Goal: Task Accomplishment & Management: Complete application form

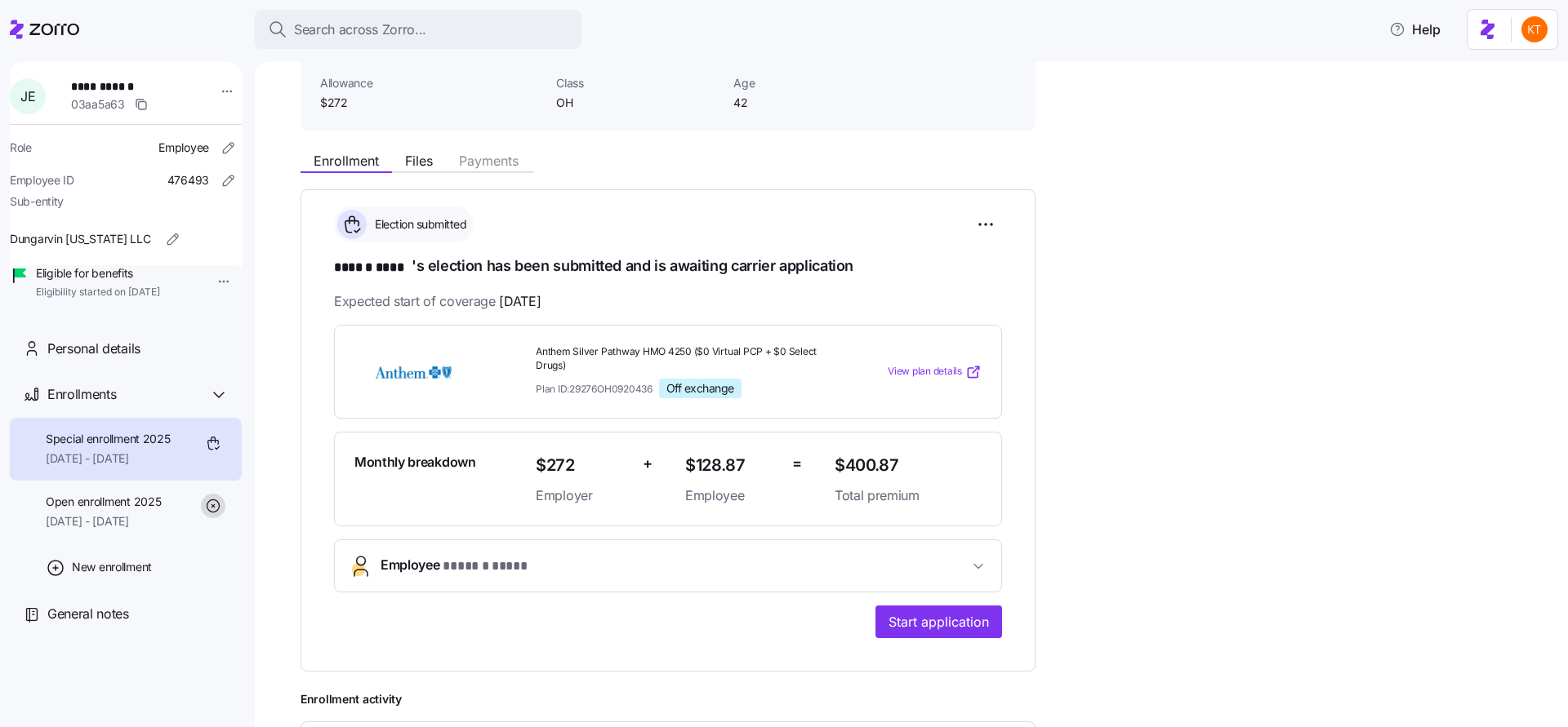
scroll to position [234, 0]
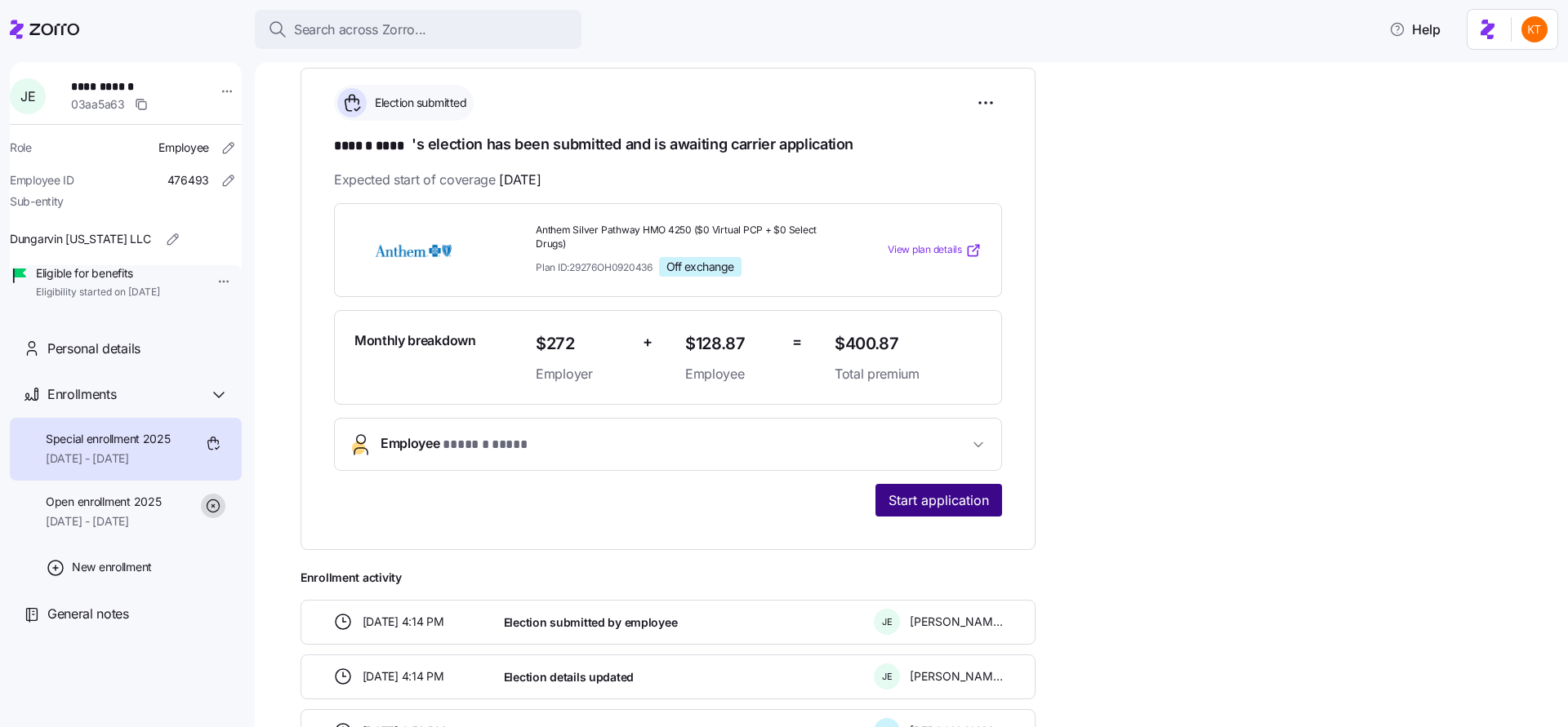
click at [930, 497] on span "Start application" at bounding box center [938, 500] width 100 height 19
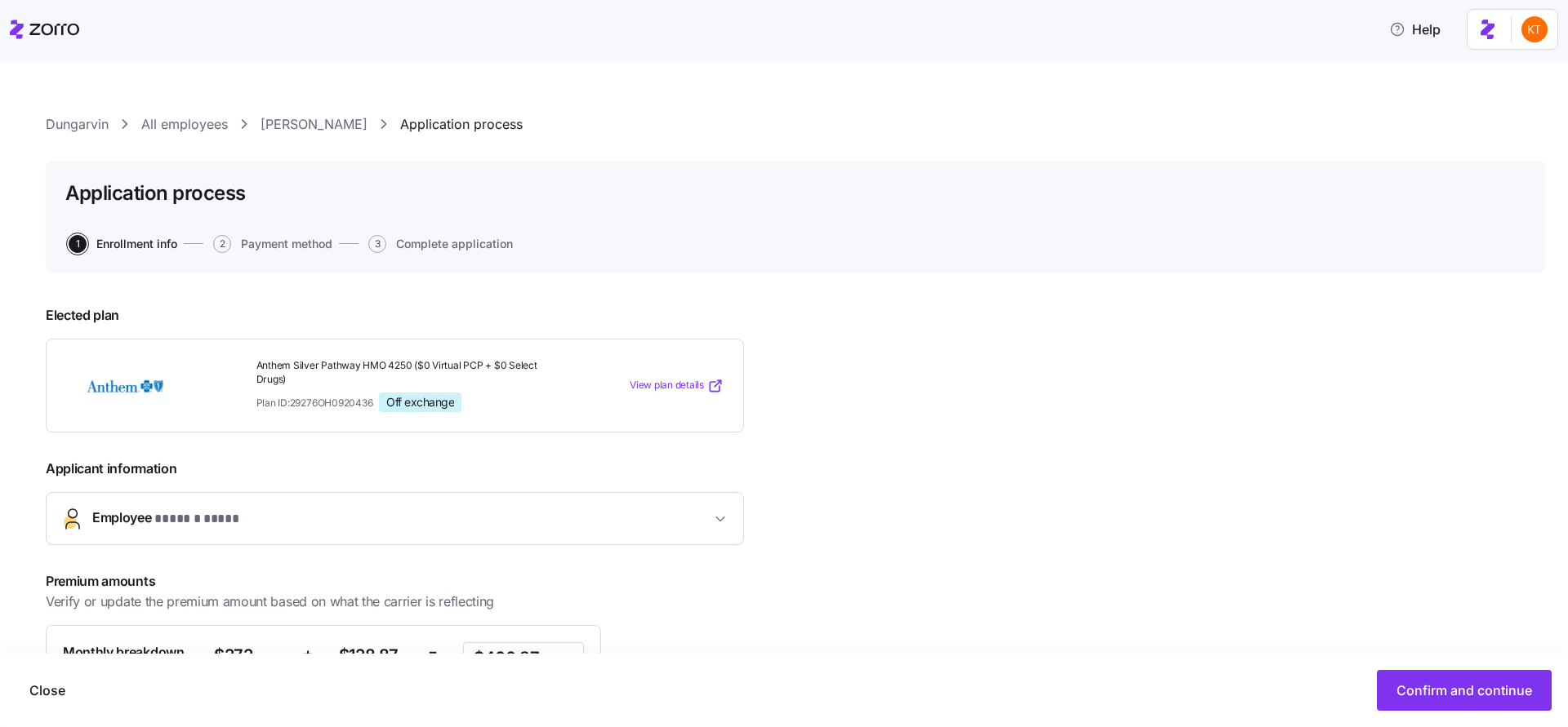
click at [330, 129] on link "Jimmie Epps" at bounding box center [314, 124] width 107 height 20
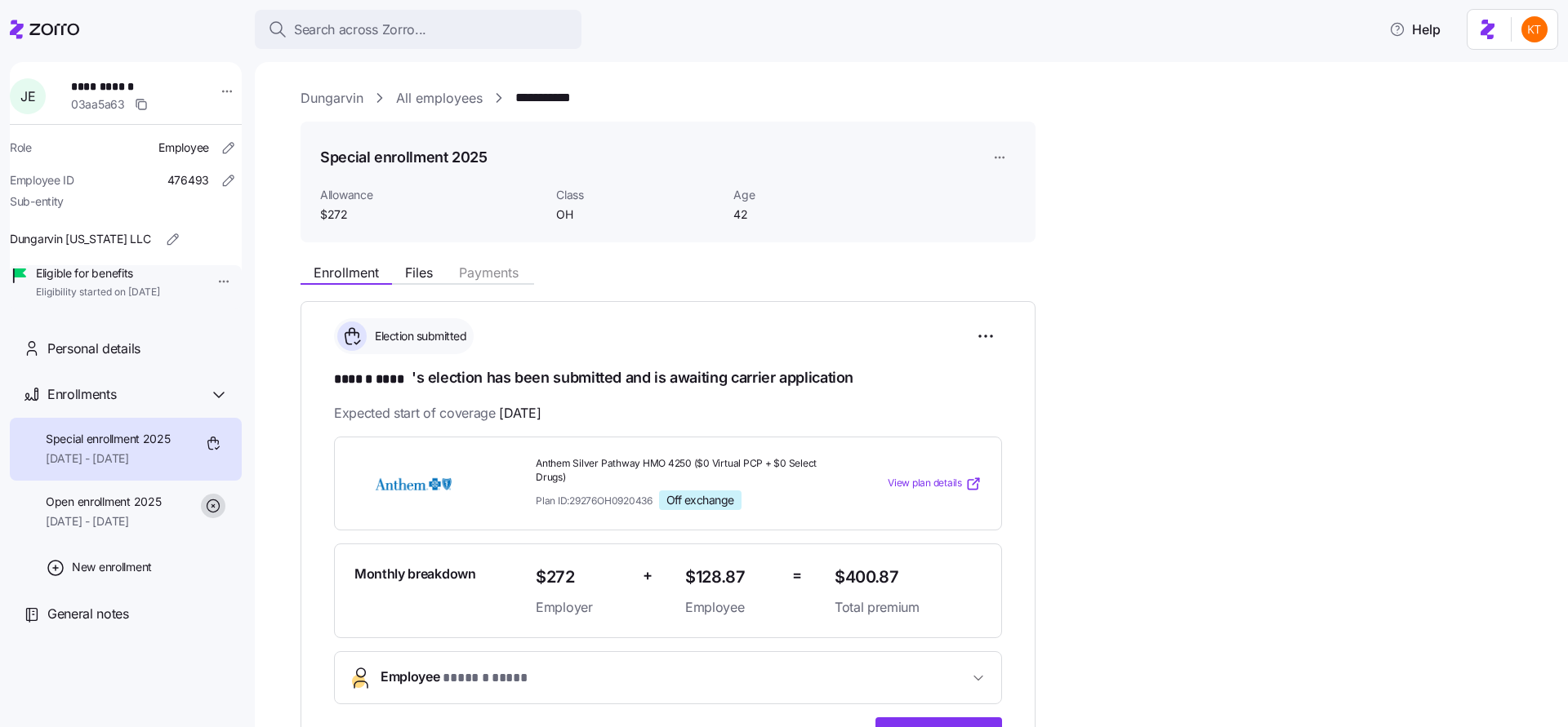
scroll to position [356, 0]
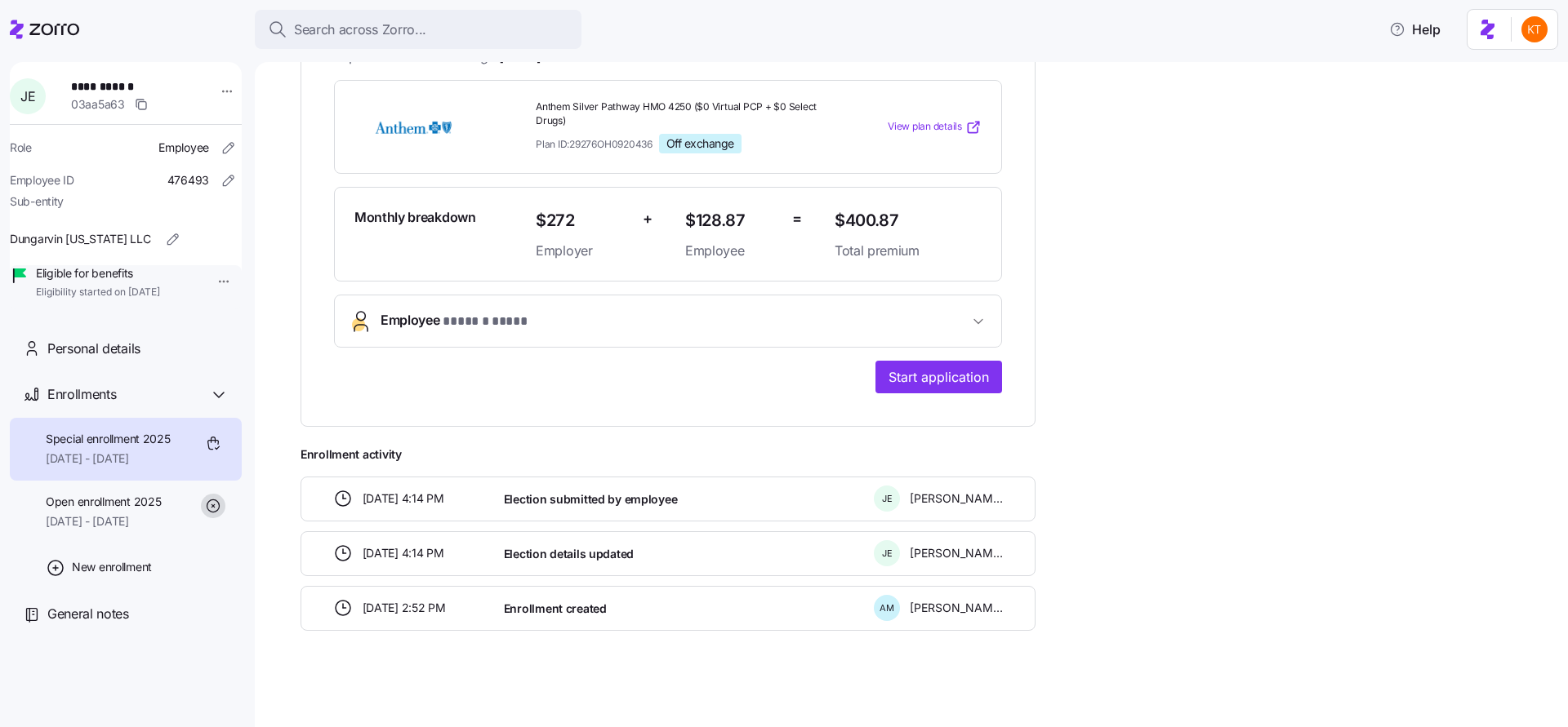
click at [610, 279] on div "Monthly breakdown $272 Employer + $128.87 Employee = $400.87 Total premium" at bounding box center [668, 234] width 668 height 95
click at [614, 305] on button "Employee * ****** **** *" at bounding box center [668, 321] width 667 height 52
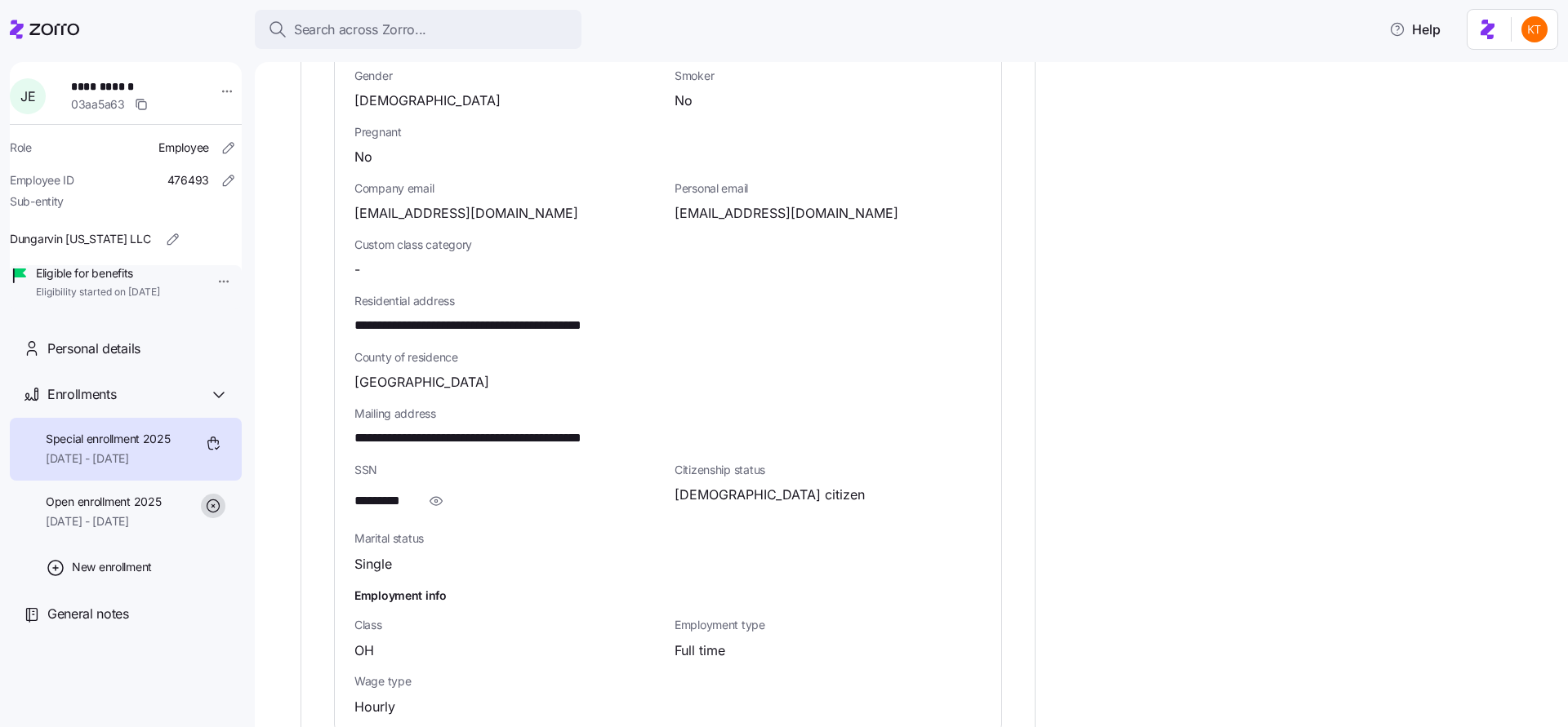
scroll to position [957, 0]
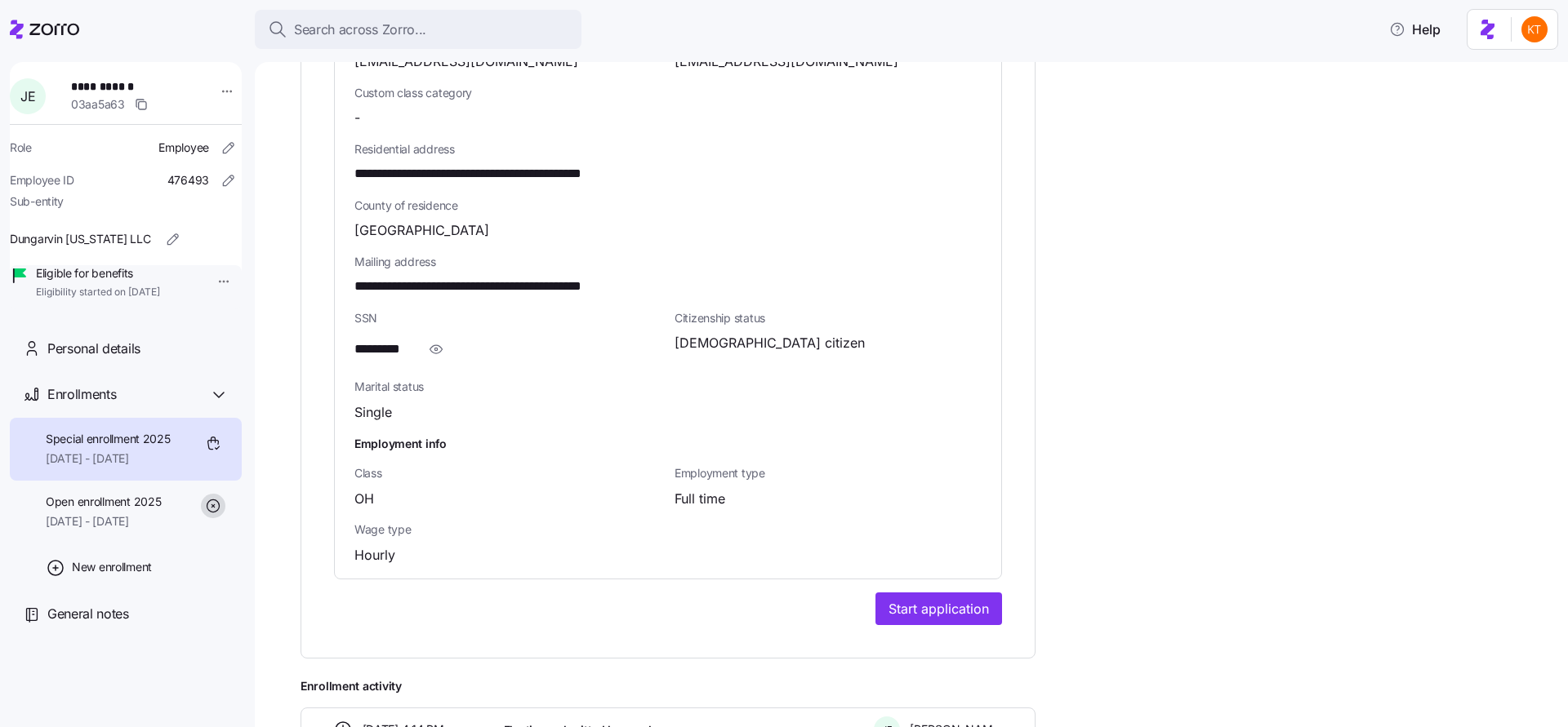
click at [574, 169] on span "**********" at bounding box center [512, 174] width 317 height 20
copy span "*****"
click at [89, 87] on span "**********" at bounding box center [128, 86] width 114 height 17
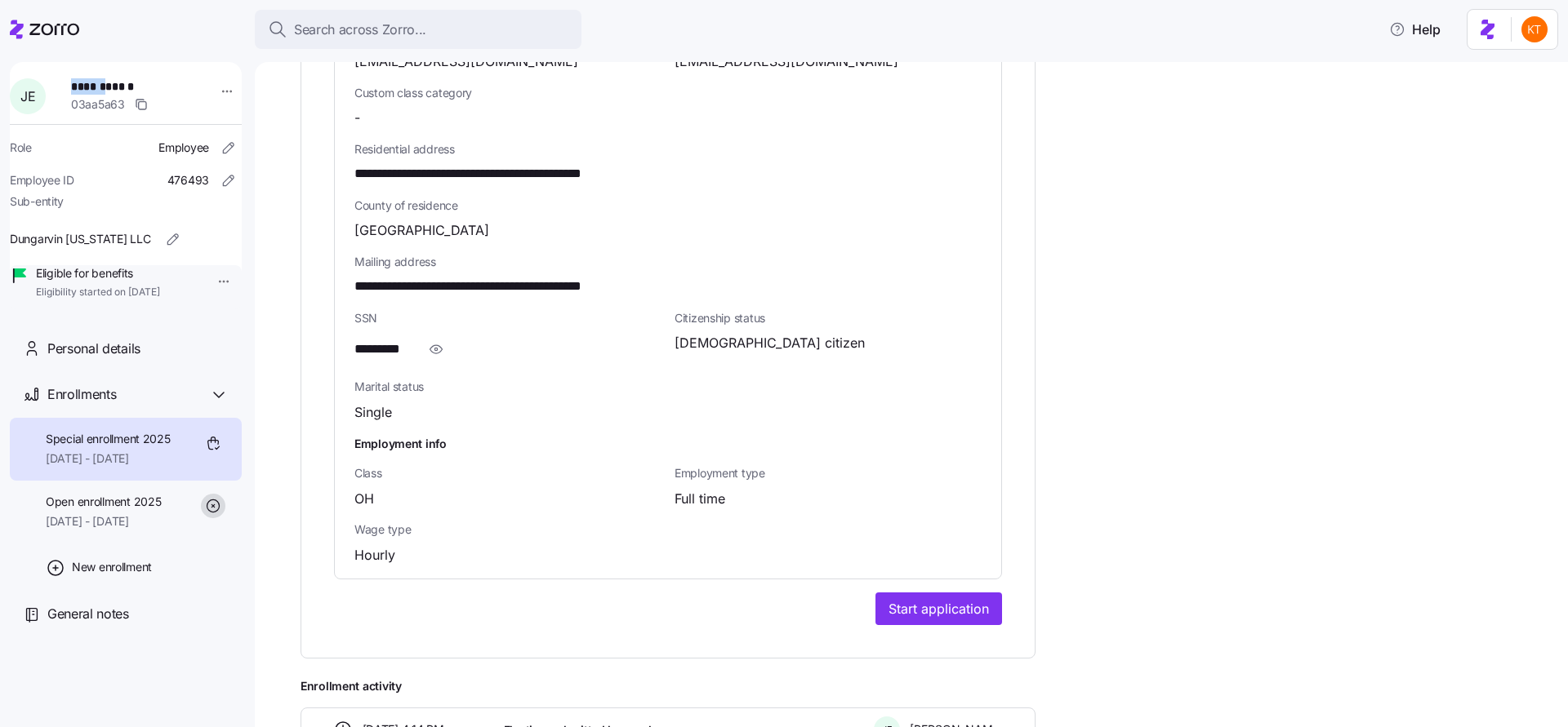
copy span "******"
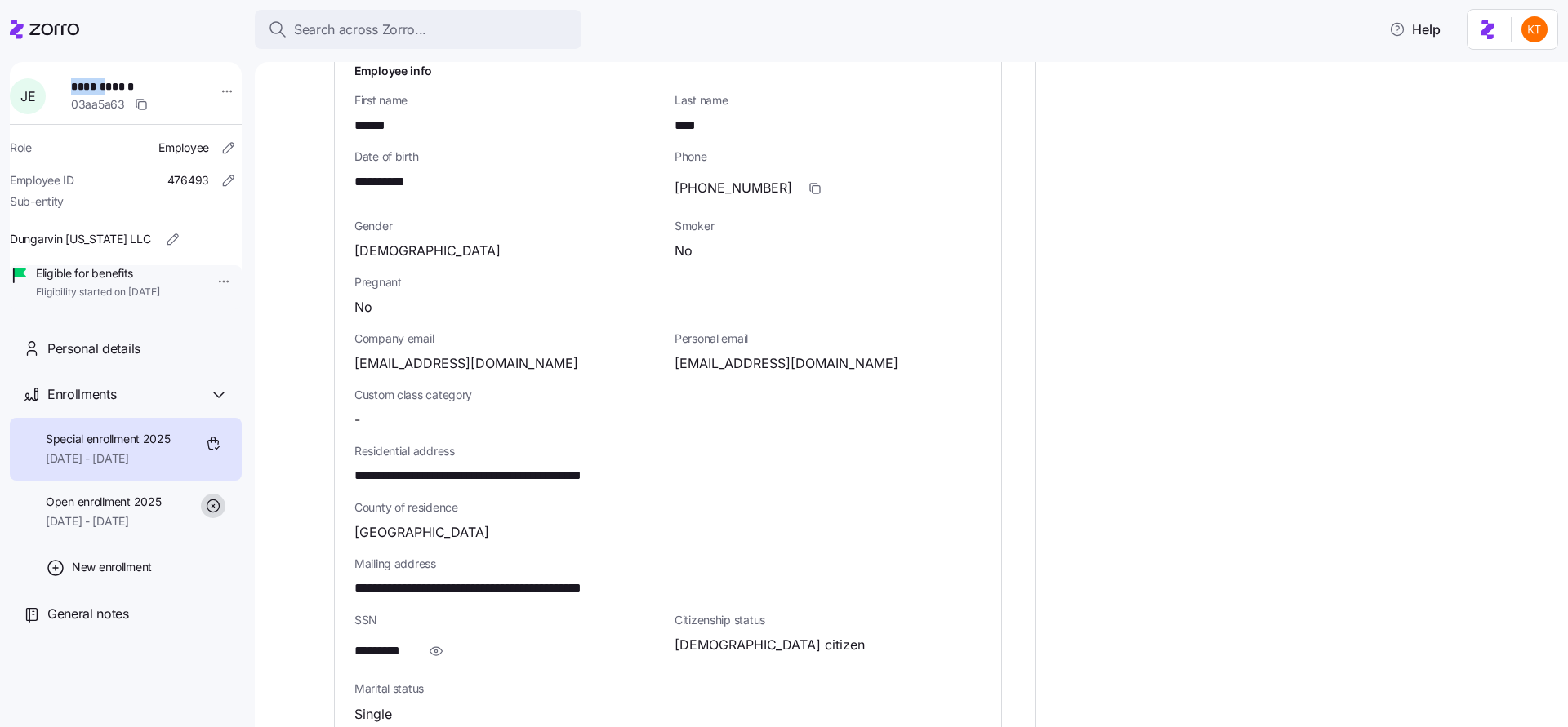
scroll to position [631, 0]
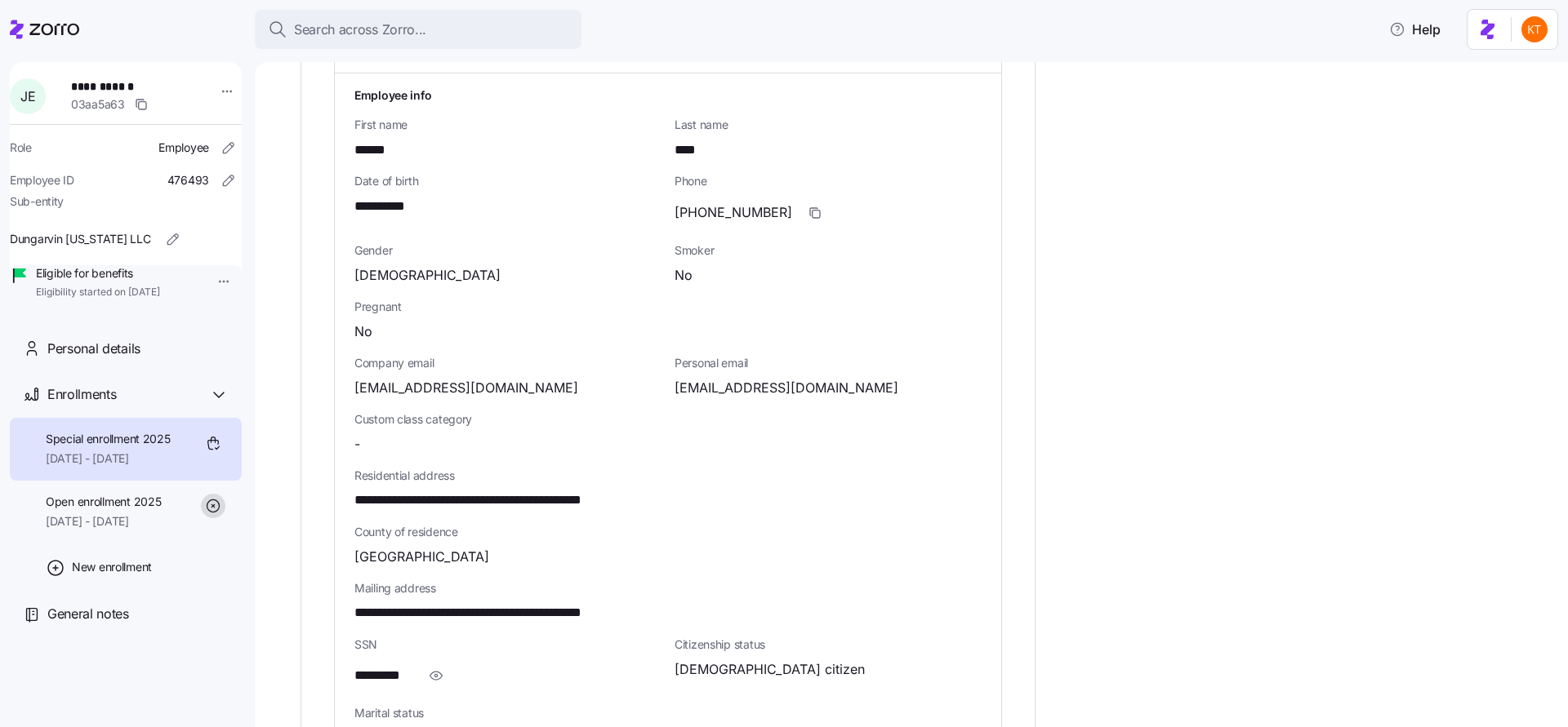
click at [682, 149] on span "****" at bounding box center [690, 150] width 31 height 20
click at [683, 150] on span "****" at bounding box center [690, 150] width 31 height 20
copy span "****"
click at [353, 202] on div "**********" at bounding box center [668, 489] width 667 height 831
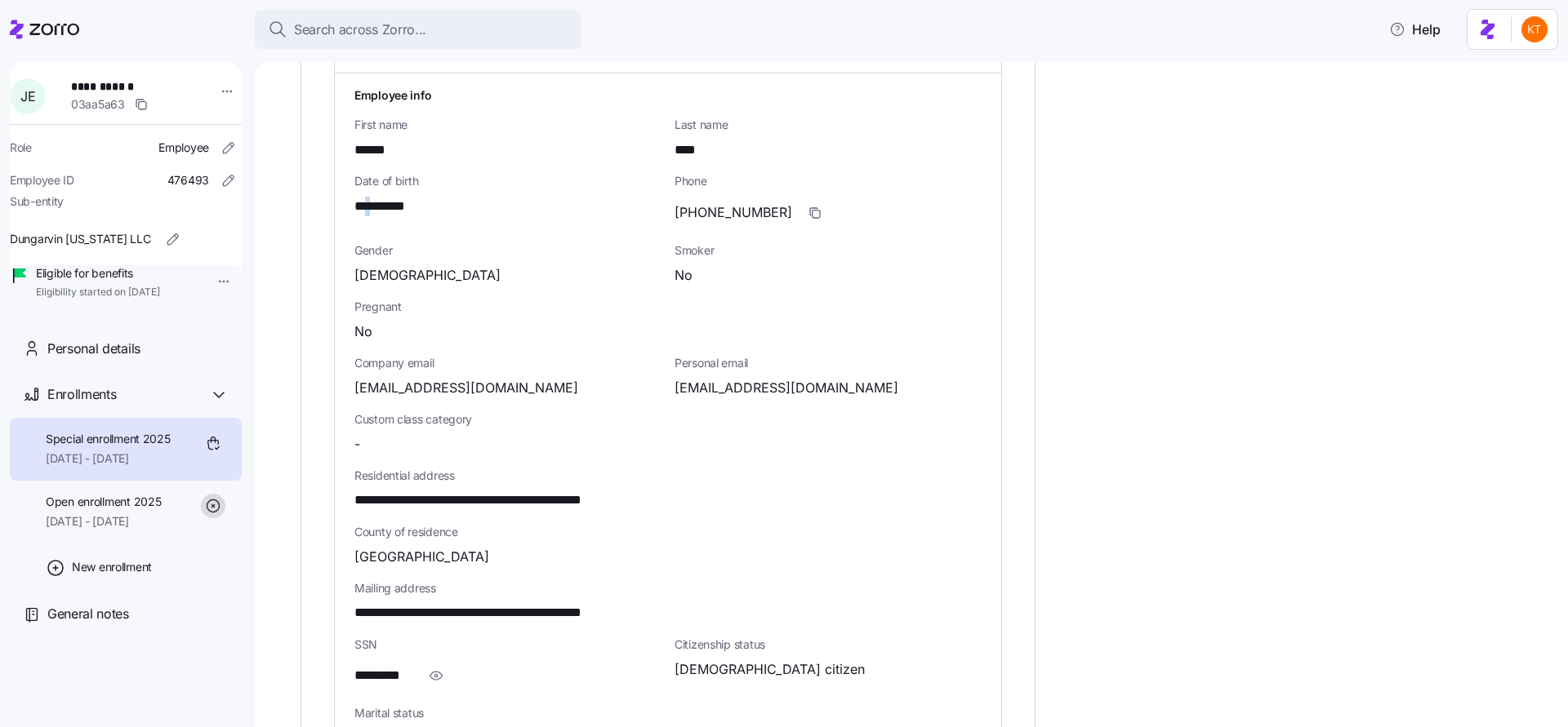
click at [367, 204] on span "**********" at bounding box center [389, 206] width 70 height 20
click at [368, 205] on span "**********" at bounding box center [389, 206] width 70 height 20
click at [367, 205] on span "**********" at bounding box center [389, 206] width 70 height 20
copy span "*"
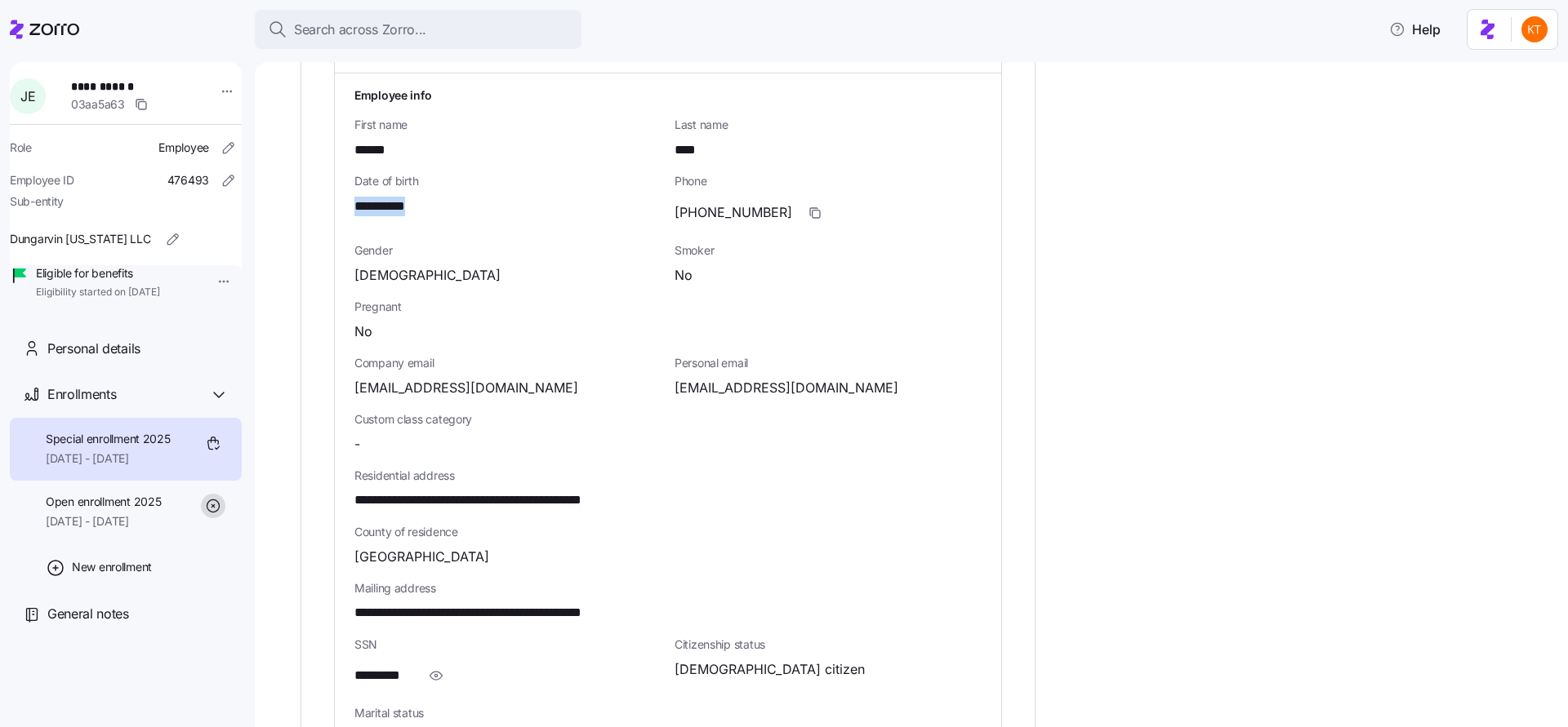
copy span "*"
click at [787, 383] on span "jimmieepps76@gmail.com" at bounding box center [786, 387] width 224 height 20
copy span "gmail"
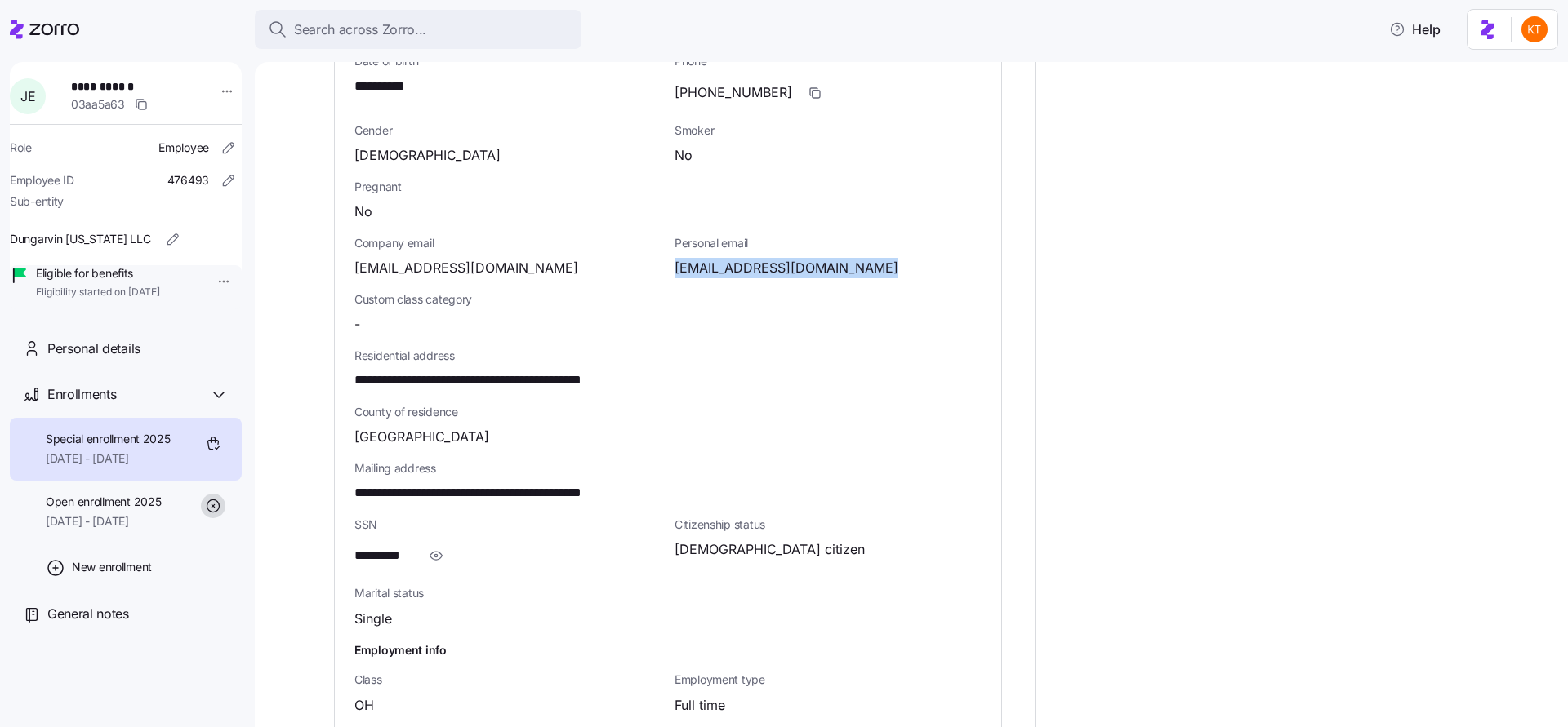
scroll to position [919, 0]
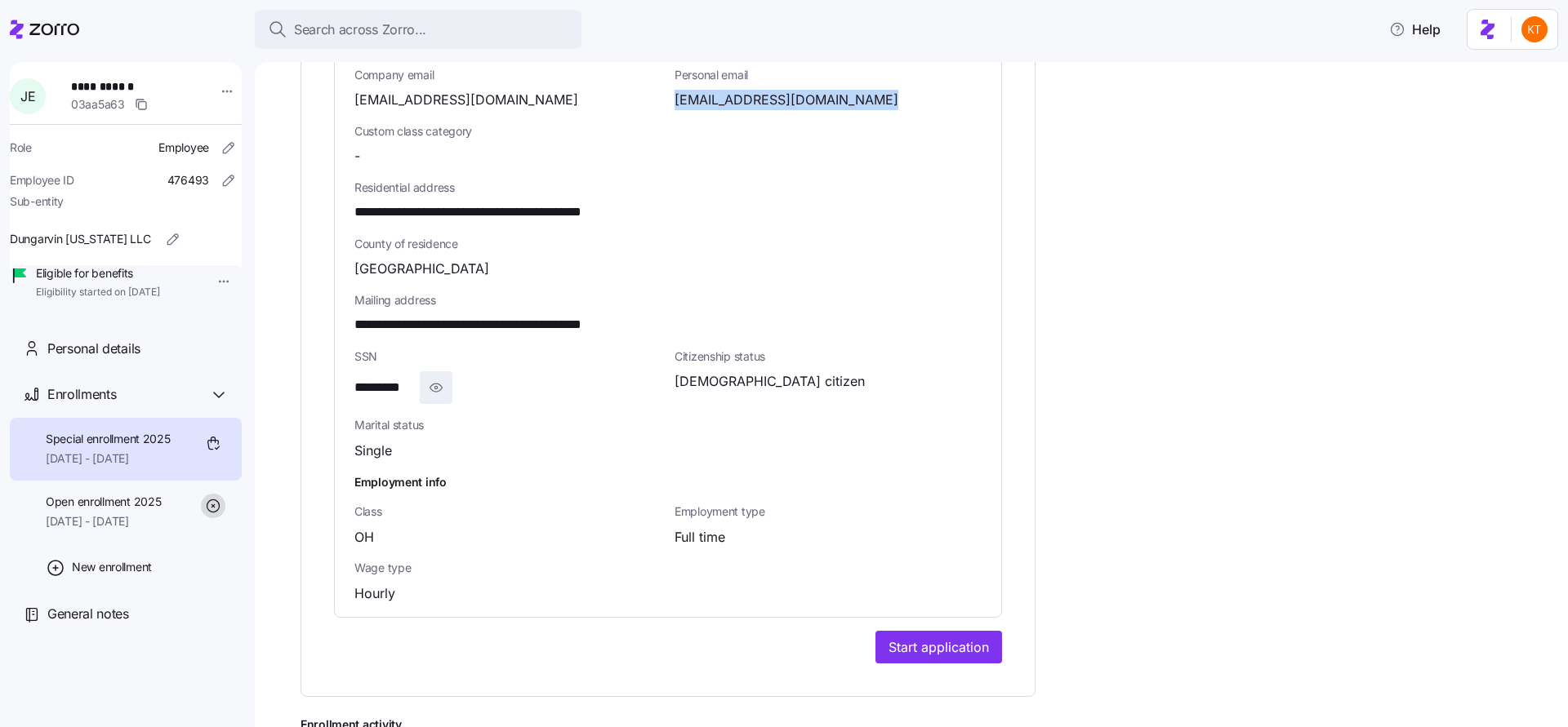
click at [446, 385] on span "button" at bounding box center [436, 387] width 31 height 31
click at [403, 391] on span "**********" at bounding box center [396, 387] width 85 height 20
click at [401, 390] on span "**********" at bounding box center [396, 387] width 85 height 20
click at [401, 389] on span "**********" at bounding box center [396, 387] width 85 height 20
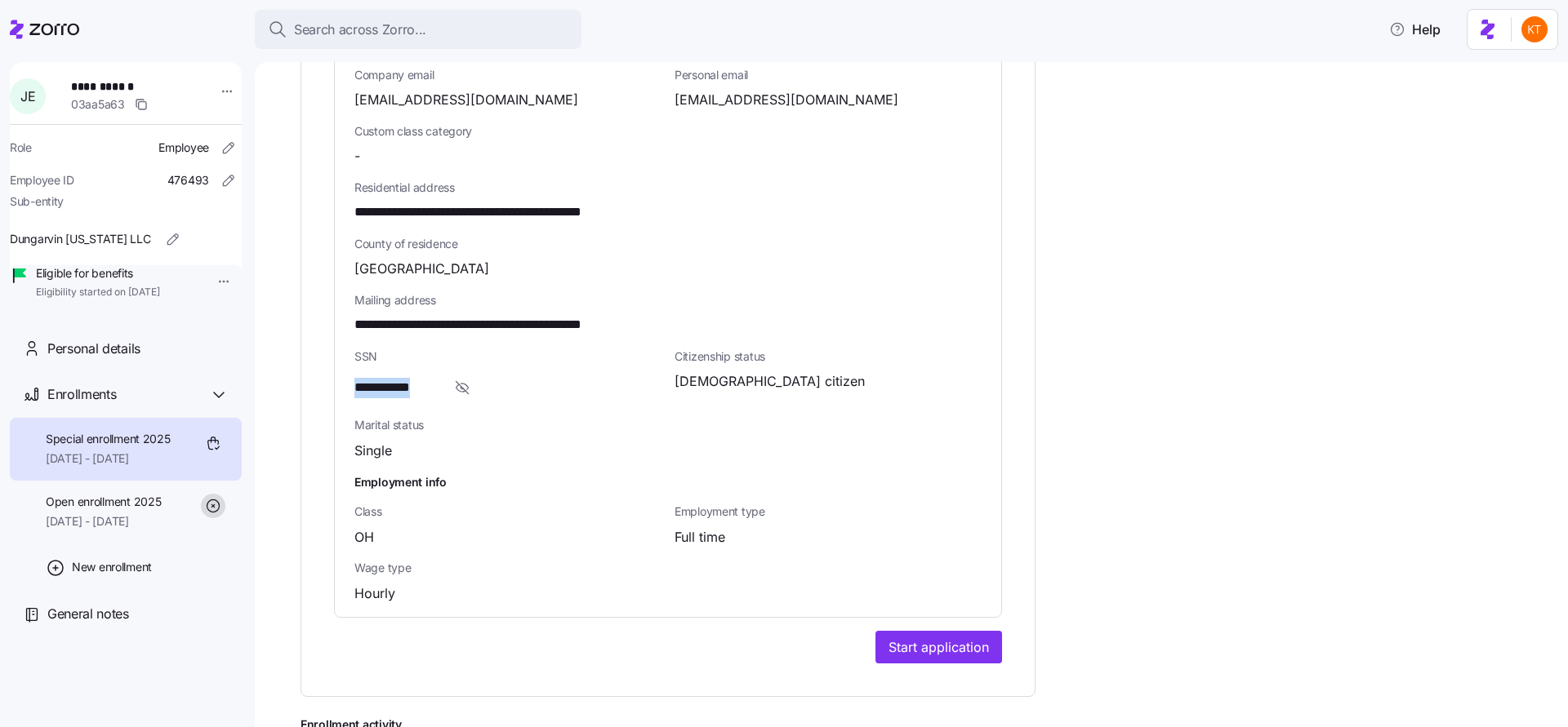
copy span "*"
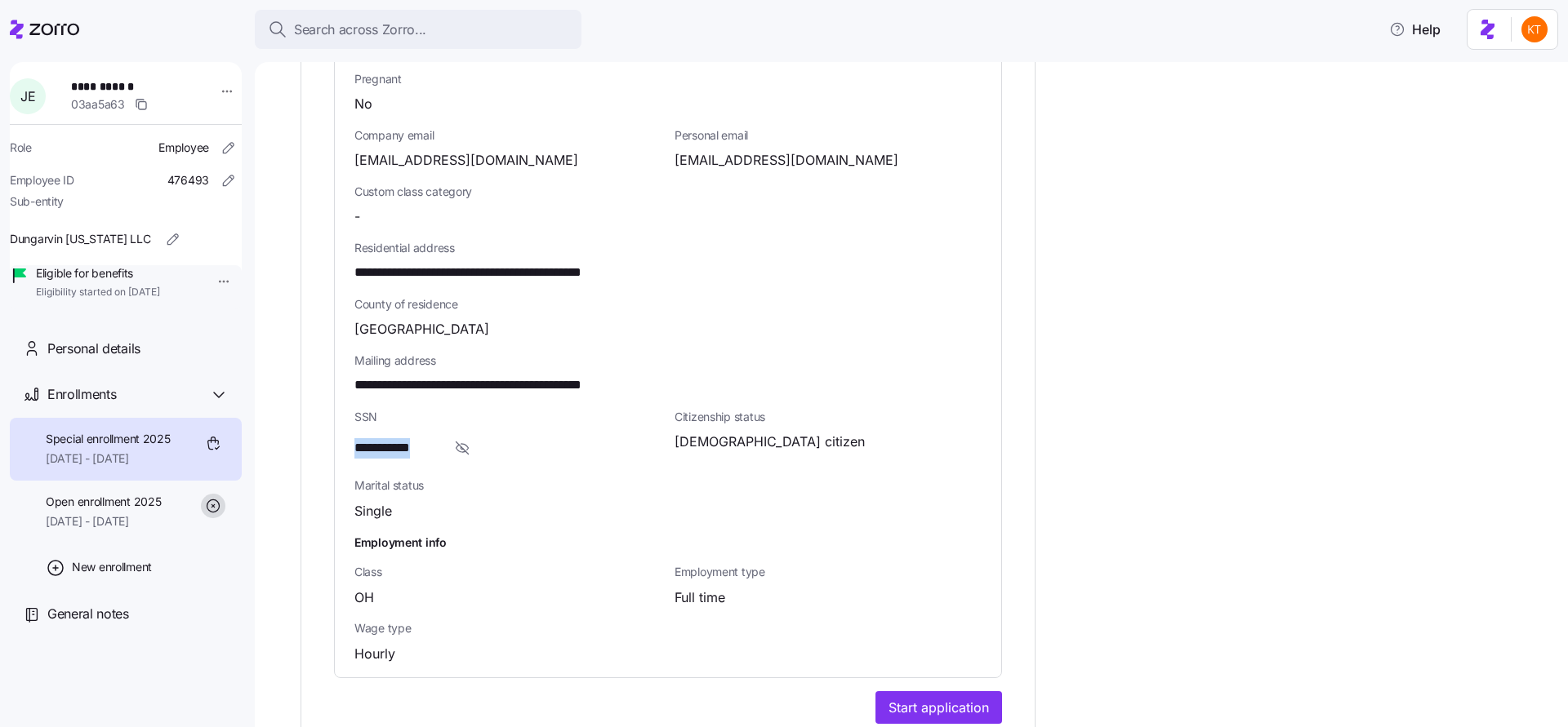
scroll to position [716, 0]
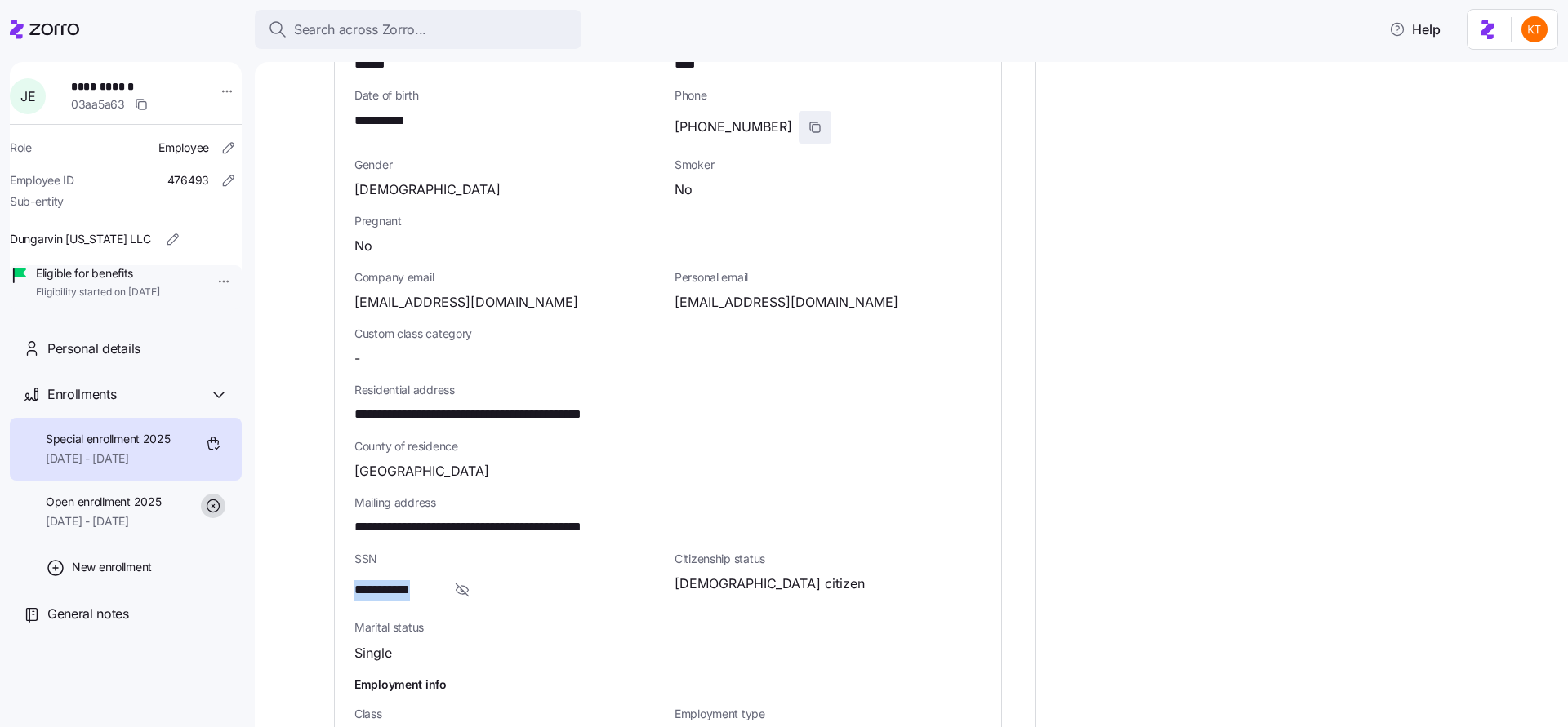
click at [808, 126] on icon "button" at bounding box center [814, 127] width 13 height 13
drag, startPoint x: 478, startPoint y: 413, endPoint x: 359, endPoint y: 411, distance: 119.0
click at [359, 411] on span "**********" at bounding box center [512, 414] width 317 height 20
drag, startPoint x: 355, startPoint y: 412, endPoint x: 479, endPoint y: 409, distance: 124.0
click at [479, 409] on span "**********" at bounding box center [512, 414] width 317 height 20
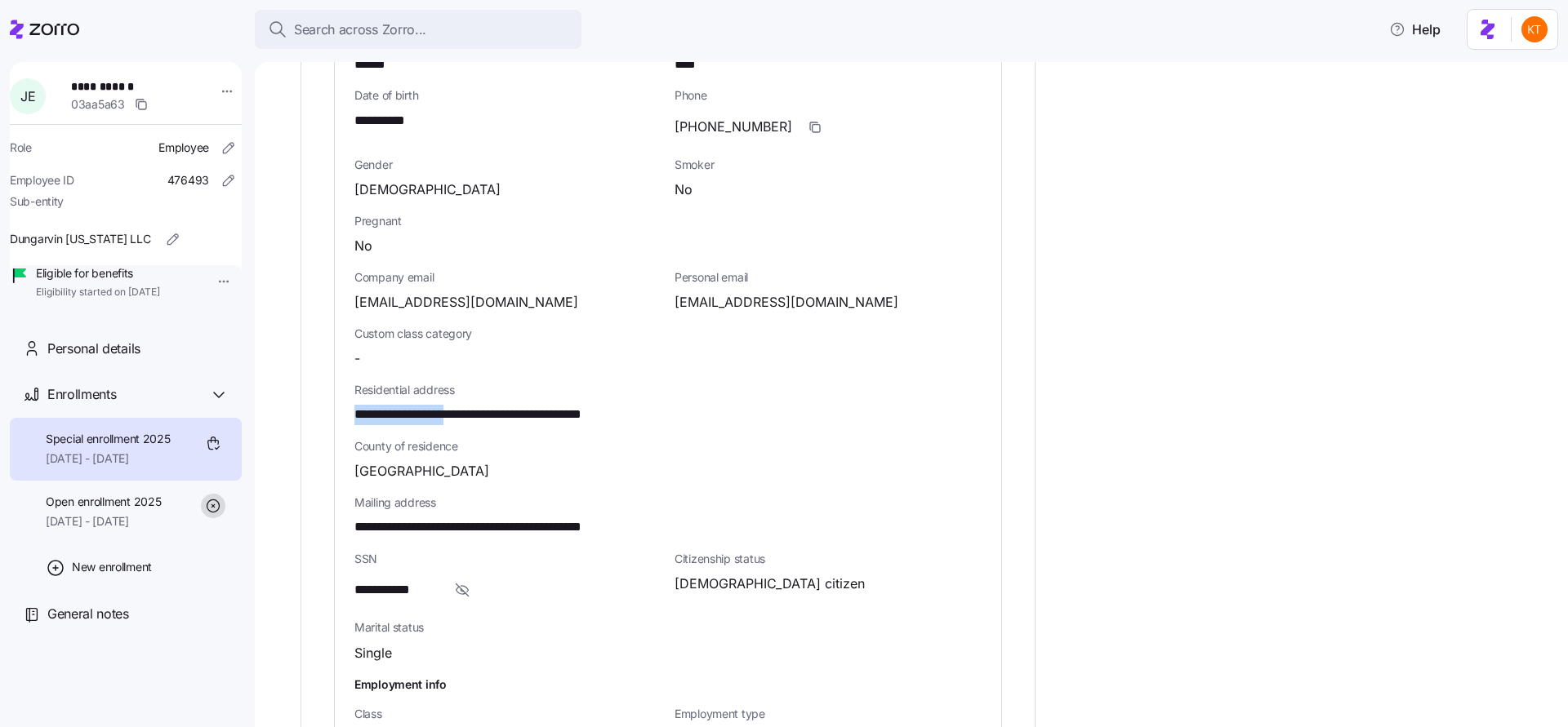
copy span "**********"
click at [512, 405] on span "**********" at bounding box center [512, 414] width 317 height 20
copy span "******"
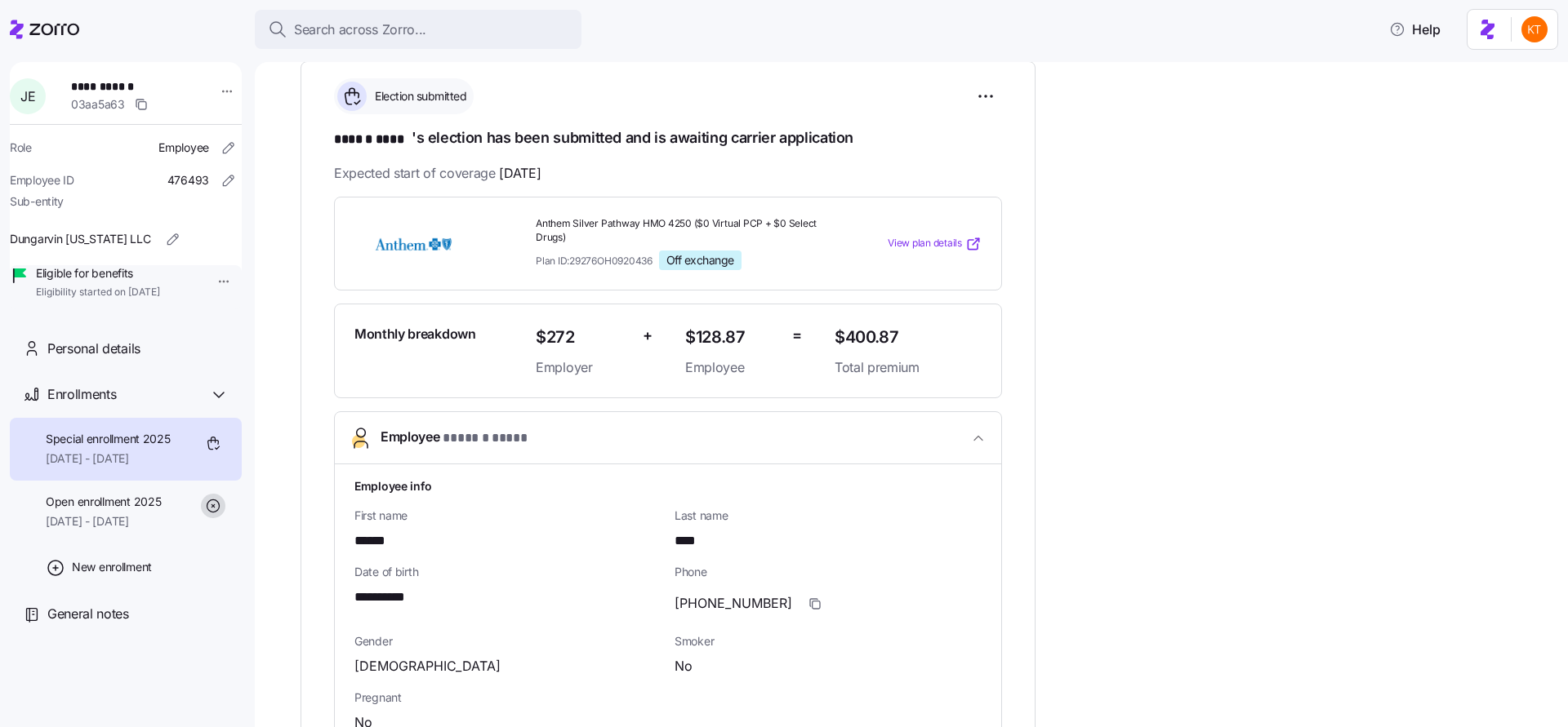
scroll to position [0, 0]
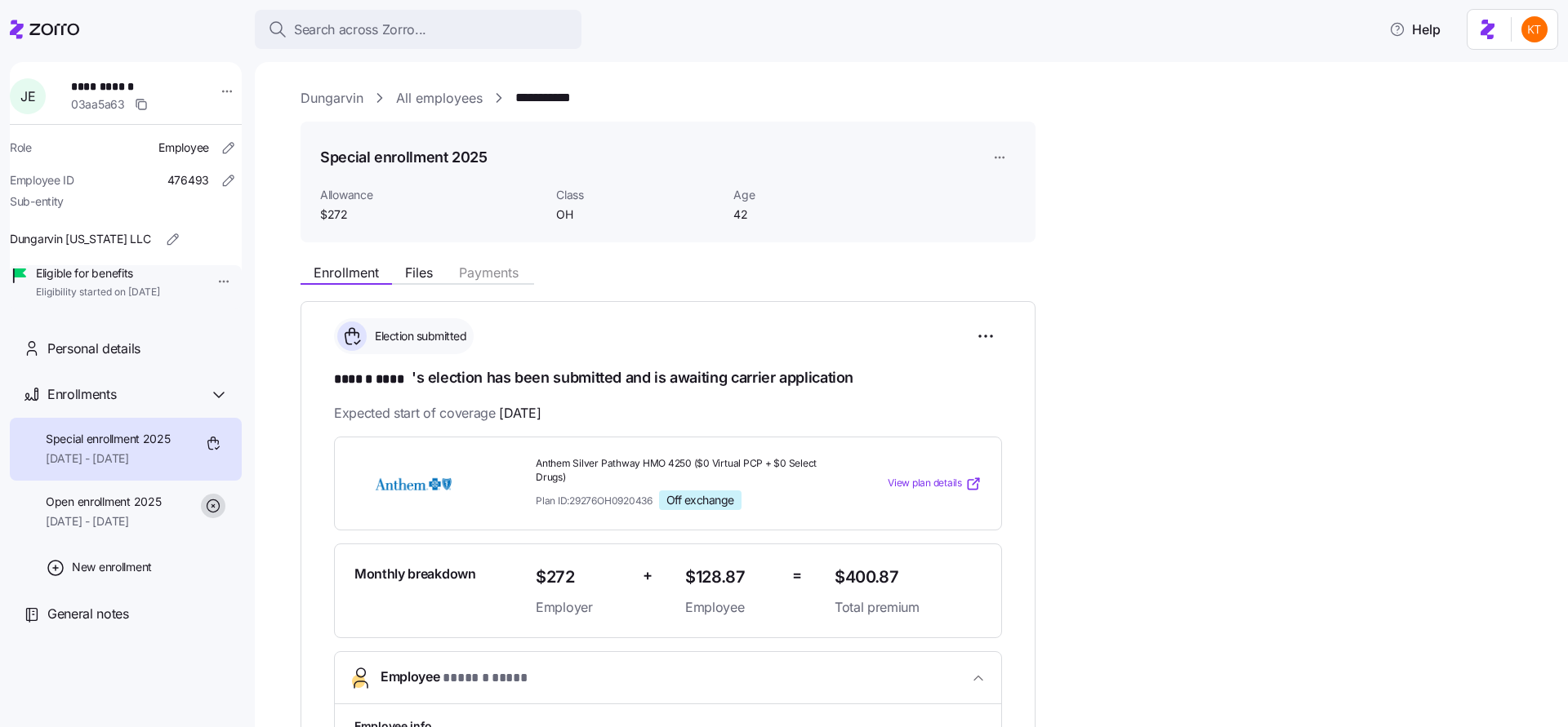
click at [95, 90] on span "**********" at bounding box center [128, 86] width 114 height 17
copy span "**********"
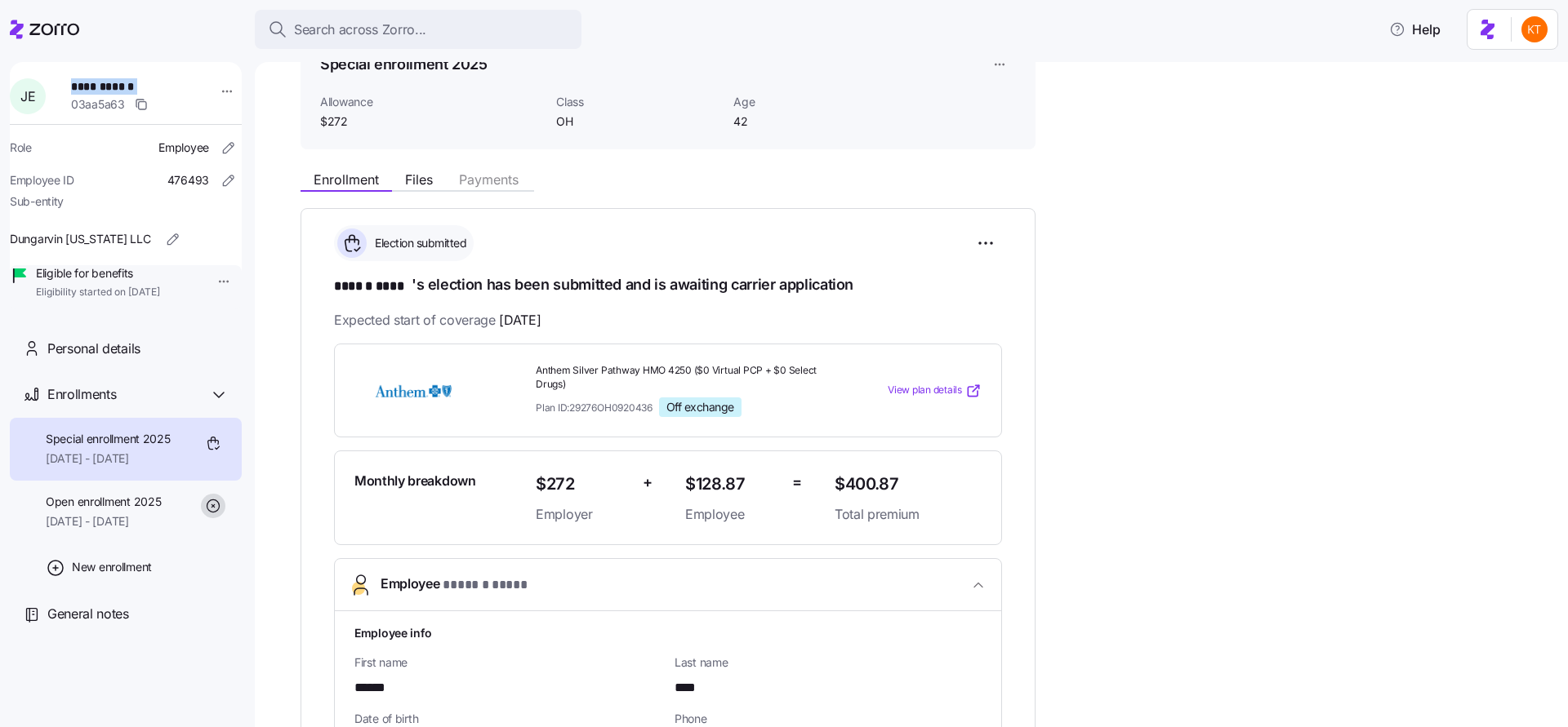
scroll to position [273, 0]
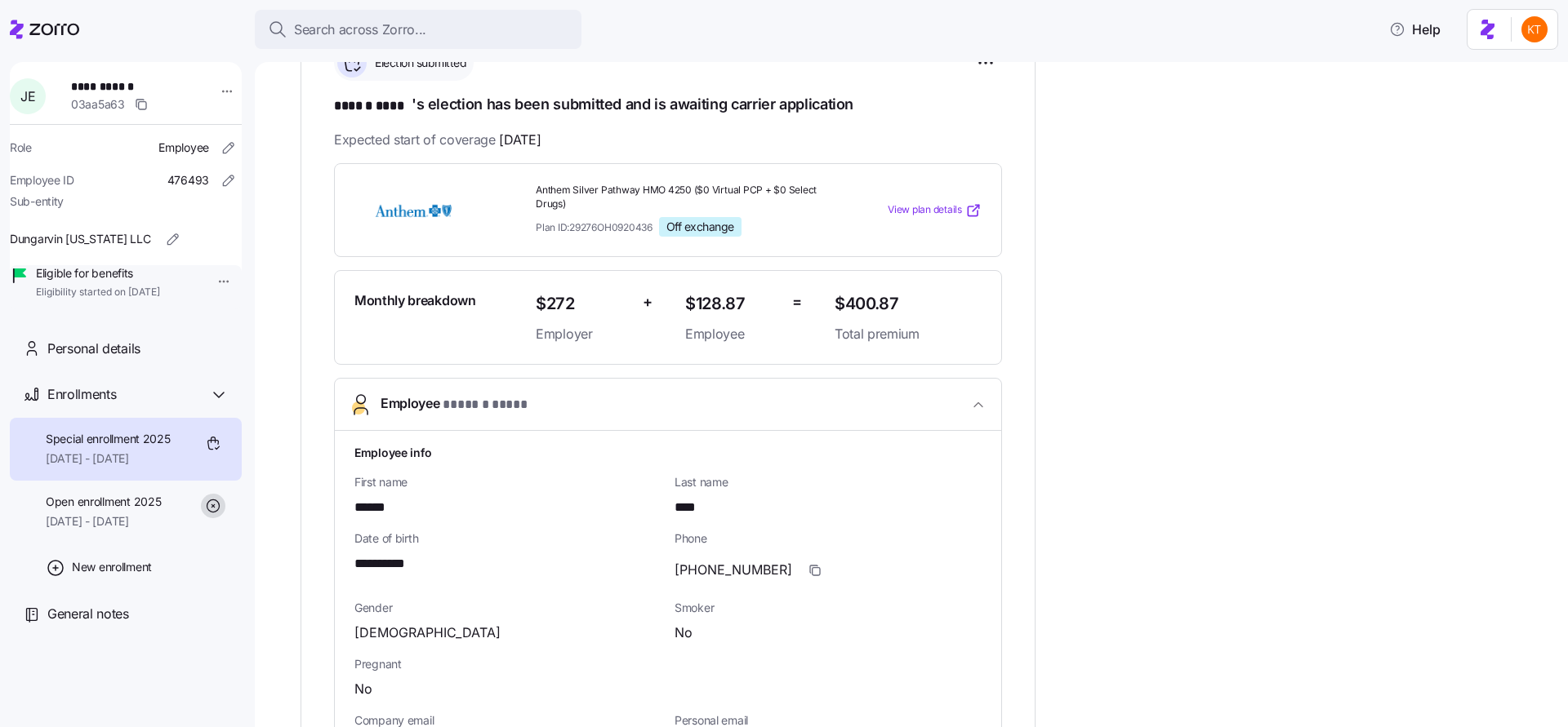
click at [388, 560] on span "**********" at bounding box center [389, 564] width 70 height 20
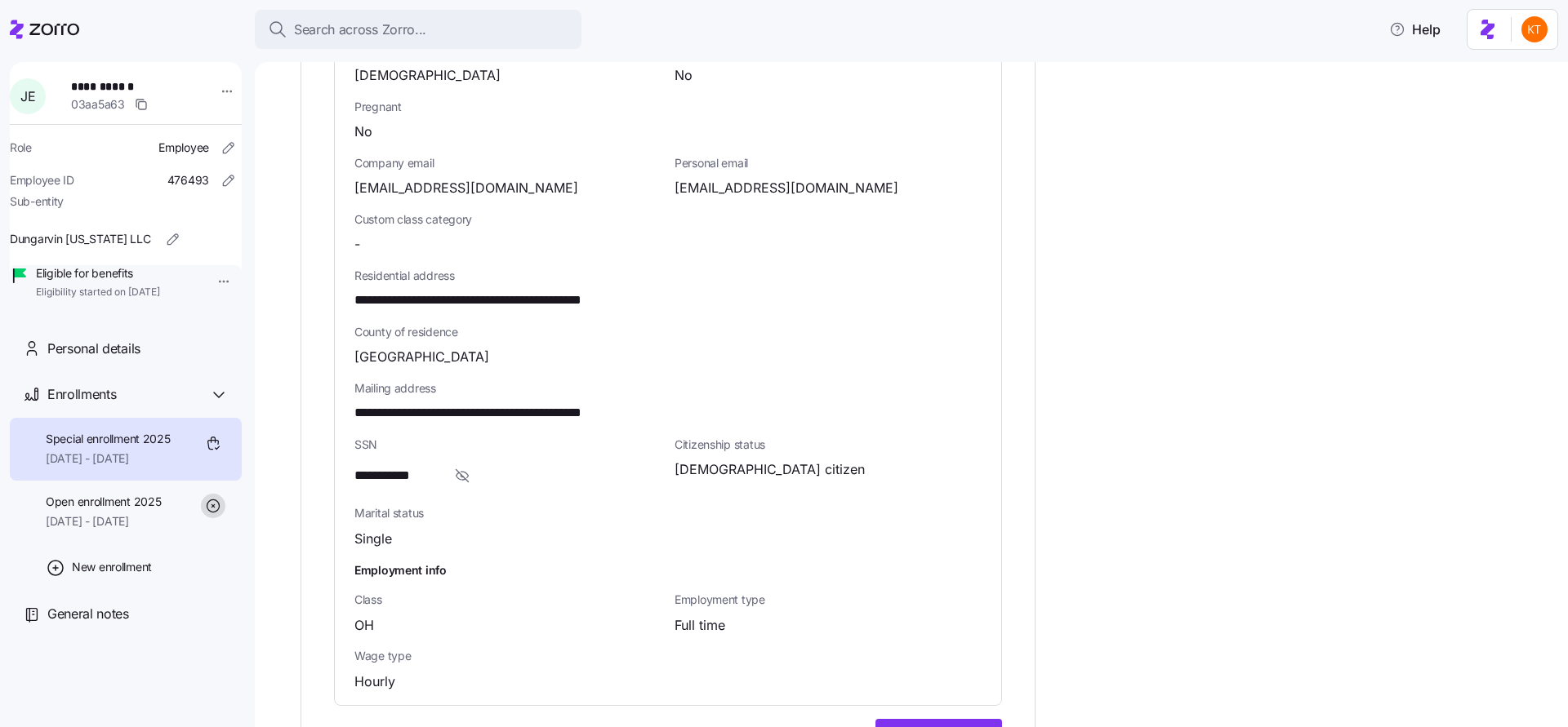
scroll to position [916, 0]
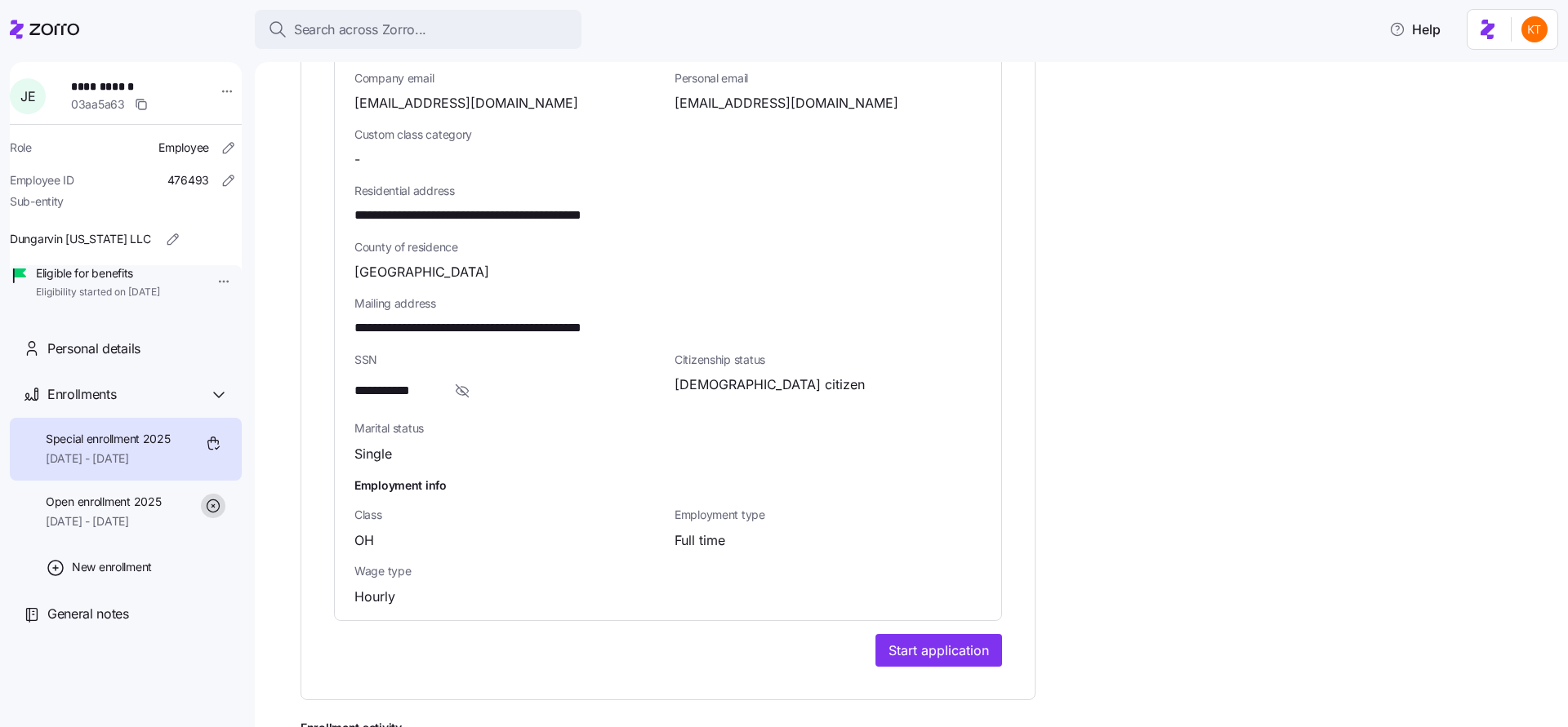
click at [506, 210] on span "**********" at bounding box center [512, 215] width 317 height 20
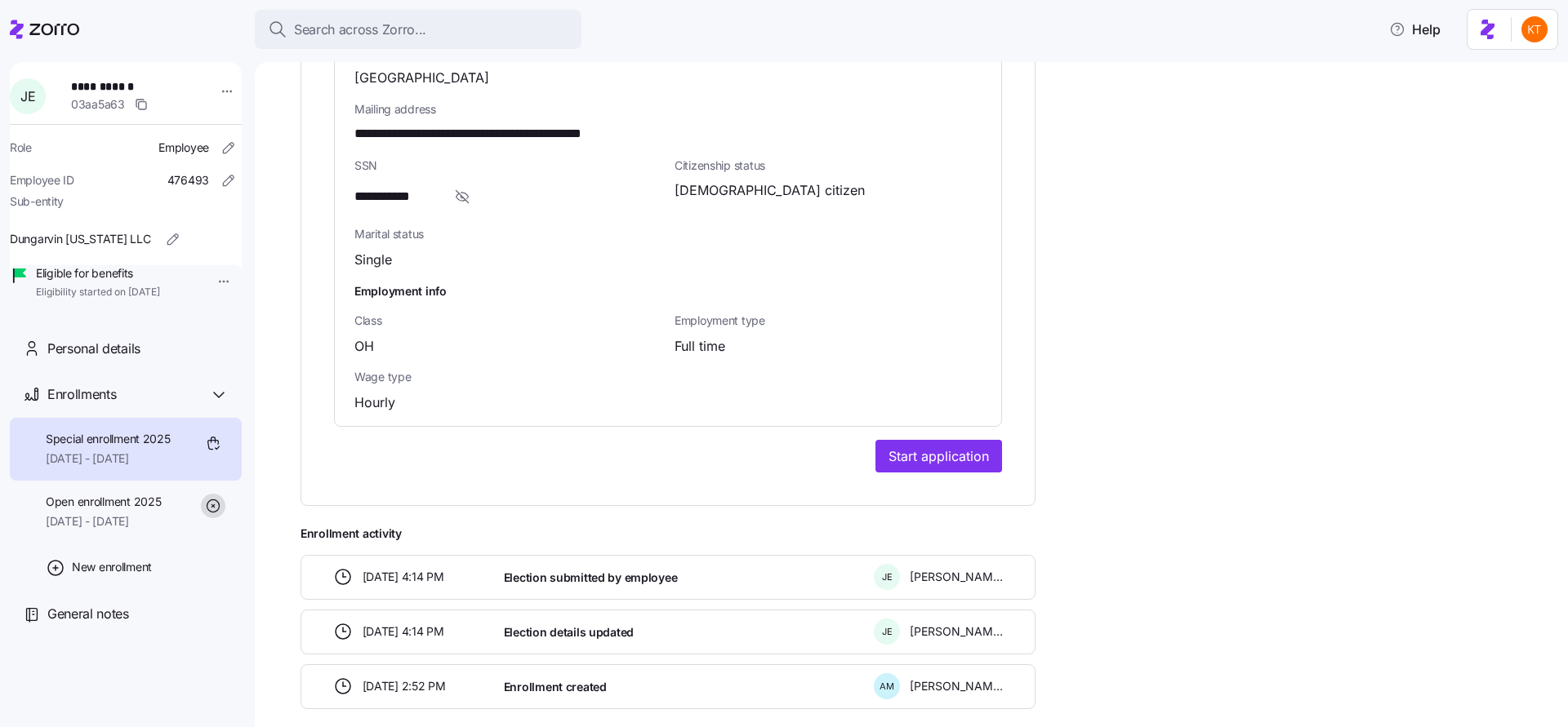
scroll to position [1189, 0]
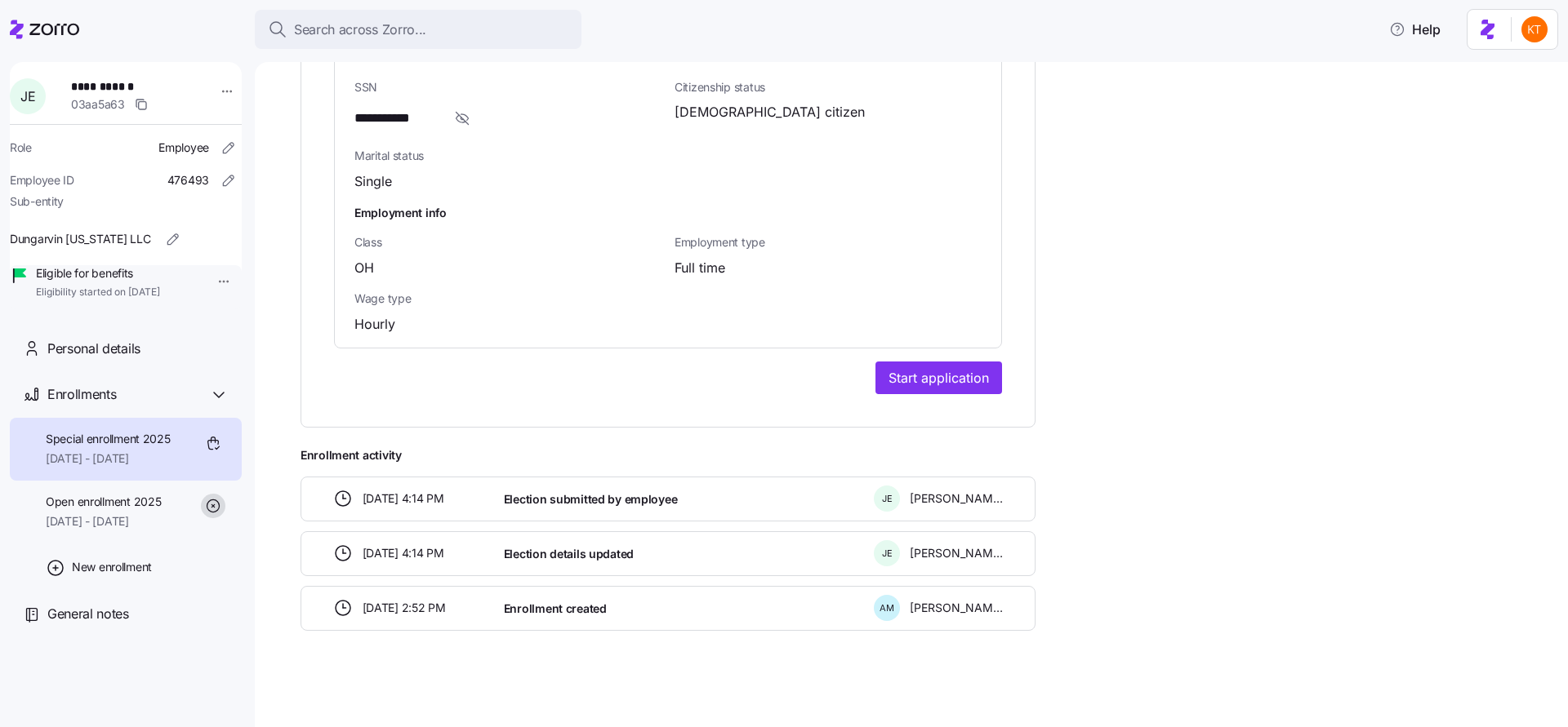
drag, startPoint x: 979, startPoint y: 371, endPoint x: 1015, endPoint y: 330, distance: 54.6
click at [979, 371] on span "Start application" at bounding box center [938, 378] width 100 height 19
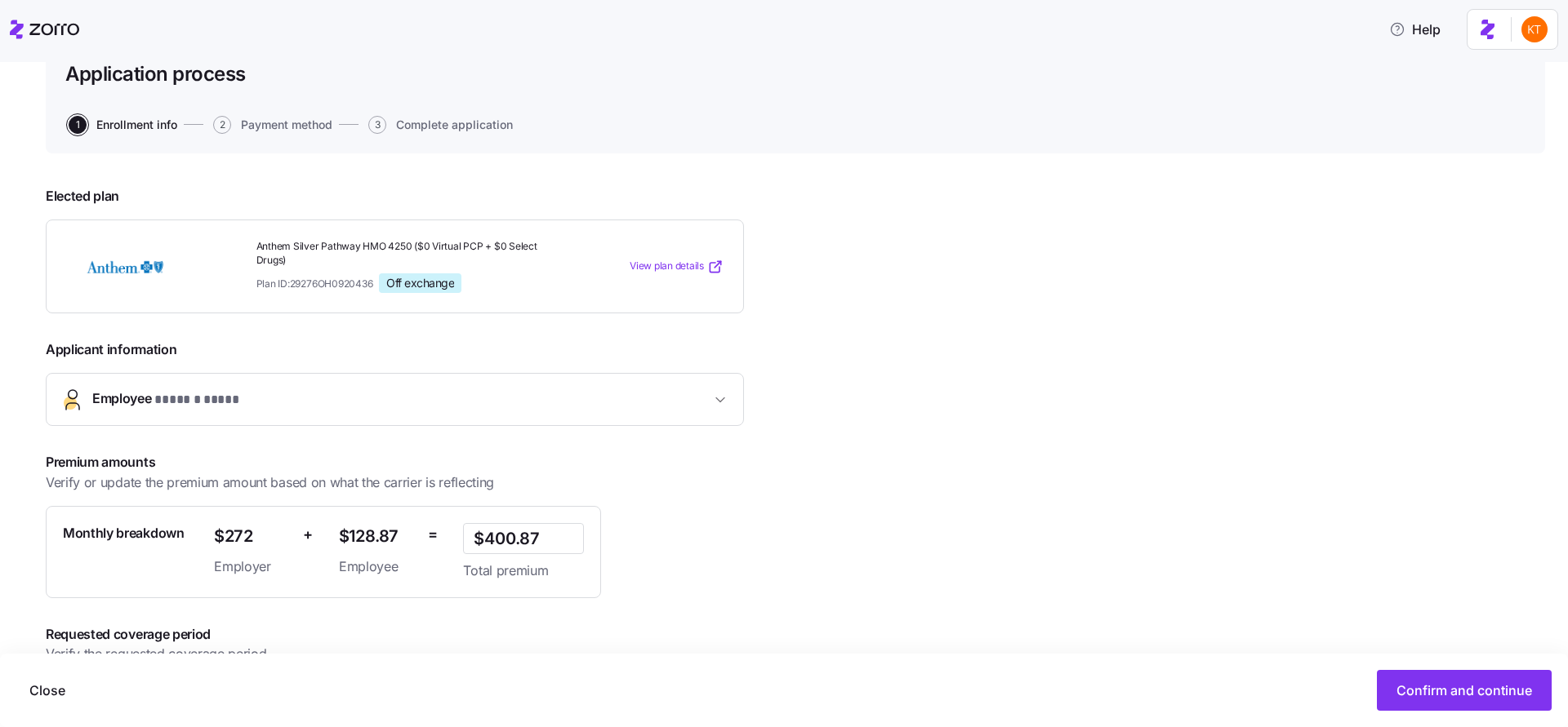
scroll to position [203, 0]
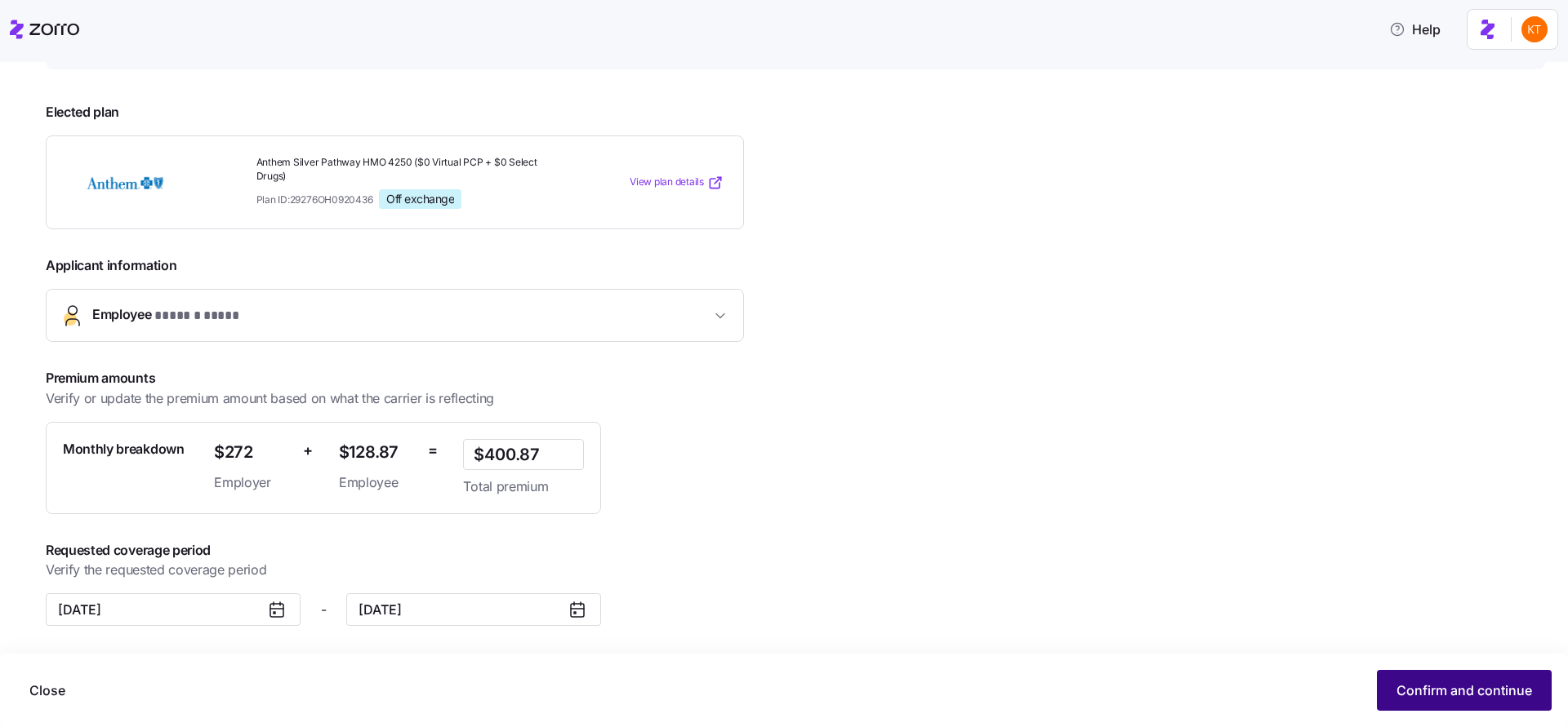
click at [1477, 678] on button "Confirm and continue" at bounding box center [1463, 690] width 175 height 40
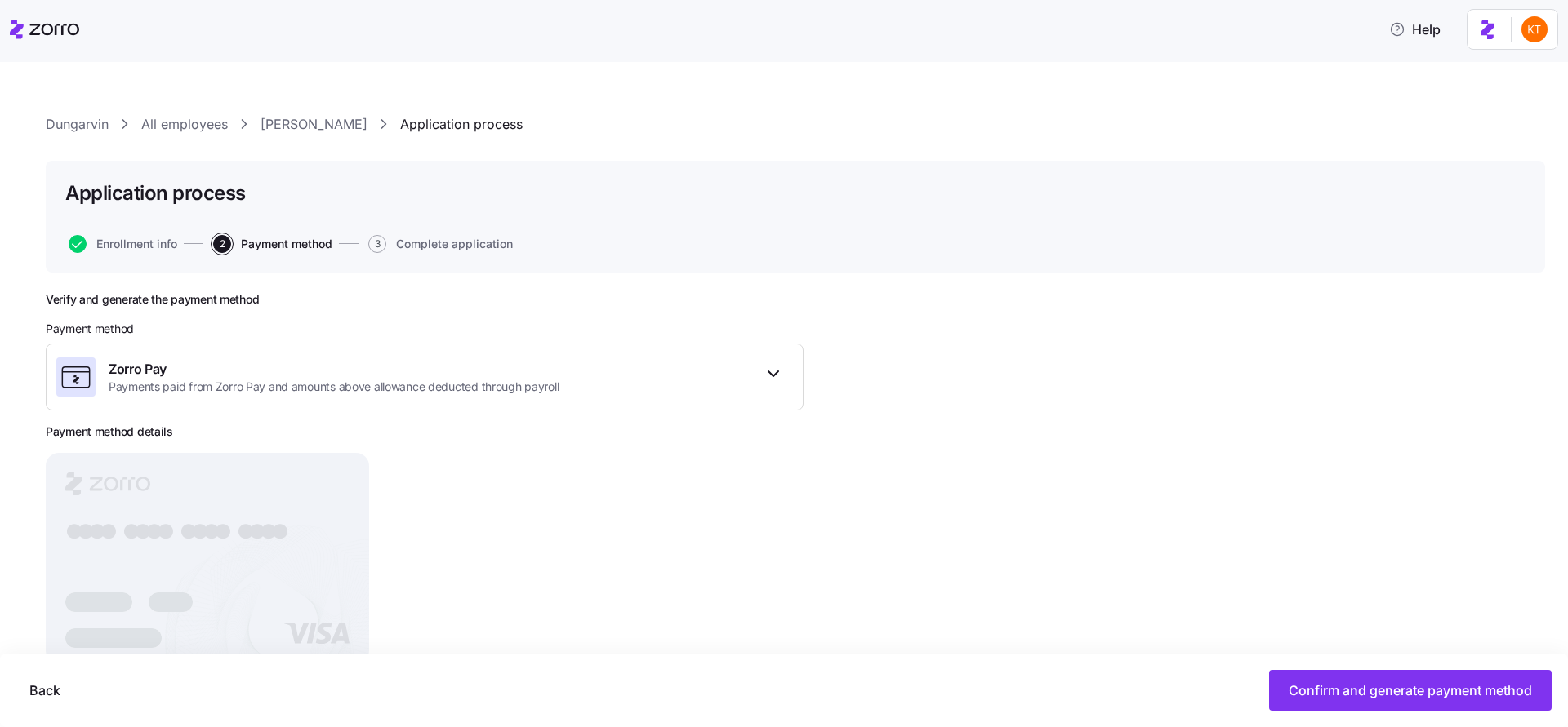
scroll to position [51, 0]
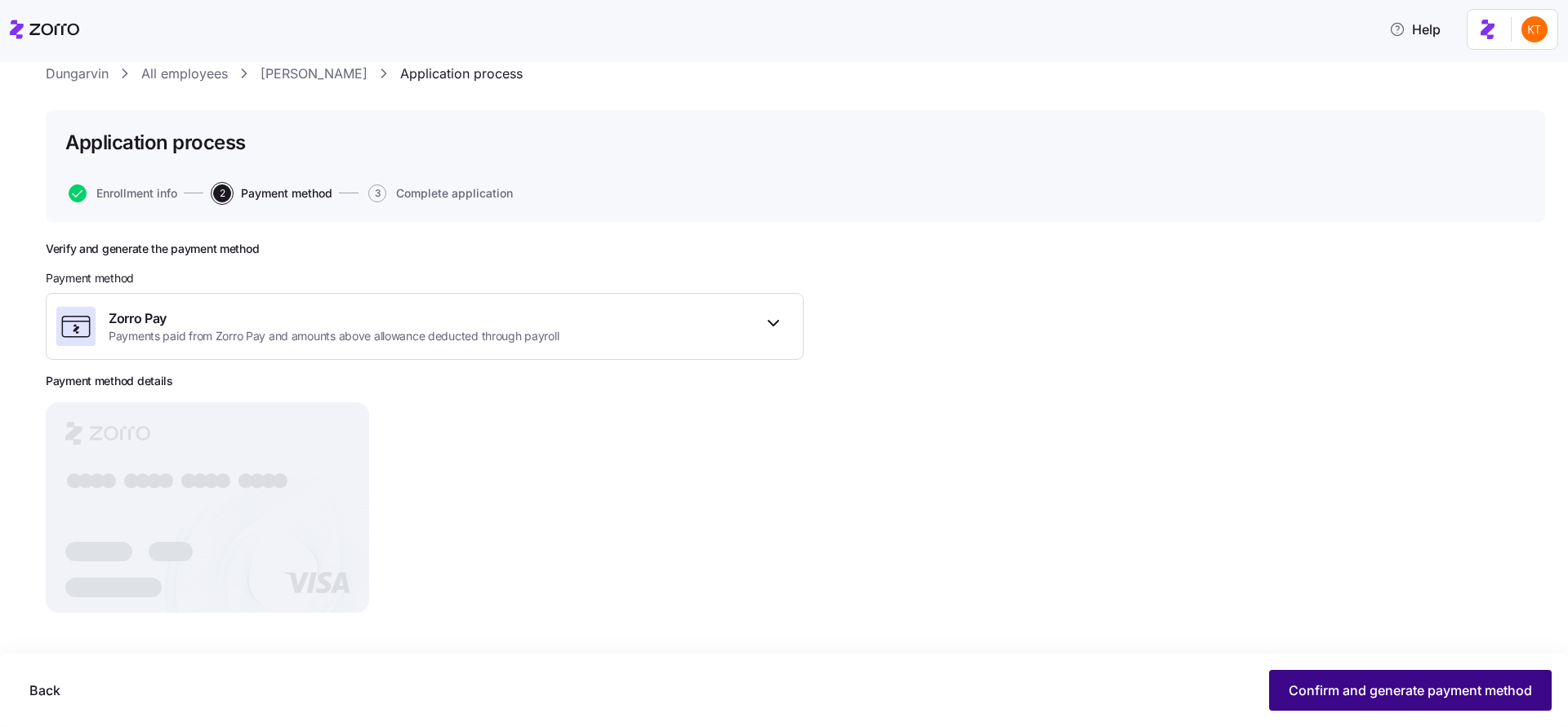
click at [1299, 691] on span "Confirm and generate payment method" at bounding box center [1410, 690] width 243 height 19
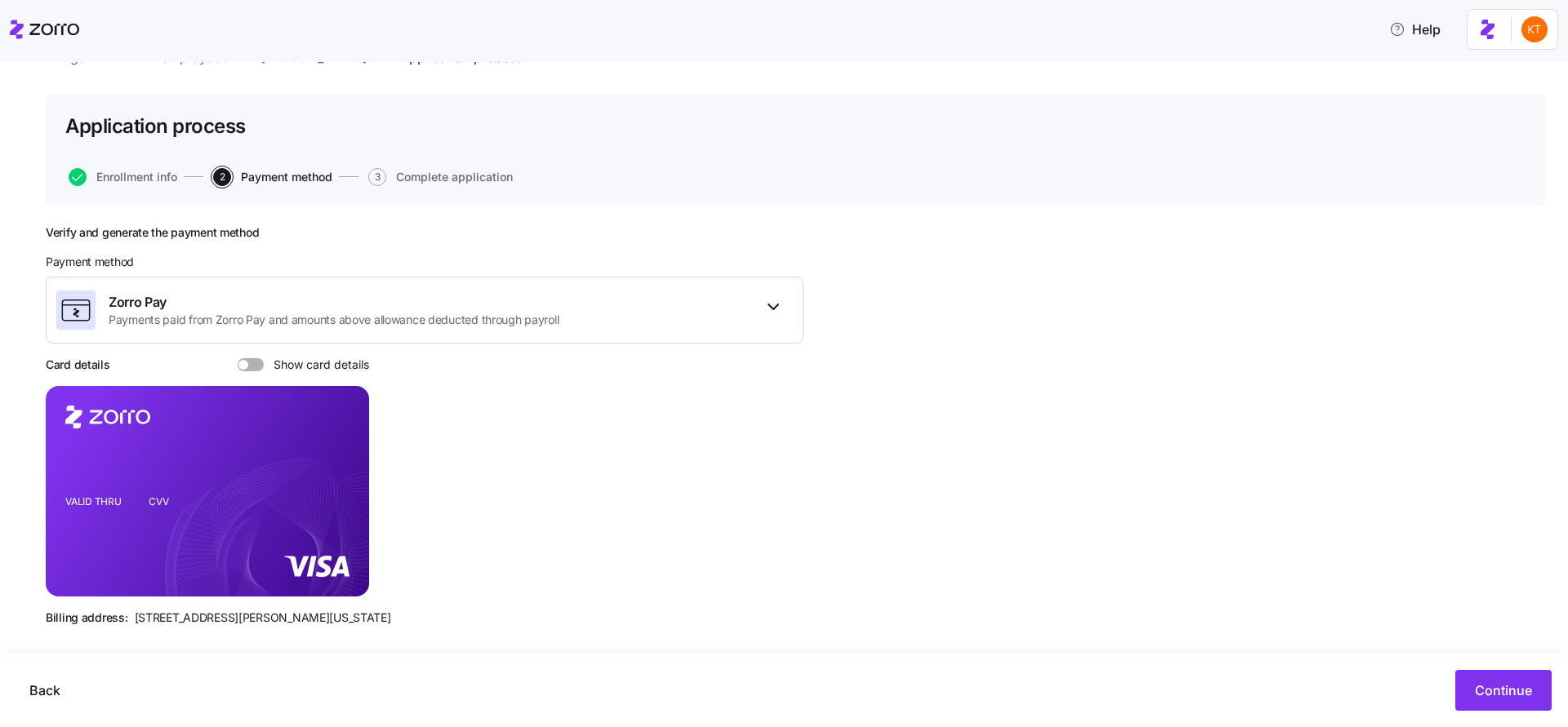
scroll to position [80, 0]
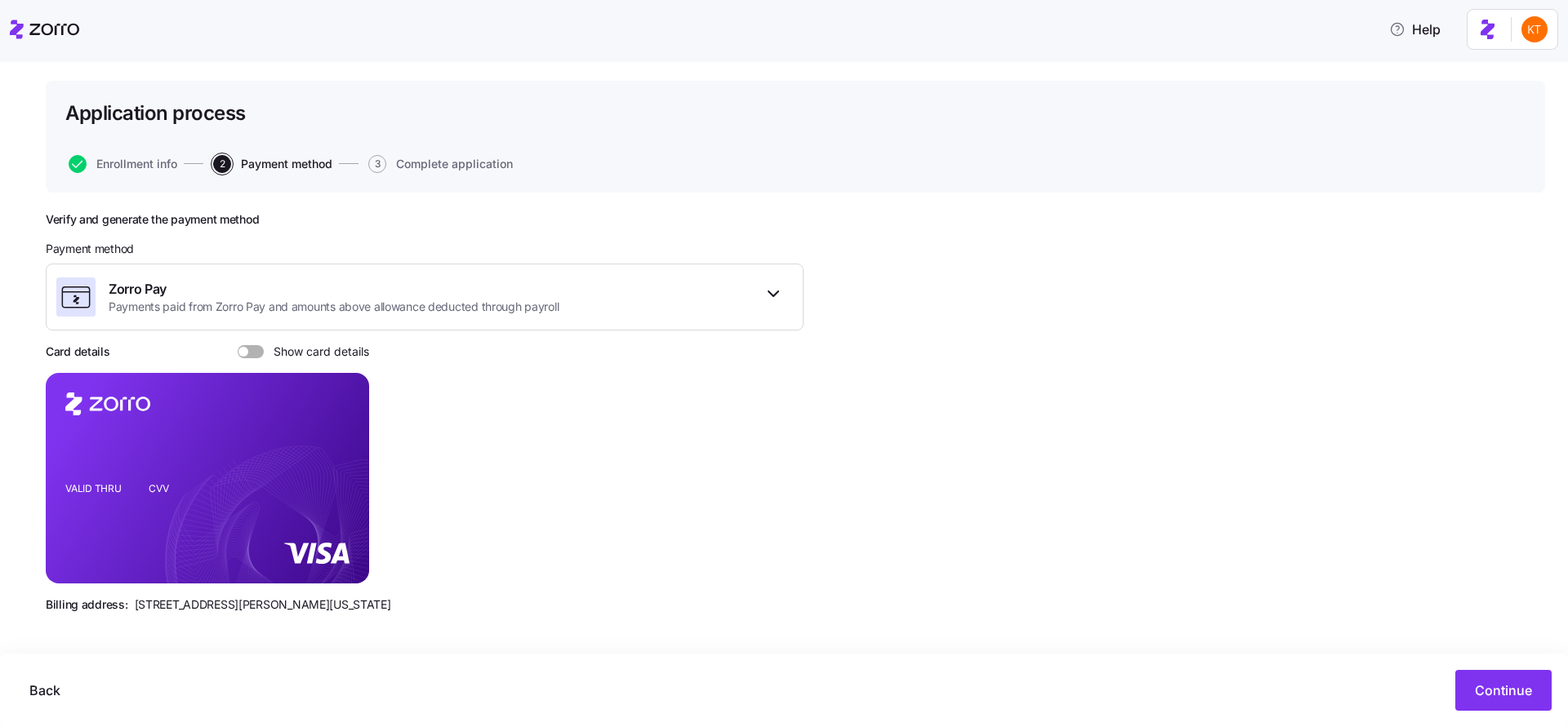
click at [252, 355] on span at bounding box center [257, 351] width 17 height 13
click at [238, 345] on input "Show card details" at bounding box center [238, 345] width 0 height 0
click at [336, 451] on icon "copy-to-clipboard" at bounding box center [340, 450] width 9 height 9
click at [141, 501] on rect at bounding box center [207, 479] width 323 height 211
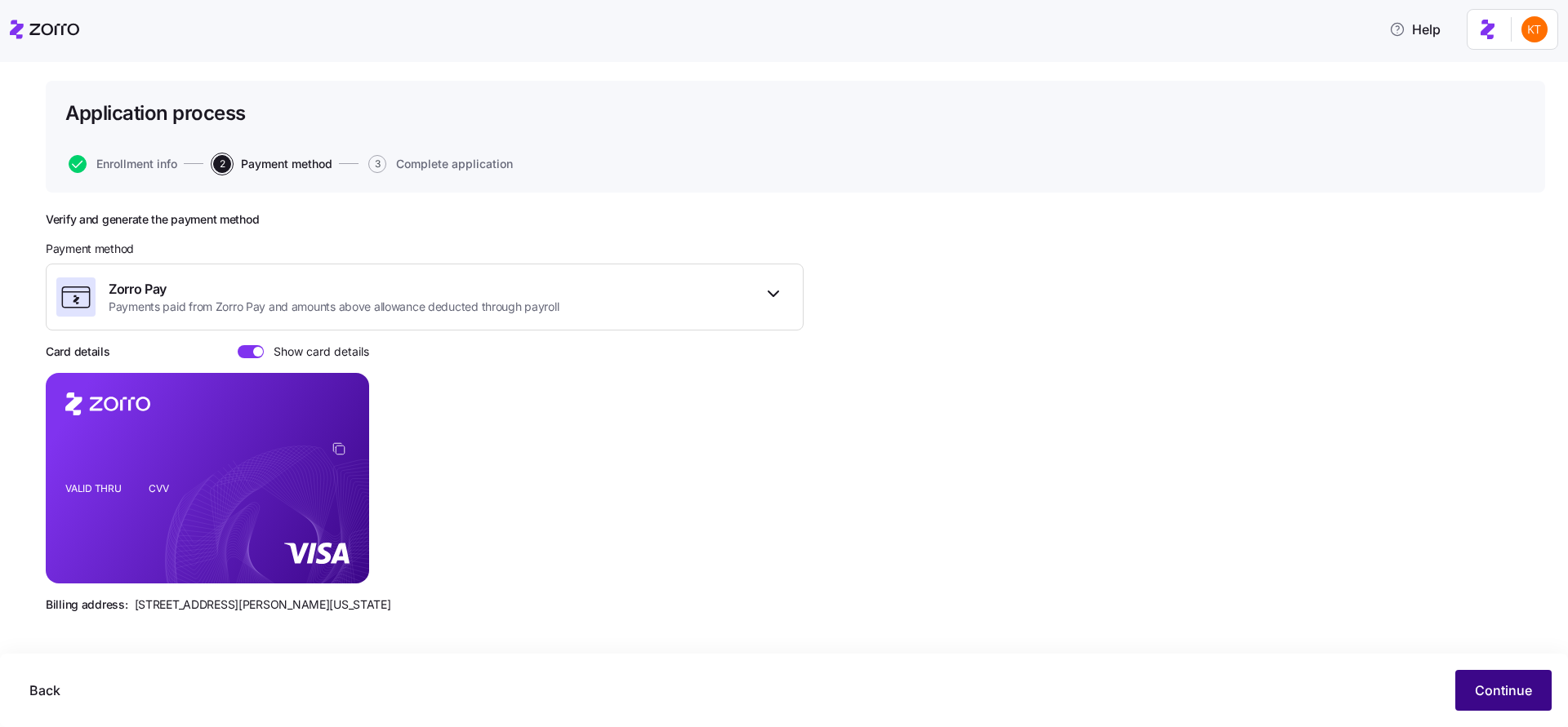
click at [1505, 680] on button "Continue" at bounding box center [1504, 690] width 97 height 40
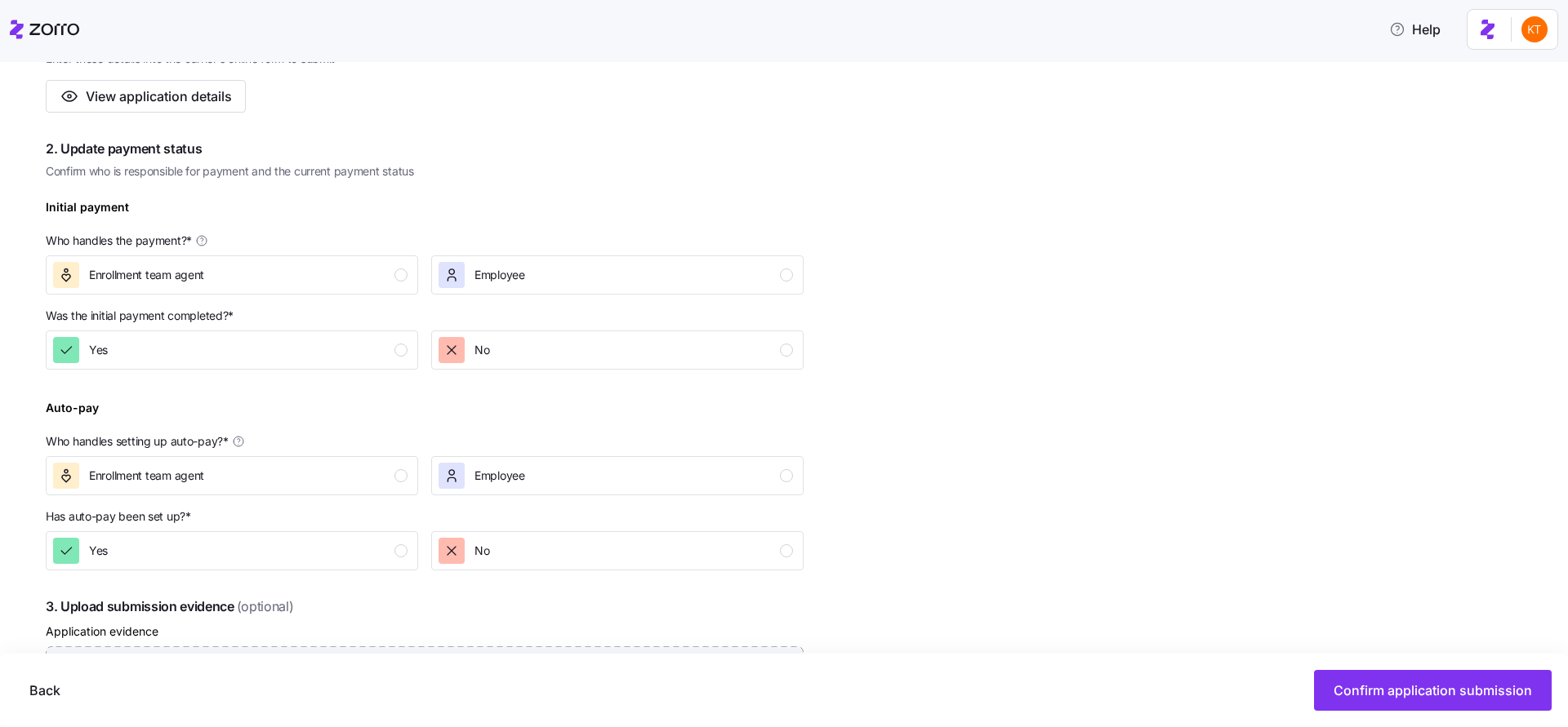
scroll to position [559, 0]
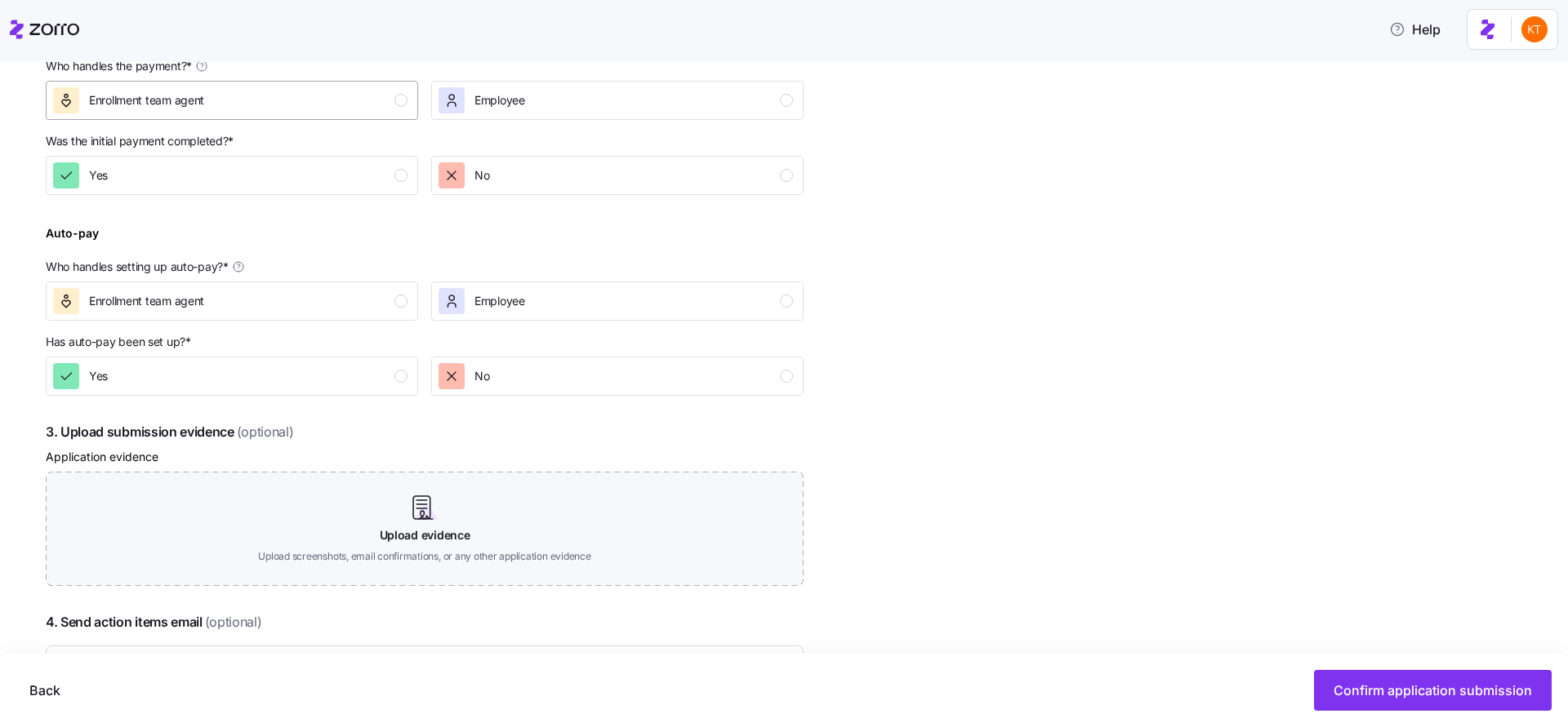
click at [322, 92] on div "Enrollment team agent" at bounding box center [229, 100] width 354 height 26
click at [357, 177] on div "Yes" at bounding box center [229, 176] width 354 height 26
click at [382, 308] on div "Enrollment team agent" at bounding box center [229, 301] width 354 height 26
click at [387, 355] on p "Has auto-pay been set up? *" at bounding box center [424, 345] width 758 height 23
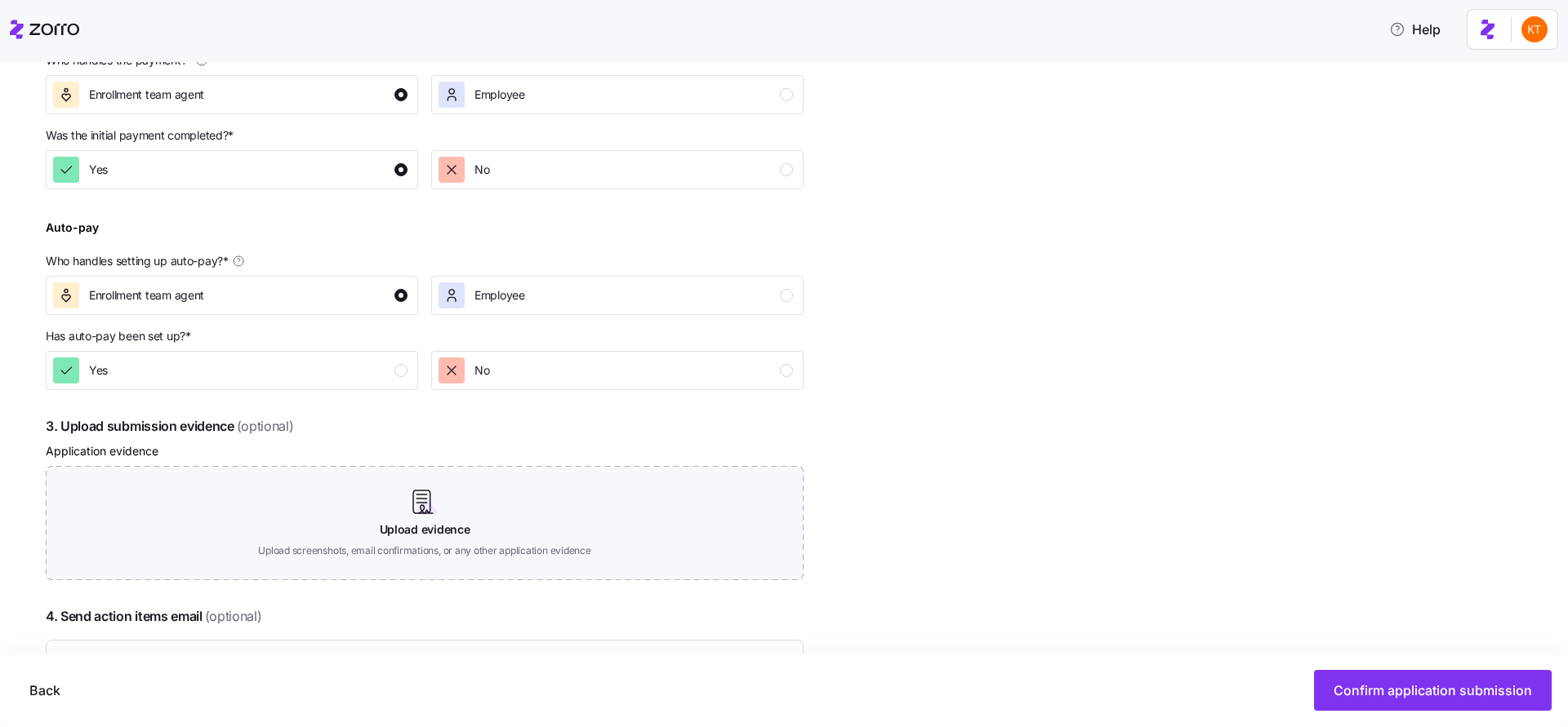
scroll to position [565, 0]
click at [389, 347] on p "Has auto-pay been set up? *" at bounding box center [424, 339] width 758 height 23
click at [397, 371] on div "button" at bounding box center [401, 370] width 13 height 13
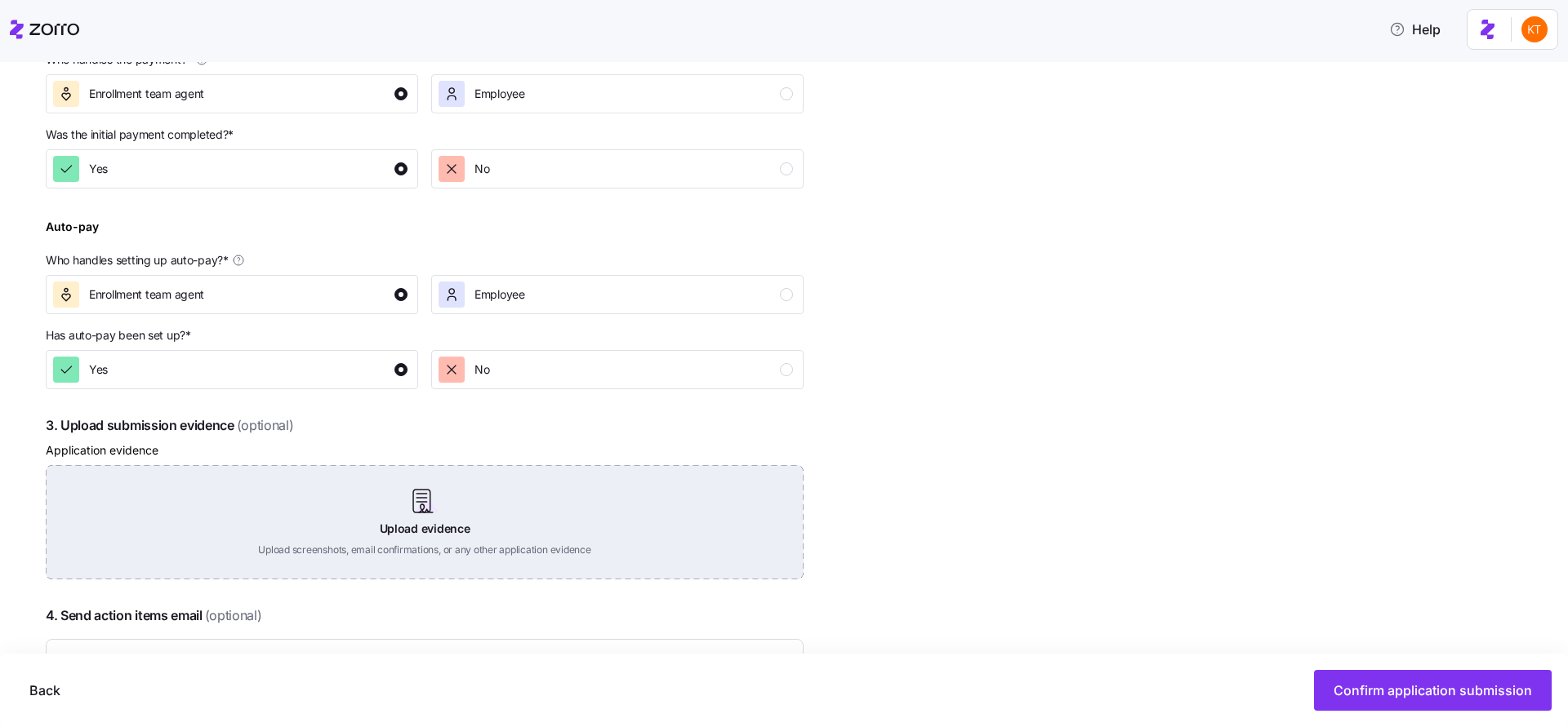
click at [434, 486] on div "Upload evidence Upload screenshots, email confirmations, or any other applicati…" at bounding box center [424, 522] width 758 height 114
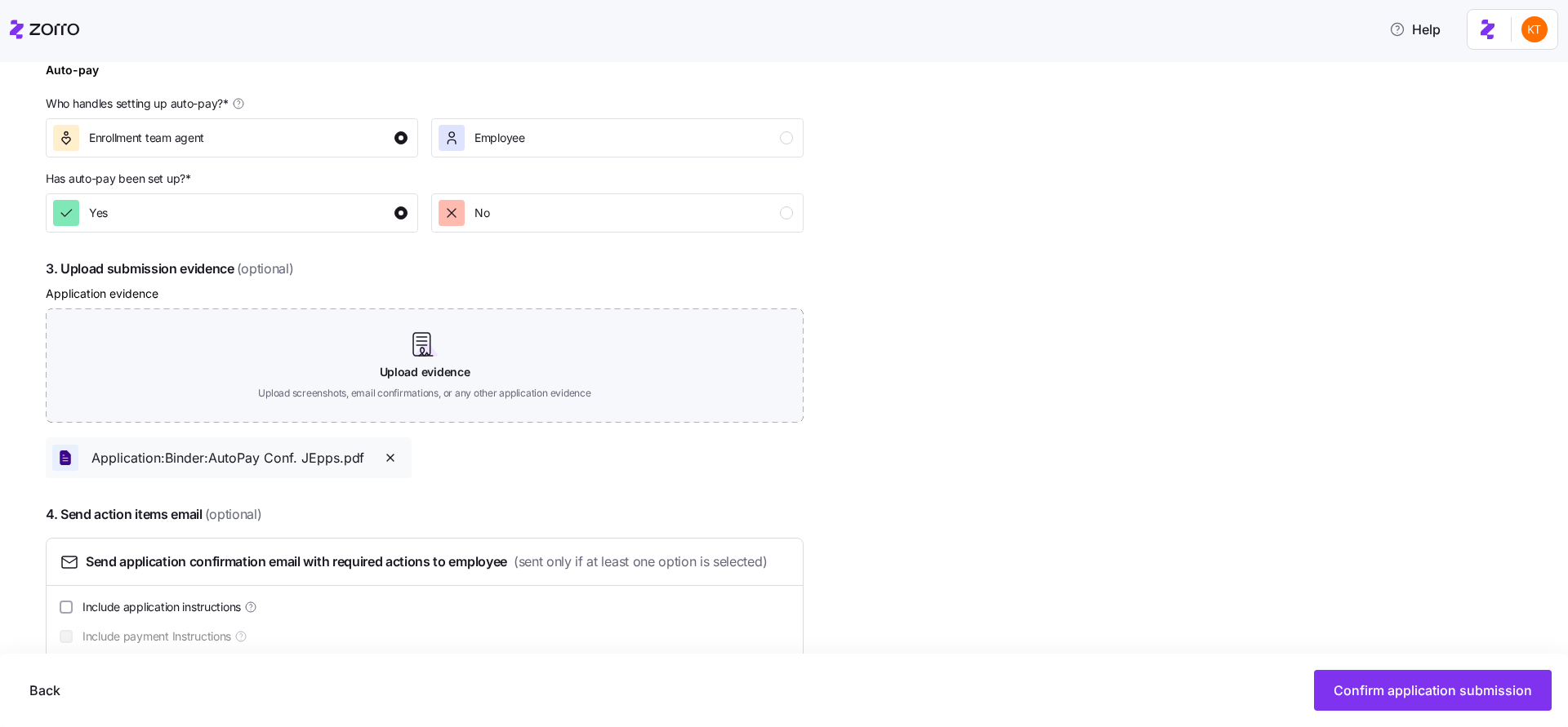
scroll to position [759, 0]
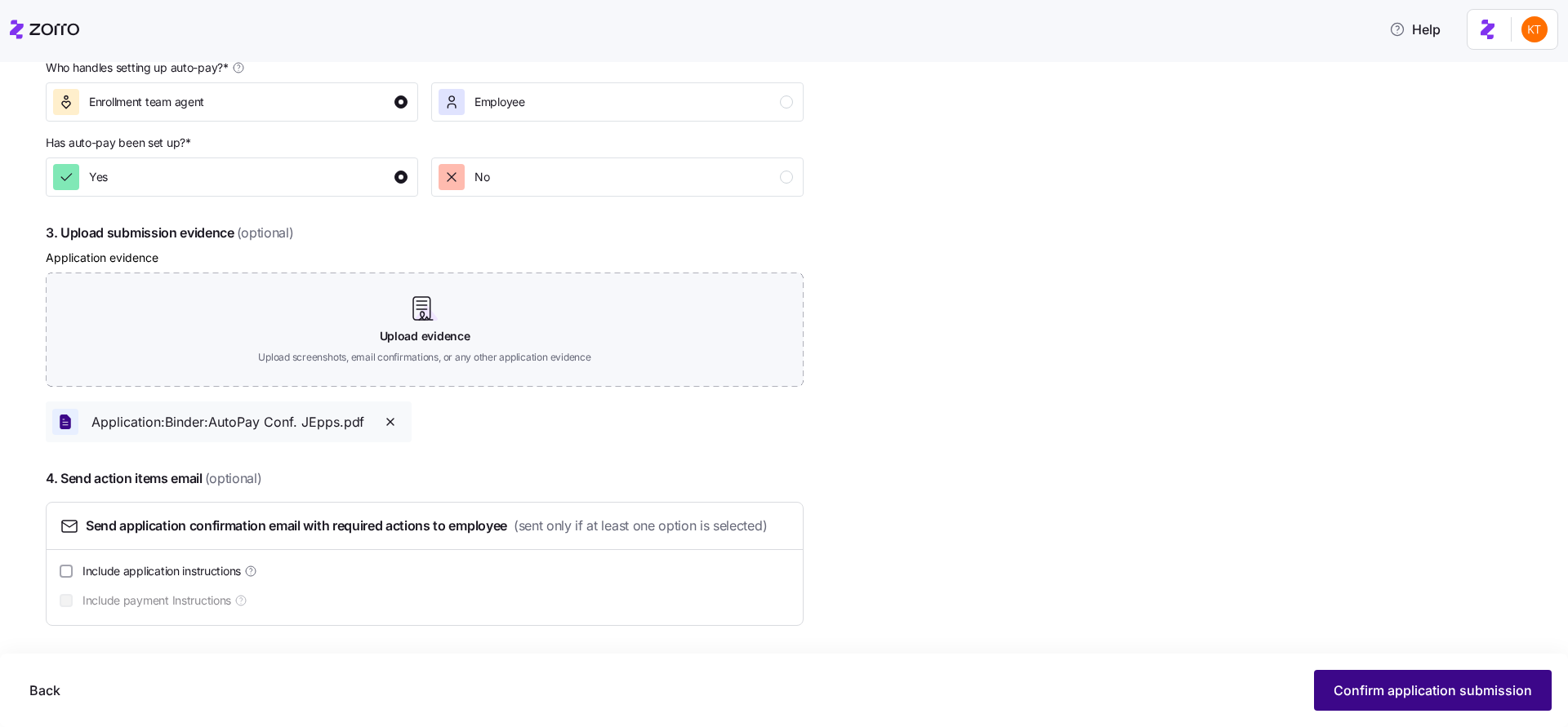
click at [1354, 689] on span "Confirm application submission" at bounding box center [1433, 690] width 199 height 19
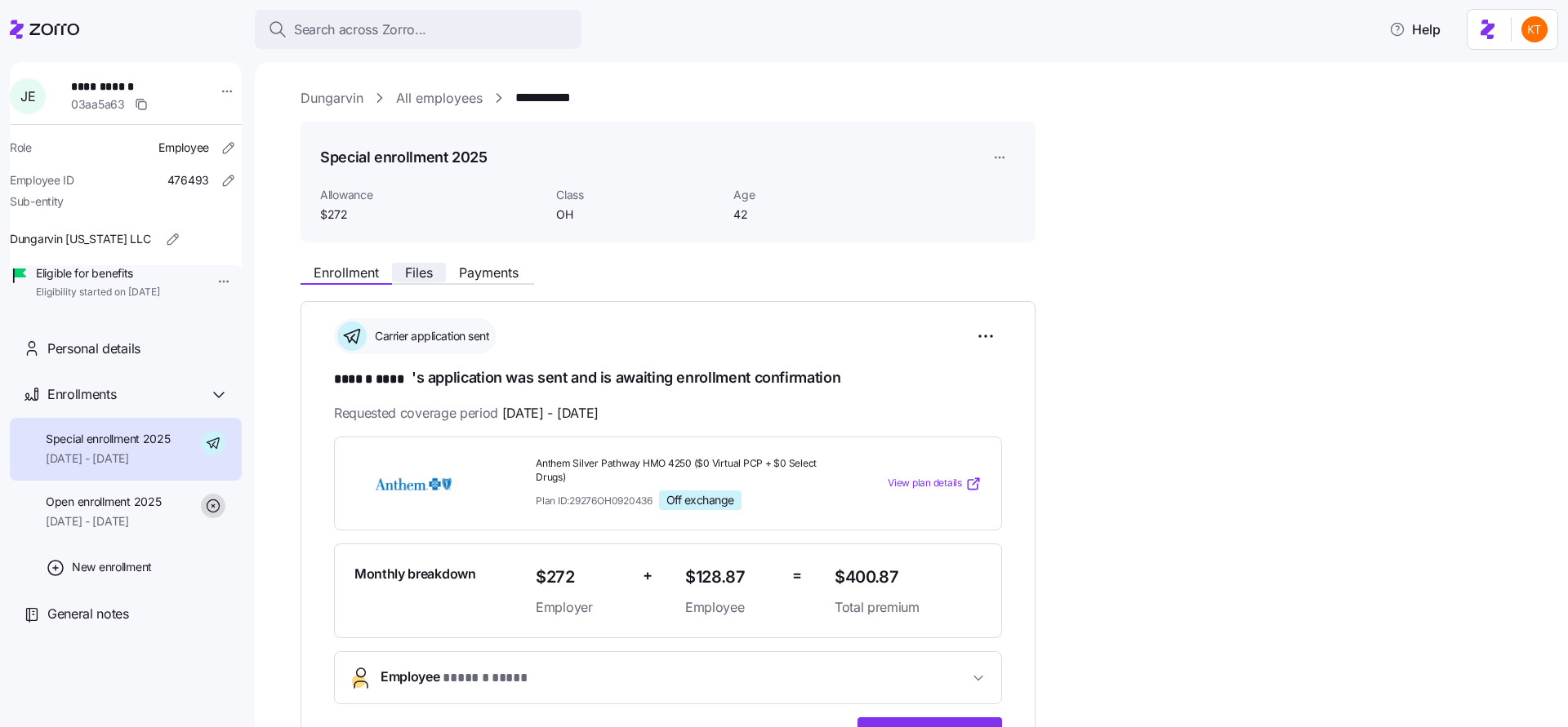
click at [422, 279] on span "Files" at bounding box center [419, 272] width 28 height 13
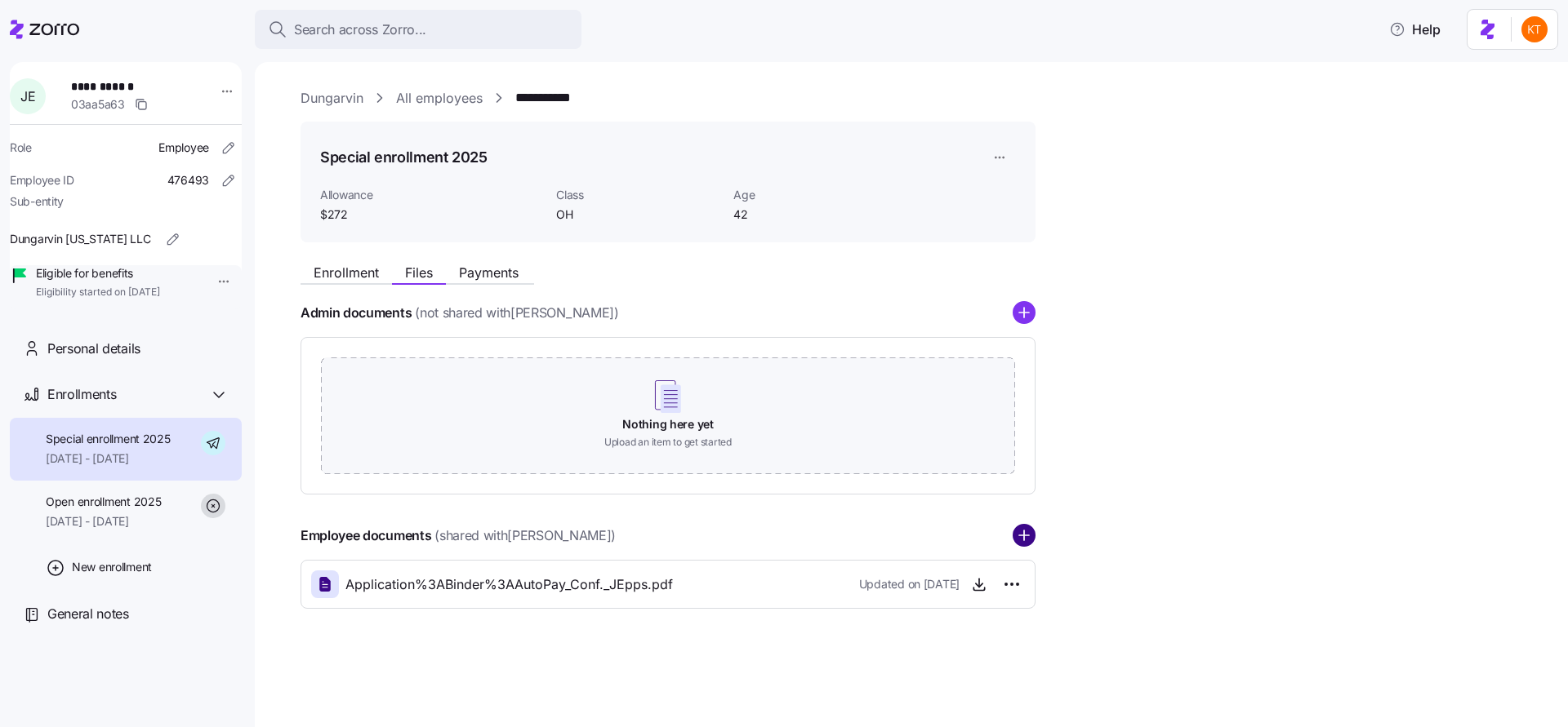
click at [1022, 532] on circle "add icon" at bounding box center [1024, 536] width 21 height 21
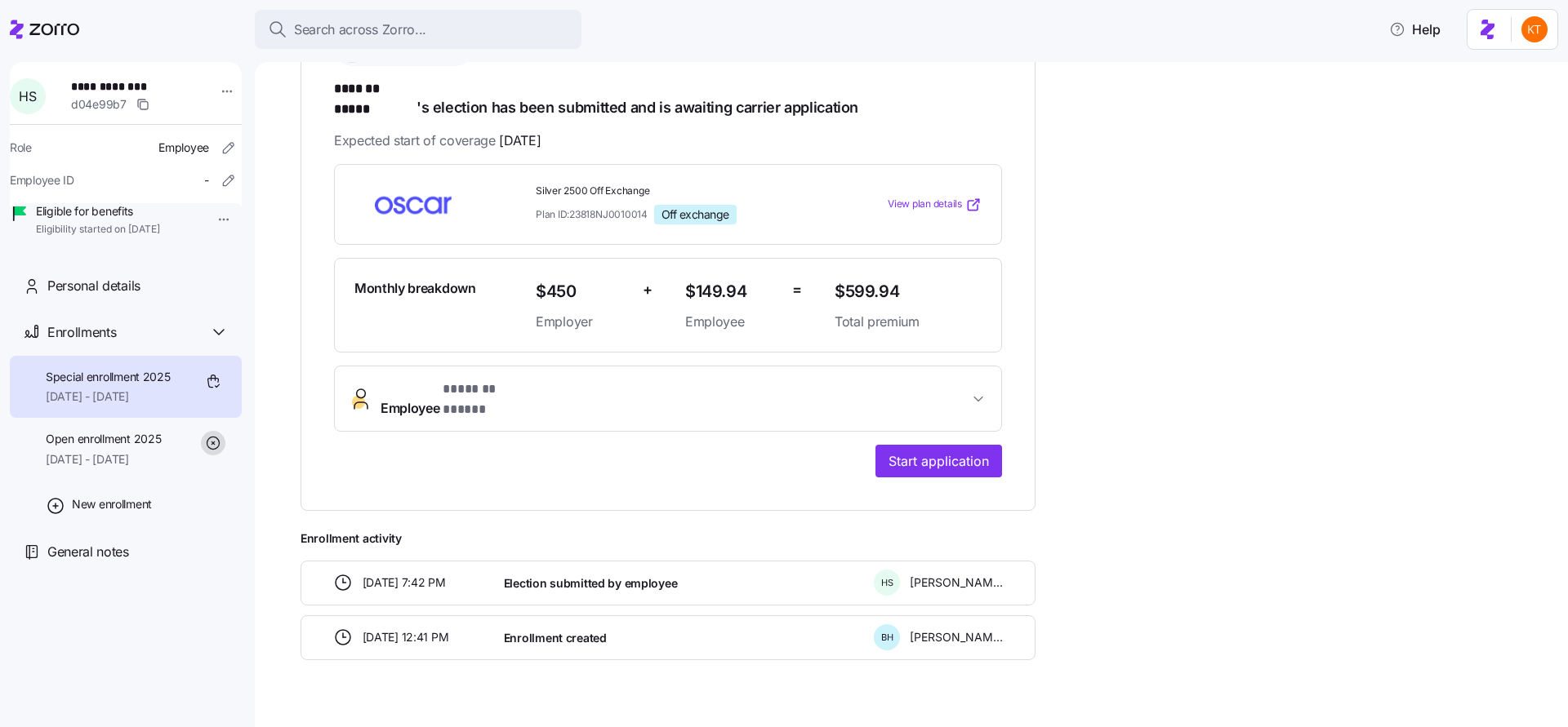
click at [581, 393] on button "Employee * ******* ***** *" at bounding box center [668, 399] width 667 height 65
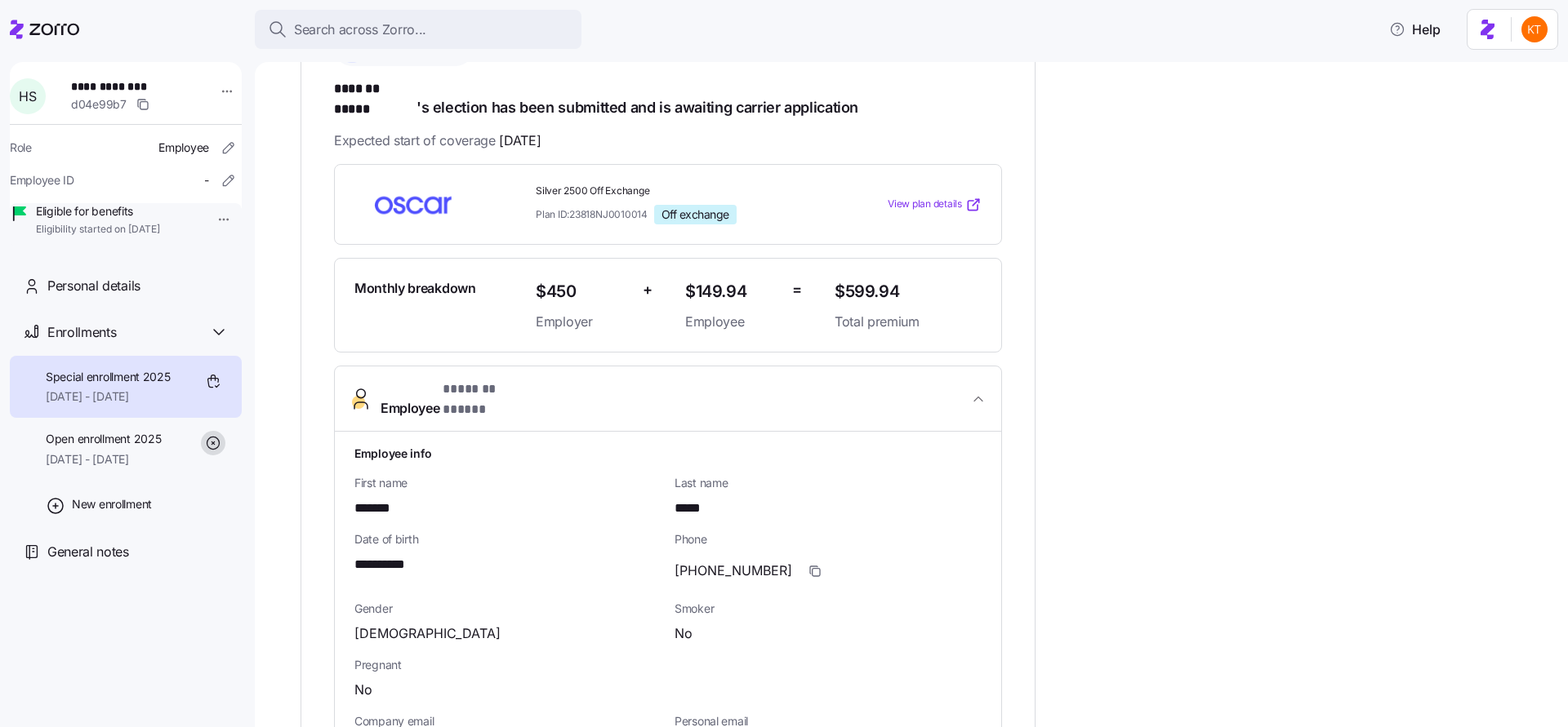
scroll to position [910, 0]
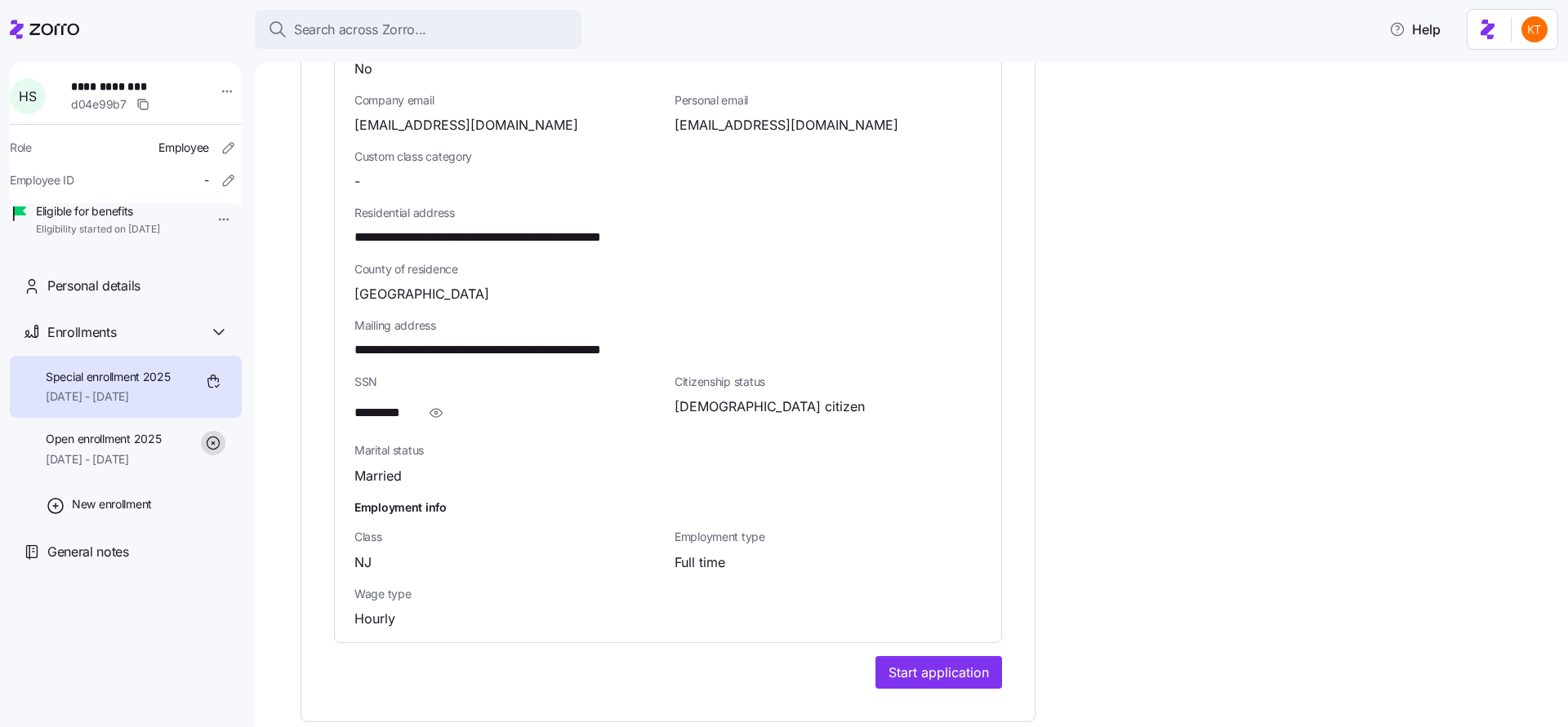
click at [604, 227] on span "**********" at bounding box center [525, 237] width 343 height 20
copy span "*****"
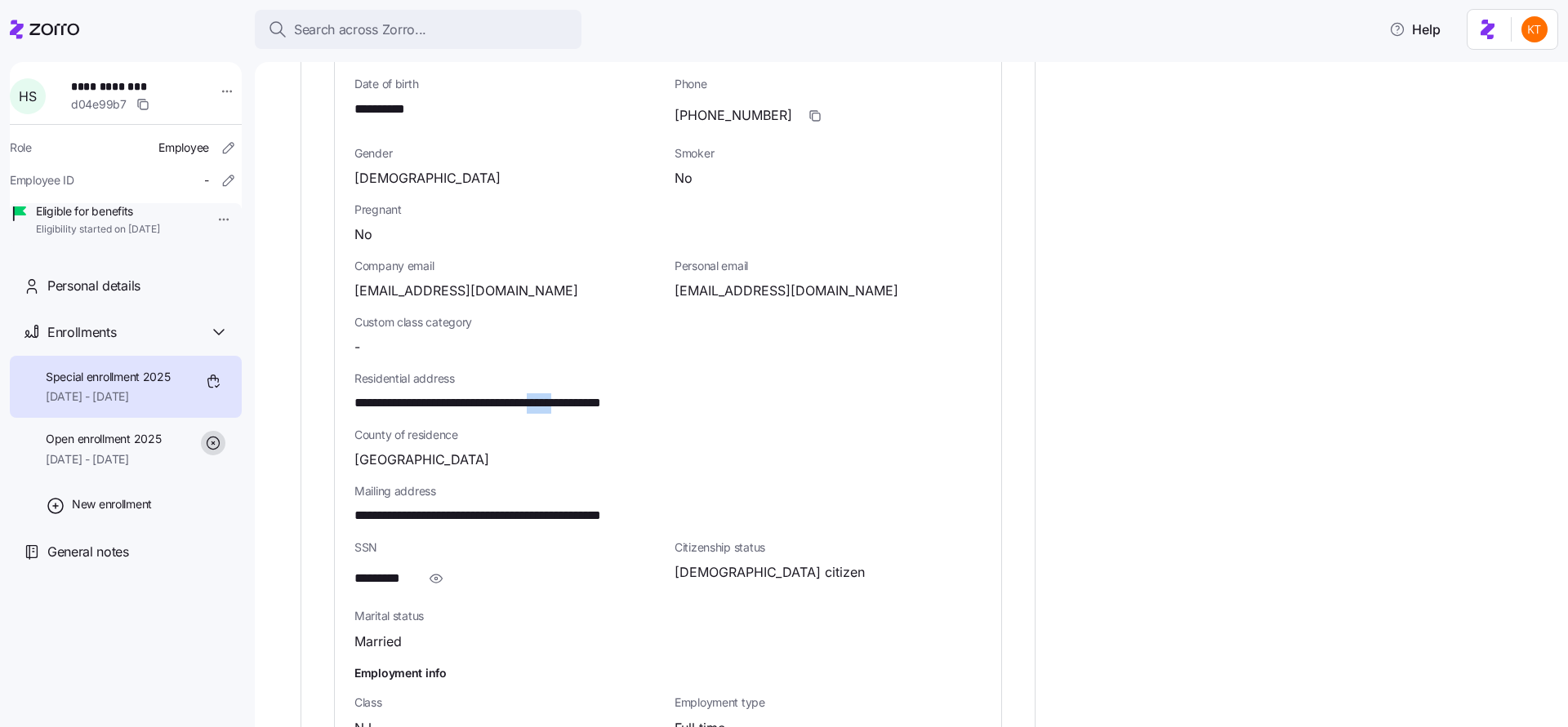
scroll to position [644, 0]
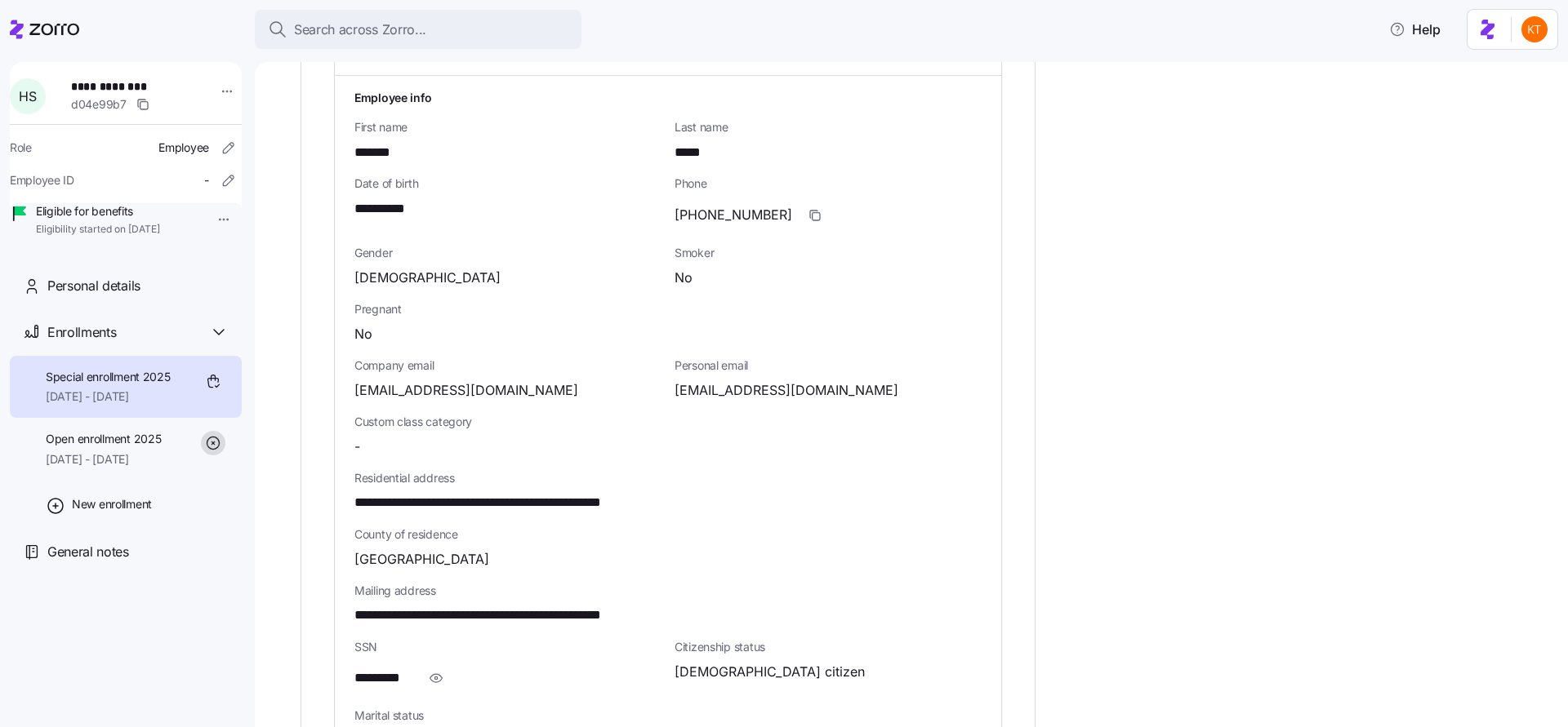
click at [394, 199] on span "**********" at bounding box center [389, 209] width 70 height 20
copy span "****"
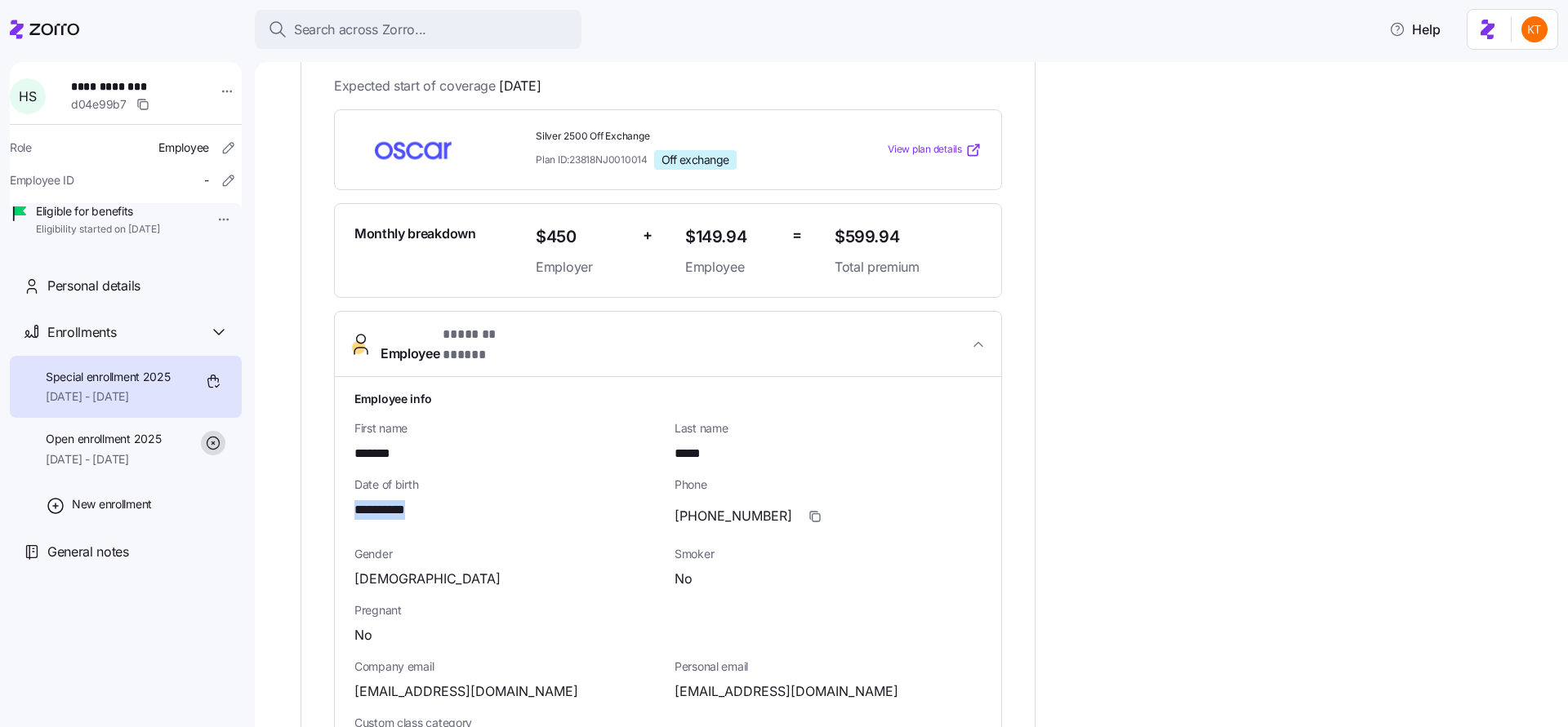
scroll to position [597, 0]
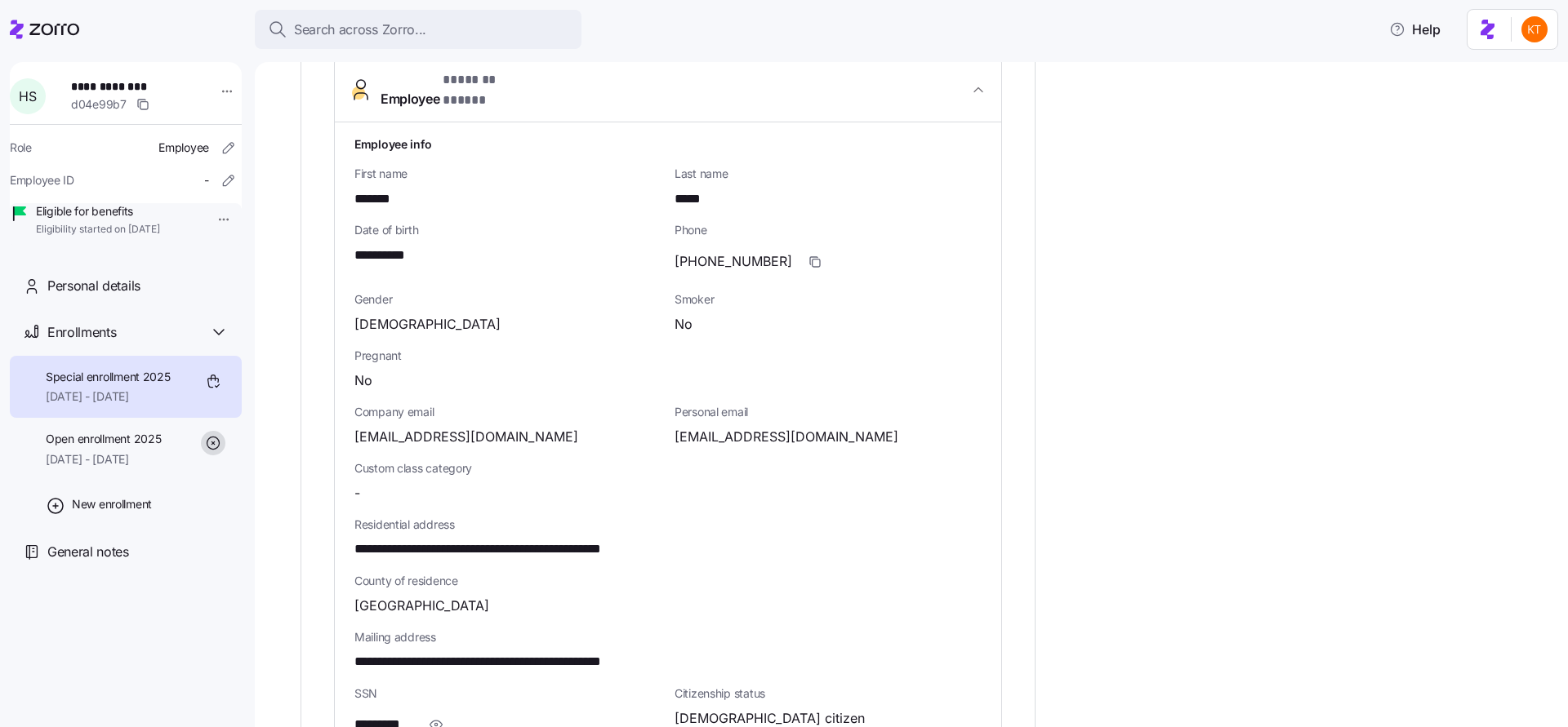
click at [761, 427] on span "mrssteel1022@gmail.com" at bounding box center [786, 436] width 224 height 20
copy span "@"
click at [808, 256] on icon "button" at bounding box center [814, 262] width 13 height 13
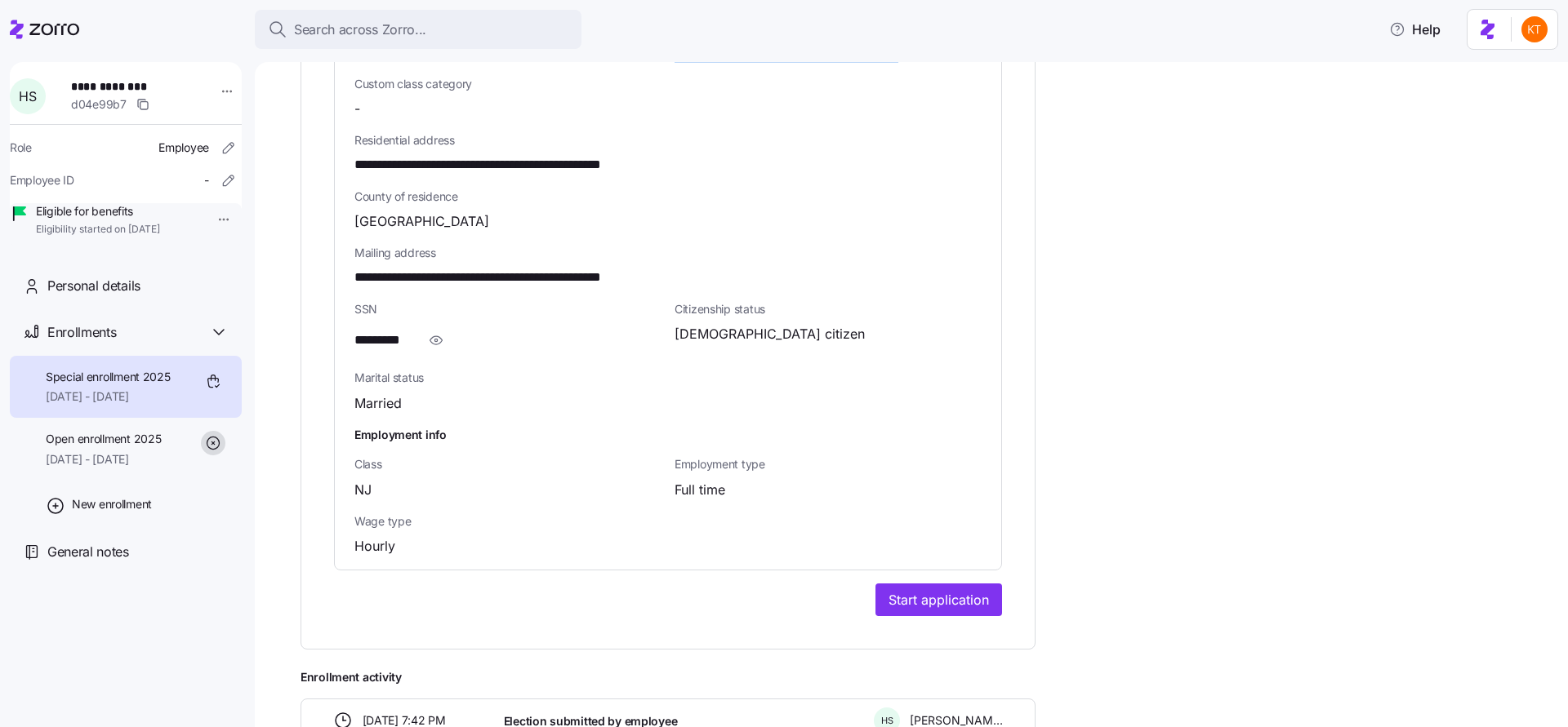
scroll to position [1120, 0]
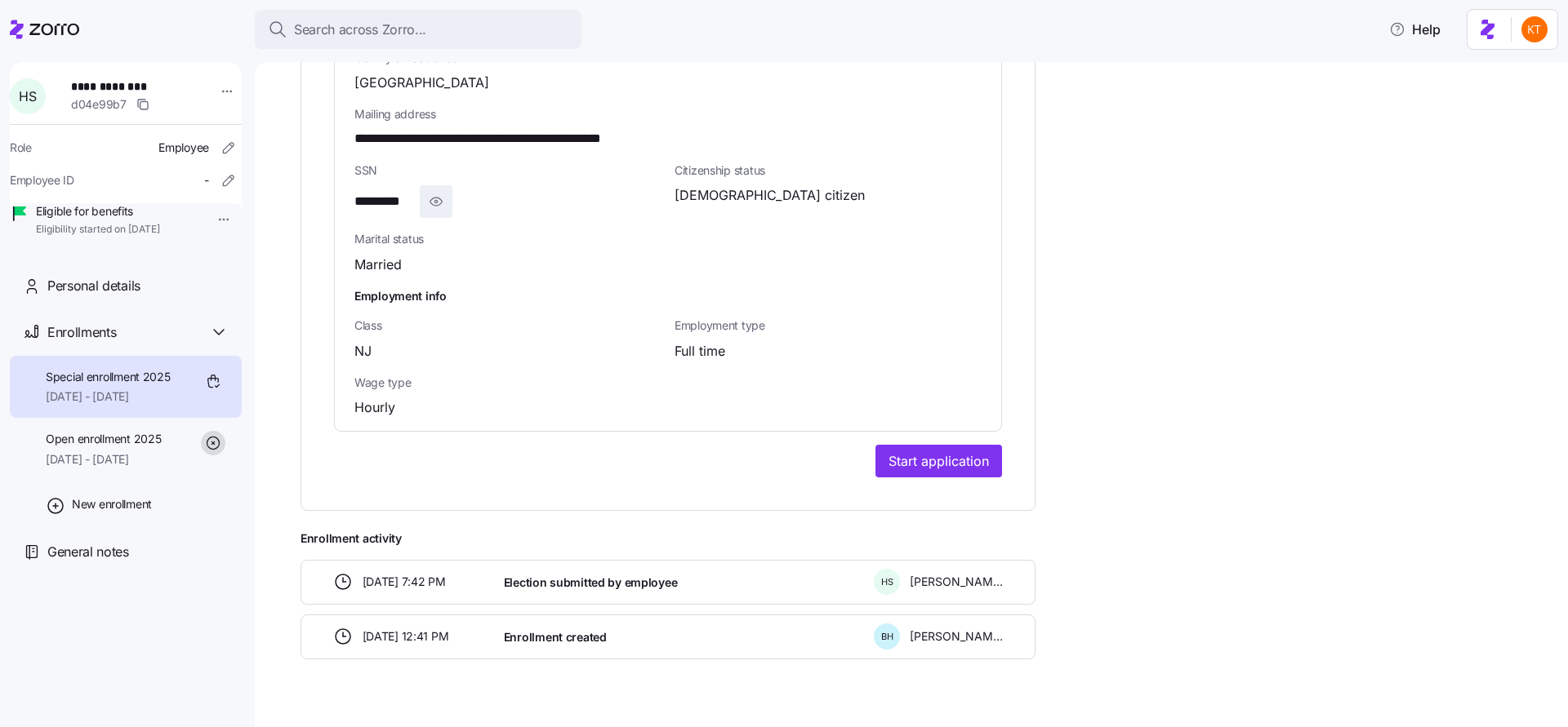
click at [431, 191] on icon "button" at bounding box center [436, 201] width 17 height 19
click at [389, 191] on span "**********" at bounding box center [394, 201] width 79 height 20
click at [390, 191] on span "**********" at bounding box center [394, 201] width 79 height 20
drag, startPoint x: 390, startPoint y: 174, endPoint x: 381, endPoint y: 170, distance: 9.8
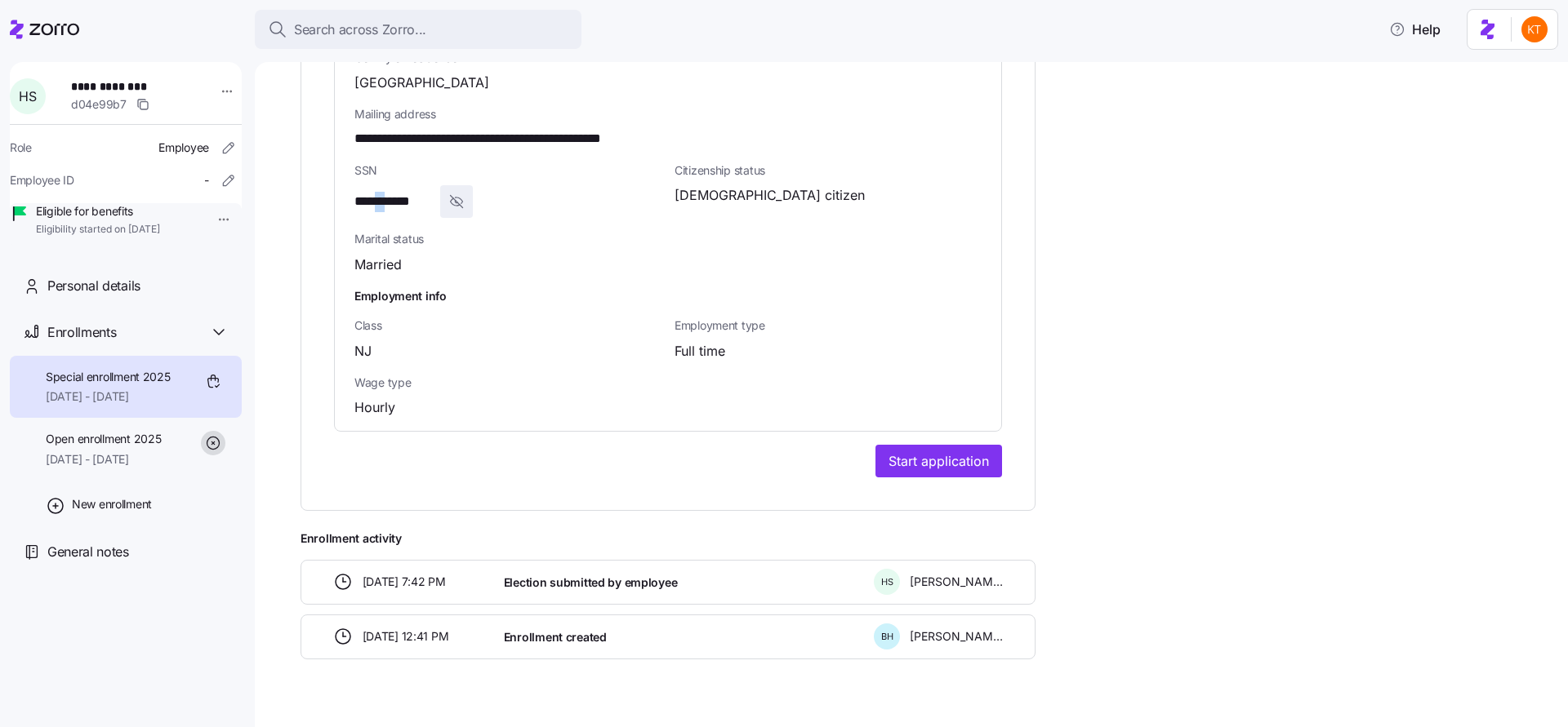
click at [381, 191] on span "**********" at bounding box center [394, 201] width 79 height 20
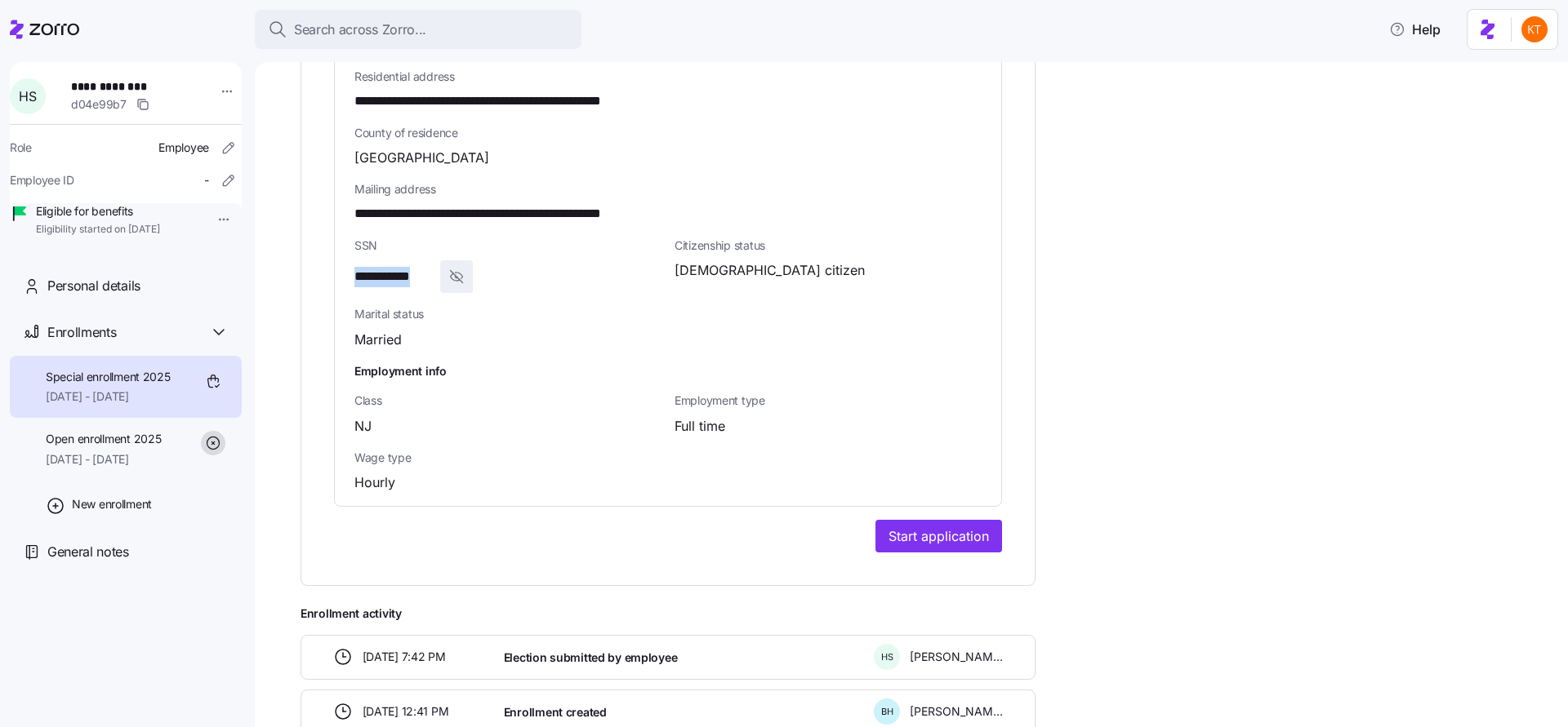
scroll to position [903, 0]
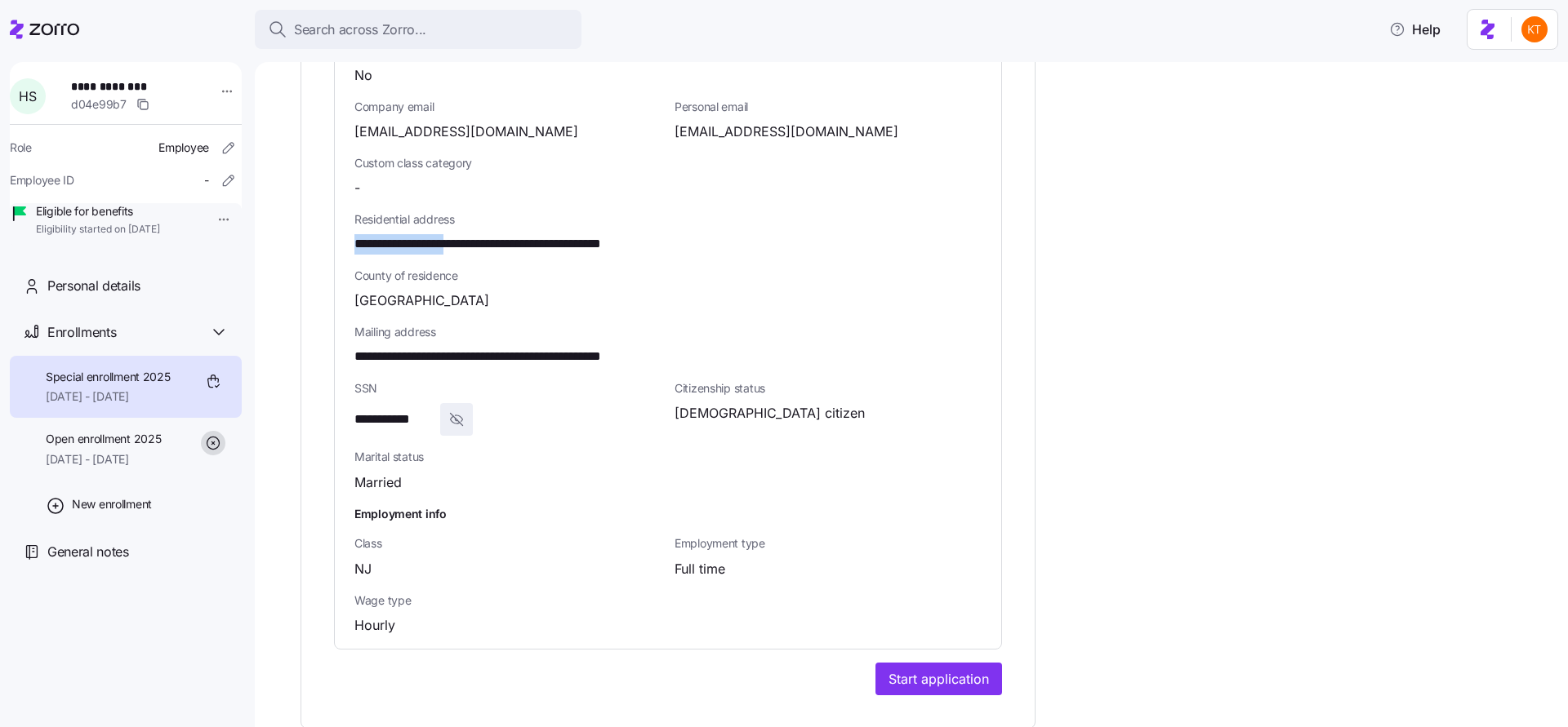
drag, startPoint x: 477, startPoint y: 214, endPoint x: 350, endPoint y: 214, distance: 127.0
click at [348, 215] on div "**********" at bounding box center [668, 233] width 667 height 831
copy span "**********"
click at [502, 234] on span "**********" at bounding box center [525, 244] width 343 height 20
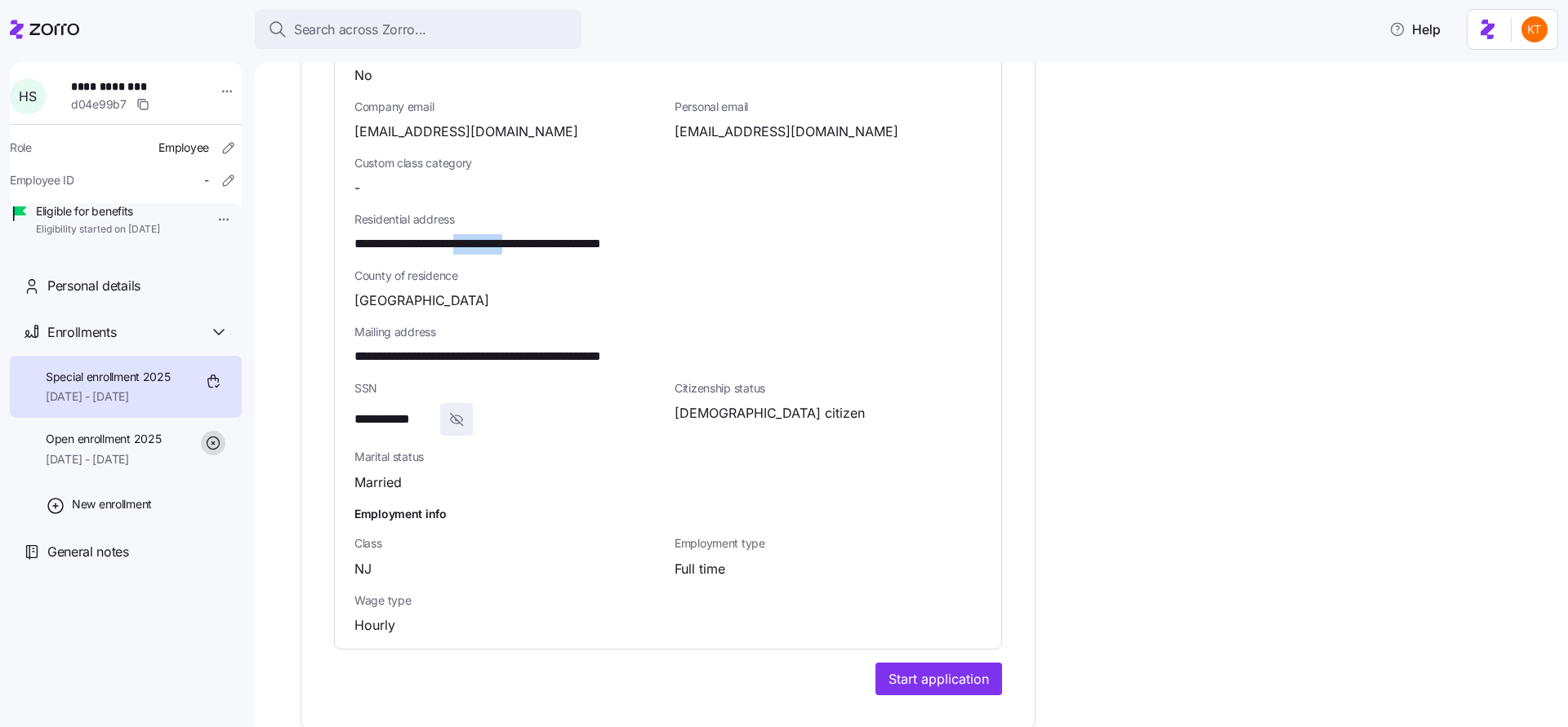
drag, startPoint x: 557, startPoint y: 215, endPoint x: 491, endPoint y: 214, distance: 66.0
click at [491, 234] on span "**********" at bounding box center [525, 244] width 343 height 20
copy span "**********"
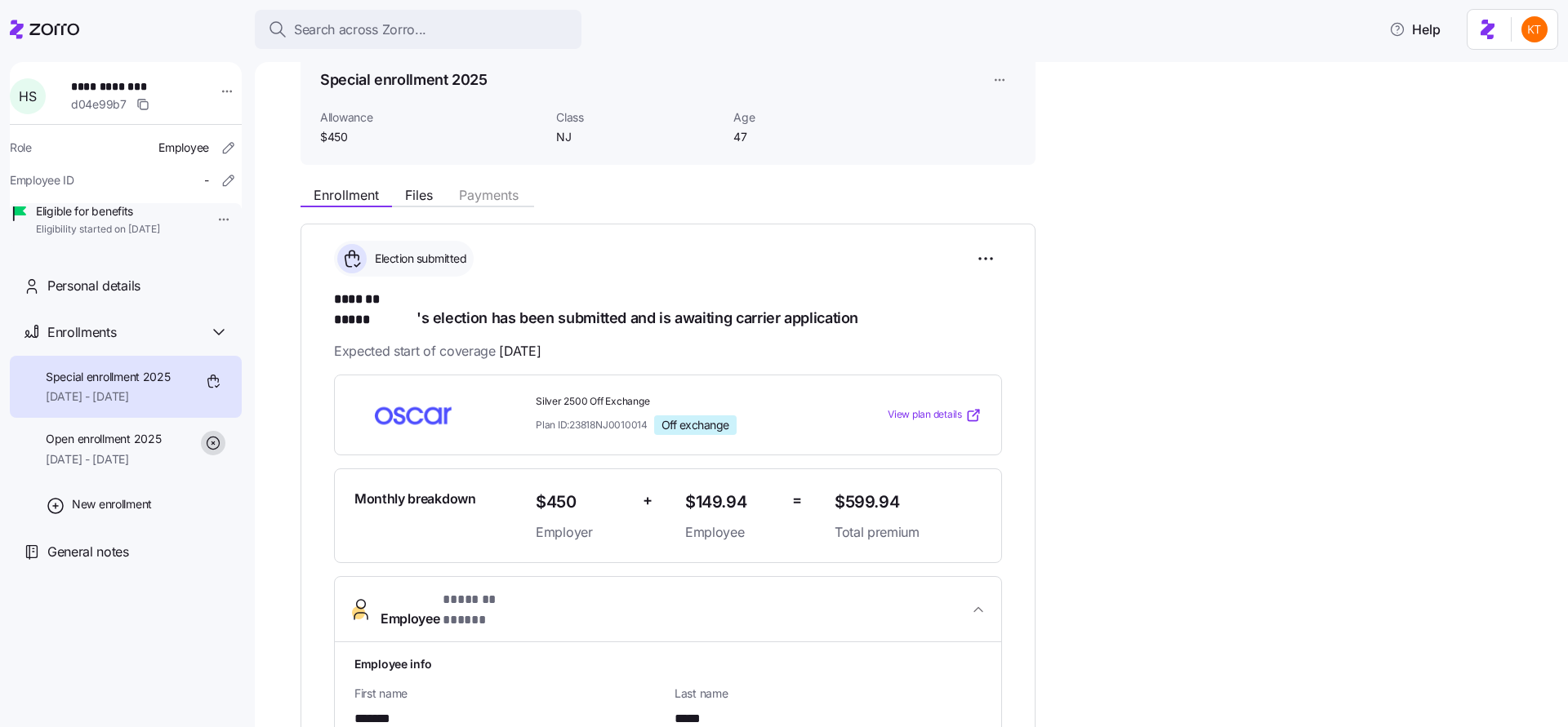
scroll to position [0, 0]
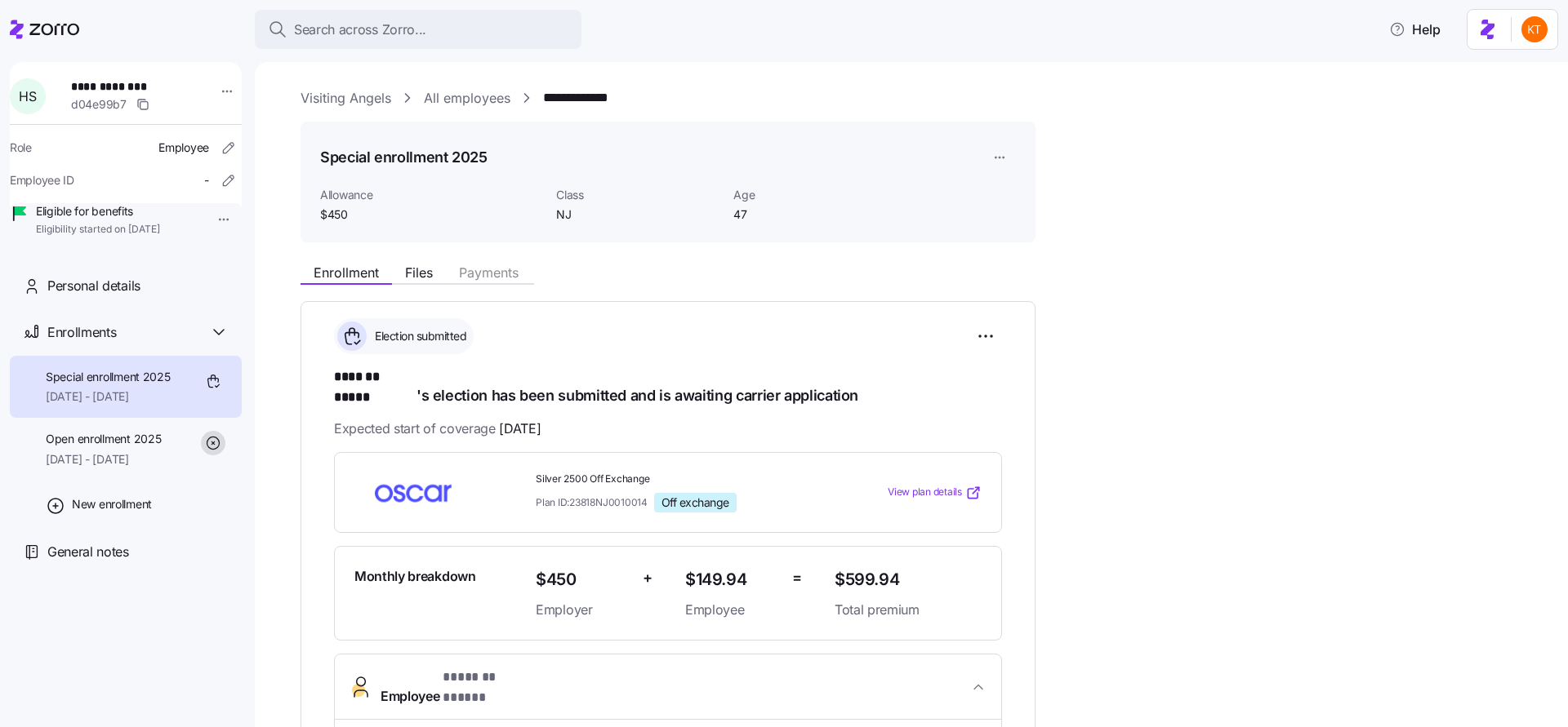
click at [110, 82] on span "**********" at bounding box center [128, 86] width 114 height 17
copy span "**********"
click at [347, 100] on link "Visiting Angels" at bounding box center [345, 97] width 90 height 20
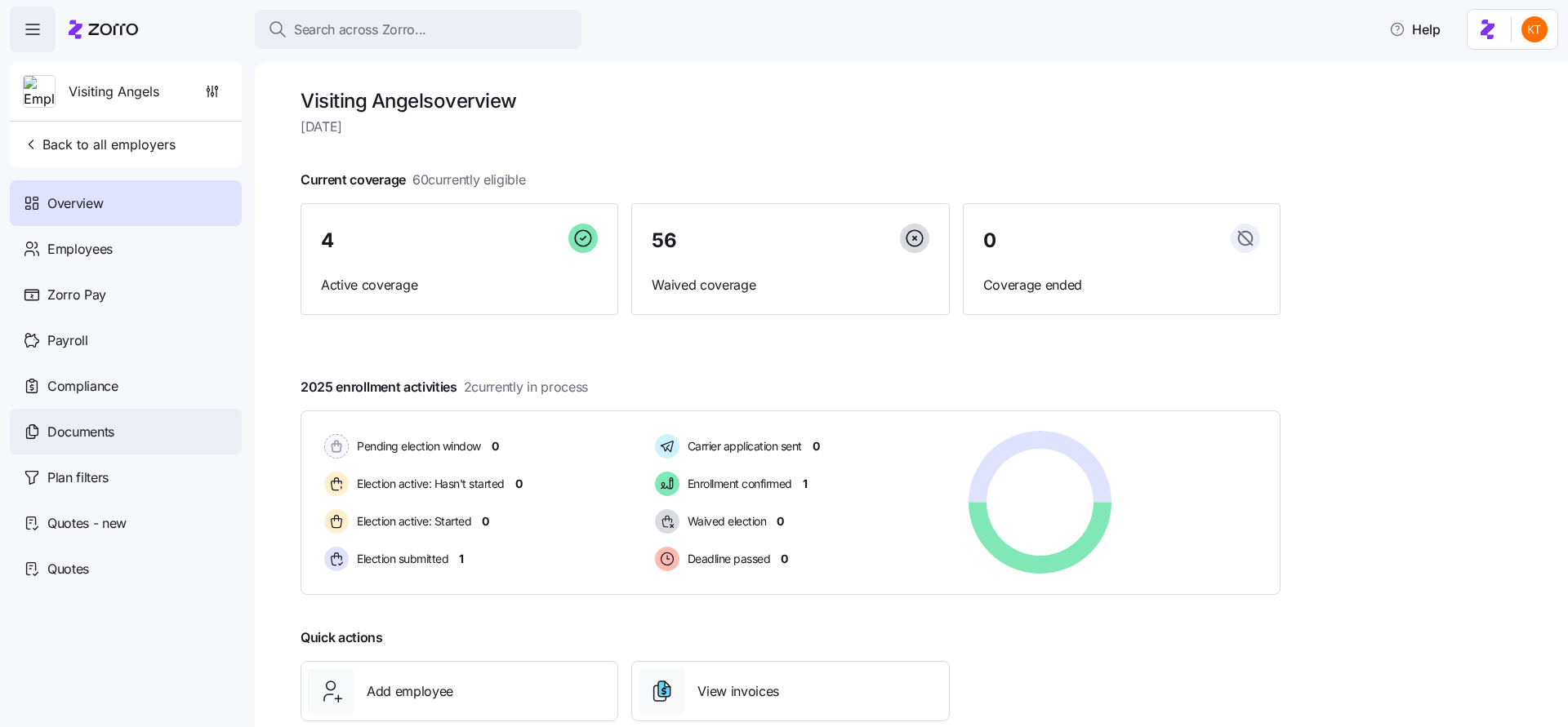
click at [107, 420] on div "Documents" at bounding box center [126, 432] width 232 height 46
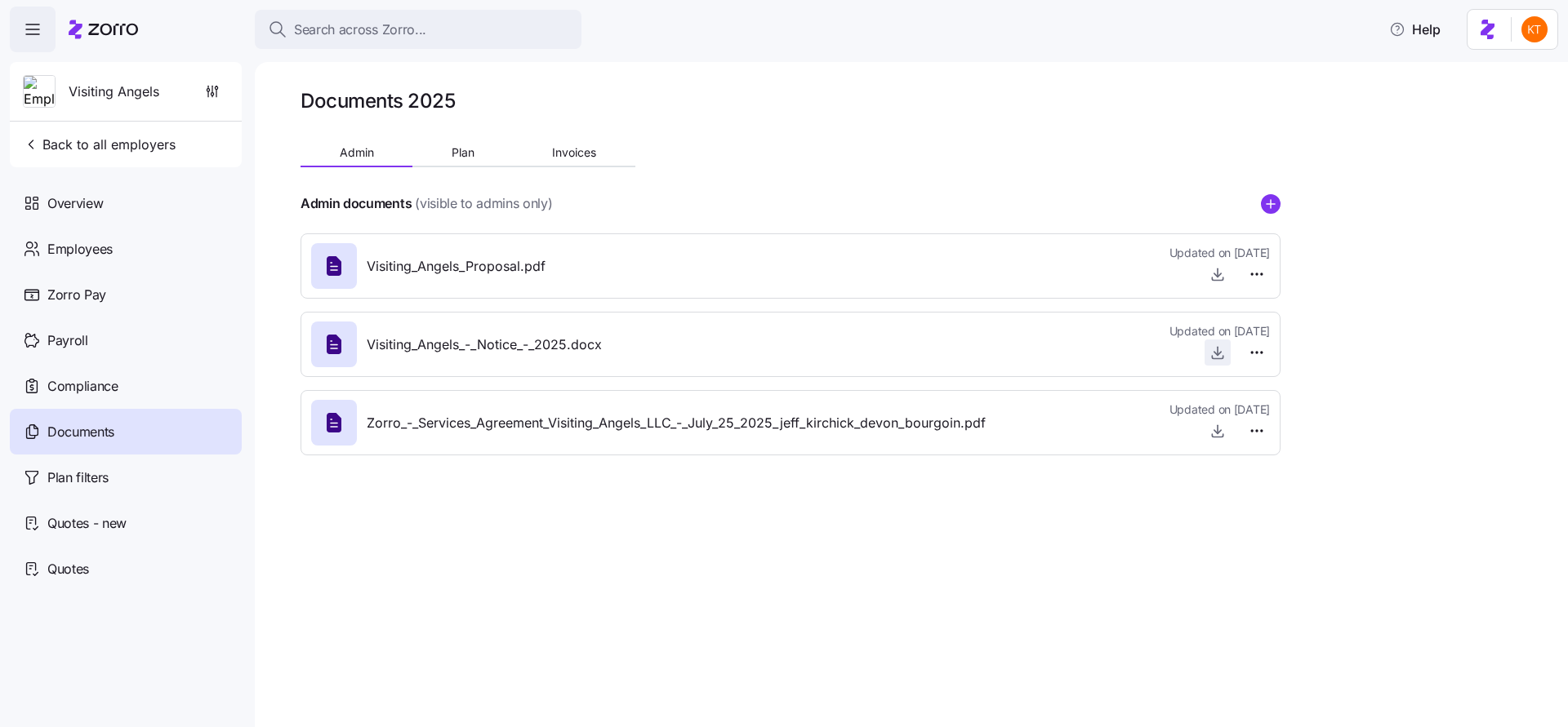
click at [1214, 349] on icon "button" at bounding box center [1218, 352] width 17 height 17
click at [389, 22] on span "Search across Zorro..." at bounding box center [360, 29] width 133 height 20
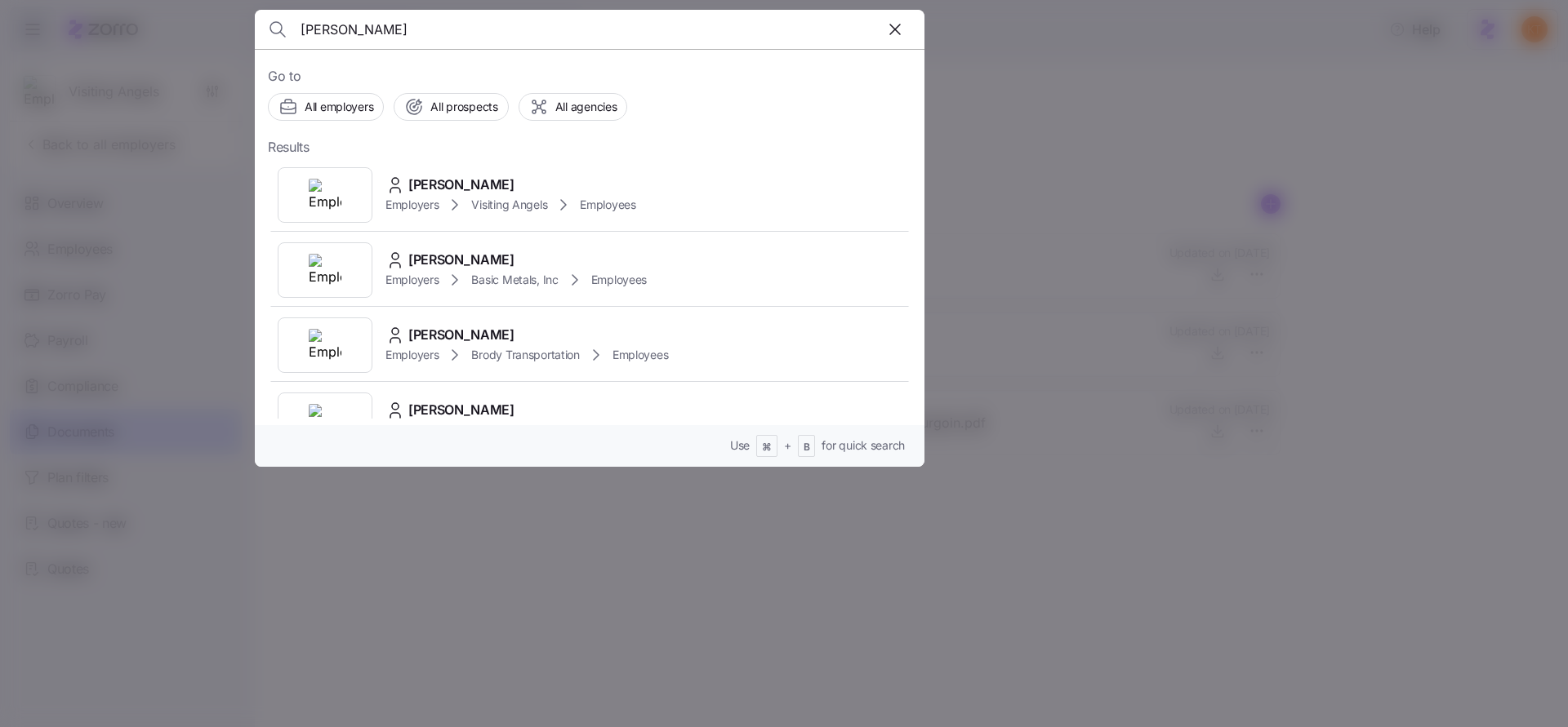
type input "heather stee"
click at [445, 201] on div "Employers Visiting Angels Employees" at bounding box center [510, 205] width 250 height 19
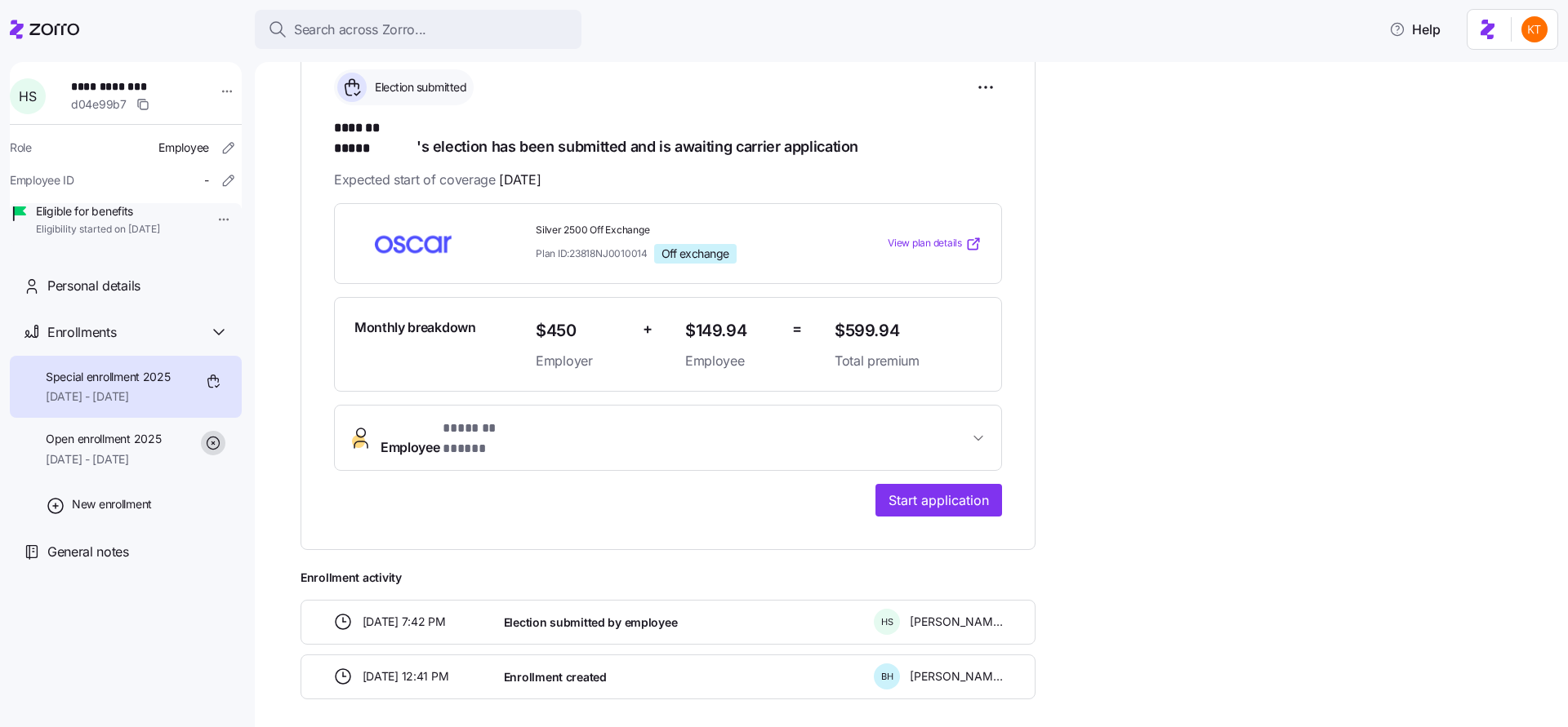
click at [496, 451] on div "**********" at bounding box center [668, 359] width 668 height 313
click at [502, 406] on button "Employee * ******* ***** *" at bounding box center [668, 438] width 667 height 65
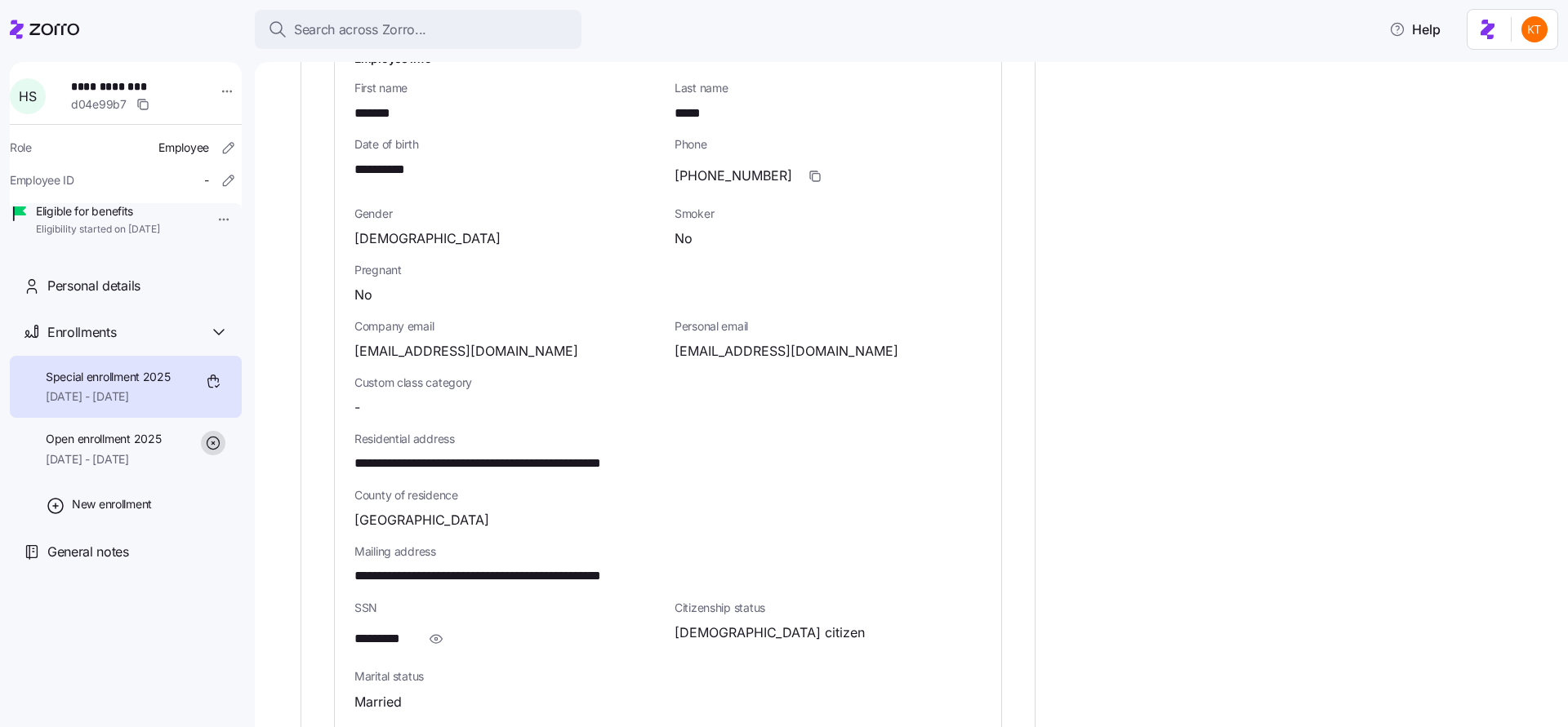
scroll to position [846, 0]
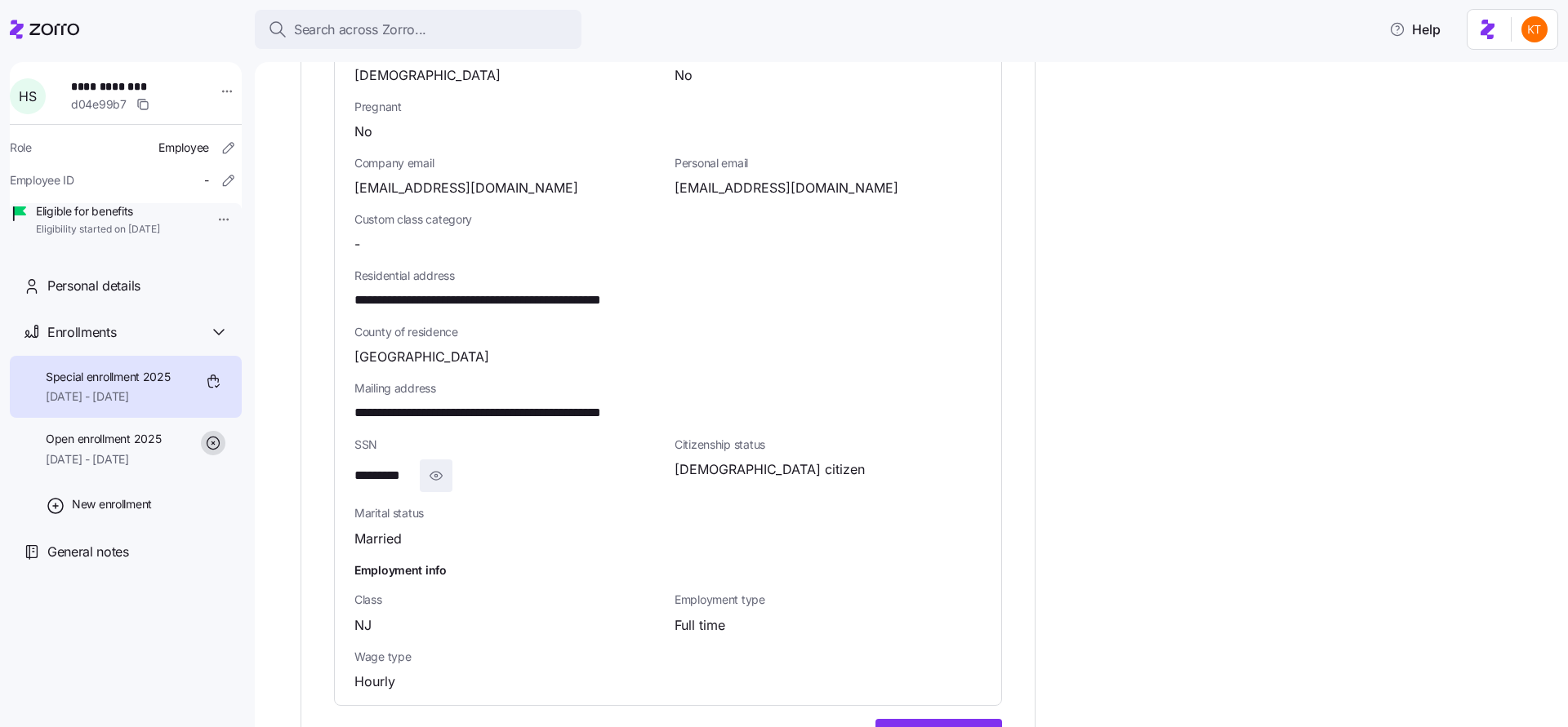
click at [440, 466] on icon "button" at bounding box center [436, 476] width 17 height 19
click at [383, 466] on span "**********" at bounding box center [394, 476] width 79 height 20
copy span "**"
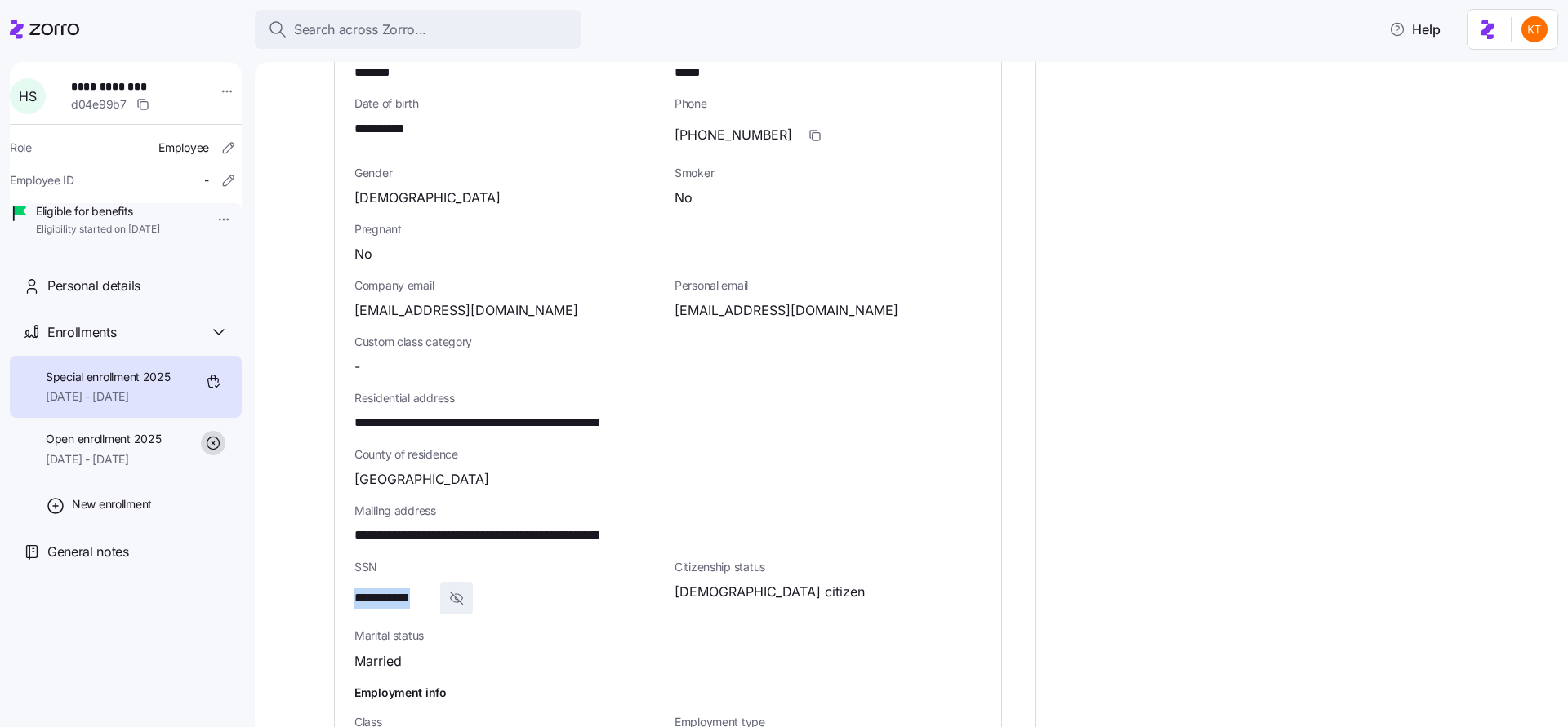
scroll to position [550, 0]
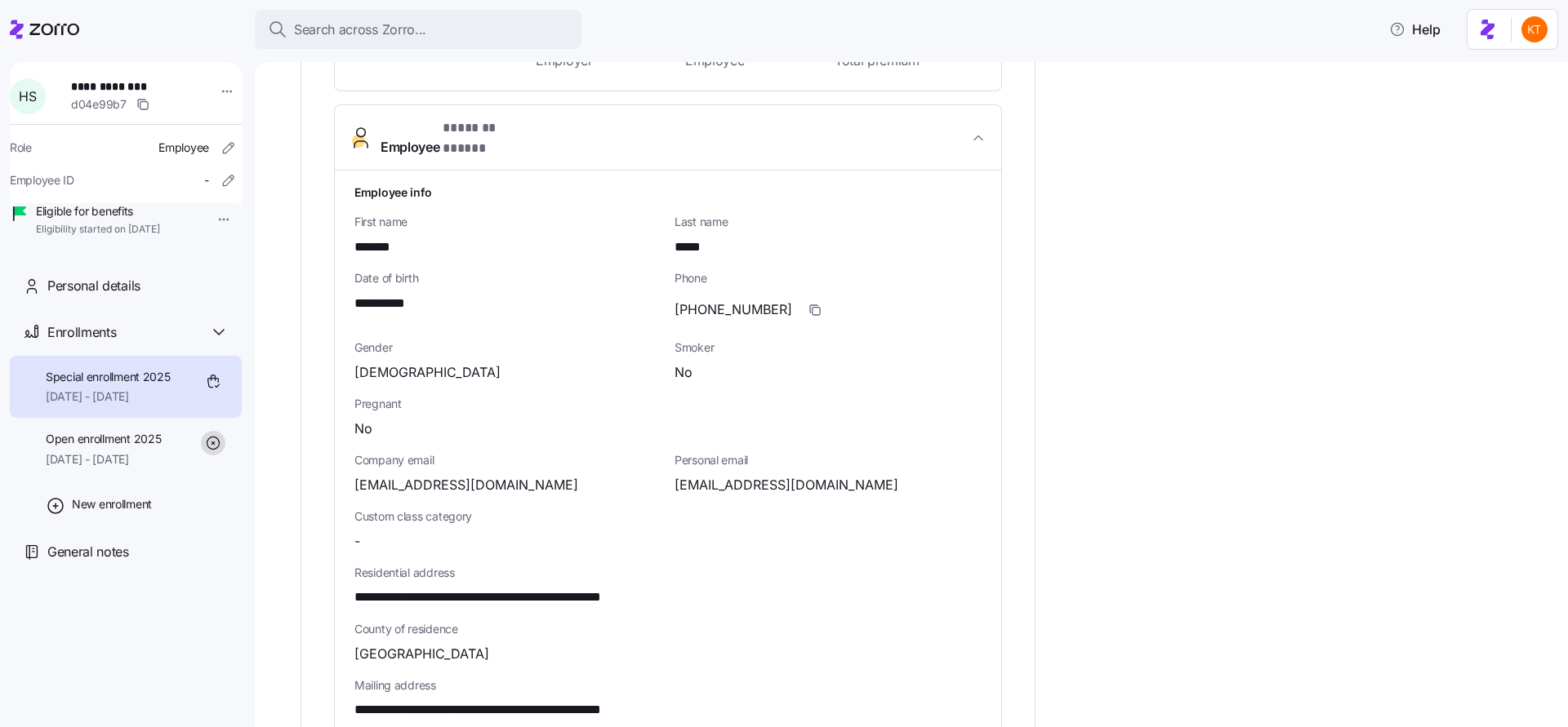
click at [405, 294] on span "**********" at bounding box center [389, 304] width 70 height 20
copy span "****"
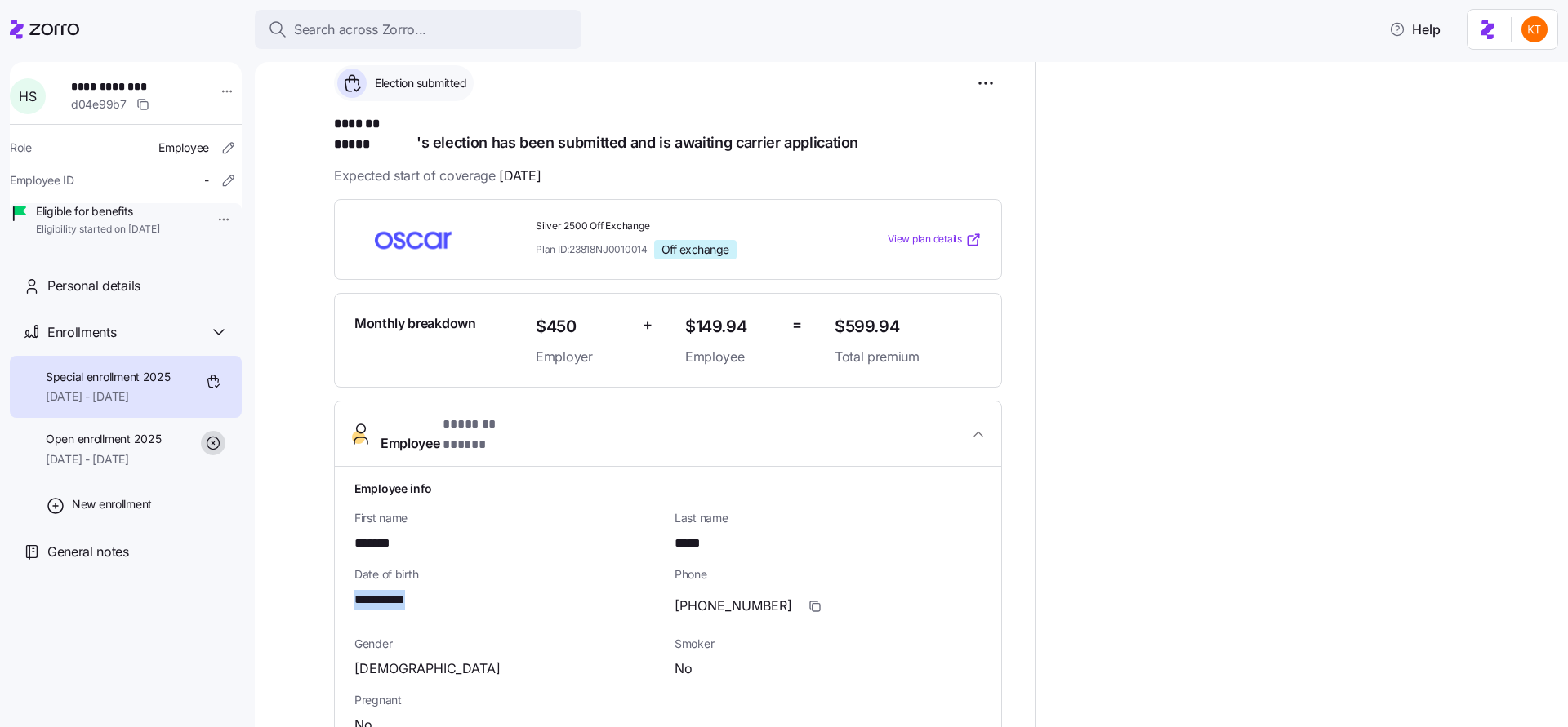
scroll to position [881, 0]
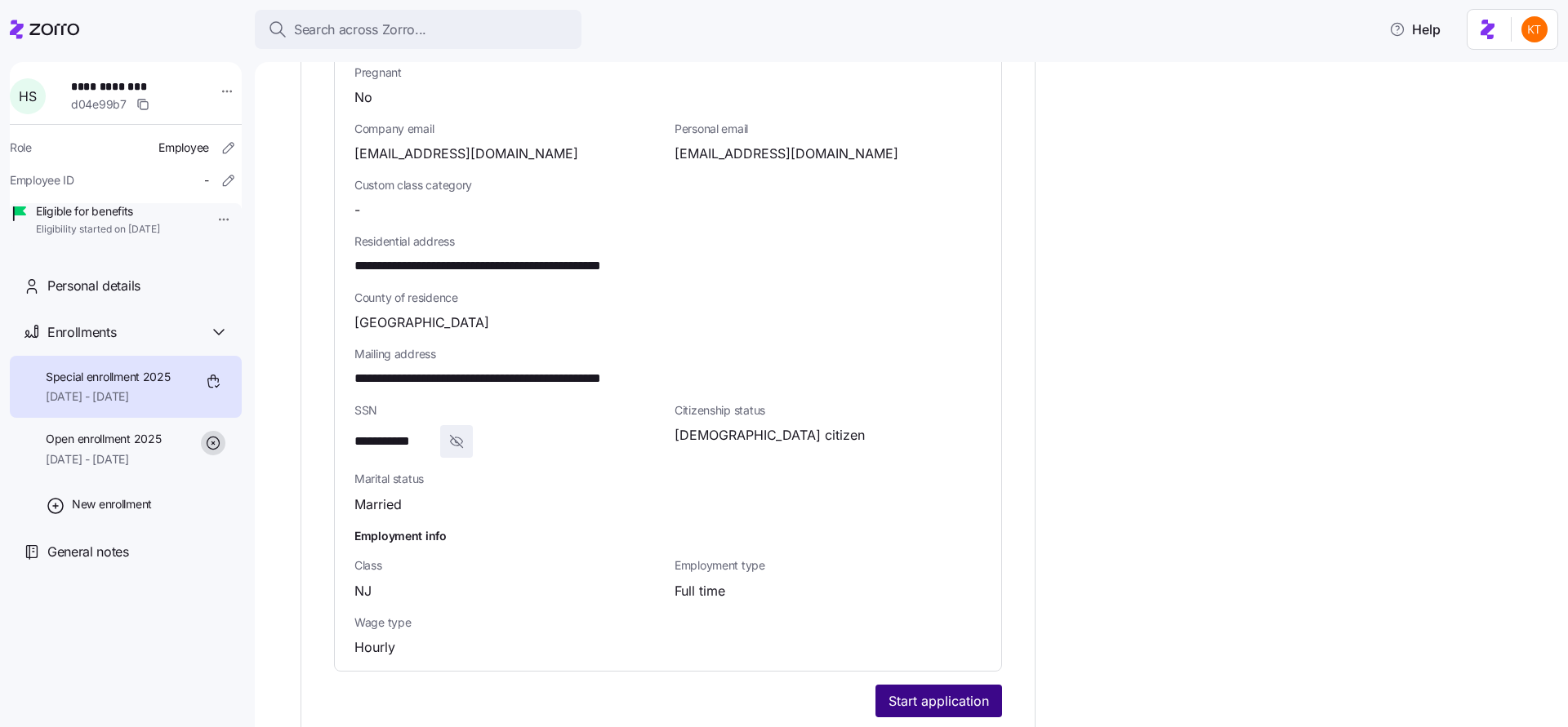
drag, startPoint x: 947, startPoint y: 684, endPoint x: 933, endPoint y: 665, distance: 23.6
click at [946, 685] on button "Start application" at bounding box center [939, 701] width 126 height 32
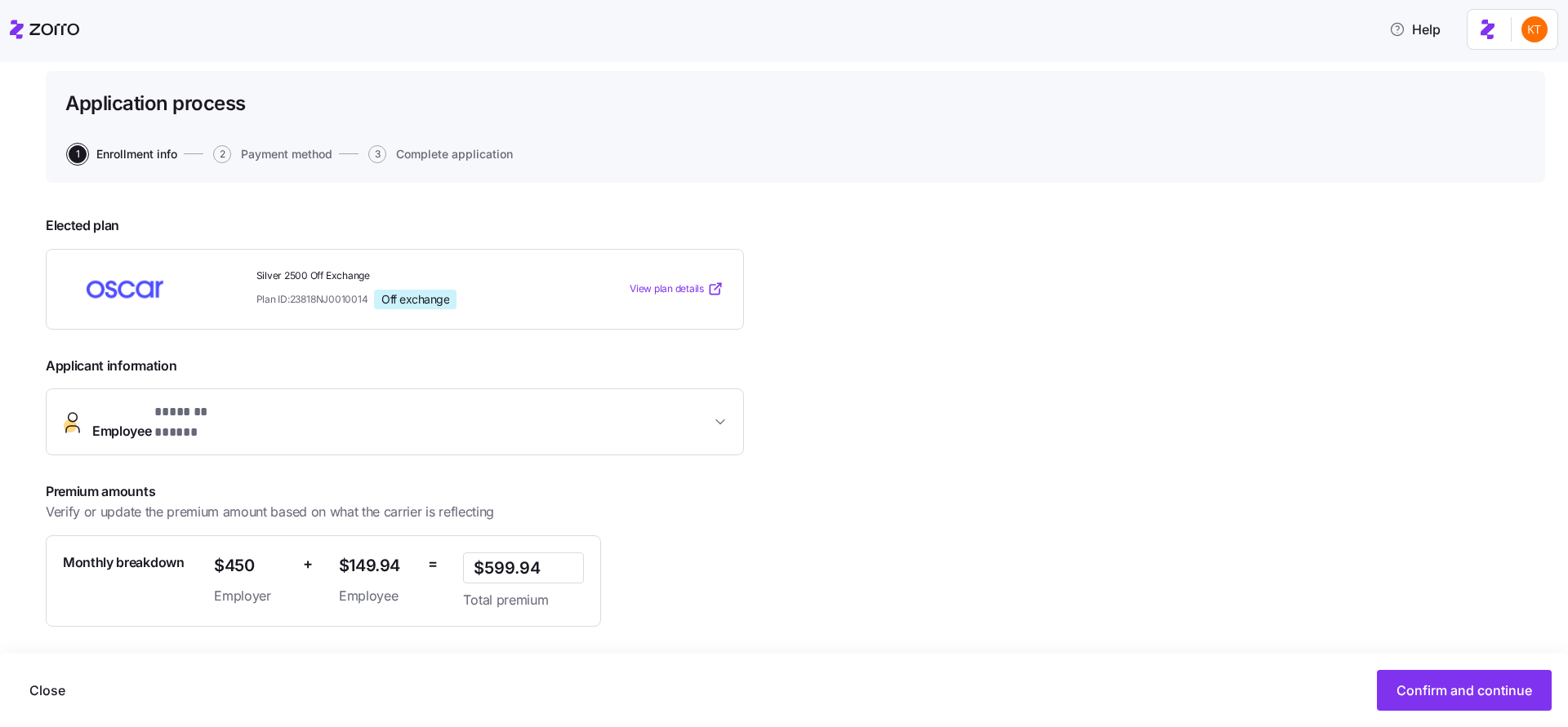
scroll to position [157, 0]
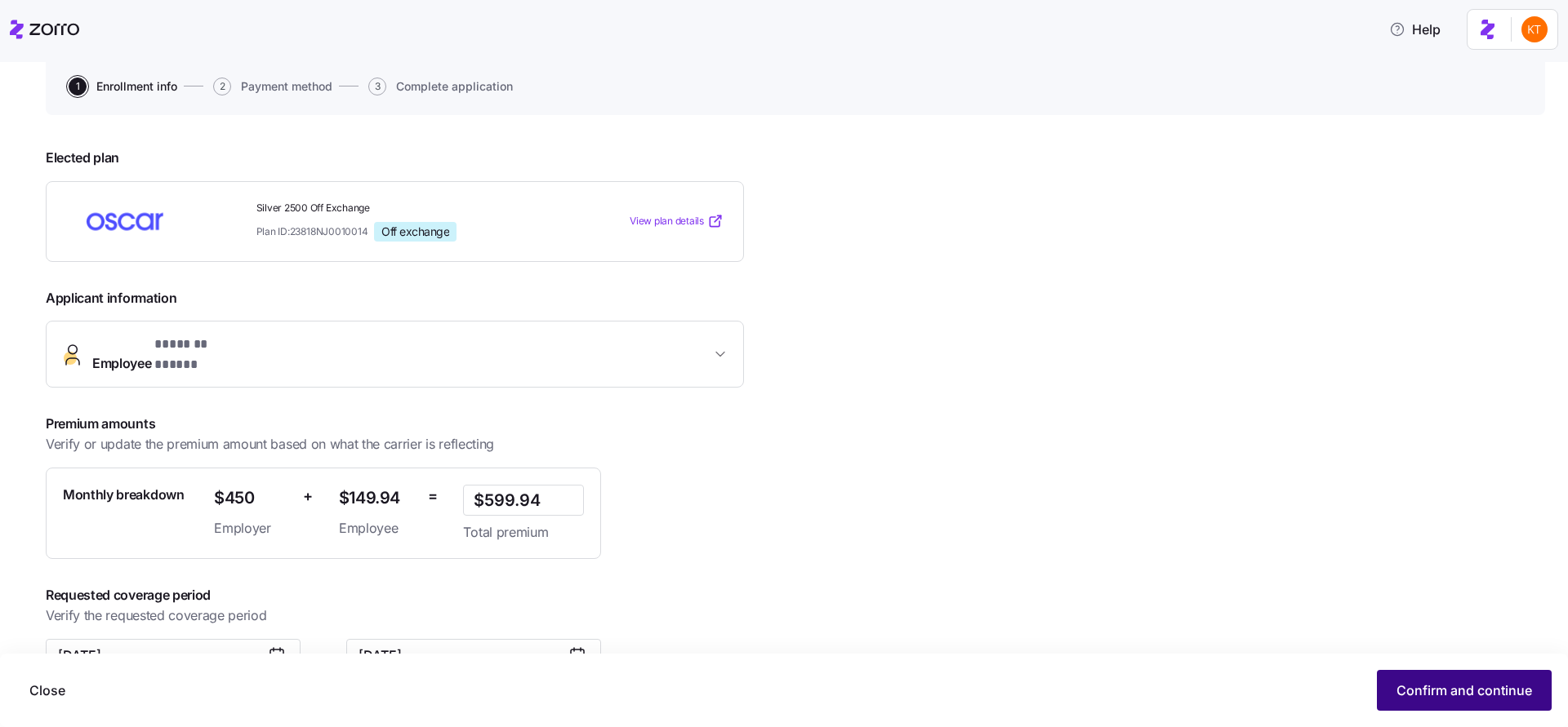
click at [1495, 673] on button "Confirm and continue" at bounding box center [1463, 690] width 175 height 40
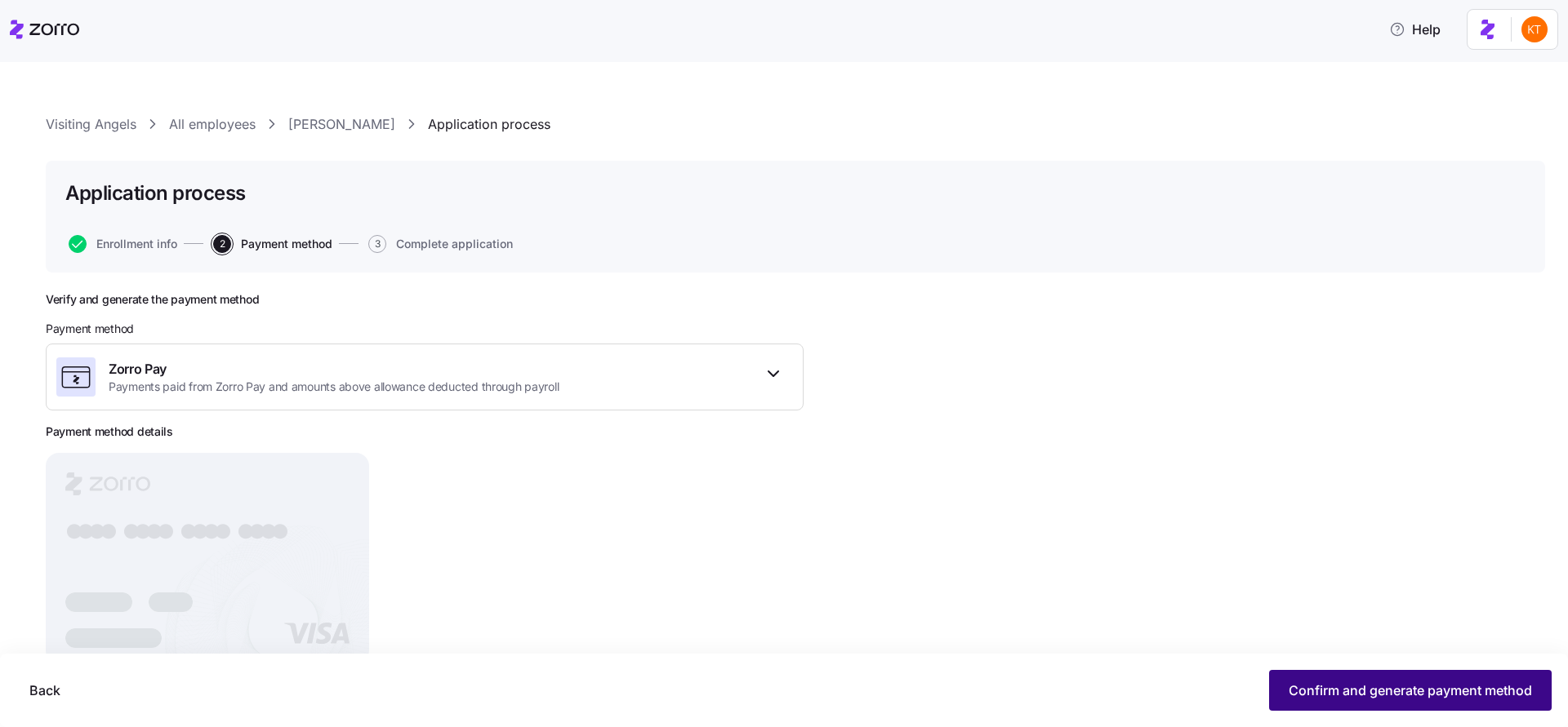
click at [1447, 701] on button "Confirm and generate payment method" at bounding box center [1411, 690] width 283 height 40
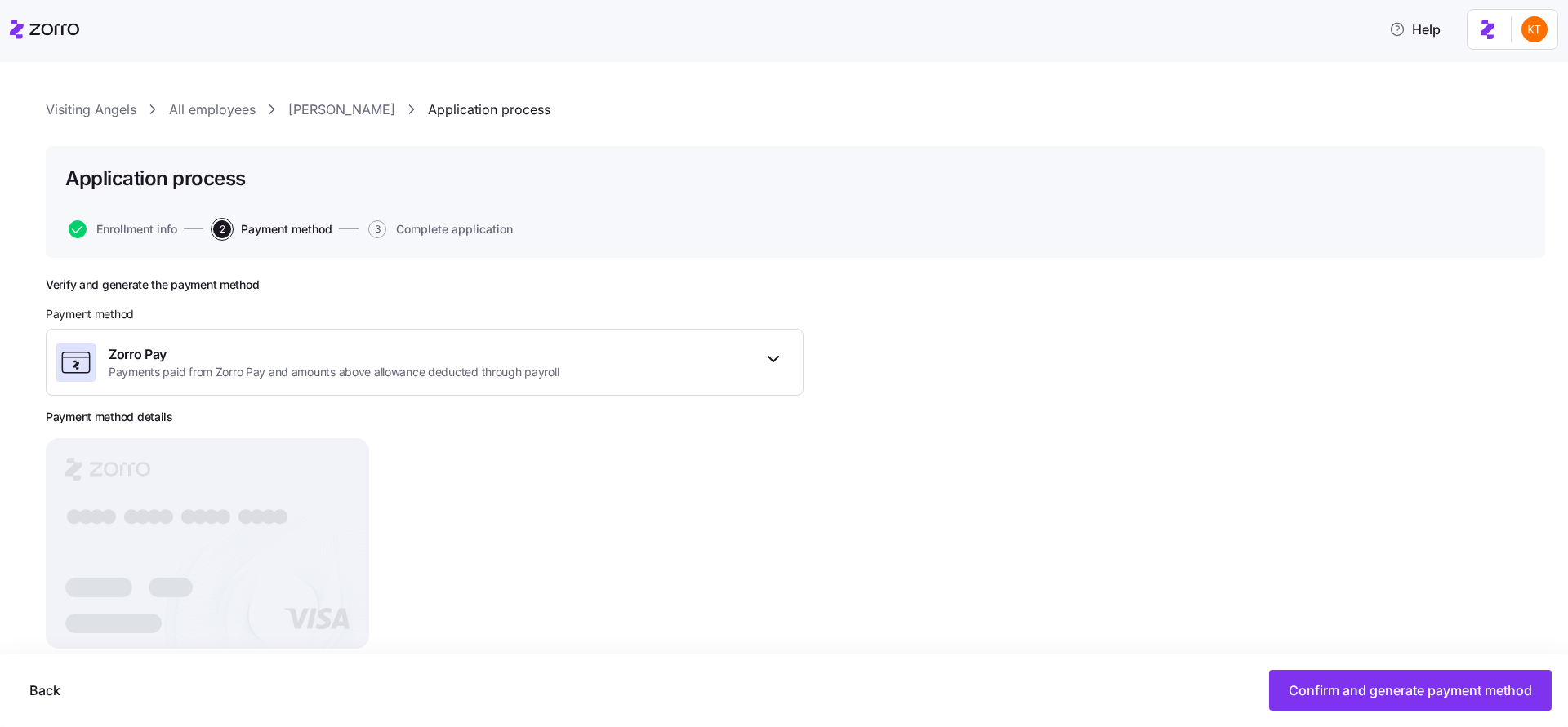
scroll to position [34, 0]
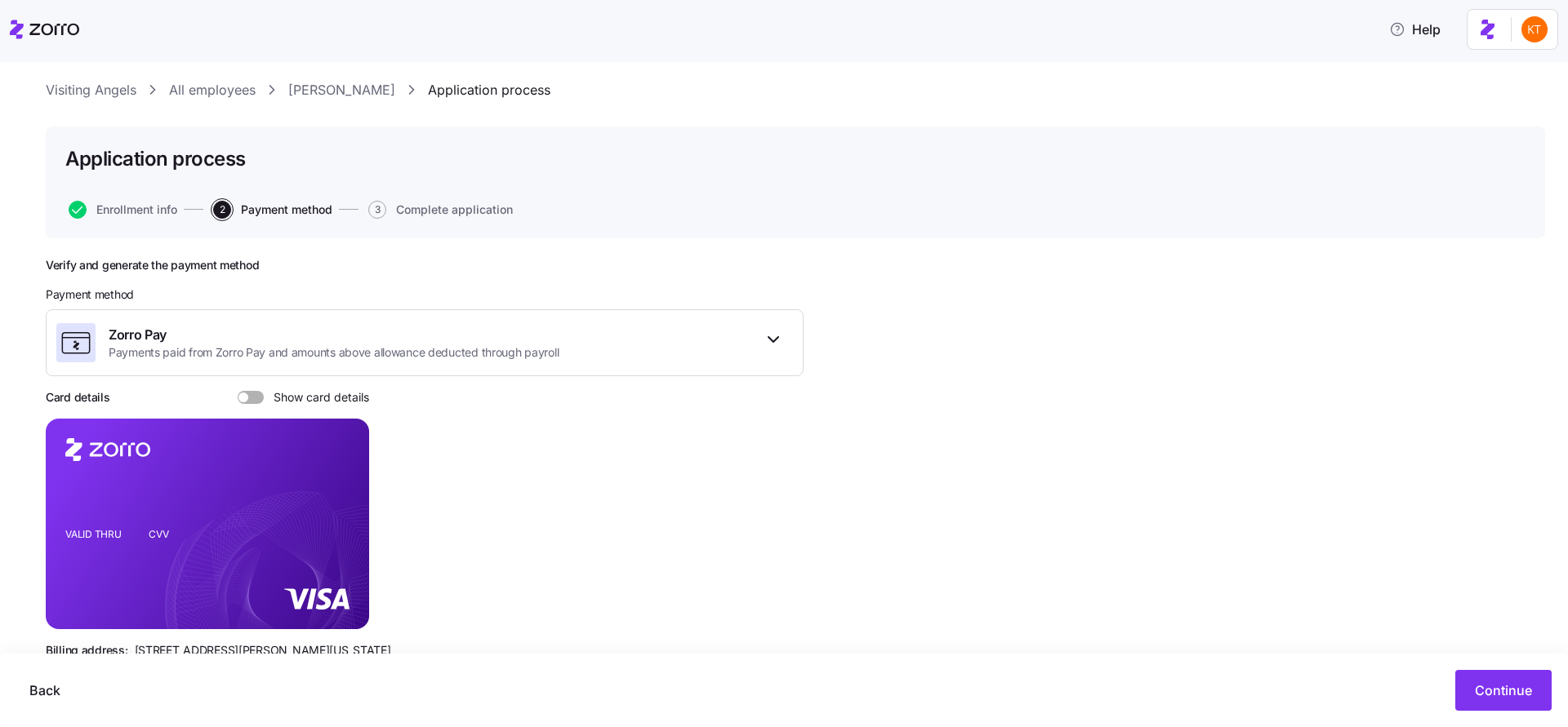
click at [255, 401] on span at bounding box center [257, 397] width 17 height 13
click at [238, 391] on input "Show card details" at bounding box center [238, 391] width 0 height 0
click at [348, 498] on foreignobject at bounding box center [341, 497] width 19 height 19
click at [343, 497] on icon "copy-to-clipboard" at bounding box center [338, 494] width 15 height 15
click at [302, 95] on link "Heather Steel" at bounding box center [342, 90] width 107 height 20
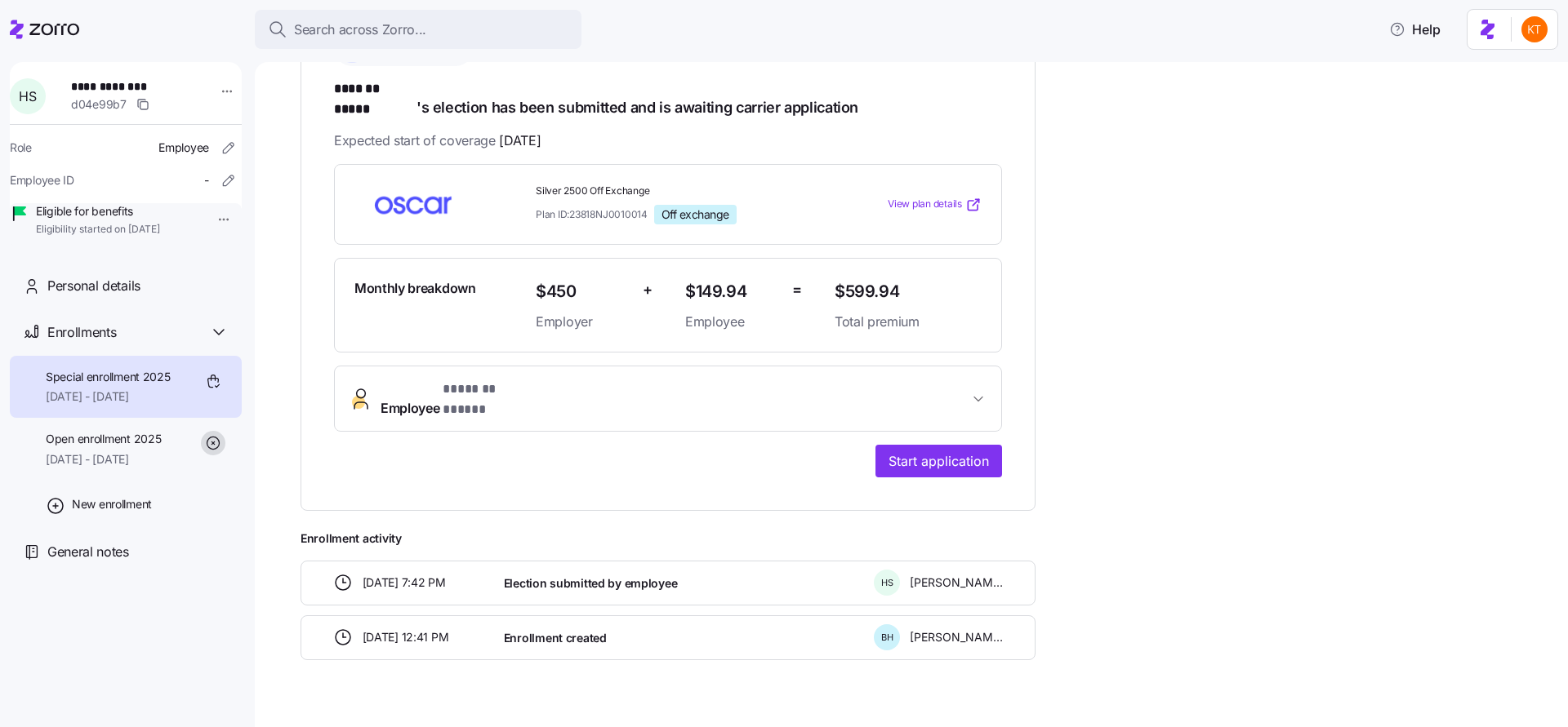
click at [696, 379] on span "Employee * ******* ***** *" at bounding box center [674, 399] width 588 height 40
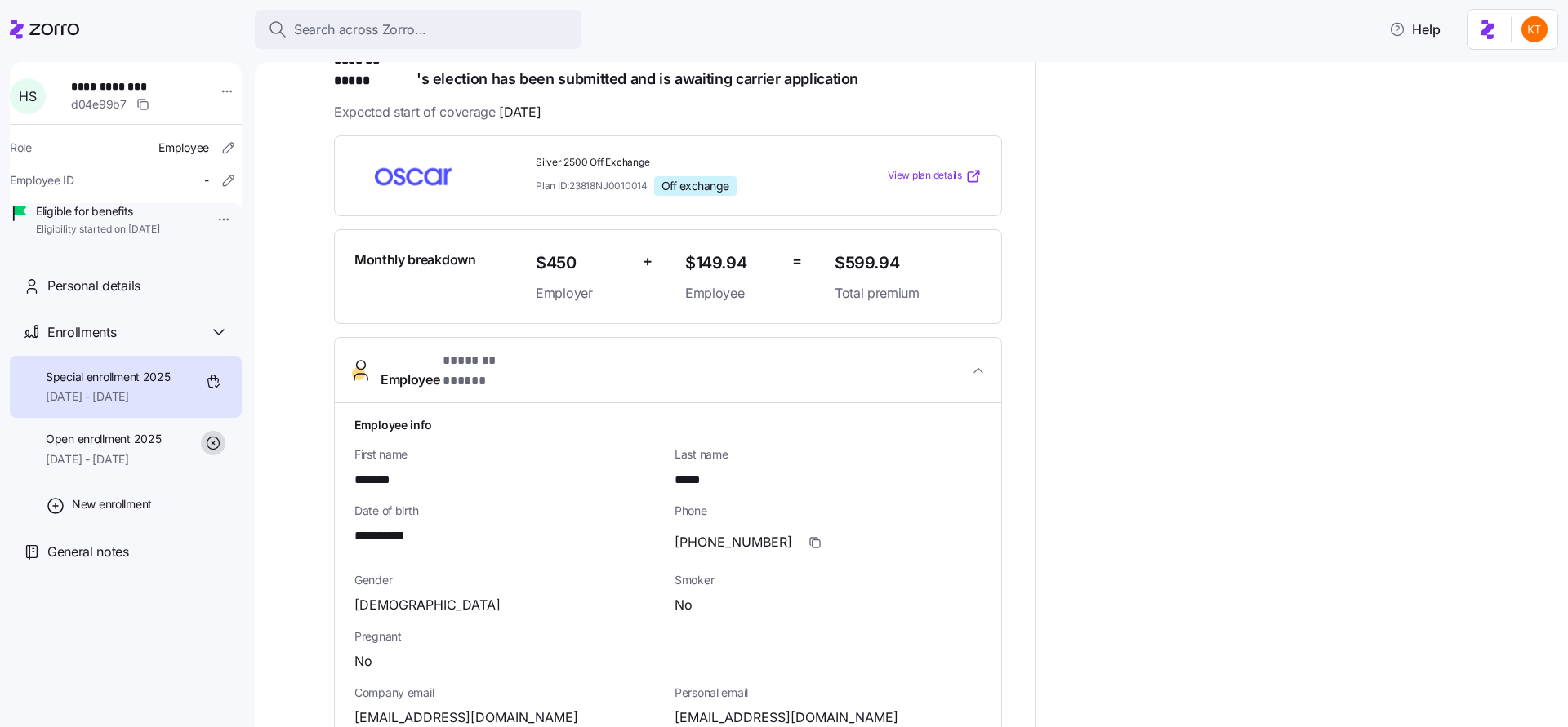
scroll to position [503, 0]
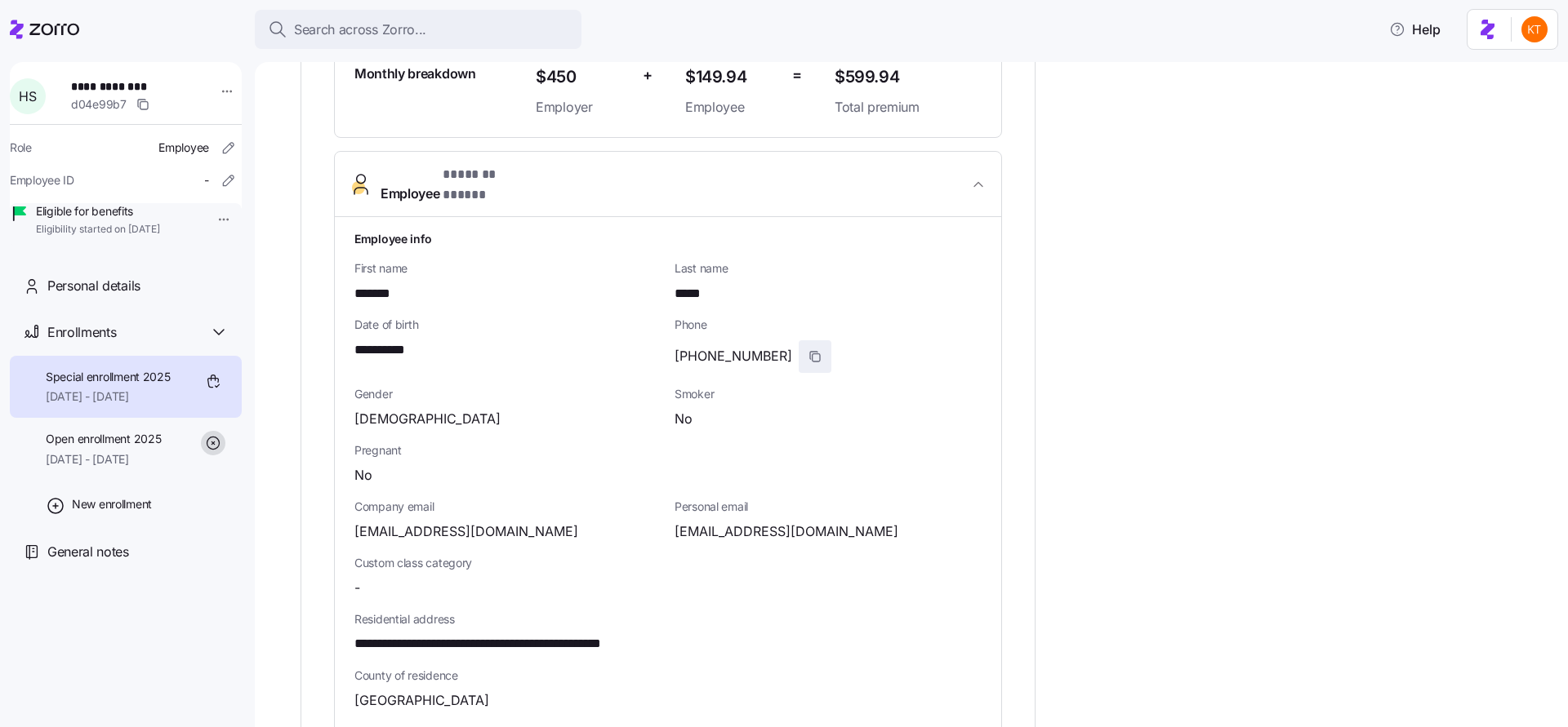
click at [808, 350] on icon "button" at bounding box center [814, 356] width 13 height 13
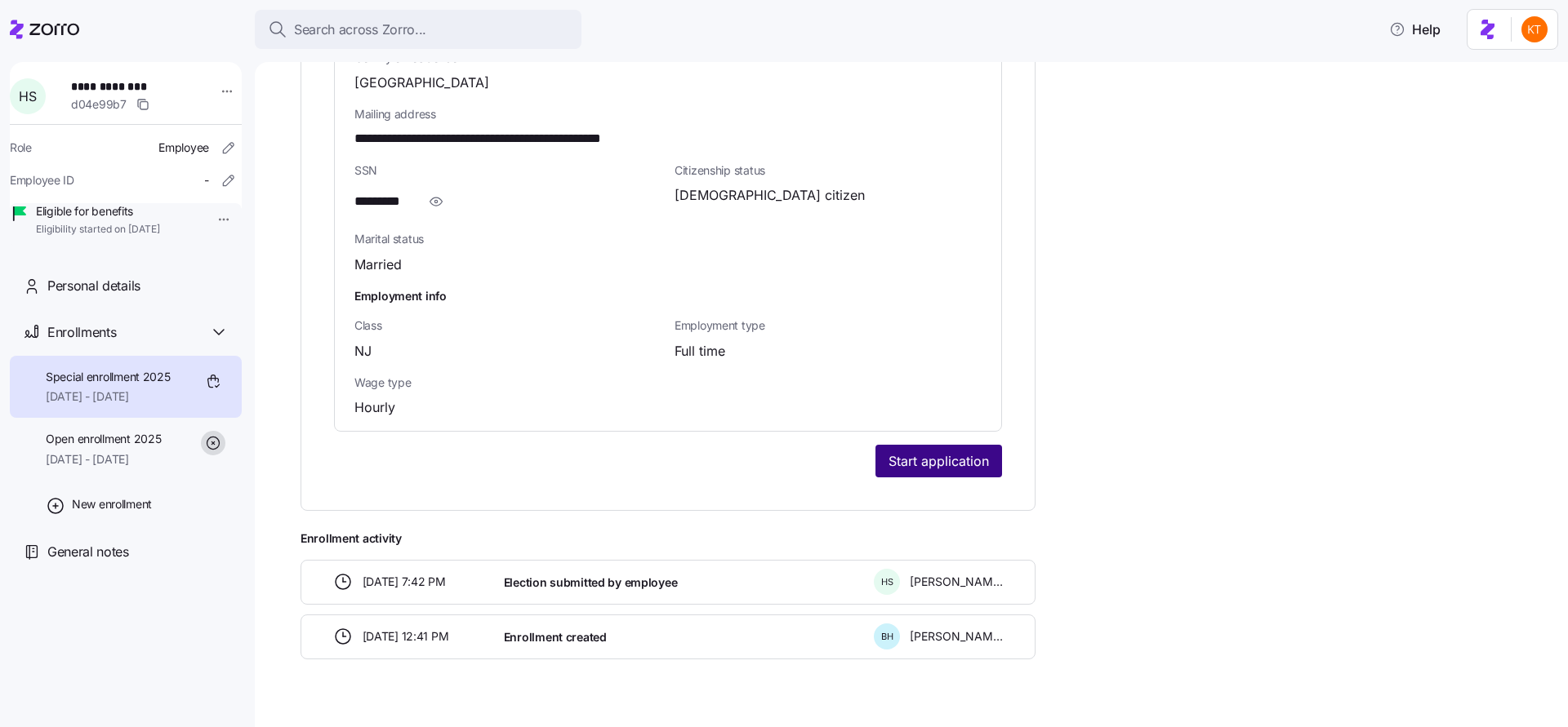
click at [906, 451] on span "Start application" at bounding box center [938, 461] width 100 height 19
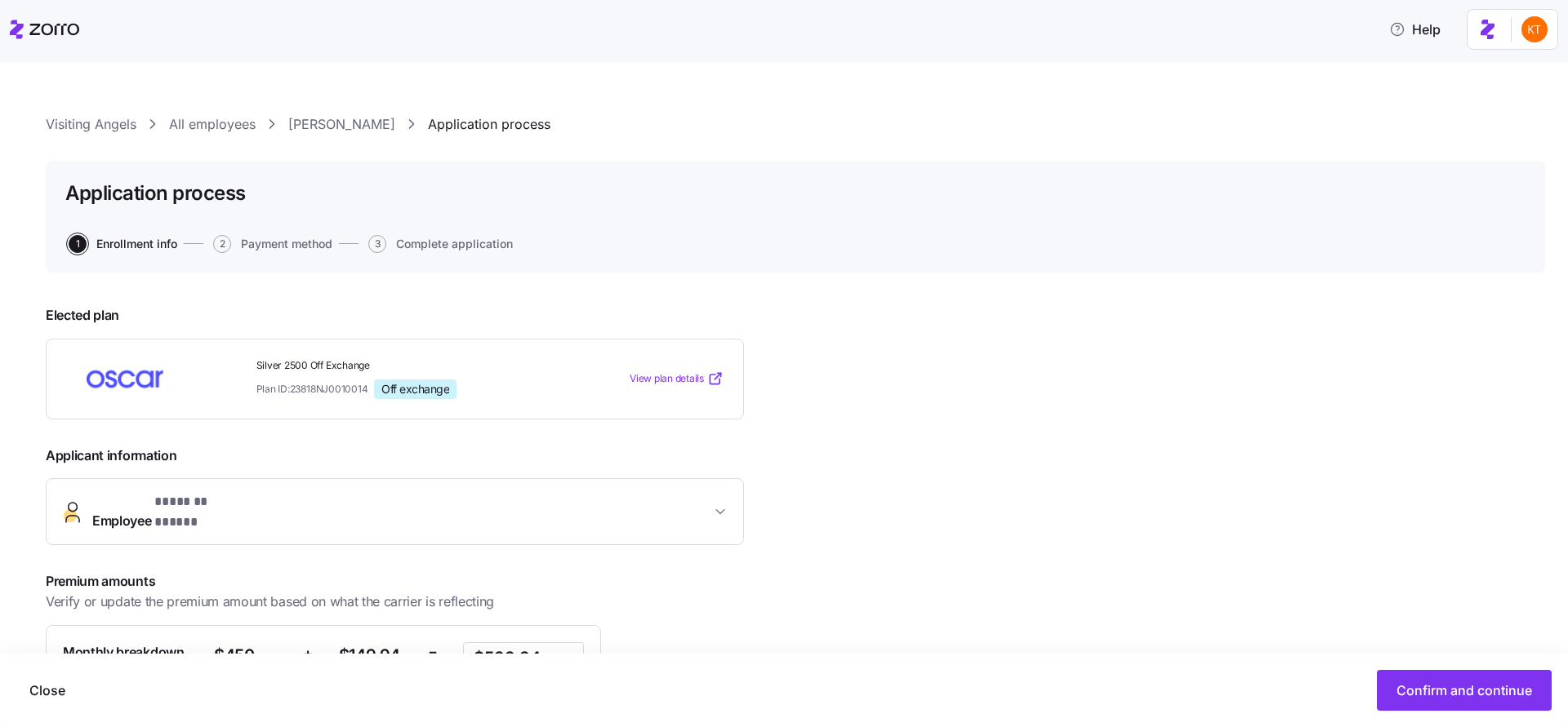
scroll to position [190, 0]
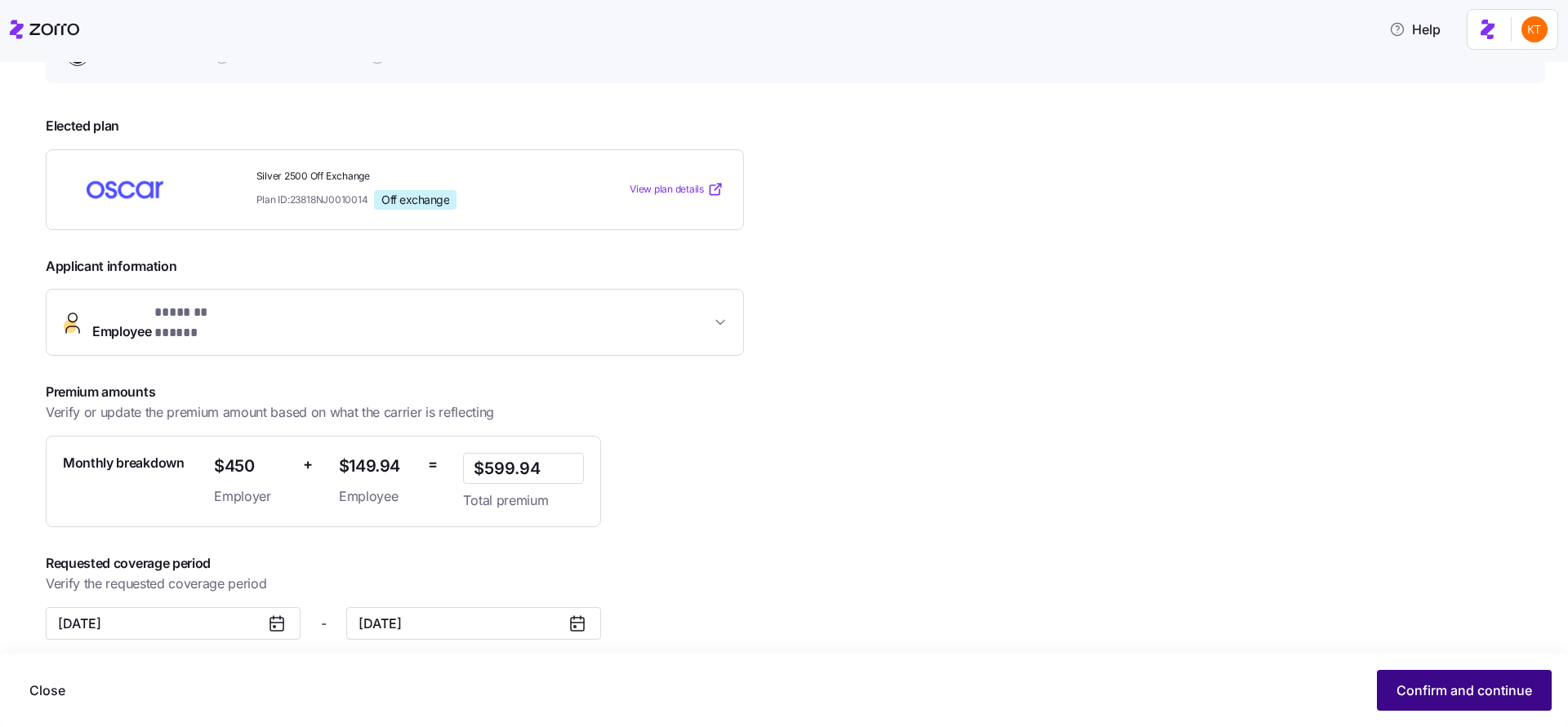
click at [1424, 687] on span "Confirm and continue" at bounding box center [1464, 690] width 135 height 19
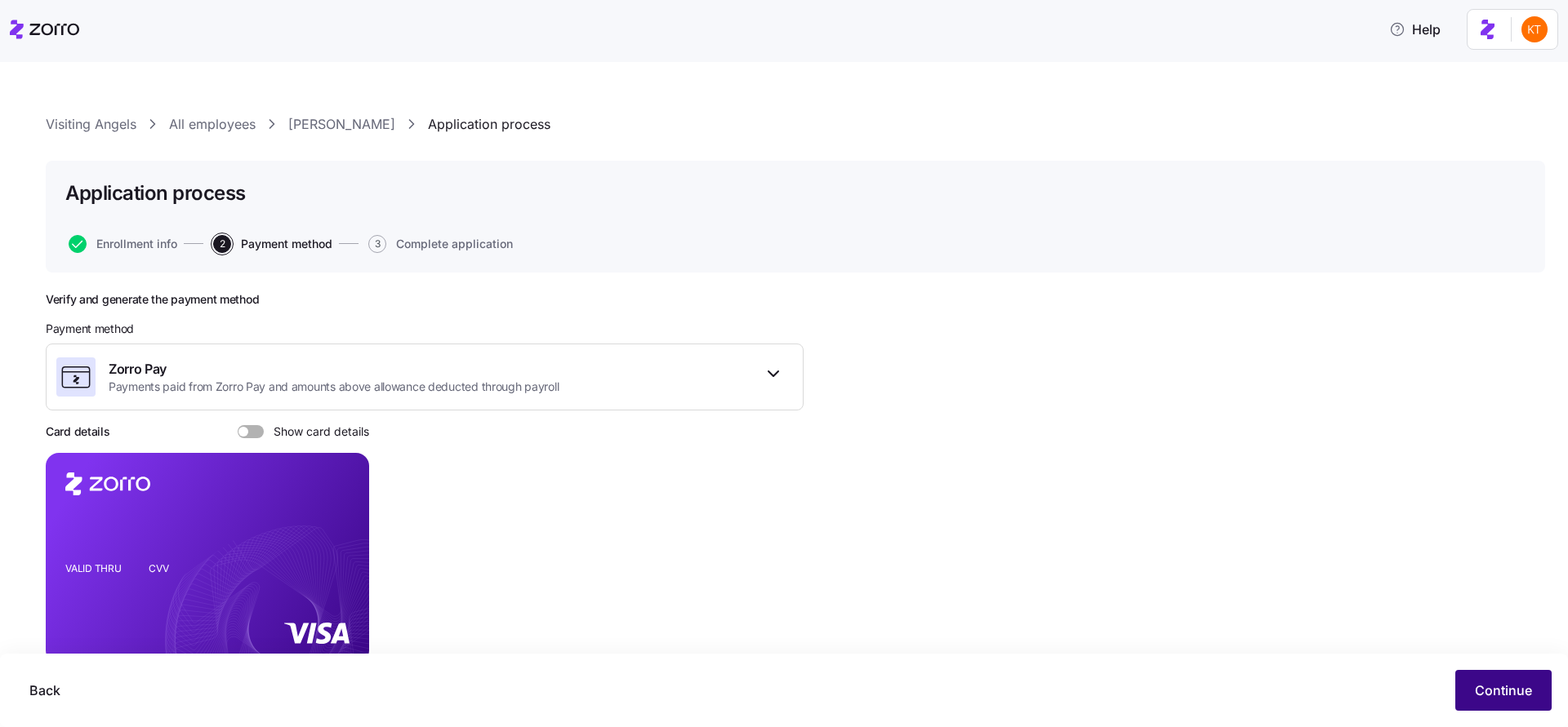
click at [1472, 695] on button "Continue" at bounding box center [1504, 690] width 97 height 40
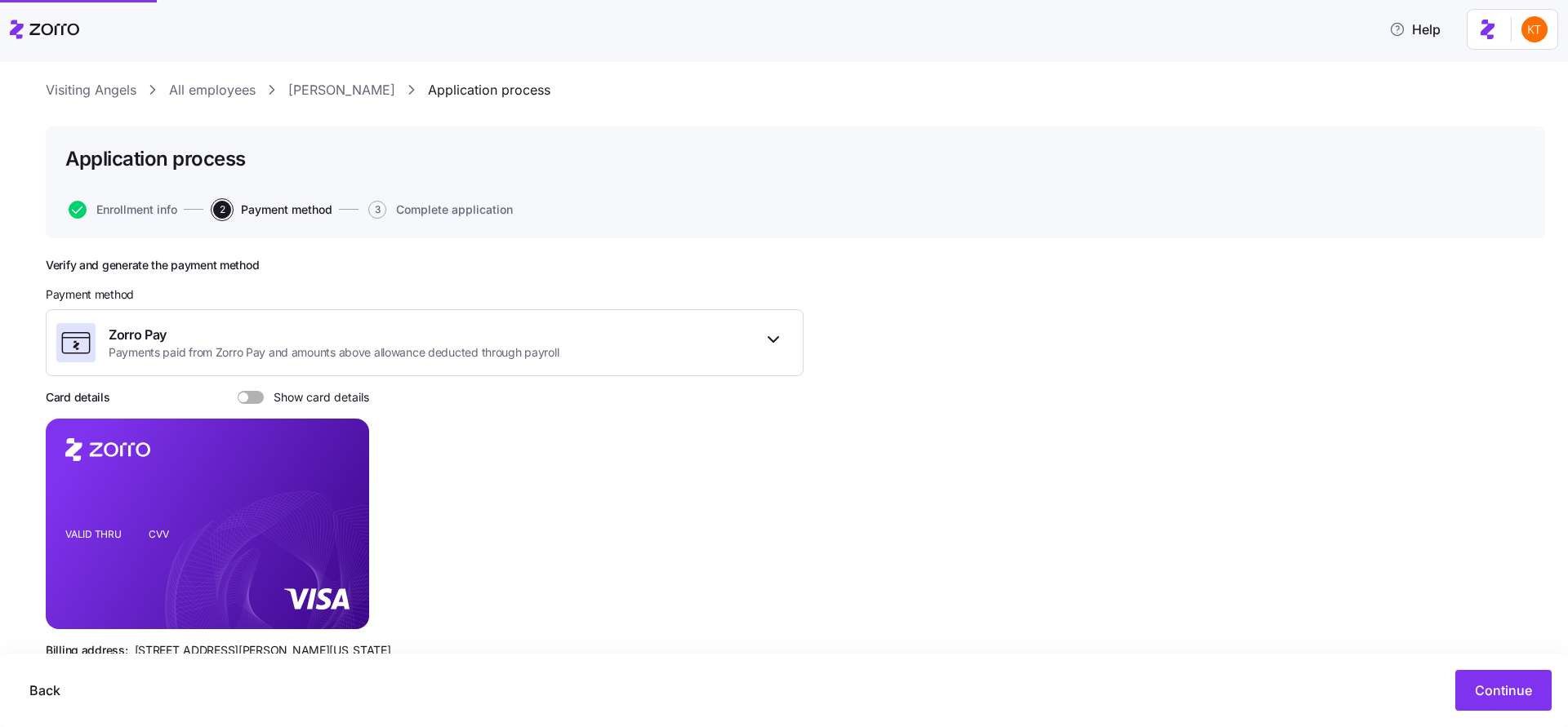
scroll to position [76, 0]
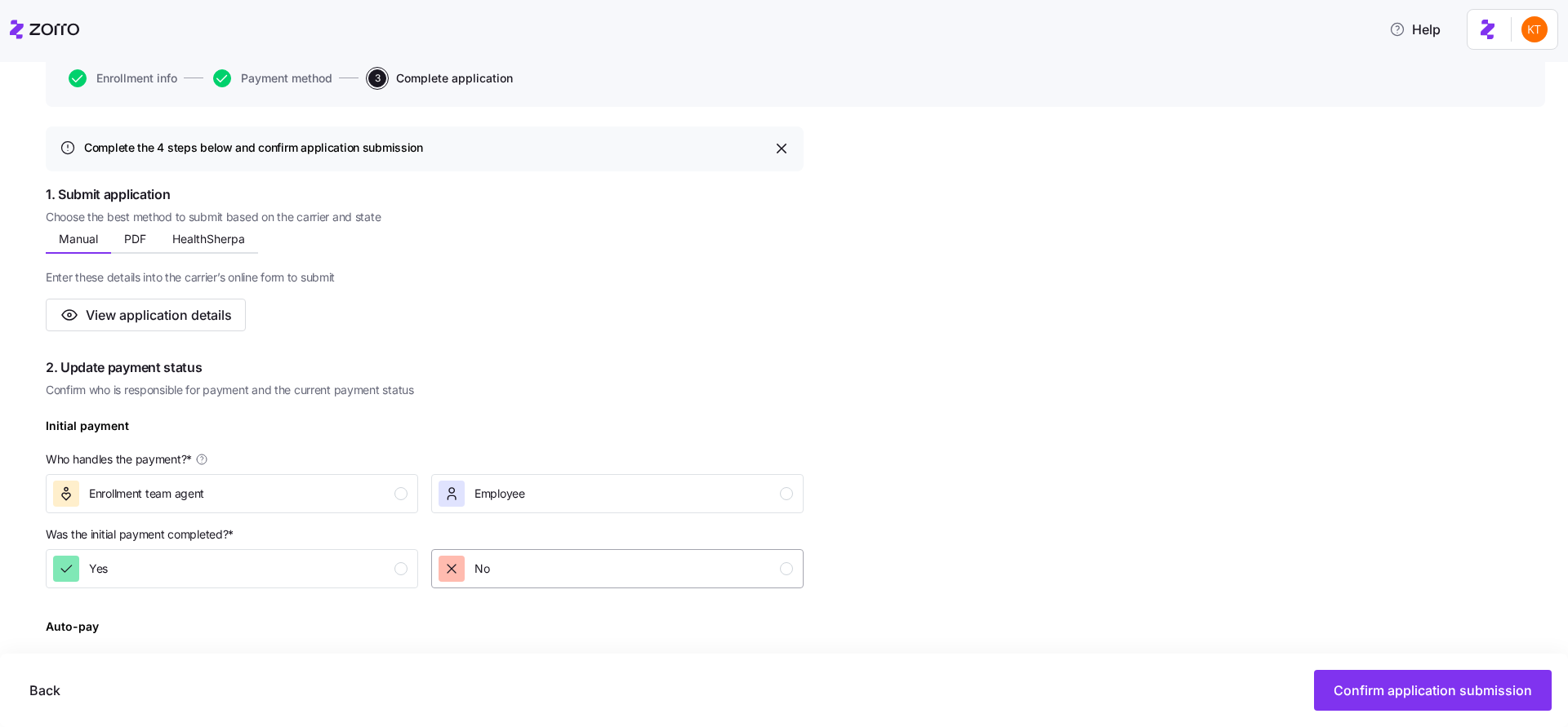
scroll to position [252, 0]
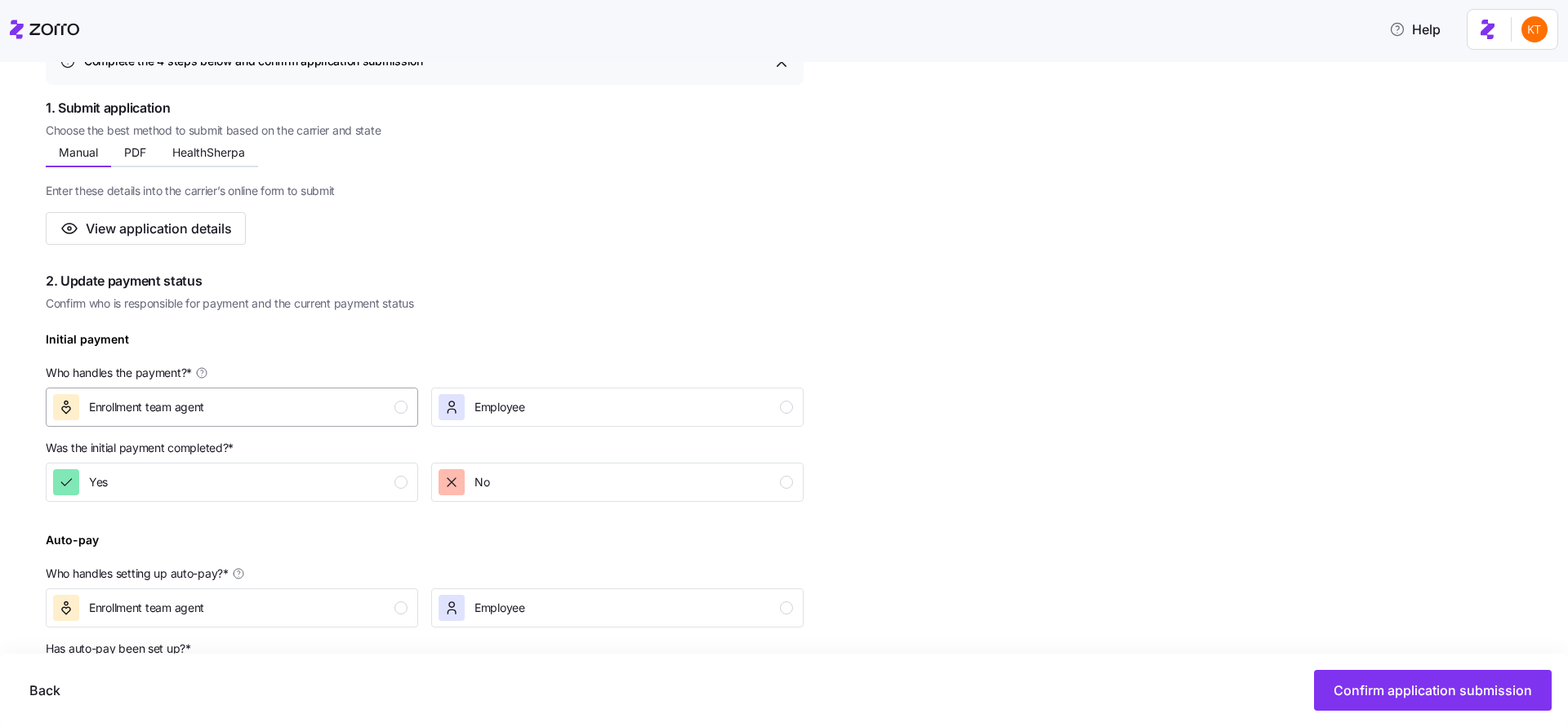
click at [400, 403] on div "button" at bounding box center [401, 407] width 13 height 13
click at [393, 471] on div "Yes" at bounding box center [229, 483] width 354 height 26
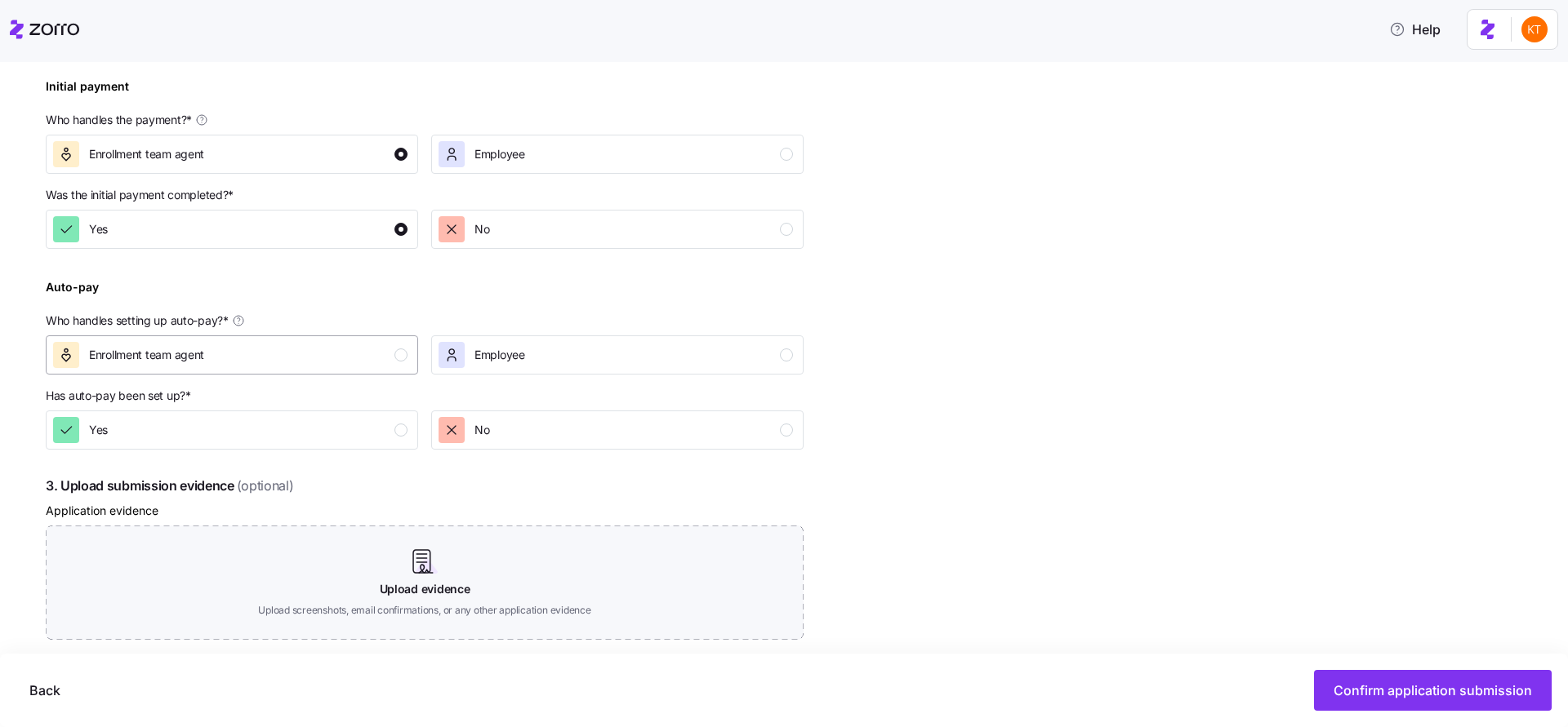
click at [385, 352] on div "Enrollment team agent" at bounding box center [229, 356] width 354 height 26
click at [549, 443] on button "No" at bounding box center [618, 430] width 372 height 40
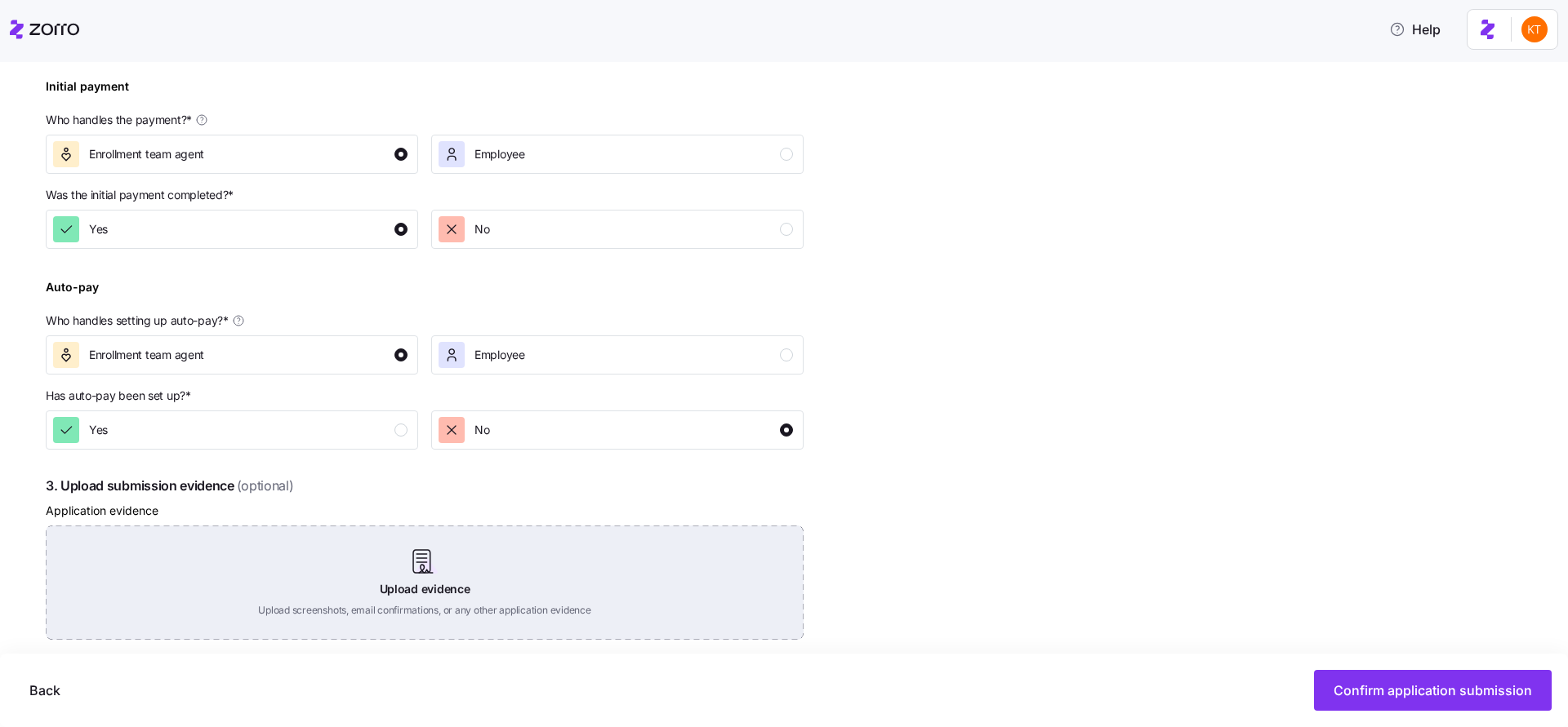
click at [446, 574] on div "Upload evidence Upload screenshots, email confirmations, or any other applicati…" at bounding box center [424, 583] width 758 height 114
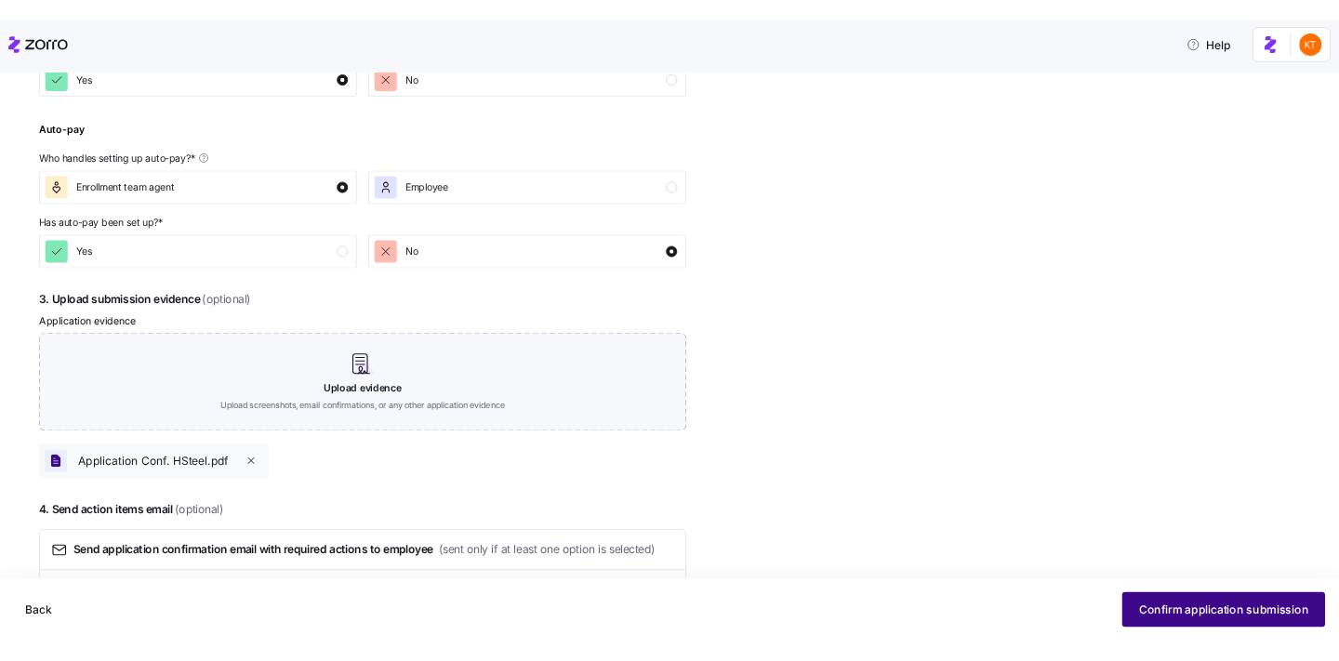
scroll to position [759, 0]
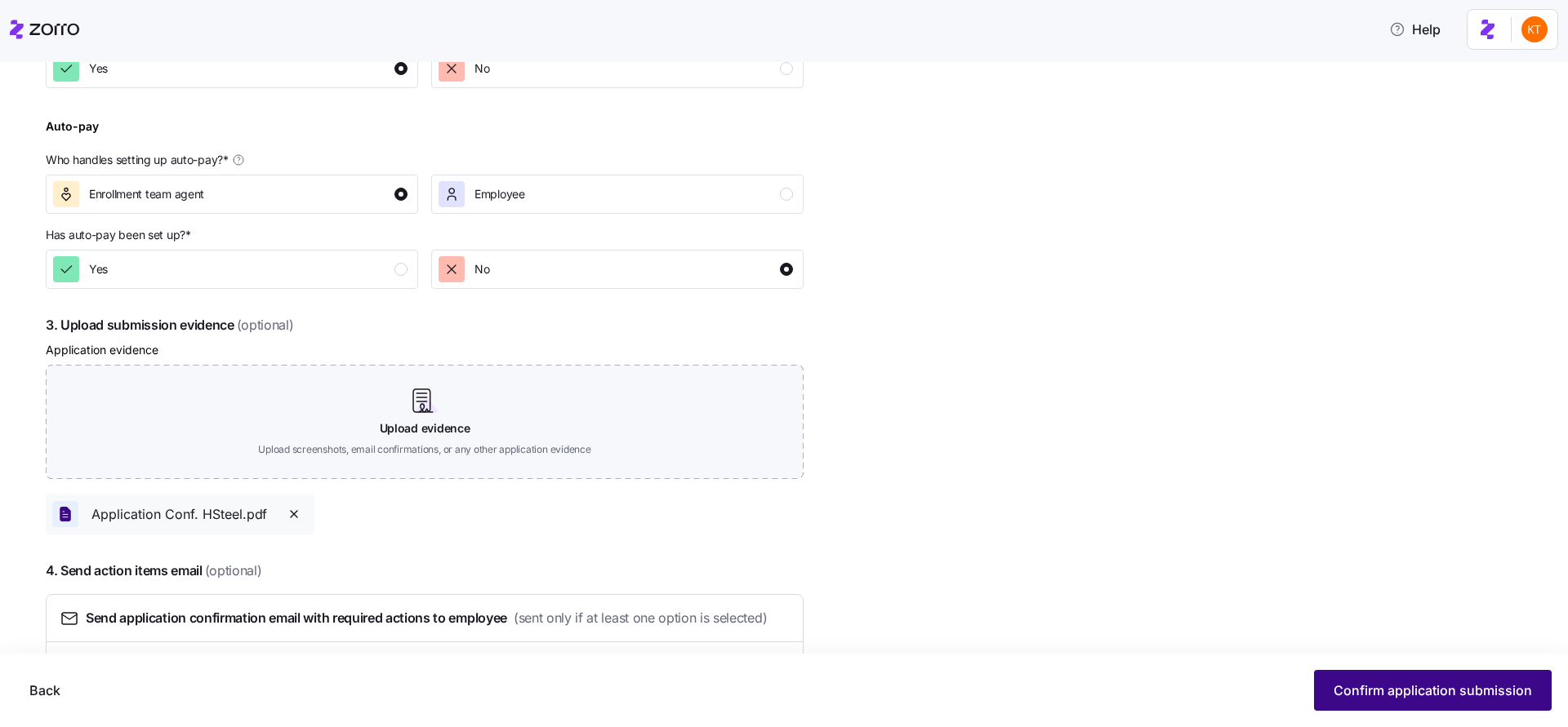
click at [1354, 697] on span "Confirm application submission" at bounding box center [1433, 690] width 199 height 19
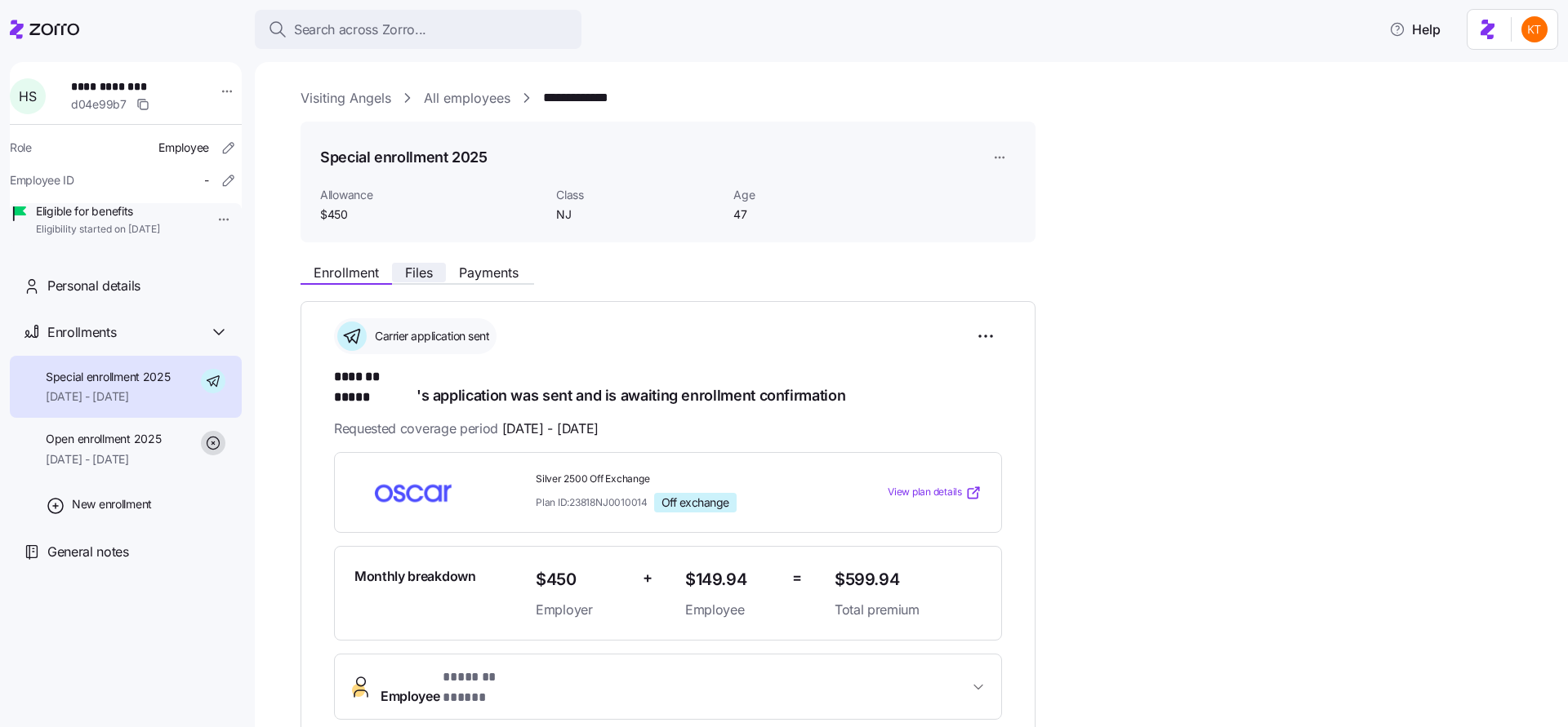
click at [425, 279] on span "Files" at bounding box center [419, 272] width 28 height 13
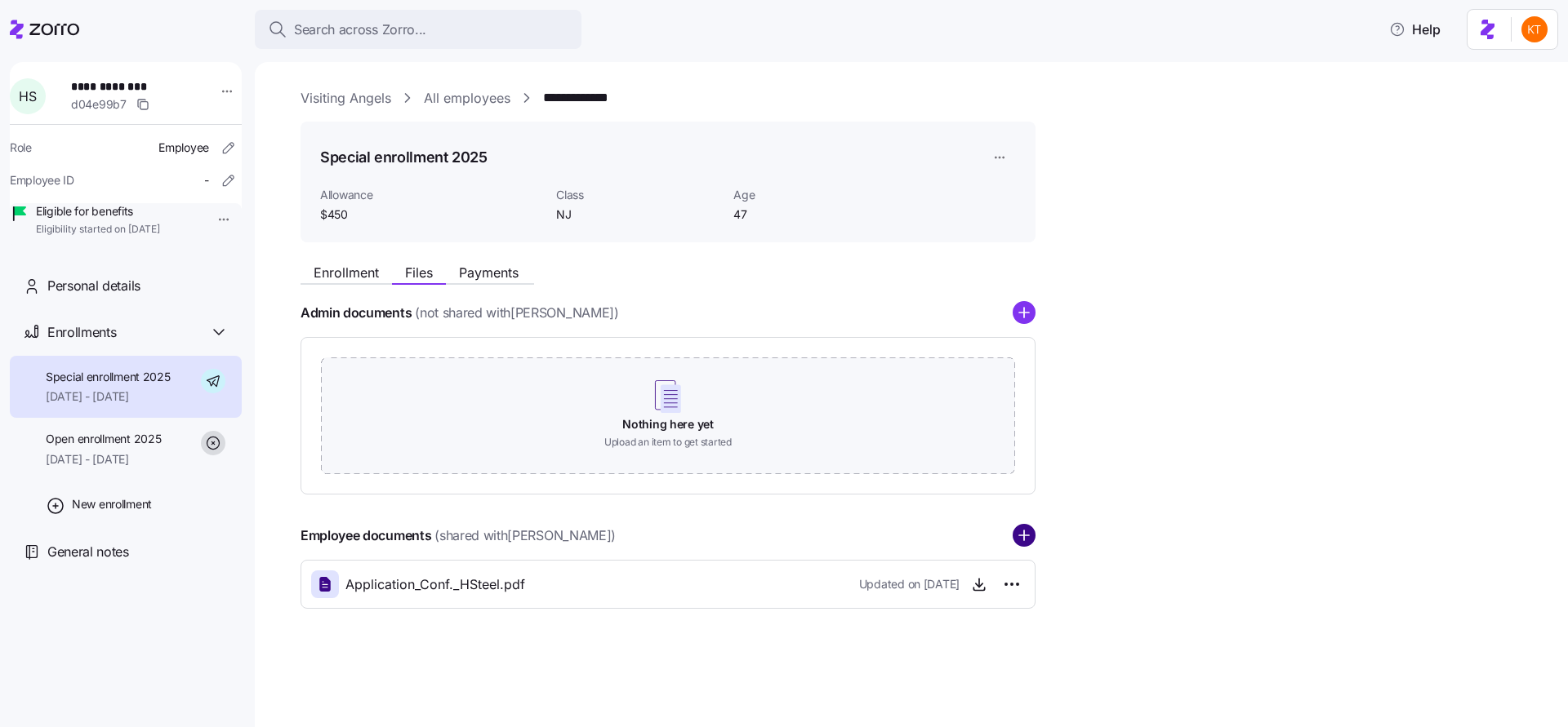
click at [1018, 544] on circle "add icon" at bounding box center [1024, 536] width 21 height 21
click at [1027, 539] on circle "add icon" at bounding box center [1024, 536] width 21 height 21
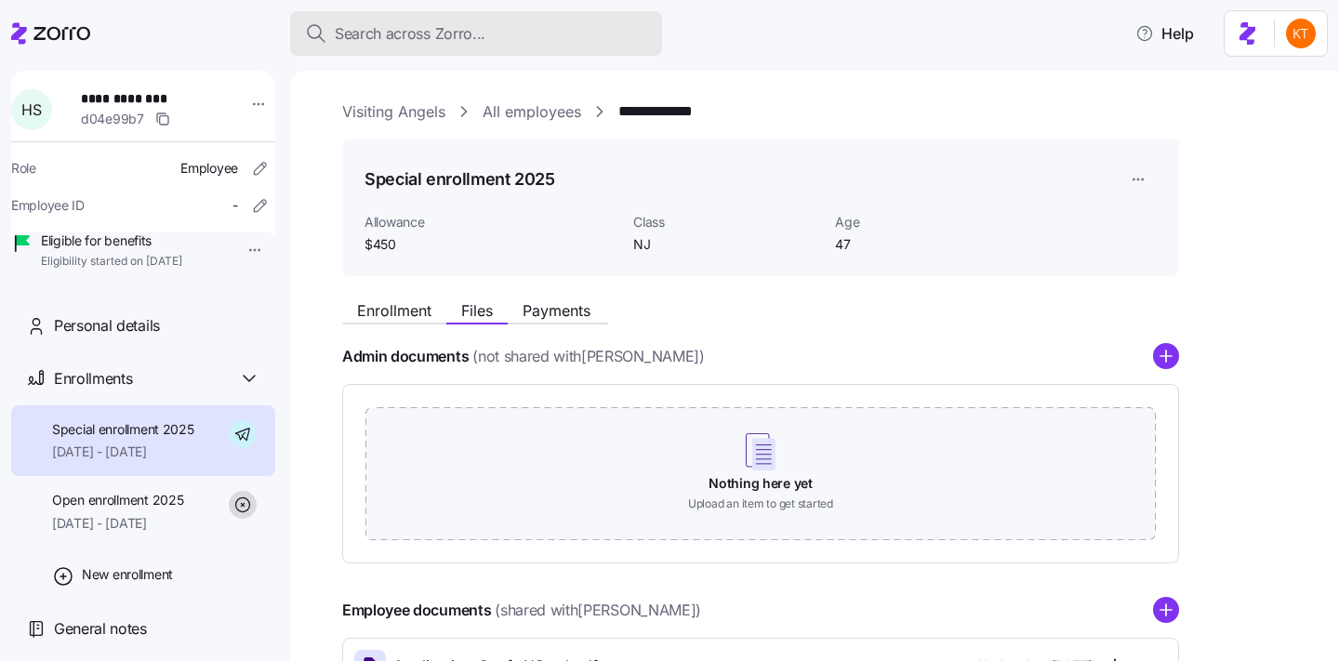
click at [397, 38] on span "Search across Zorro..." at bounding box center [410, 33] width 151 height 23
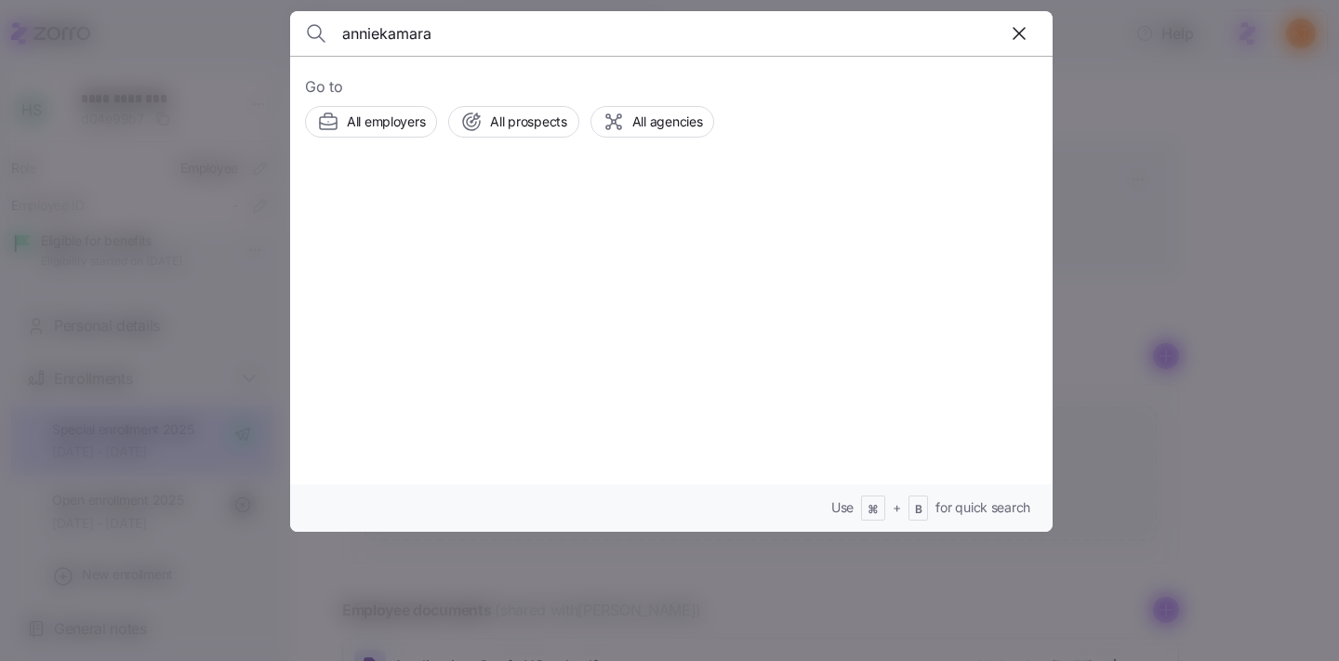
type input "anniekamara"
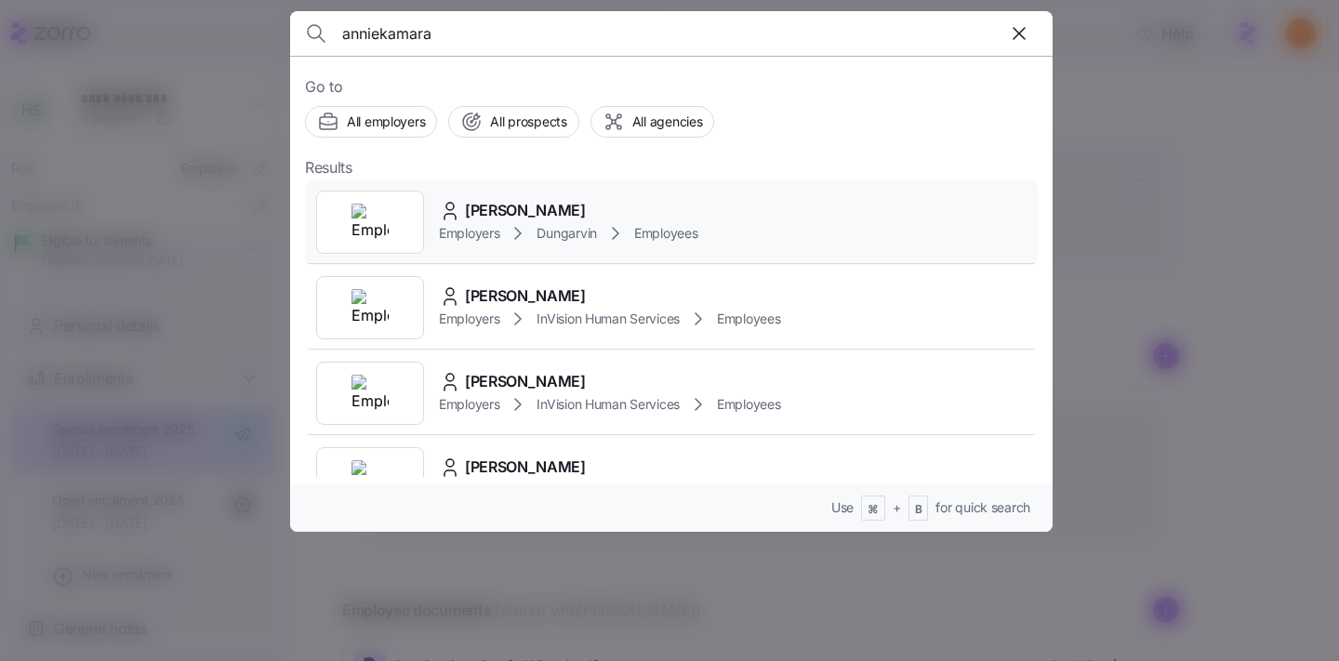
click at [508, 223] on icon at bounding box center [518, 233] width 22 height 22
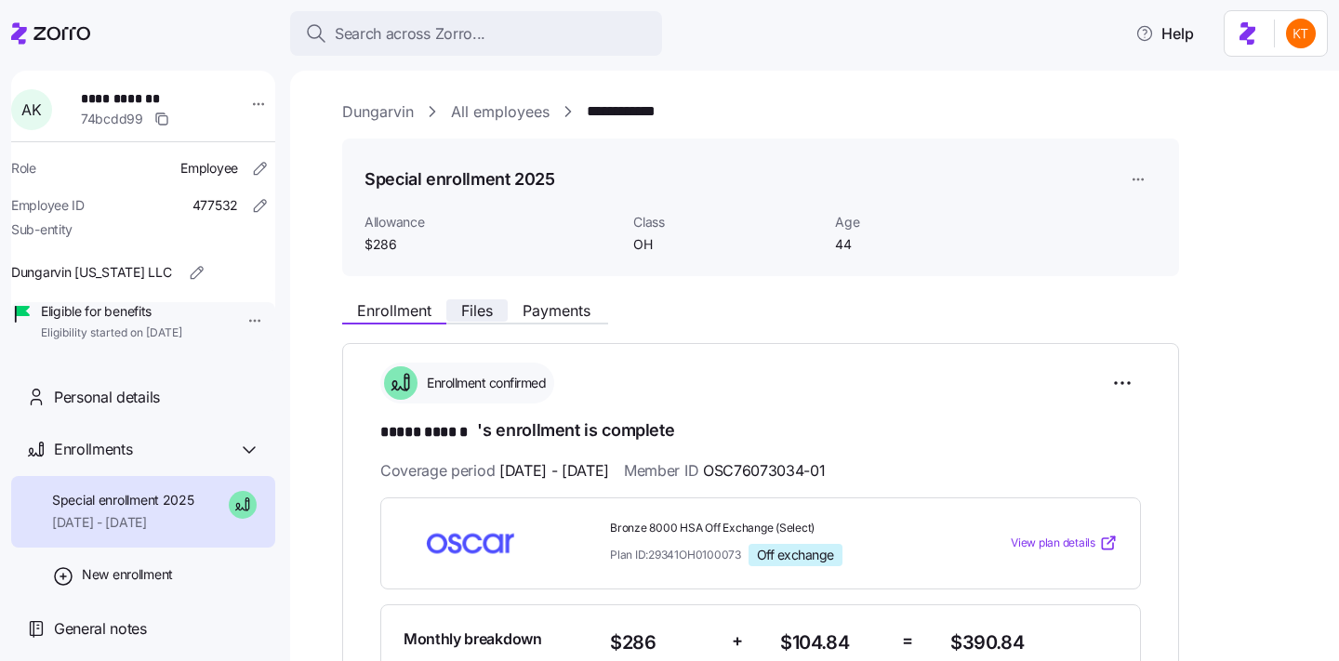
click at [488, 306] on span "Files" at bounding box center [477, 310] width 32 height 15
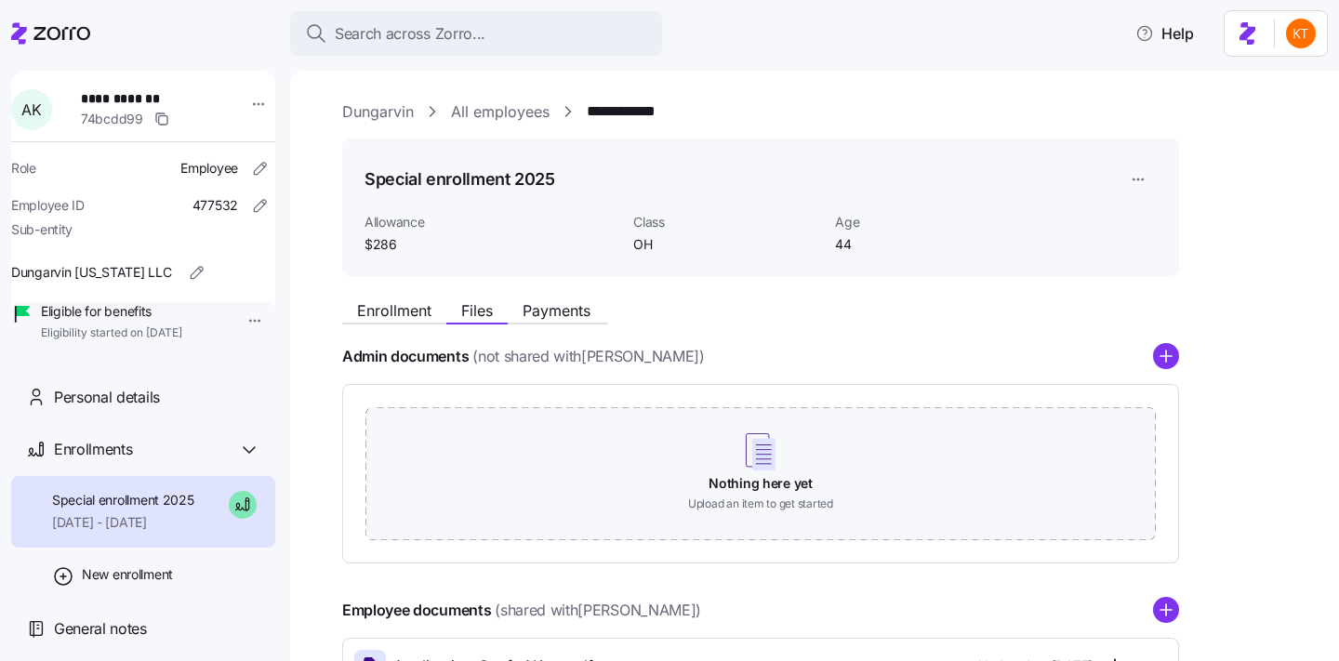
scroll to position [334, 0]
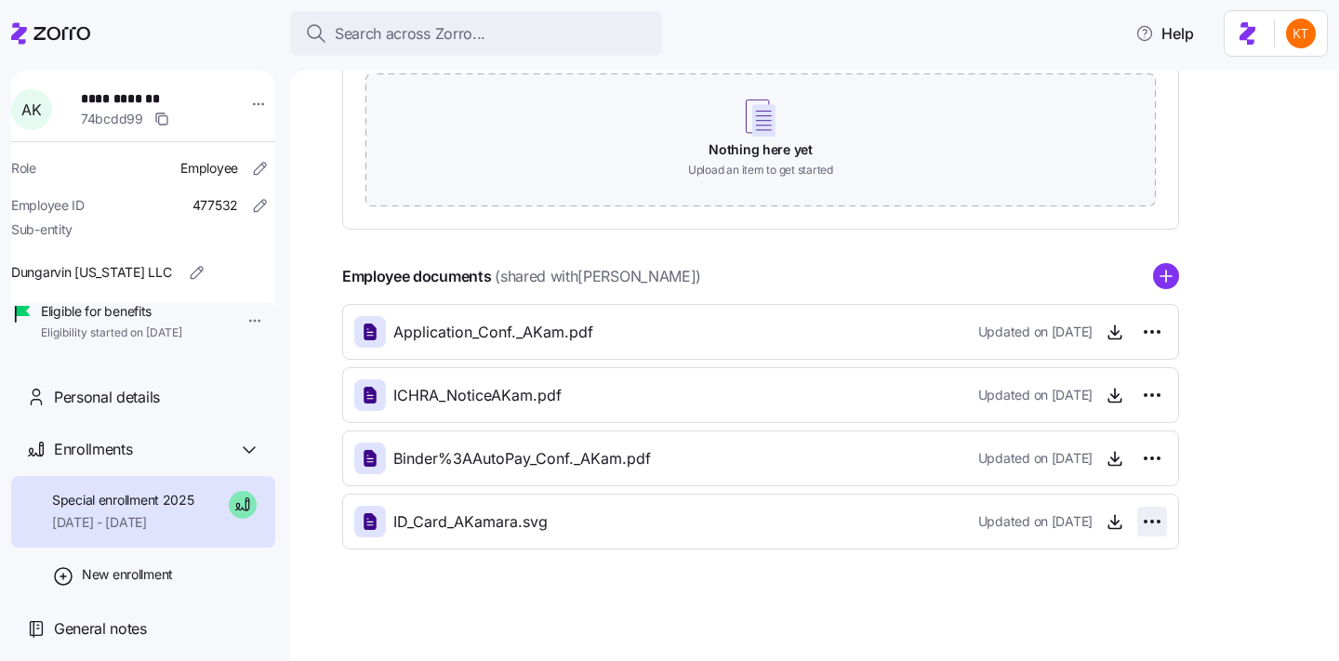
click at [1157, 521] on html "**********" at bounding box center [669, 325] width 1339 height 650
click at [1102, 595] on div "Delete" at bounding box center [1070, 593] width 178 height 30
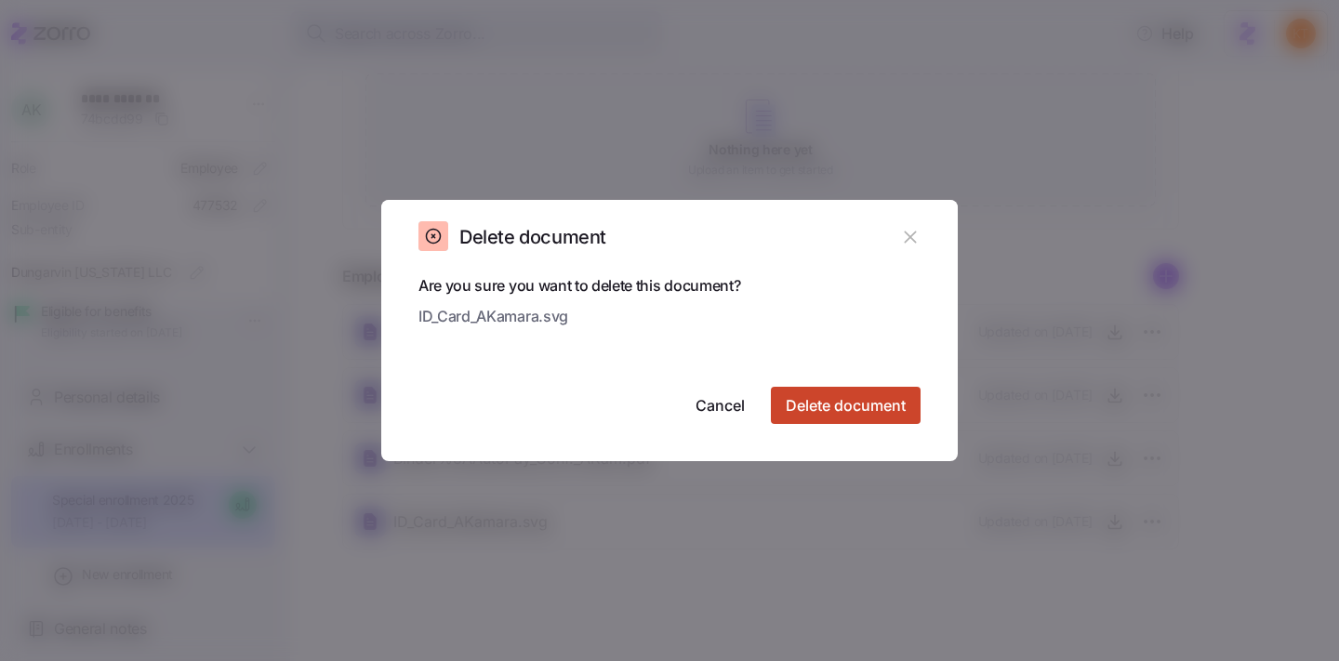
click at [857, 402] on span "Delete document" at bounding box center [846, 405] width 120 height 22
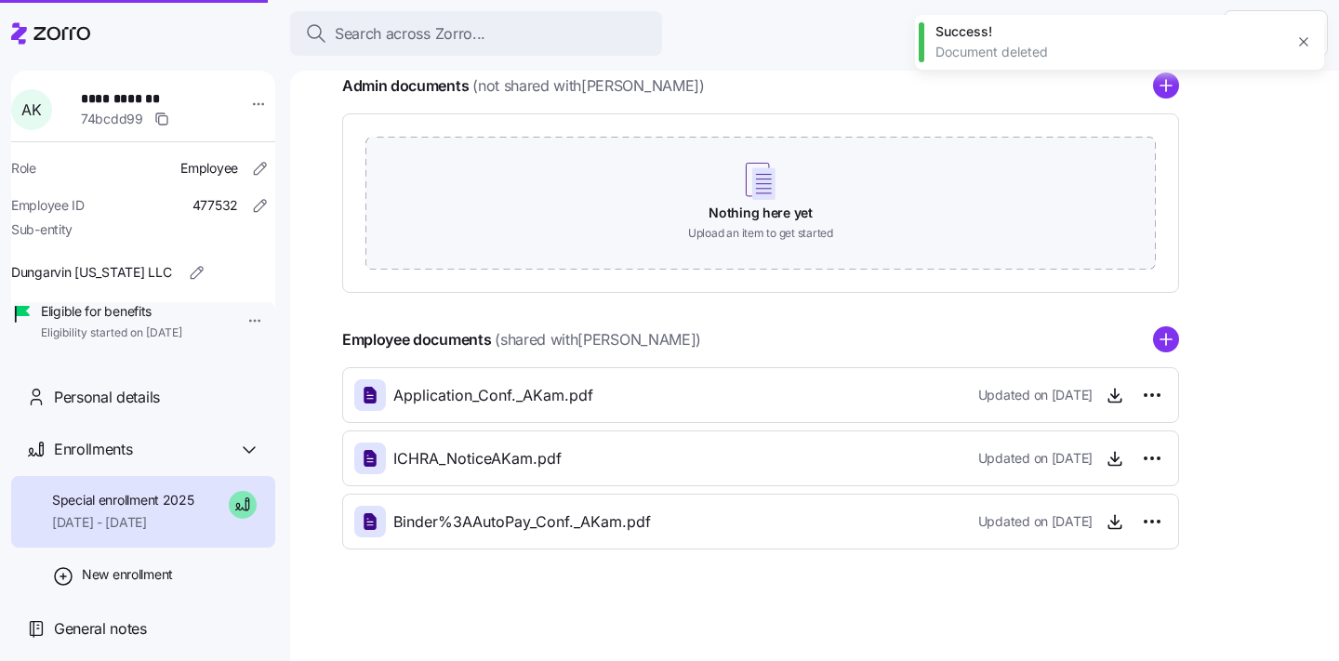
scroll to position [271, 0]
click at [1163, 333] on circle "add icon" at bounding box center [1166, 340] width 24 height 24
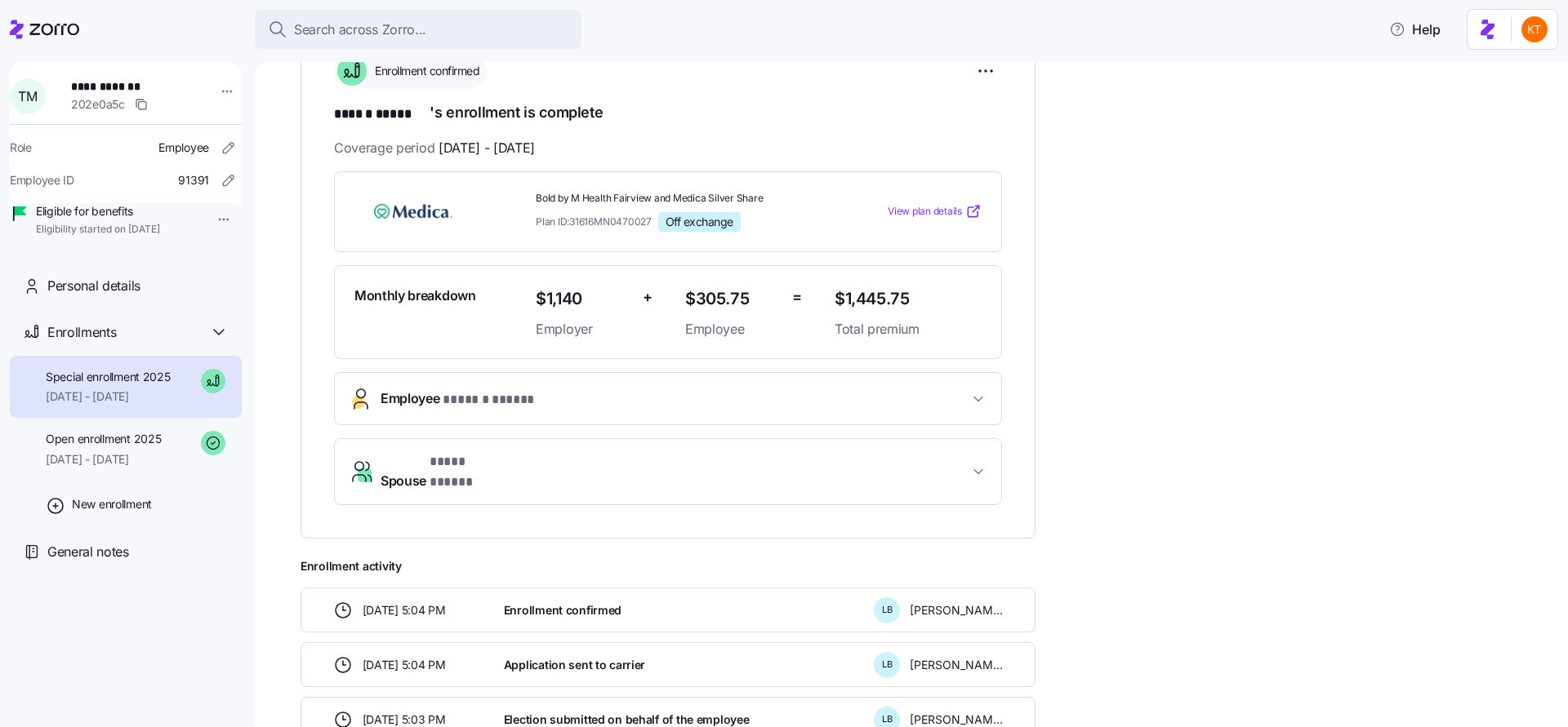
scroll to position [220, 0]
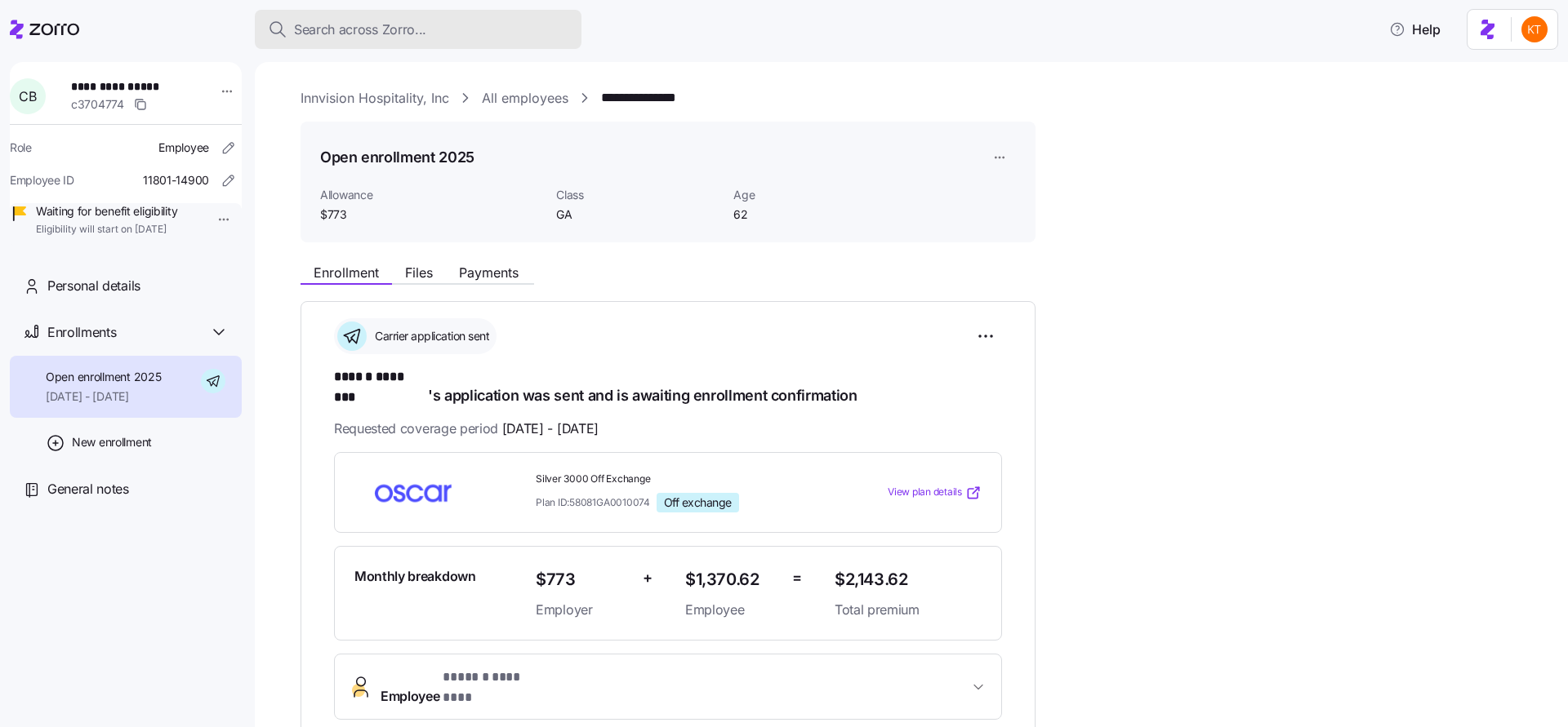
click at [450, 41] on button "Search across Zorro..." at bounding box center [418, 29] width 327 height 40
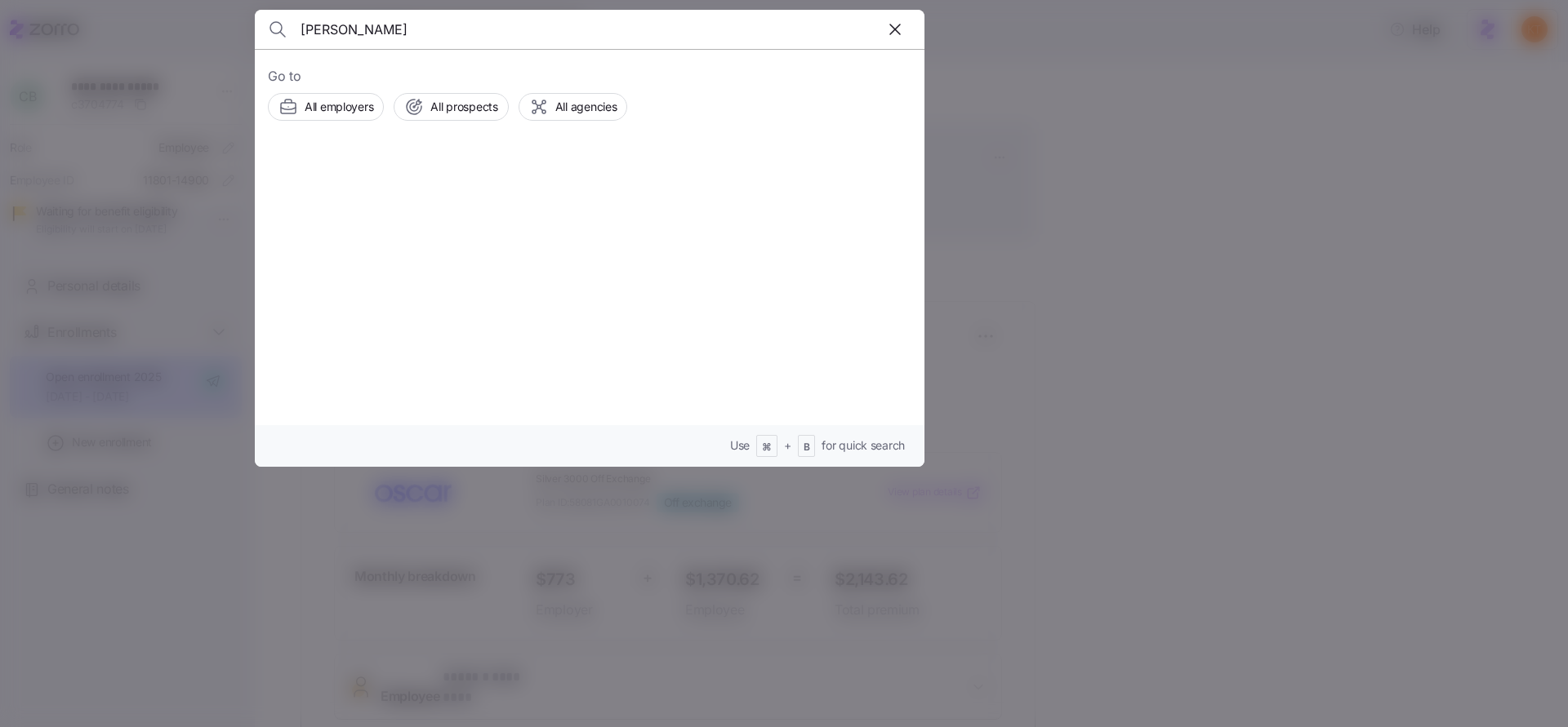
type input "[PERSON_NAME]"
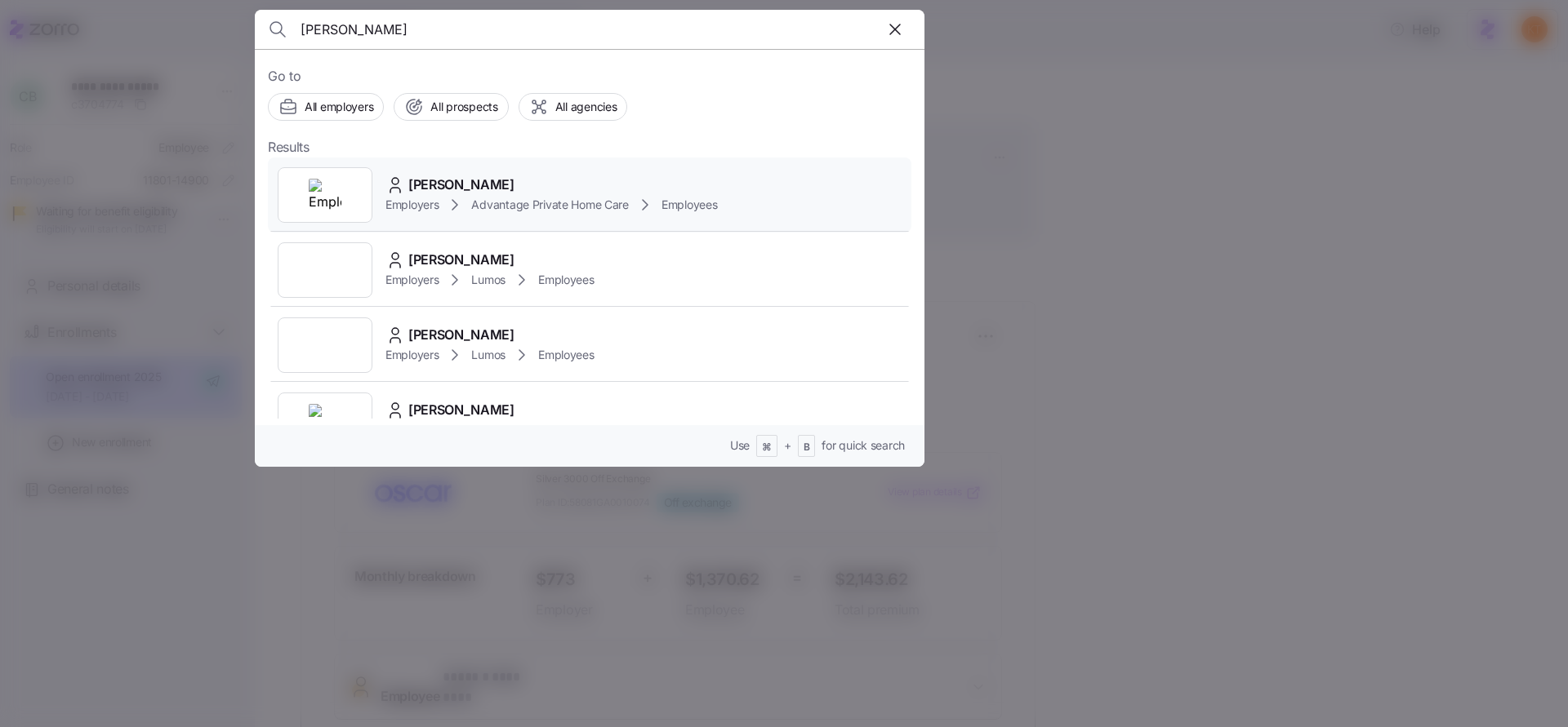
click at [424, 198] on span "Employers" at bounding box center [412, 205] width 53 height 17
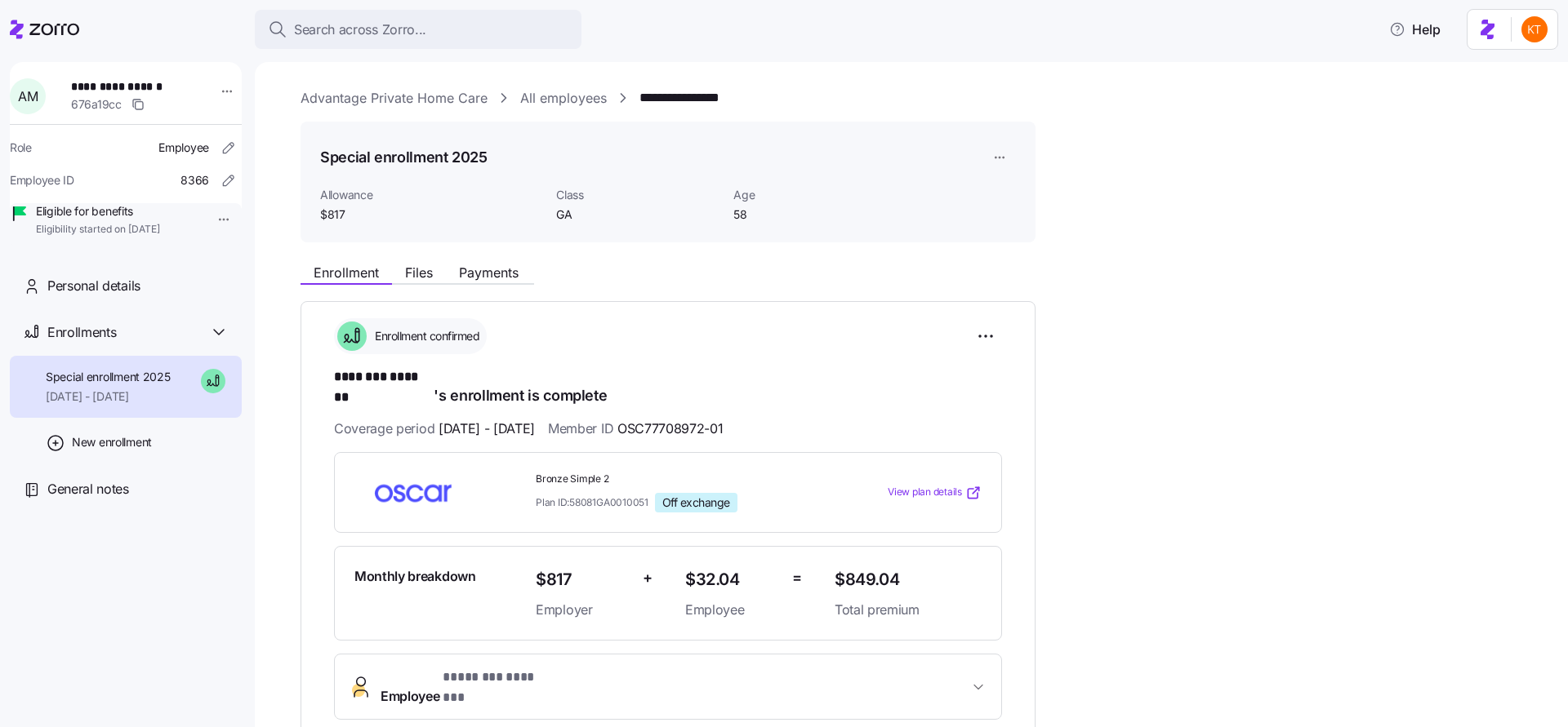
scroll to position [4, 0]
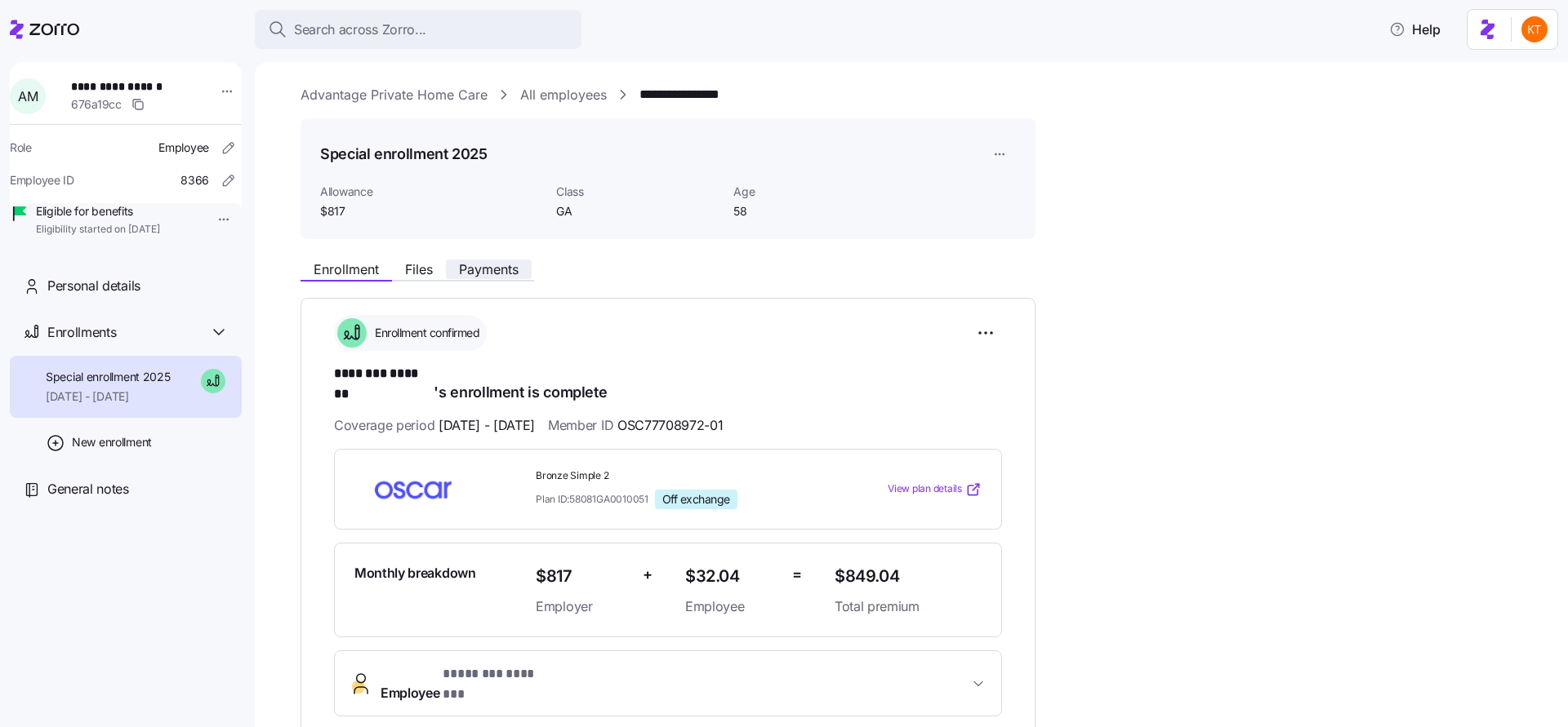
click at [499, 277] on button "Payments" at bounding box center [489, 270] width 86 height 19
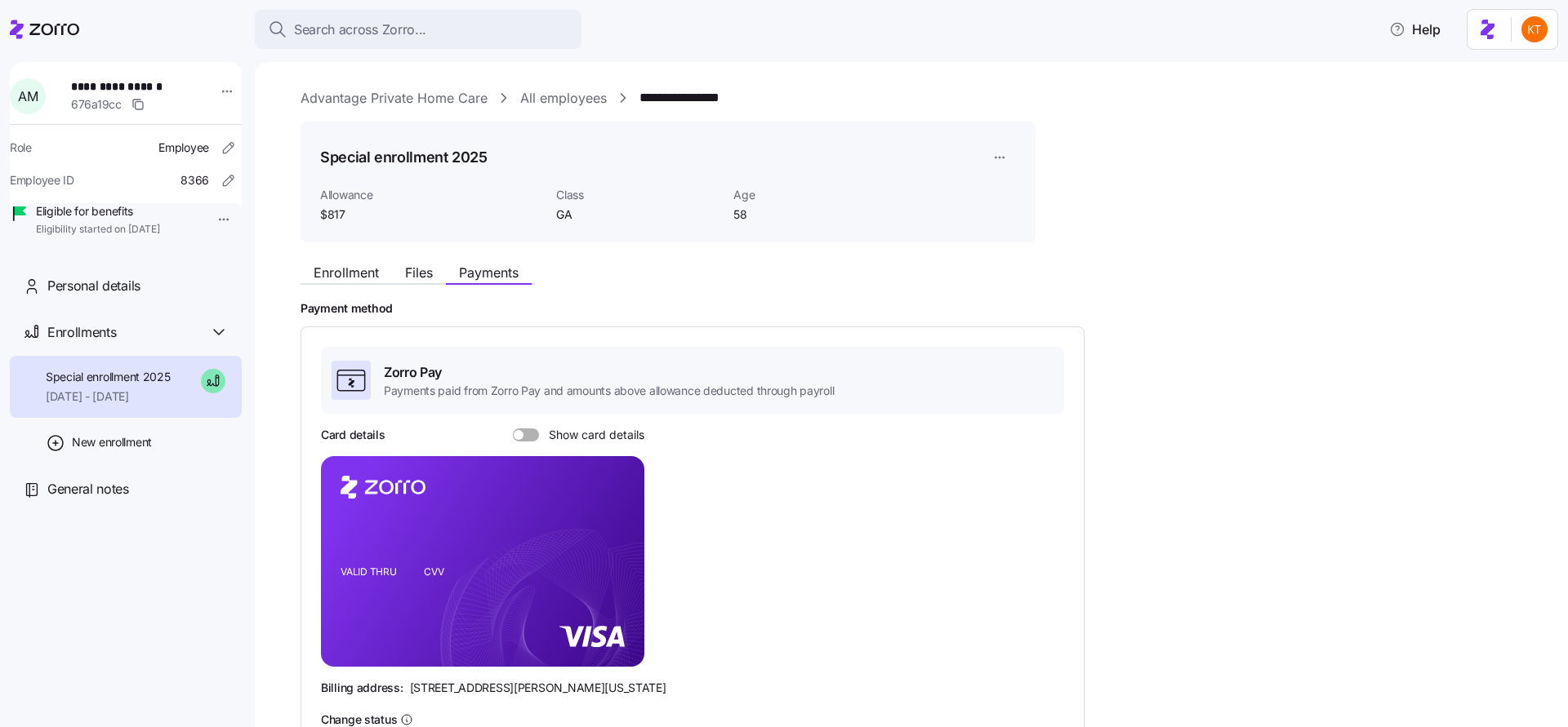
scroll to position [53, 0]
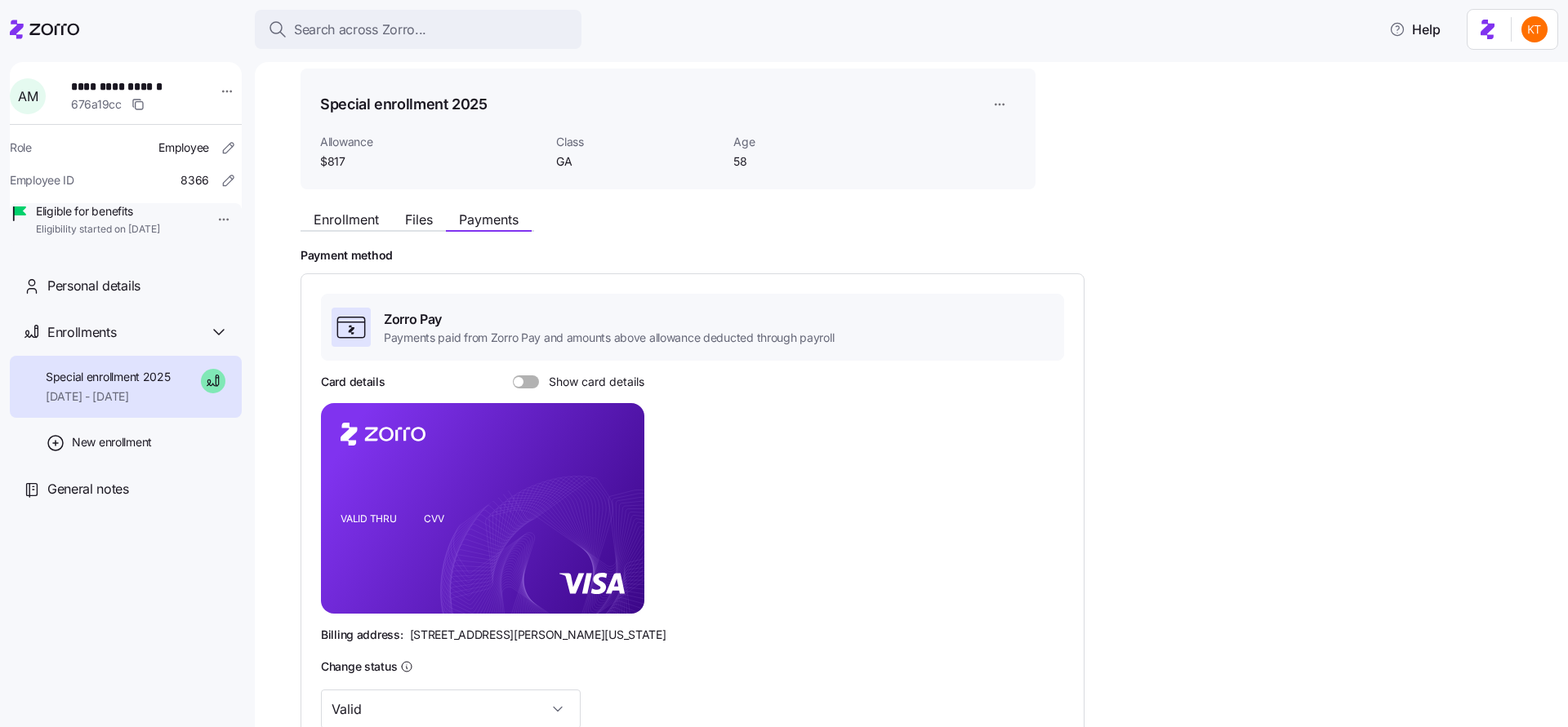
click at [536, 383] on span at bounding box center [531, 382] width 17 height 13
click at [513, 376] on input "Show card details" at bounding box center [513, 376] width 0 height 0
click at [615, 477] on icon "copy-to-clipboard" at bounding box center [614, 479] width 15 height 15
click at [383, 225] on button "Enrollment" at bounding box center [346, 220] width 91 height 19
click at [422, 223] on span "Files" at bounding box center [419, 220] width 28 height 13
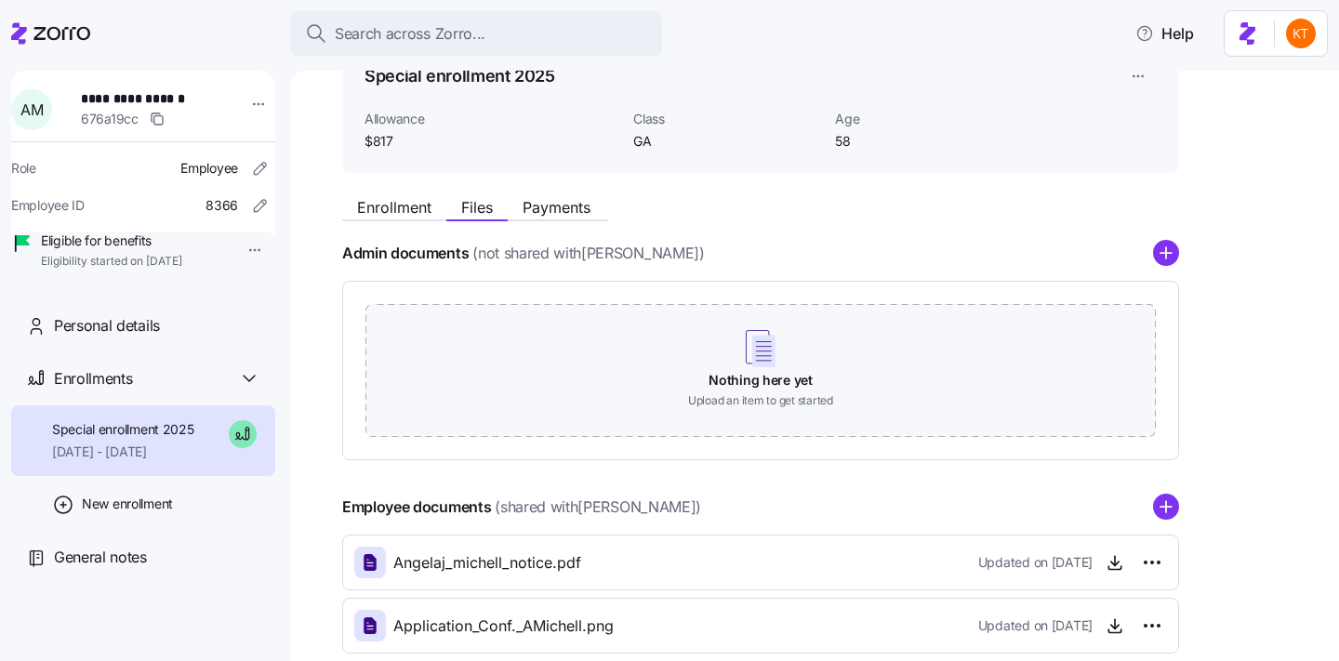
scroll to position [103, 0]
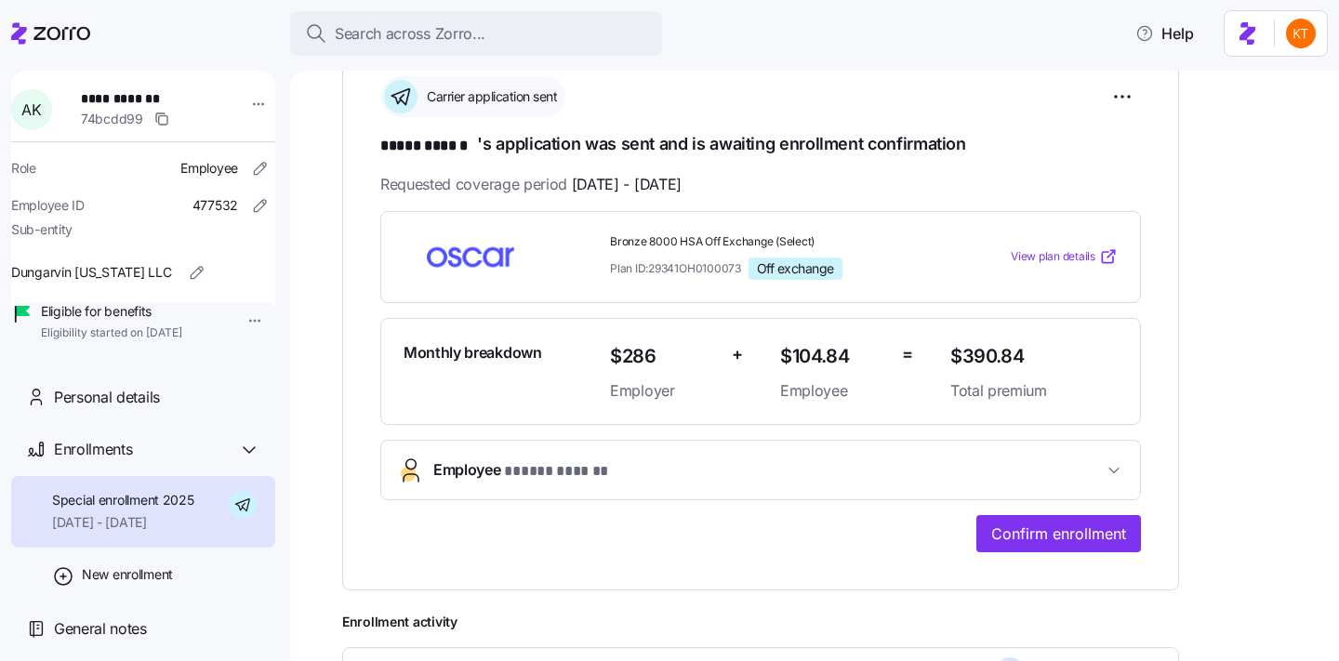
scroll to position [421, 0]
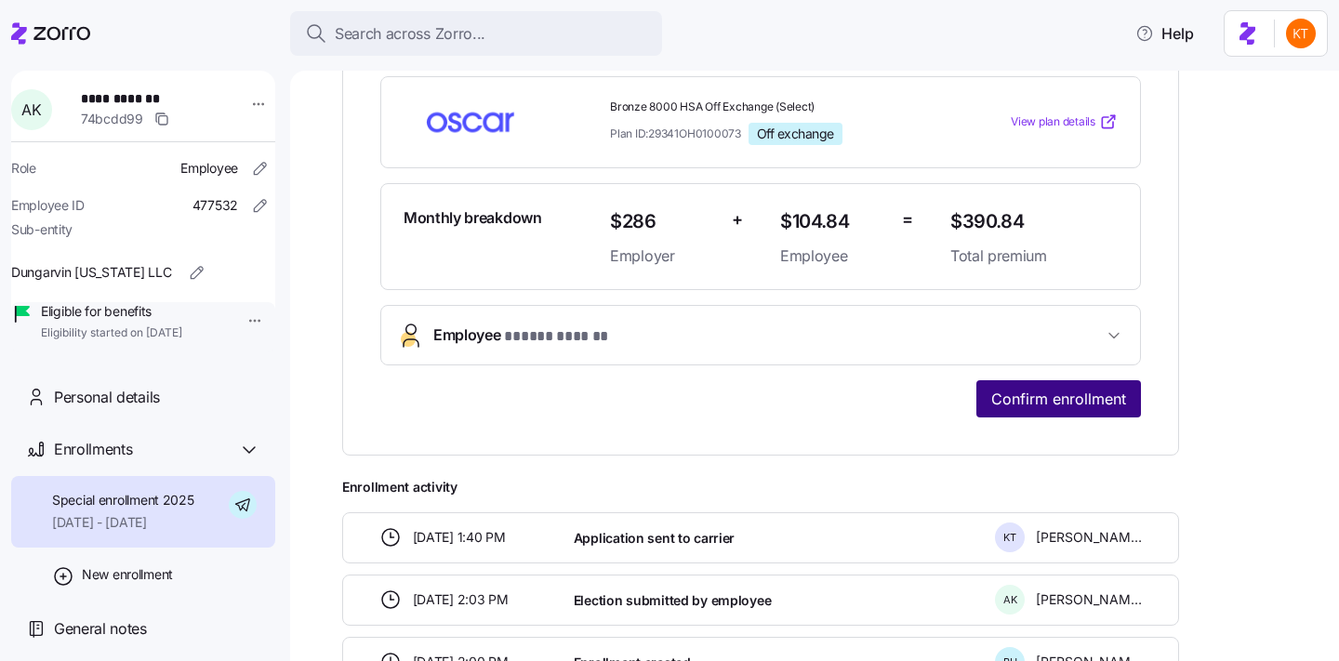
click at [1022, 398] on span "Confirm enrollment" at bounding box center [1058, 399] width 135 height 22
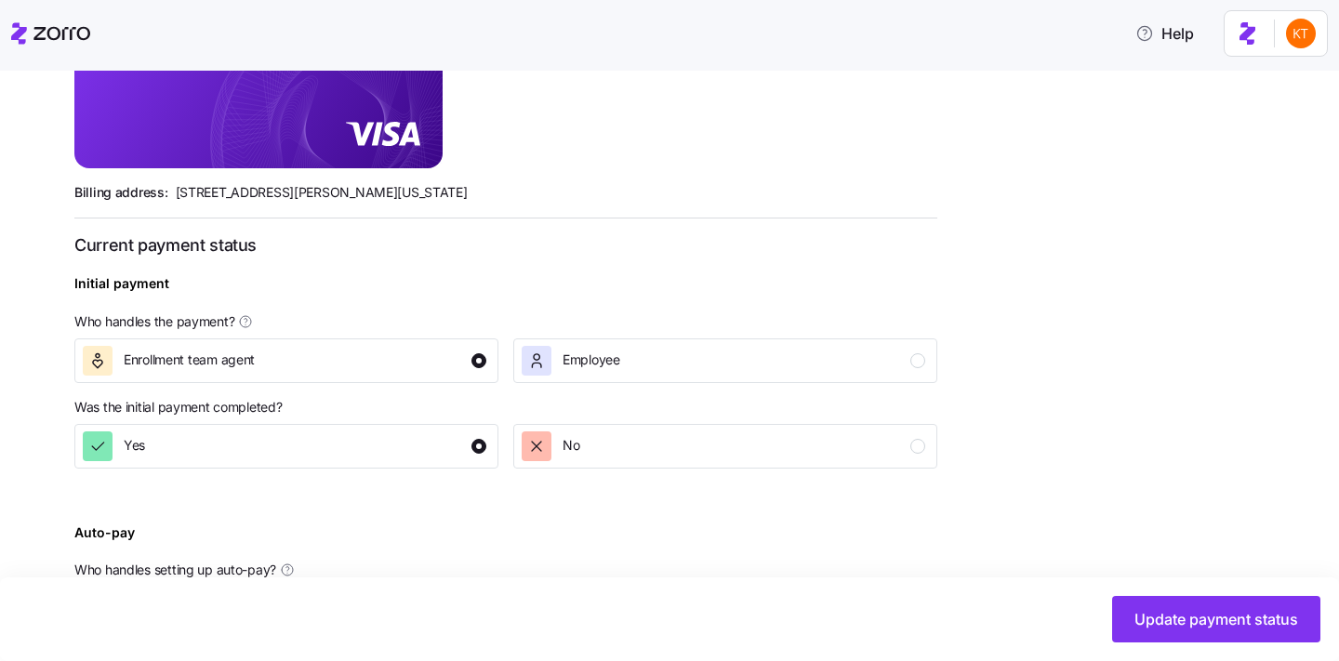
scroll to position [718, 0]
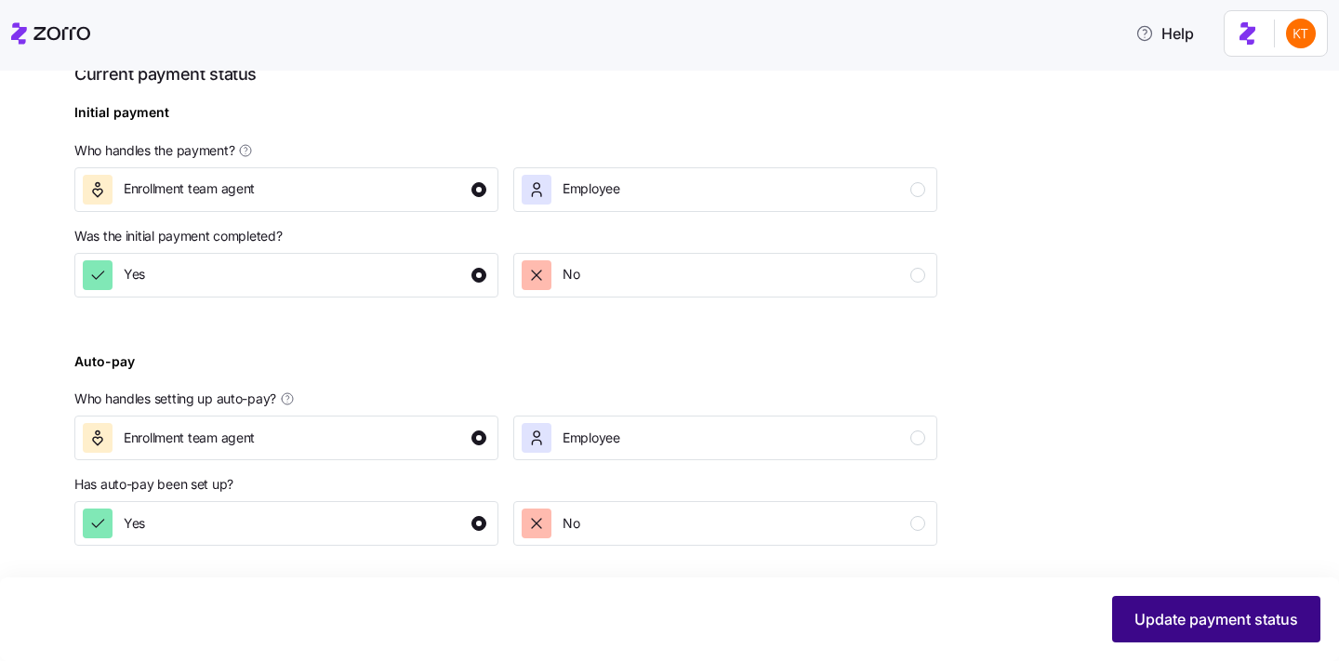
click at [1154, 618] on span "Update payment status" at bounding box center [1216, 619] width 164 height 22
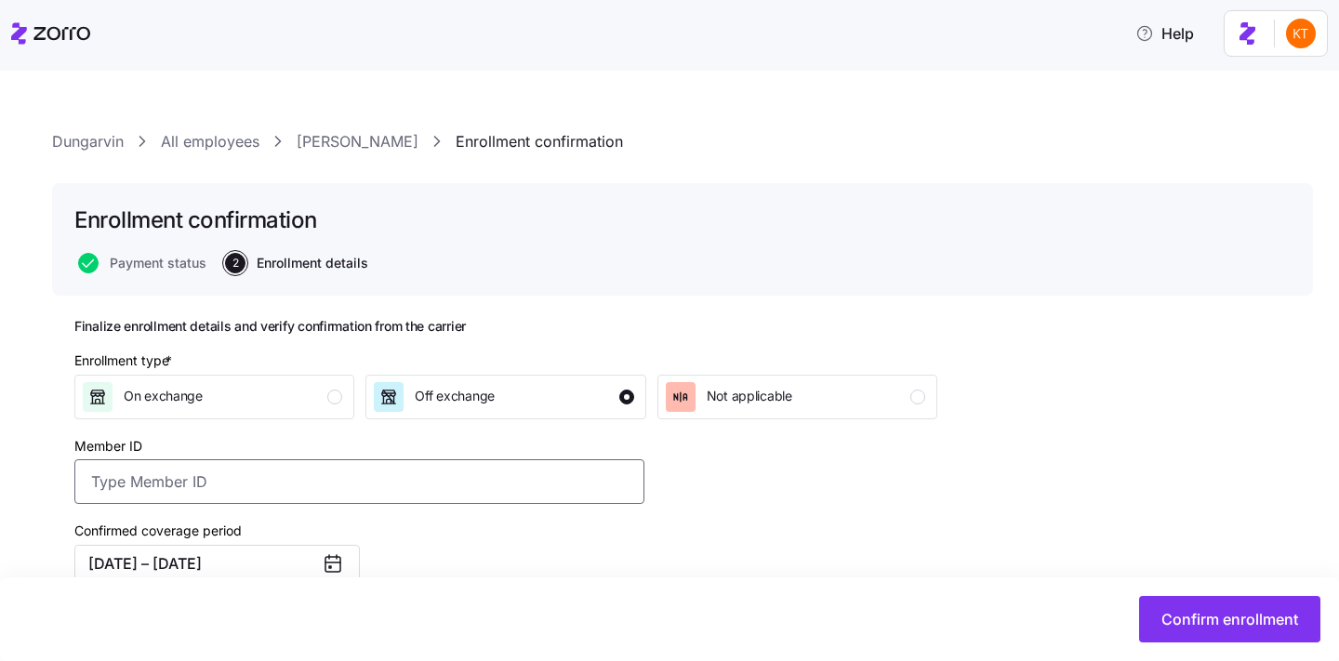
click at [458, 471] on input "Member ID" at bounding box center [359, 481] width 570 height 45
paste input "OSC76073034-01"
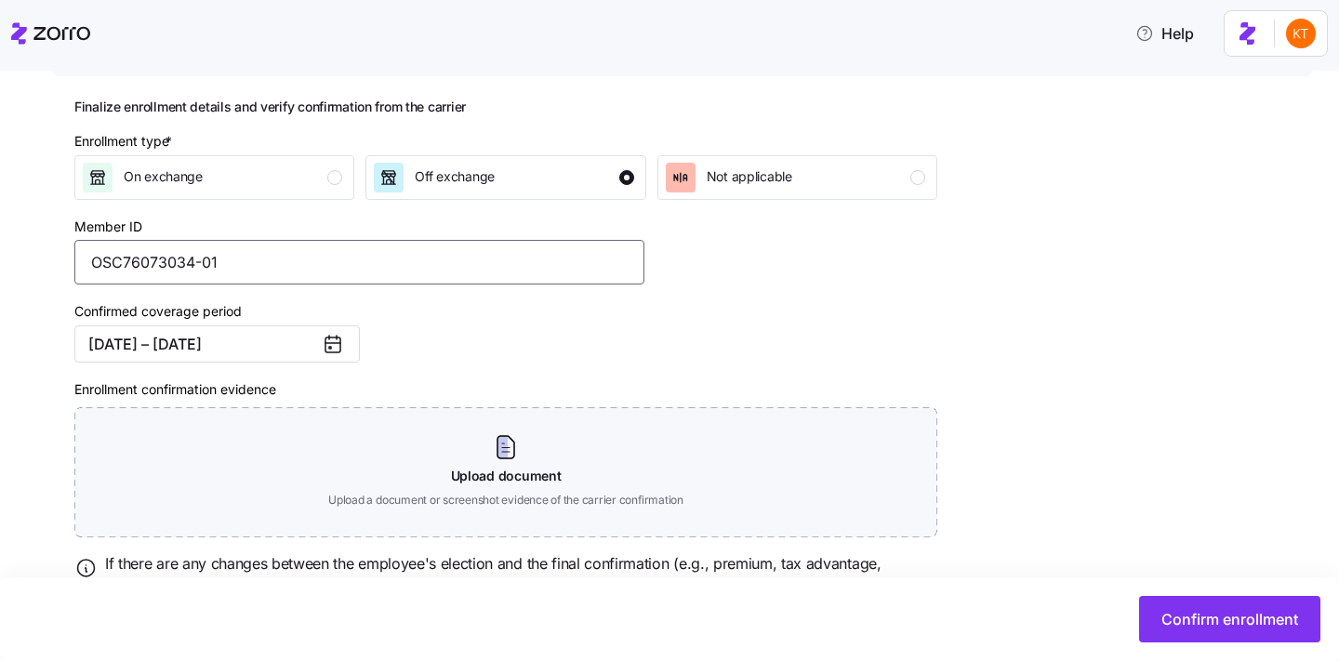
scroll to position [307, 0]
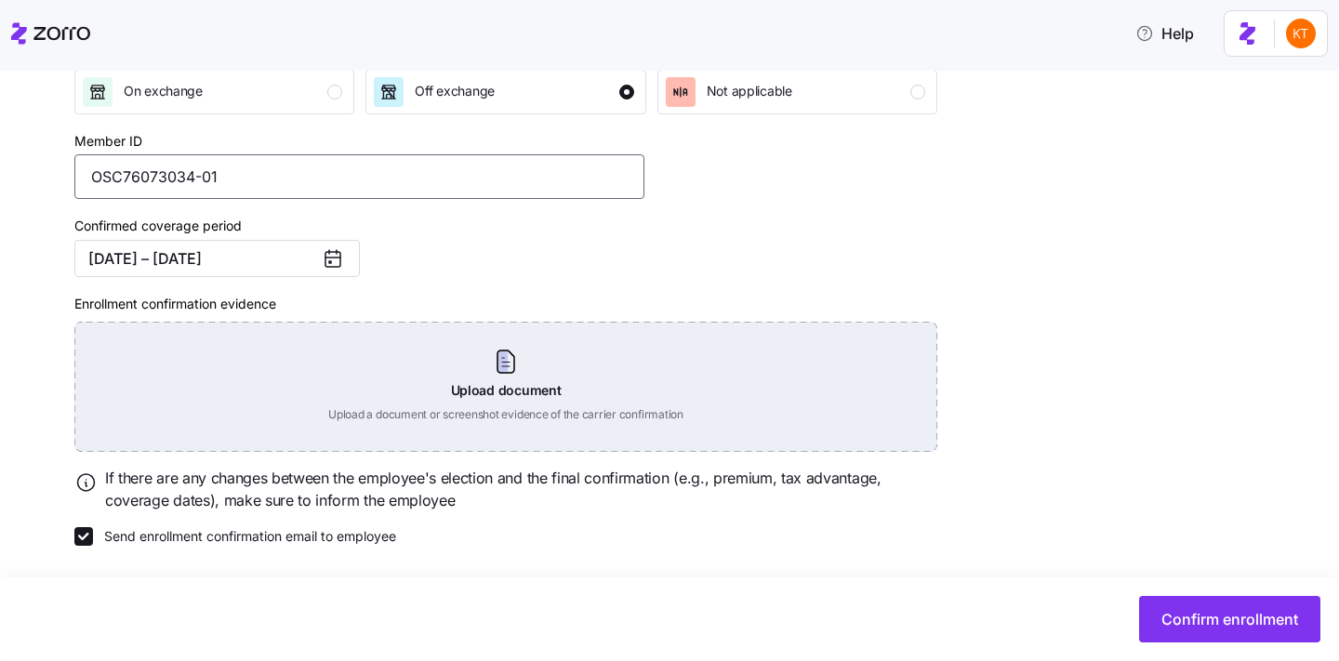
type input "OSC76073034-01"
click at [481, 393] on div "Upload document Upload a document or screenshot evidence of the carrier confirm…" at bounding box center [505, 387] width 863 height 130
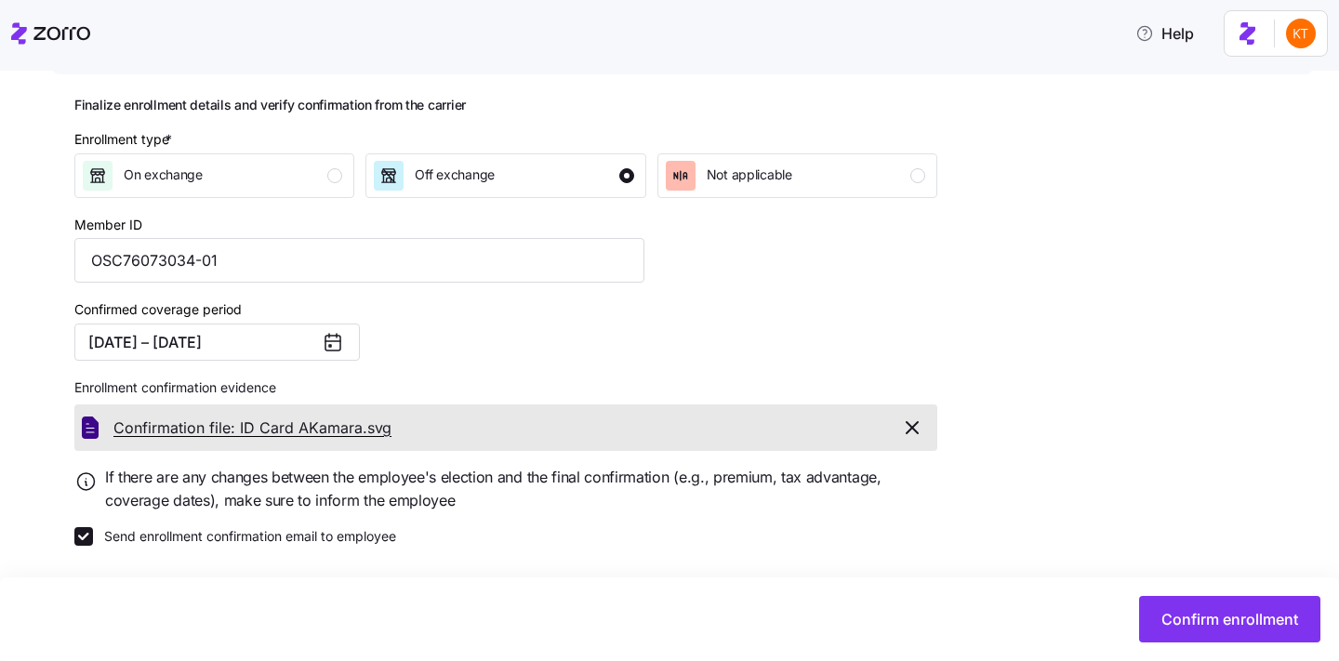
scroll to position [222, 0]
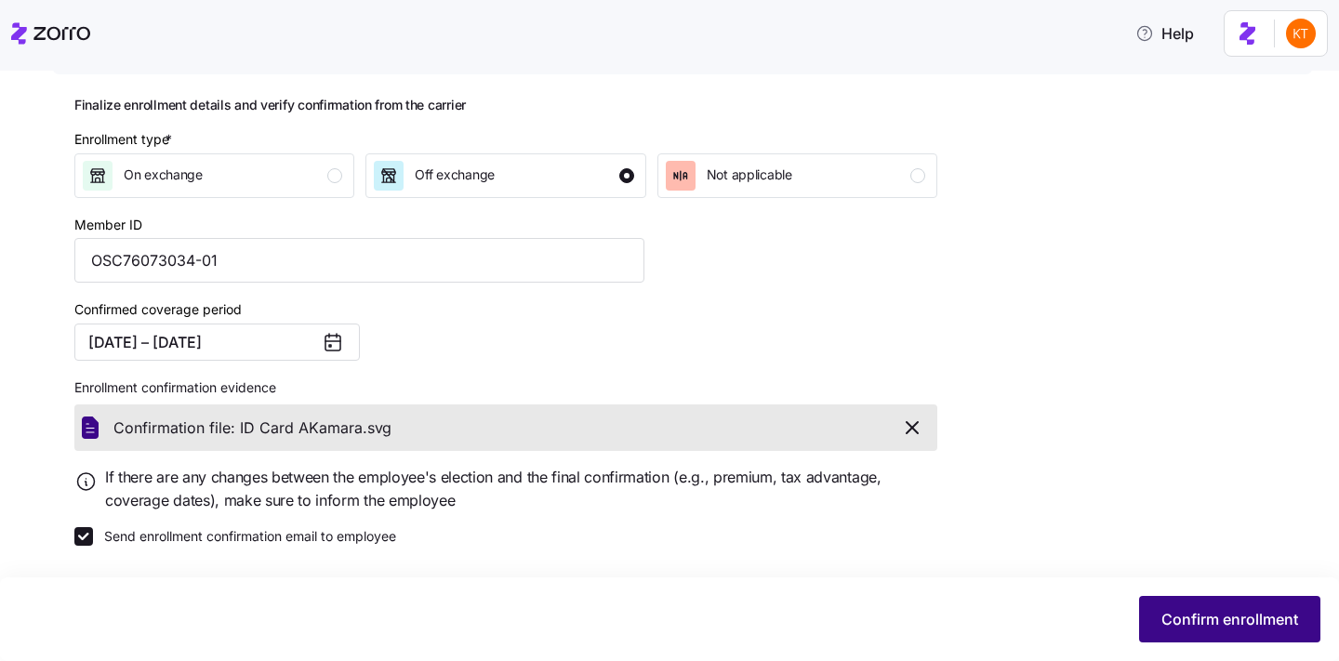
click at [1156, 627] on button "Confirm enrollment" at bounding box center [1229, 619] width 181 height 46
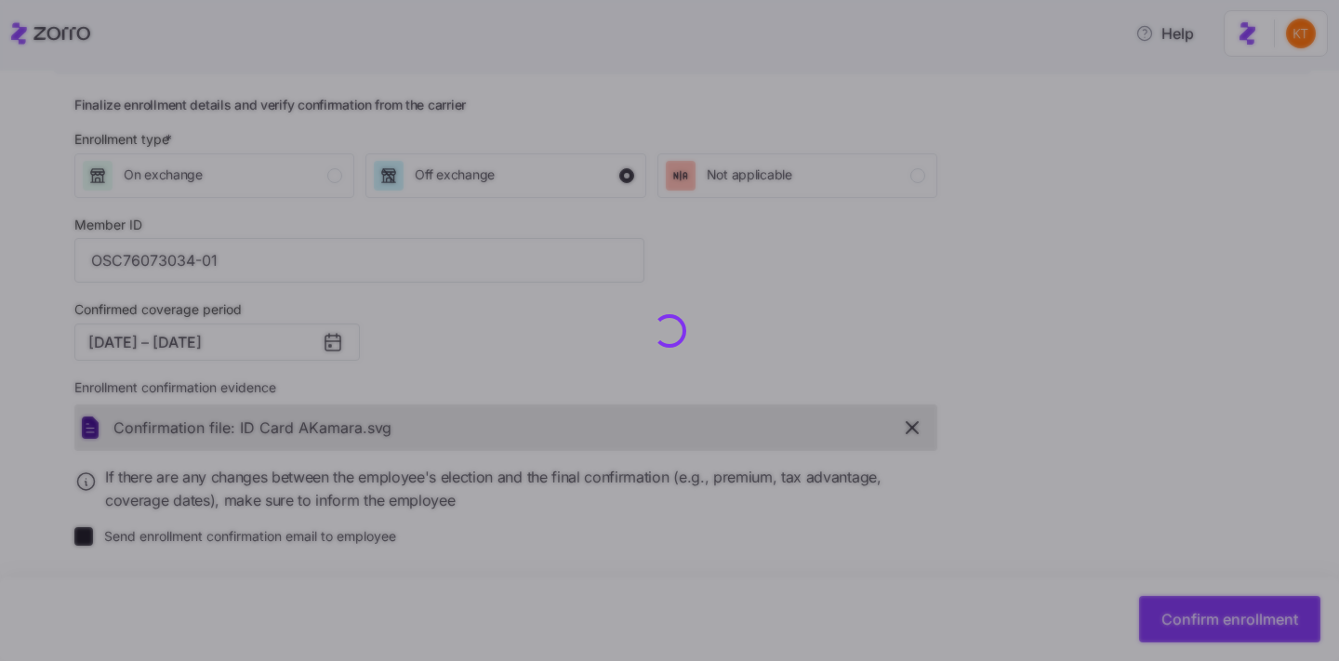
checkbox input "false"
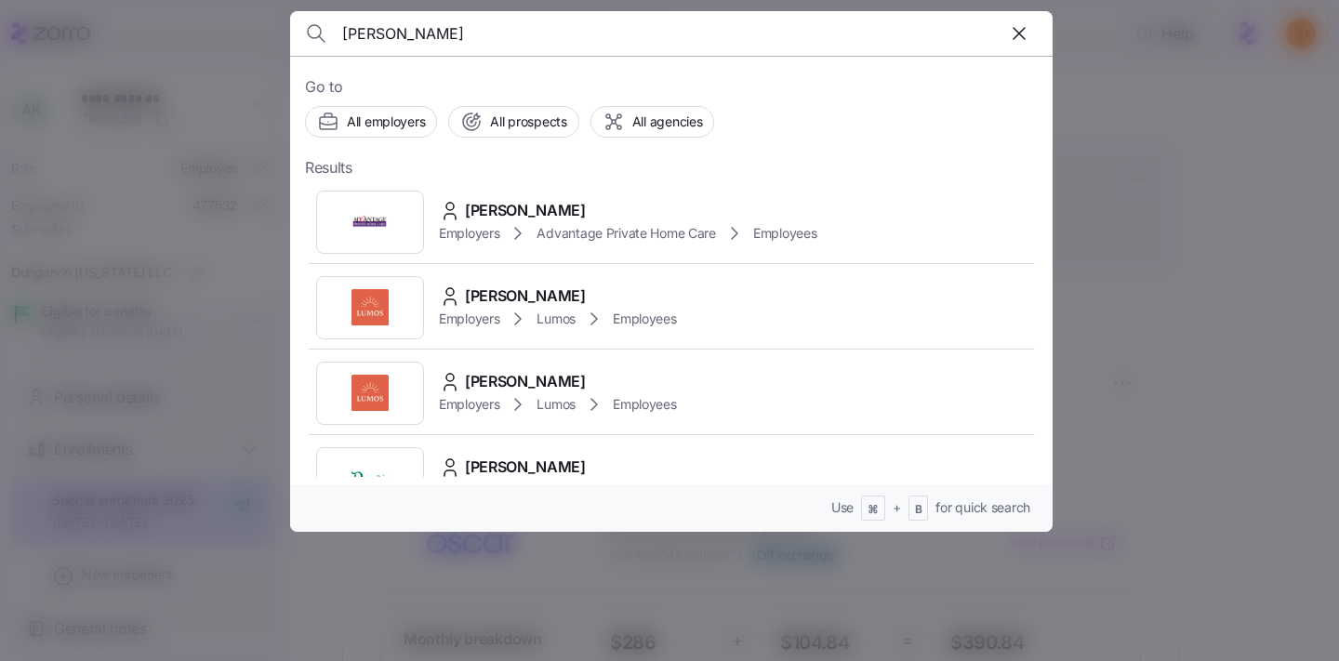
type input "[PERSON_NAME]"
click at [508, 232] on icon at bounding box center [518, 233] width 22 height 22
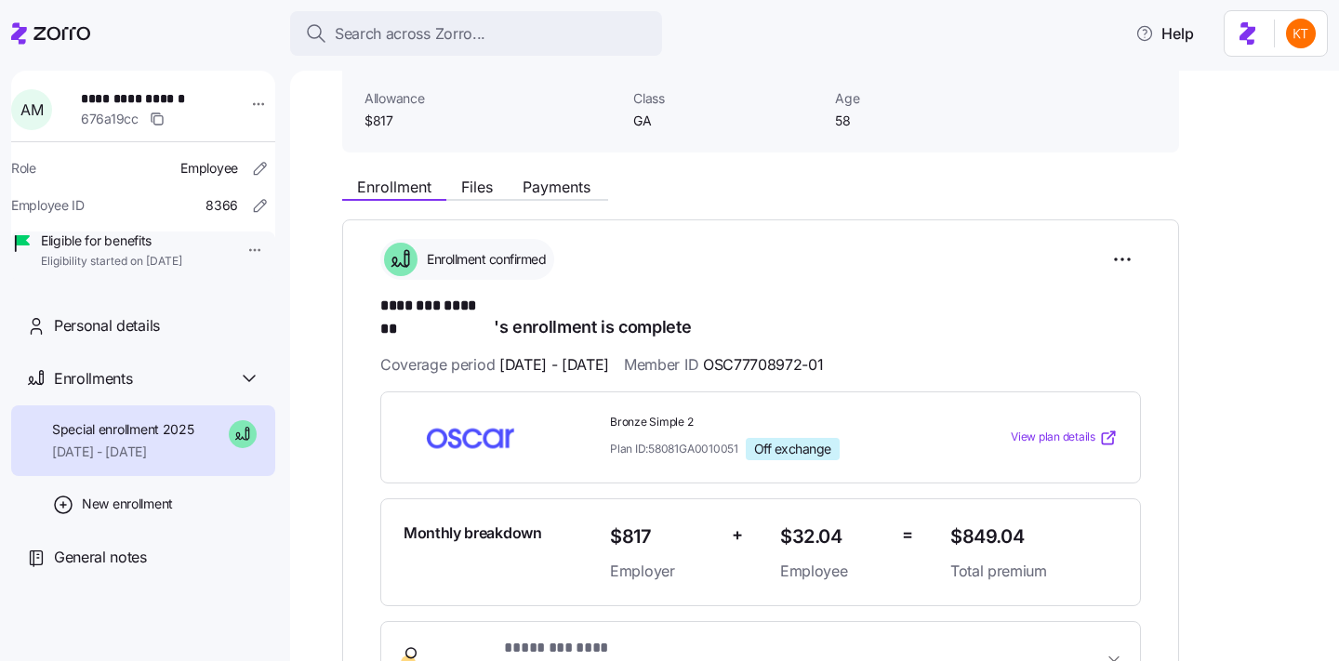
scroll to position [151, 0]
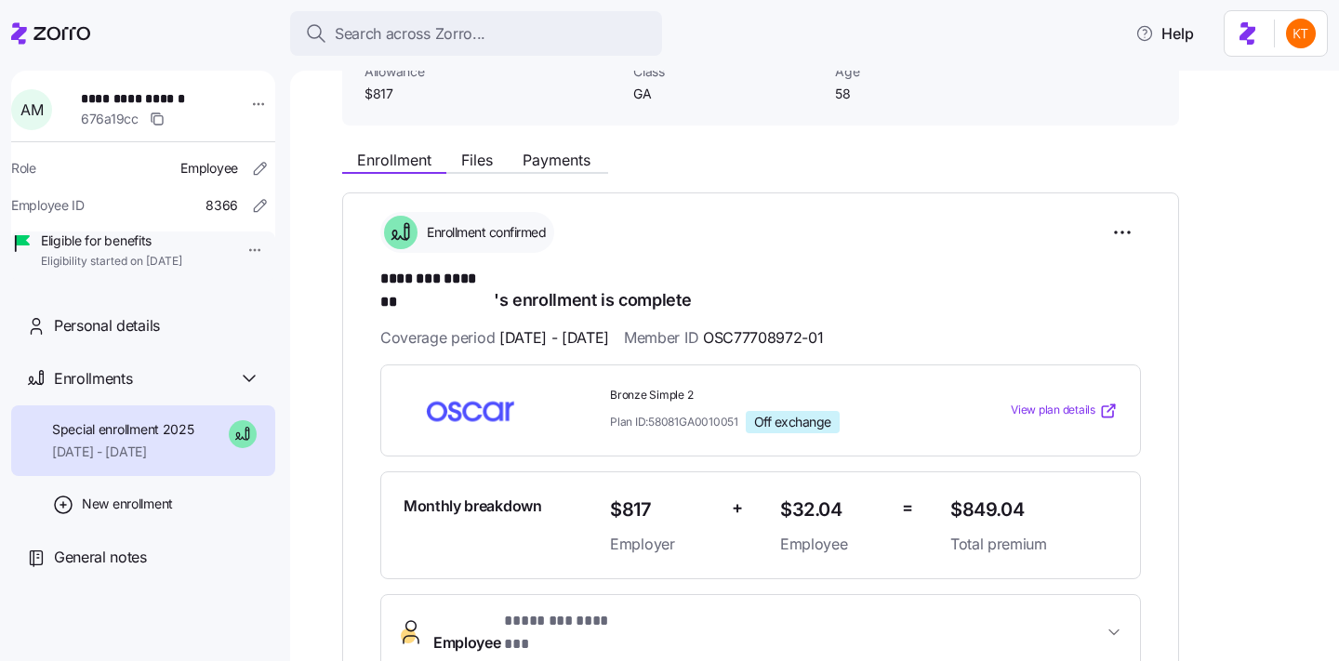
click at [539, 172] on div "Enrollment Files Payments" at bounding box center [475, 163] width 266 height 22
click at [537, 171] on div "Enrollment Files Payments" at bounding box center [475, 163] width 266 height 22
click at [533, 166] on span "Payments" at bounding box center [556, 159] width 68 height 15
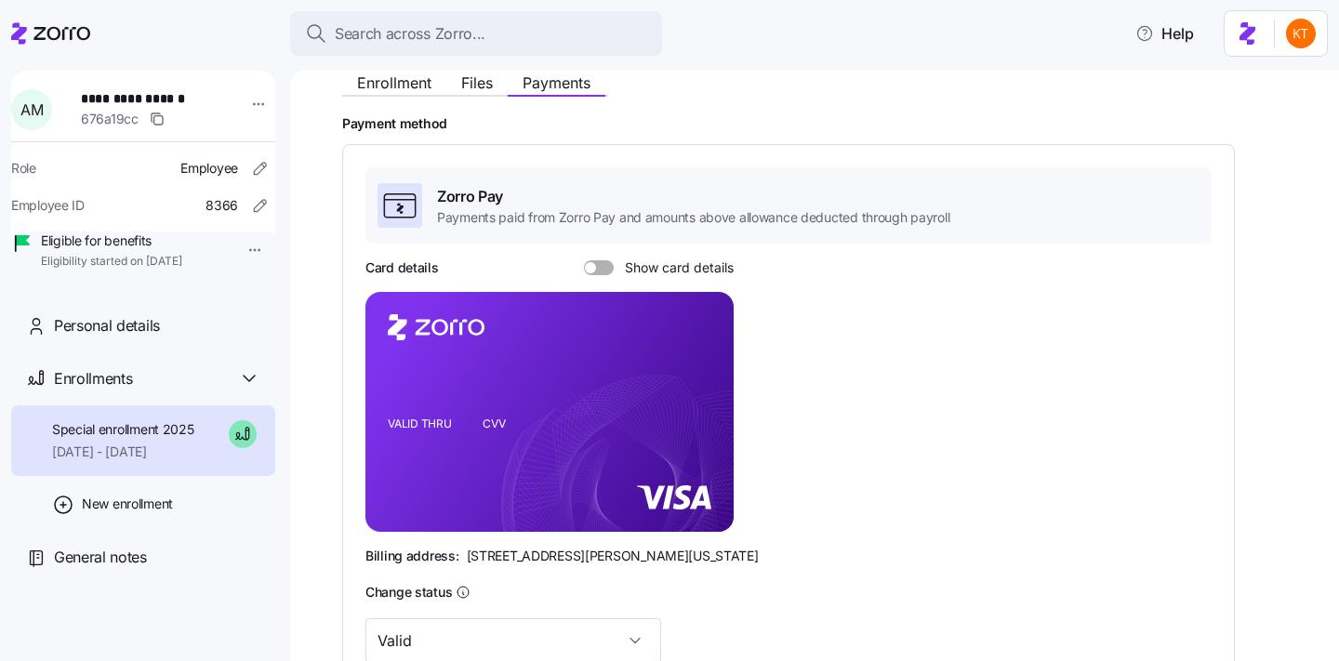
scroll to position [524, 0]
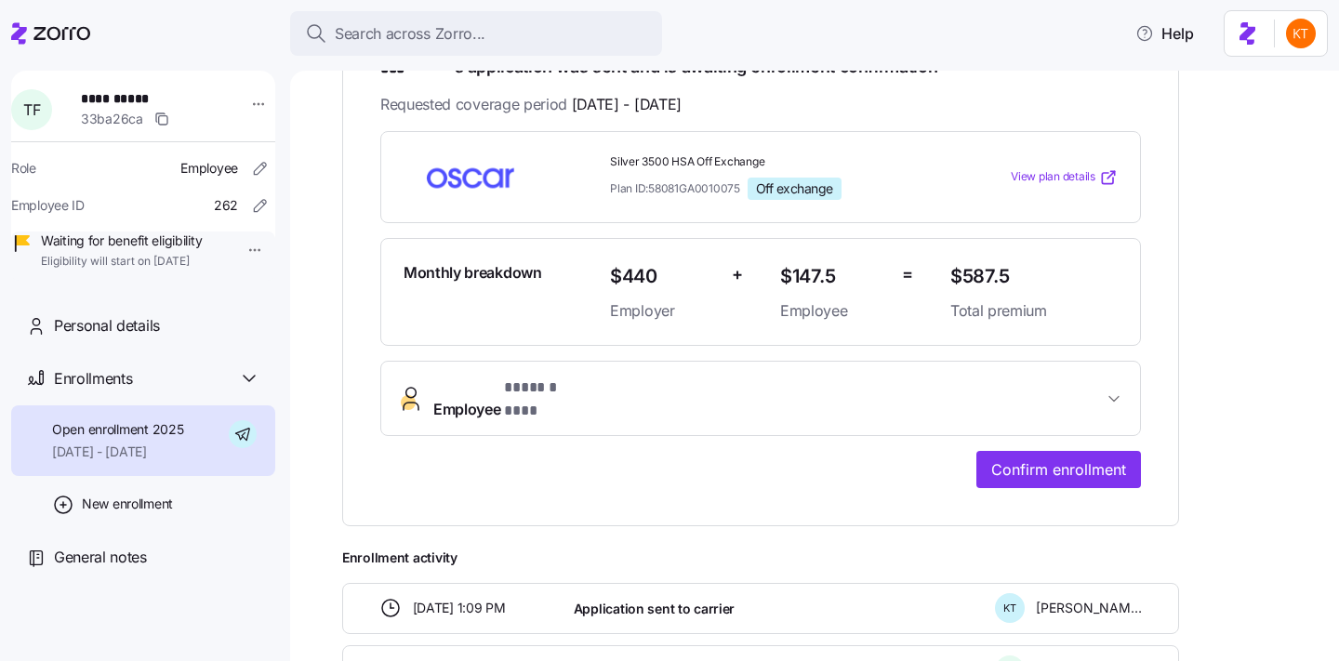
scroll to position [533, 0]
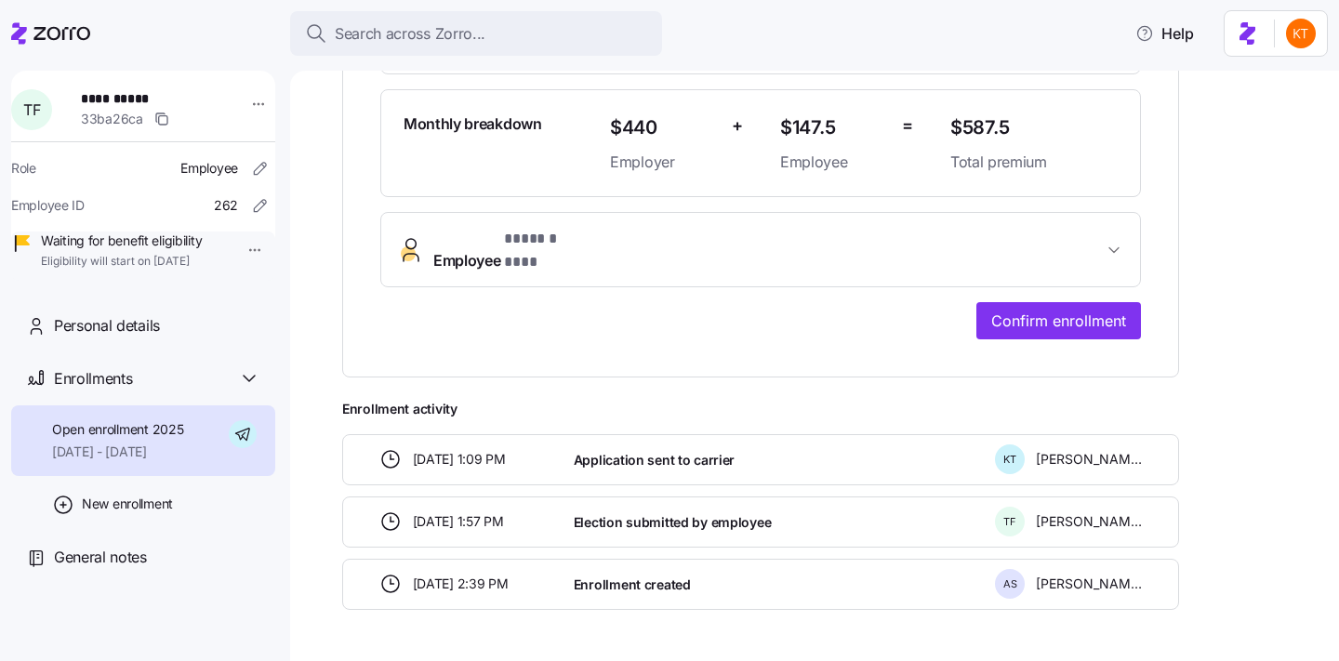
click at [1010, 310] on div "**********" at bounding box center [760, 93] width 837 height 567
click at [1004, 310] on span "Confirm enrollment" at bounding box center [1058, 321] width 135 height 22
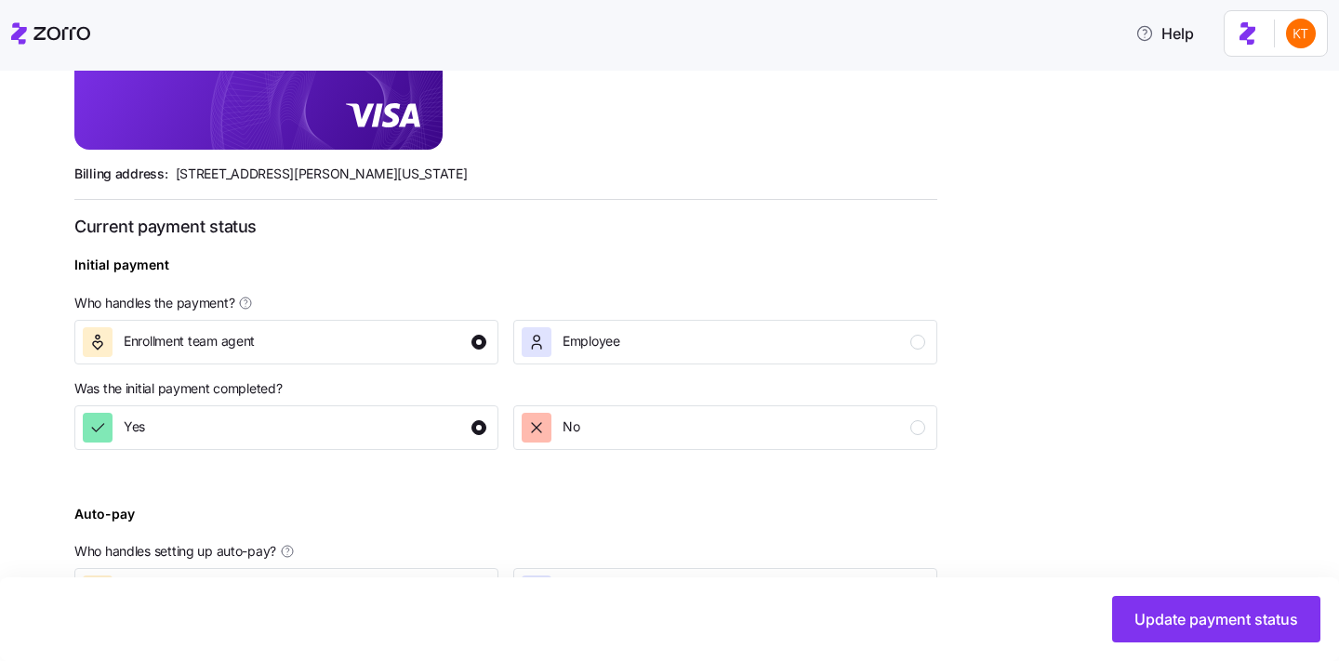
scroll to position [718, 0]
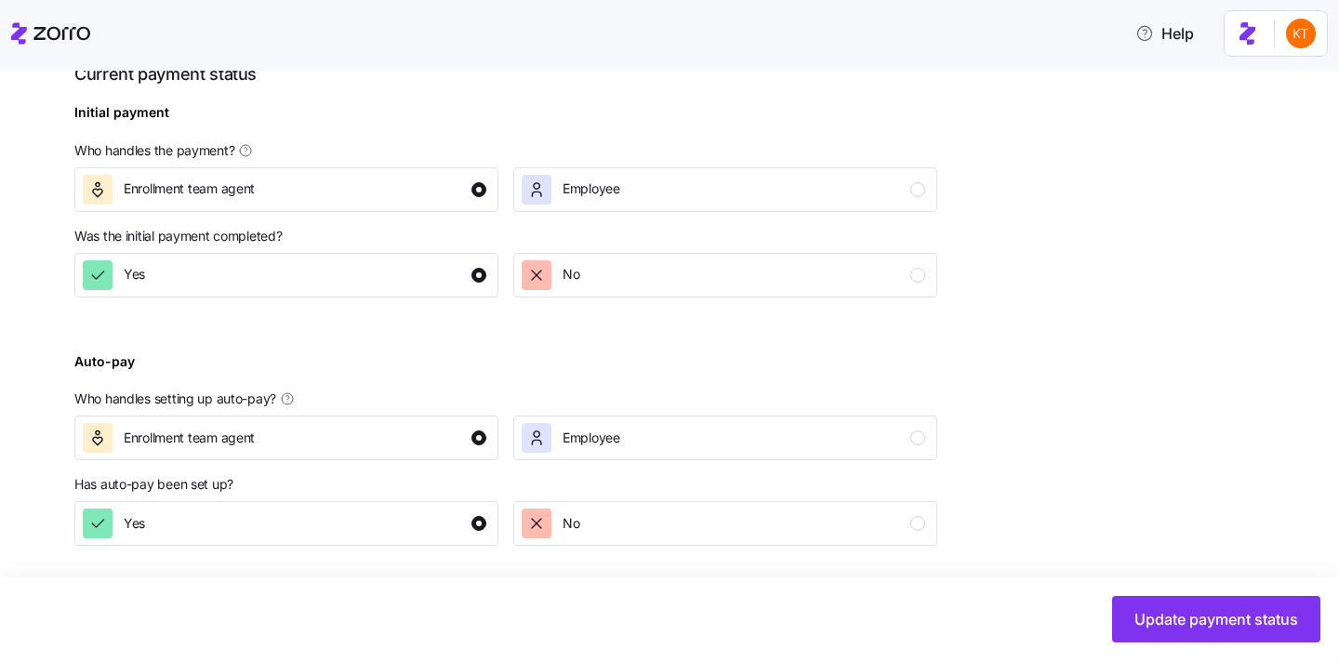
click at [1129, 590] on div "Update payment status" at bounding box center [669, 619] width 1339 height 84
click at [1148, 609] on span "Update payment status" at bounding box center [1216, 619] width 164 height 22
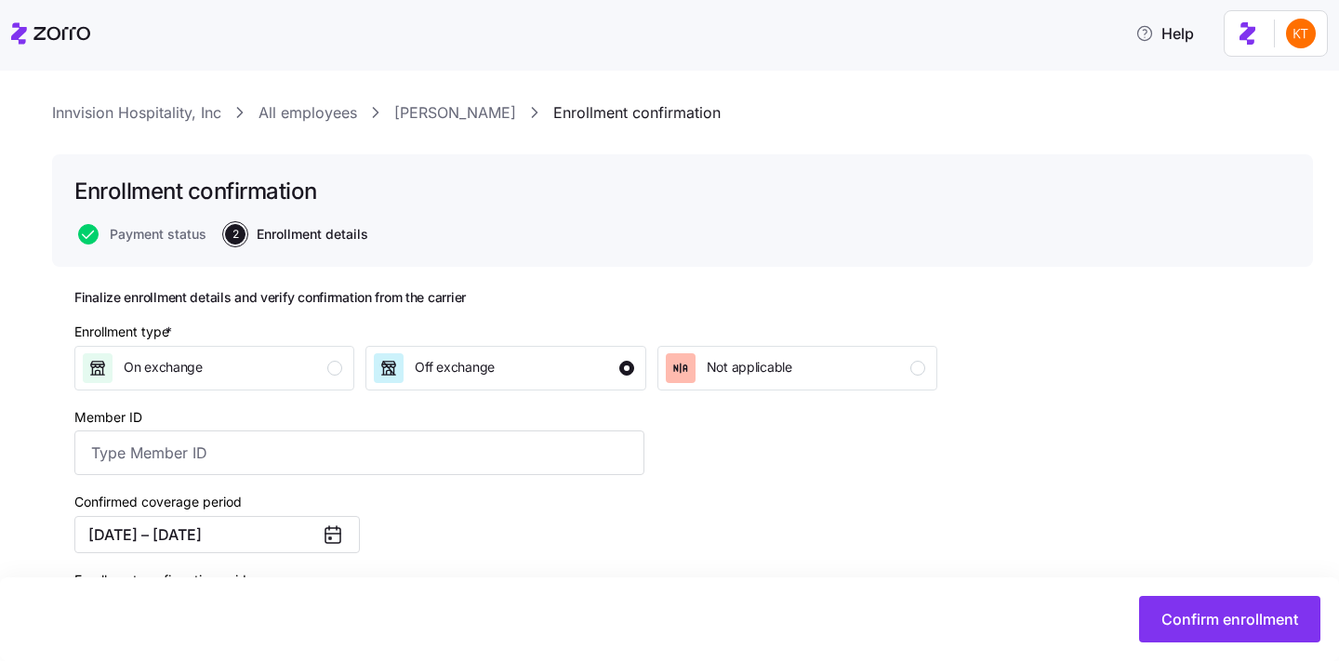
scroll to position [31, 0]
click at [572, 442] on input "Member ID" at bounding box center [359, 451] width 570 height 45
paste input "OSC78719300-01"
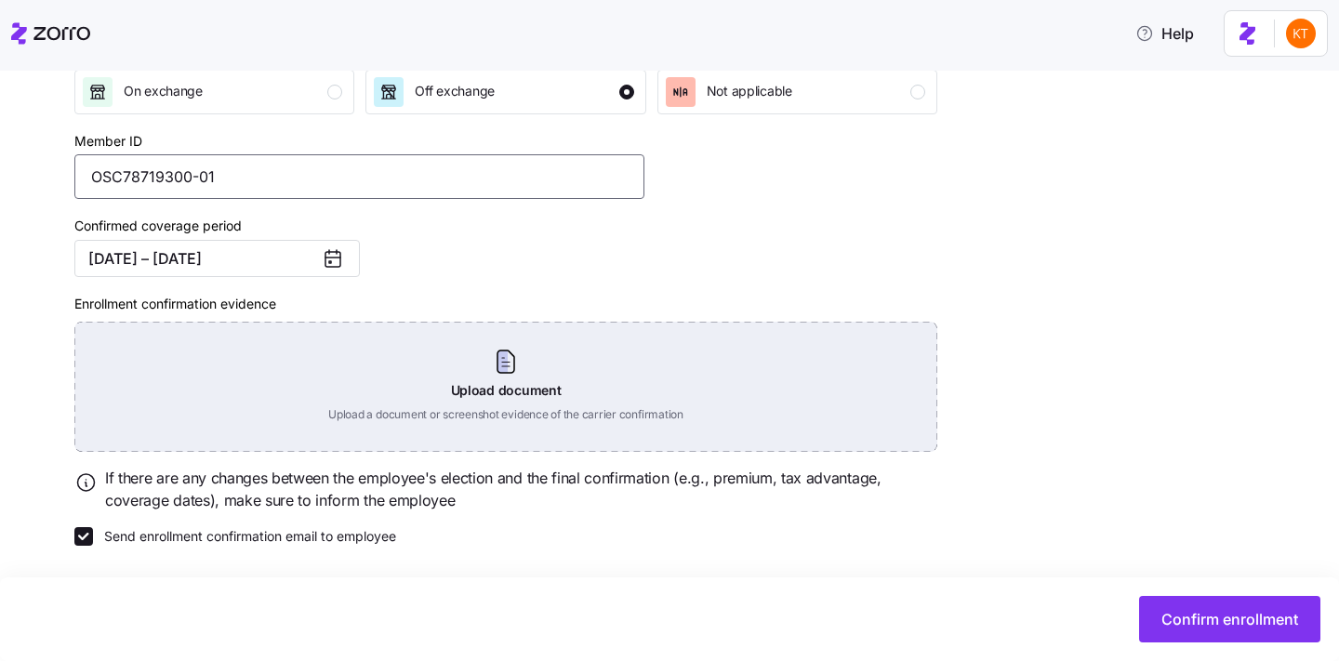
type input "OSC78719300-01"
click at [517, 402] on div "Upload document Upload a document or screenshot evidence of the carrier confirm…" at bounding box center [505, 387] width 863 height 130
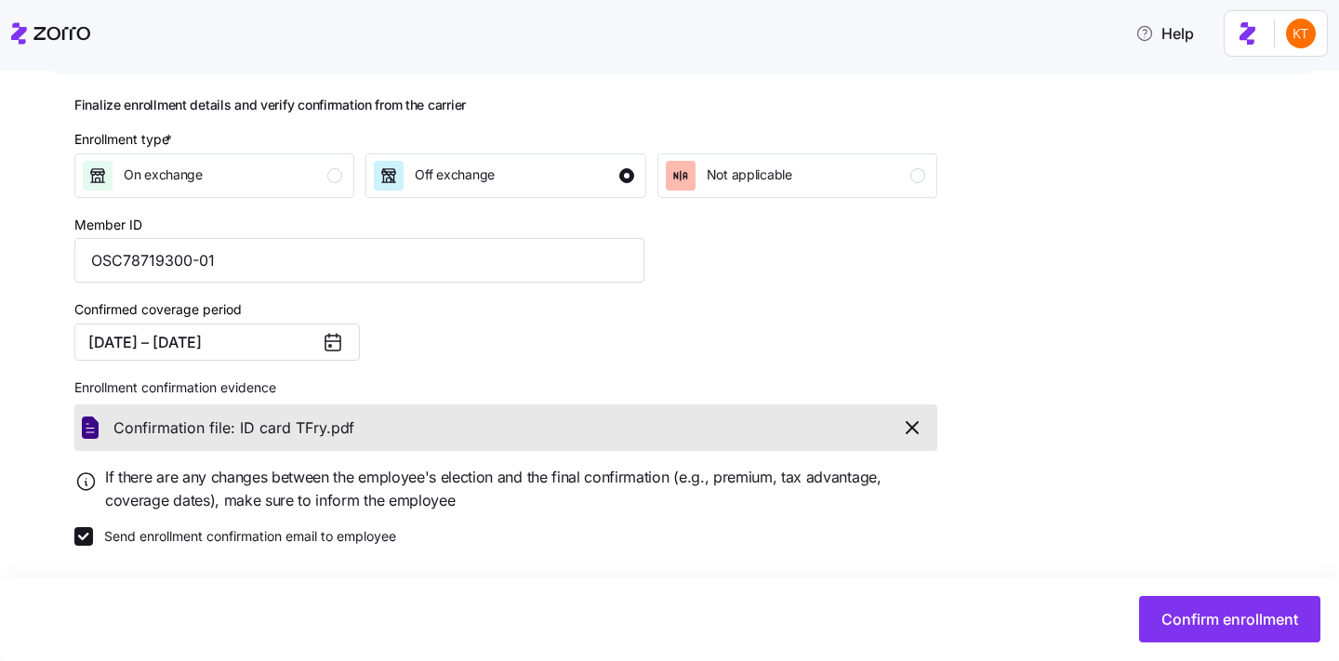
scroll to position [222, 0]
click at [1163, 612] on span "Confirm enrollment" at bounding box center [1229, 619] width 137 height 22
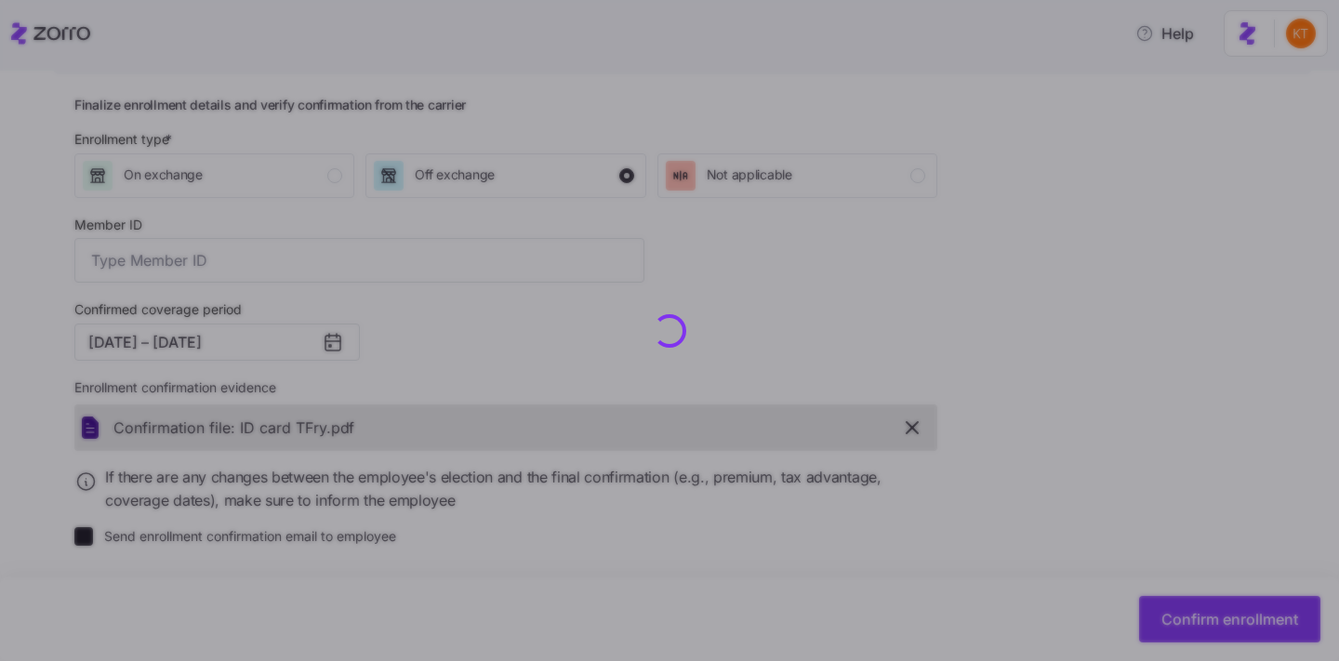
type input "OSC78719300-01"
checkbox input "false"
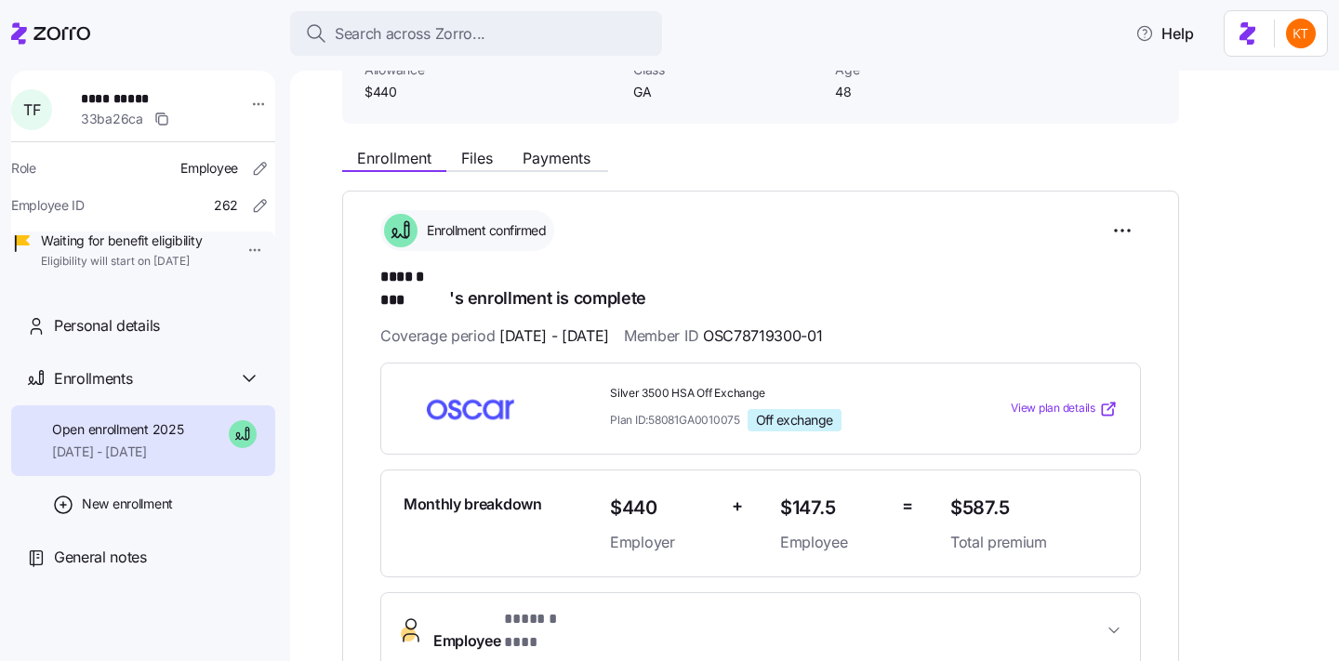
scroll to position [108, 0]
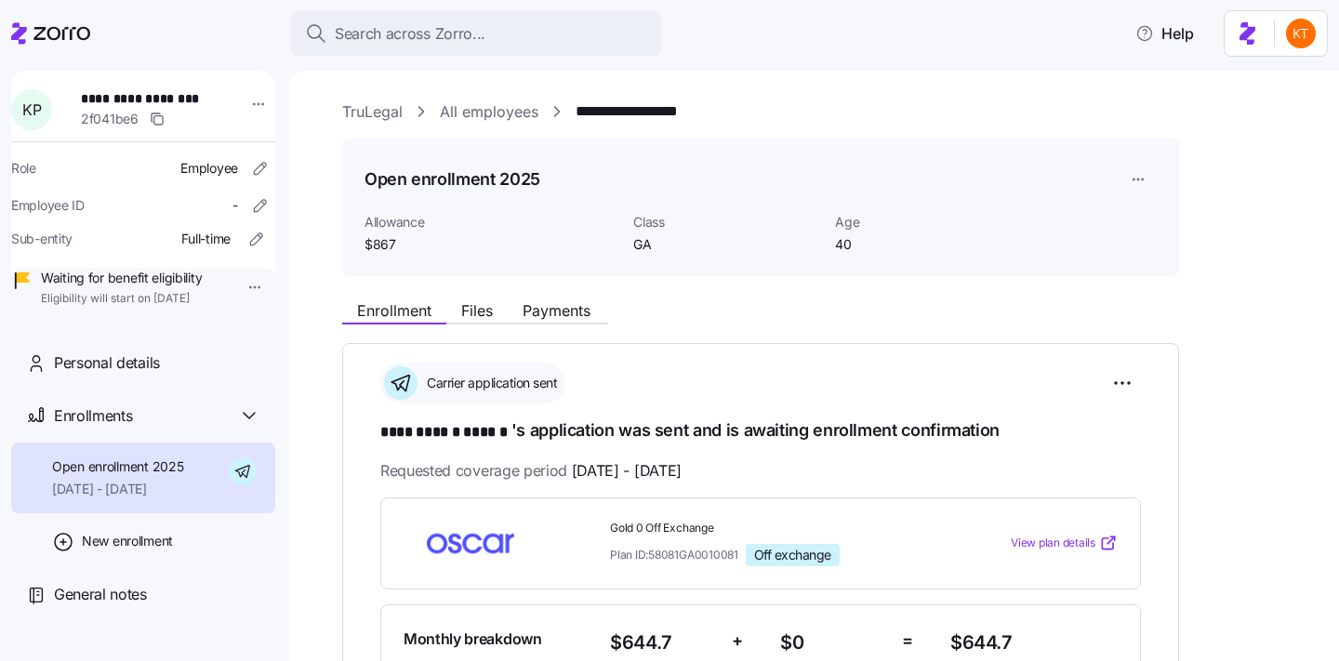
scroll to position [558, 0]
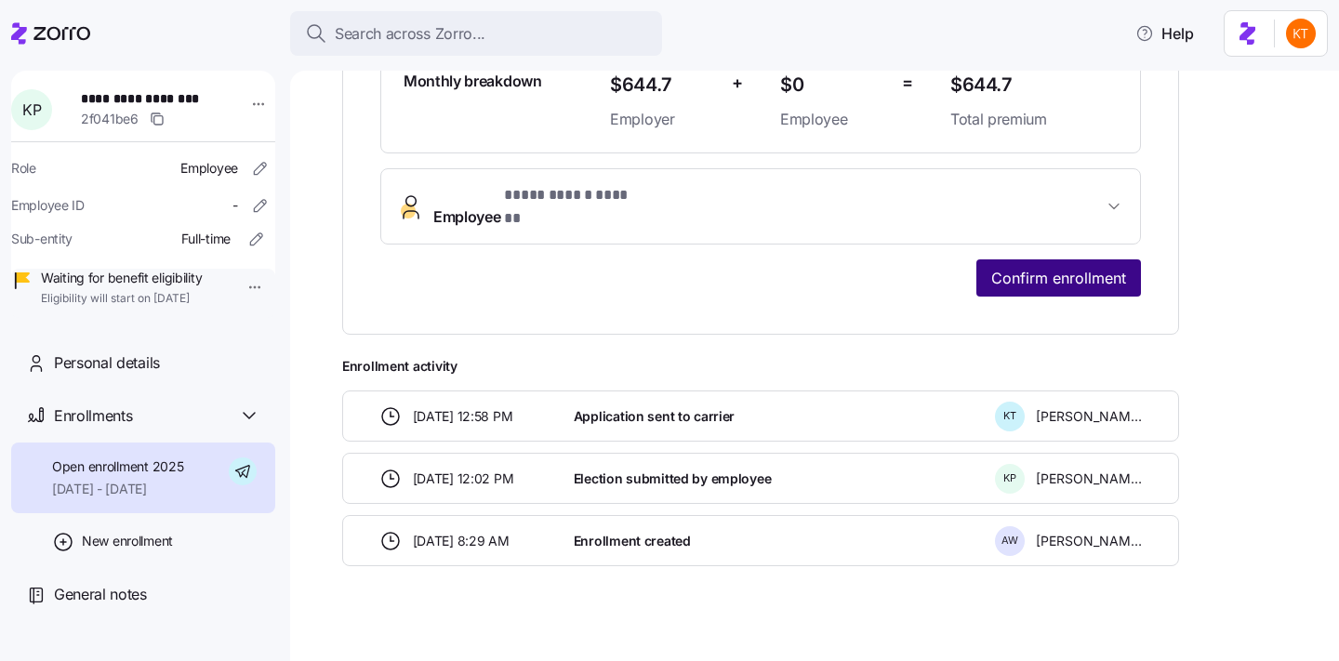
click at [1044, 274] on button "Confirm enrollment" at bounding box center [1058, 277] width 165 height 37
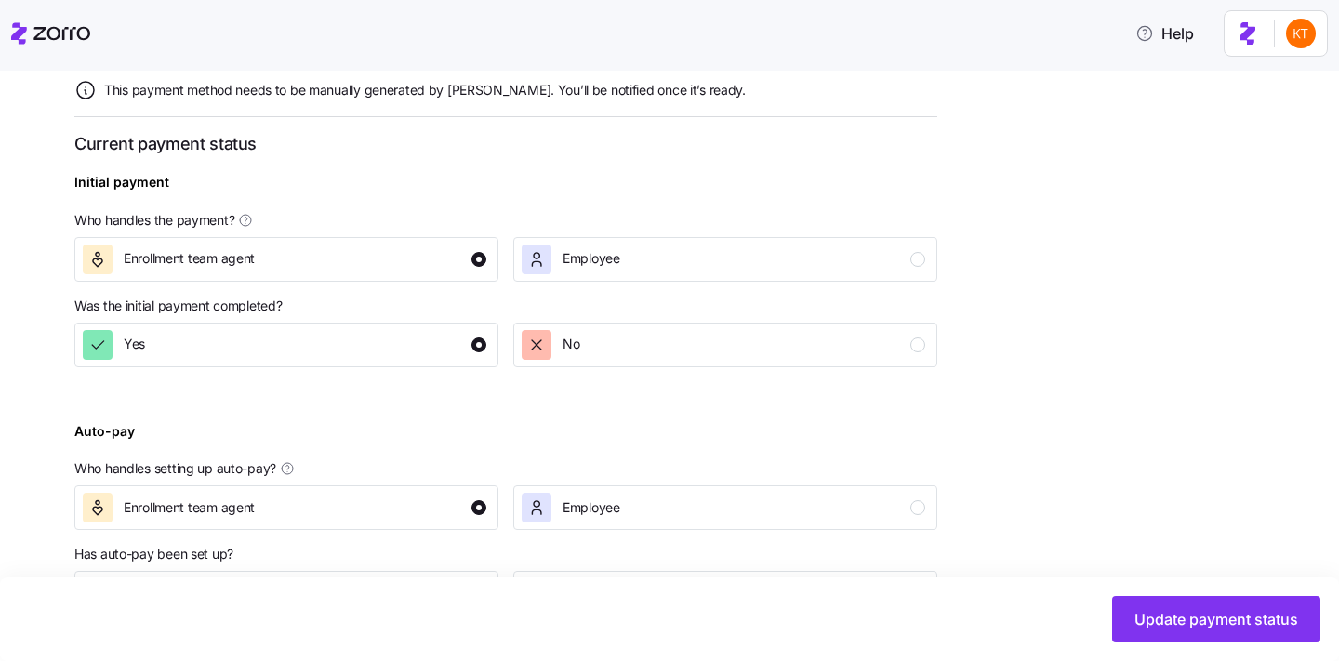
scroll to position [755, 0]
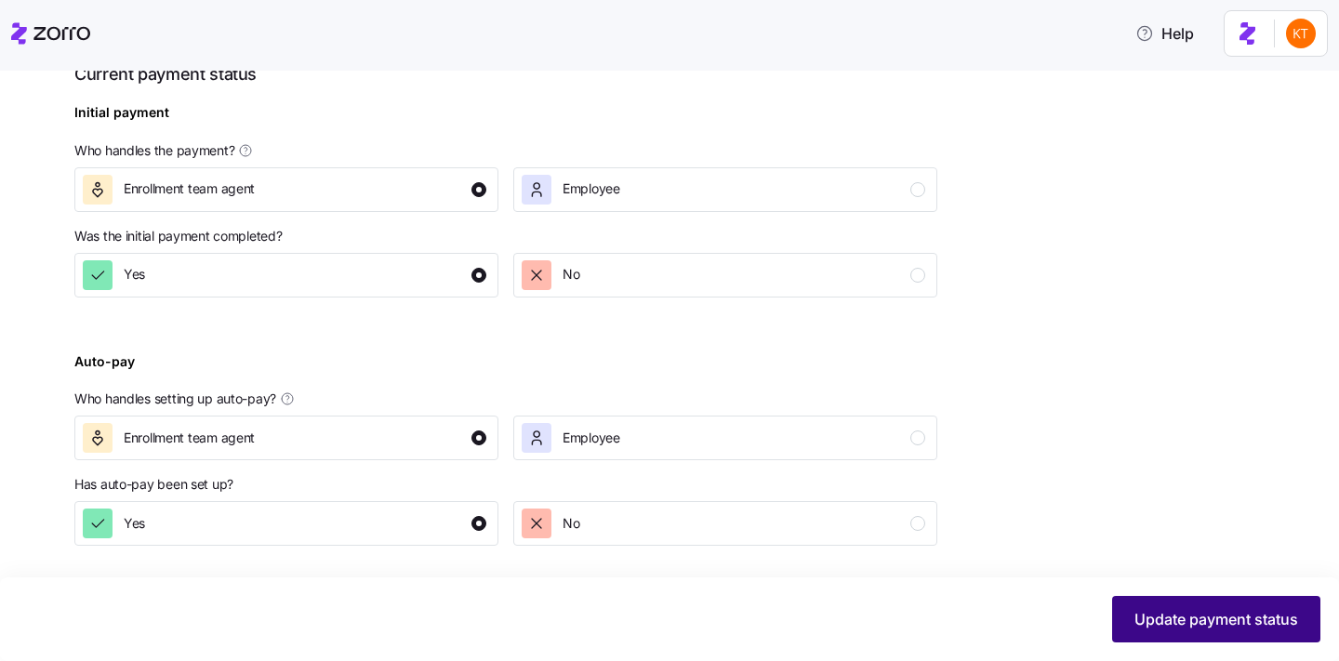
click at [1143, 596] on div "Update payment status" at bounding box center [669, 619] width 1301 height 46
click at [1156, 612] on span "Update payment status" at bounding box center [1216, 619] width 164 height 22
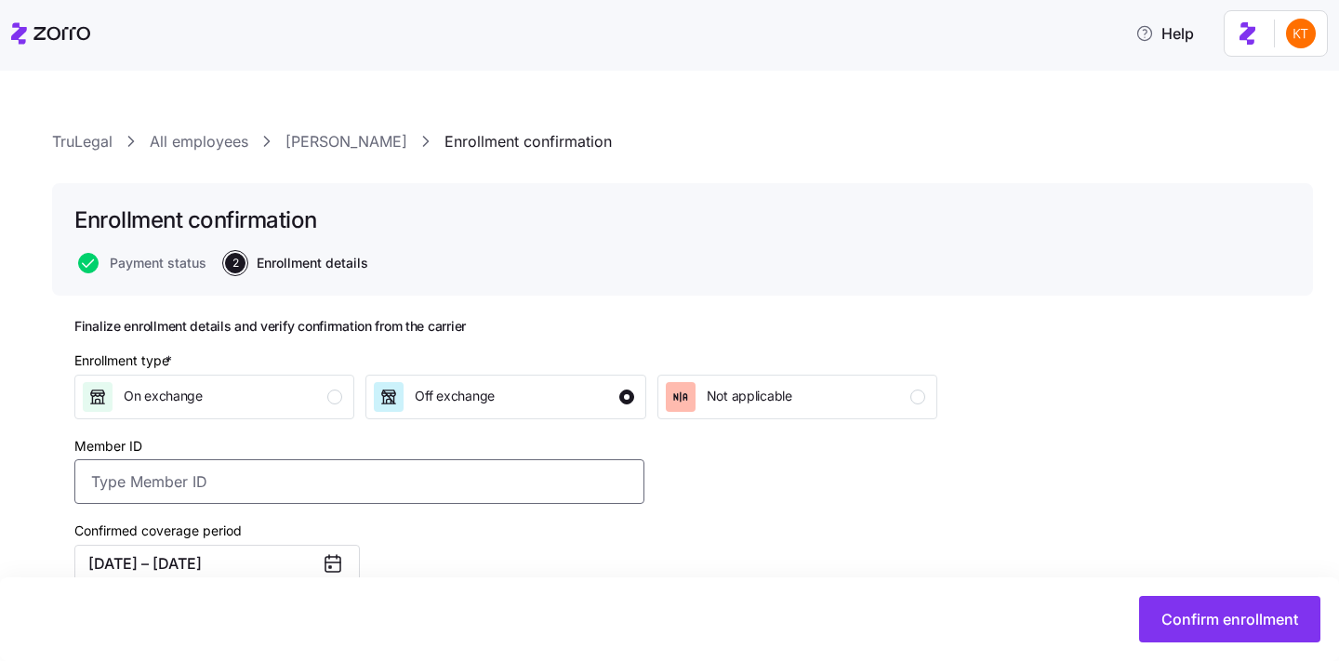
click at [360, 469] on input "Member ID" at bounding box center [359, 481] width 570 height 45
paste input "OSC76033414-01"
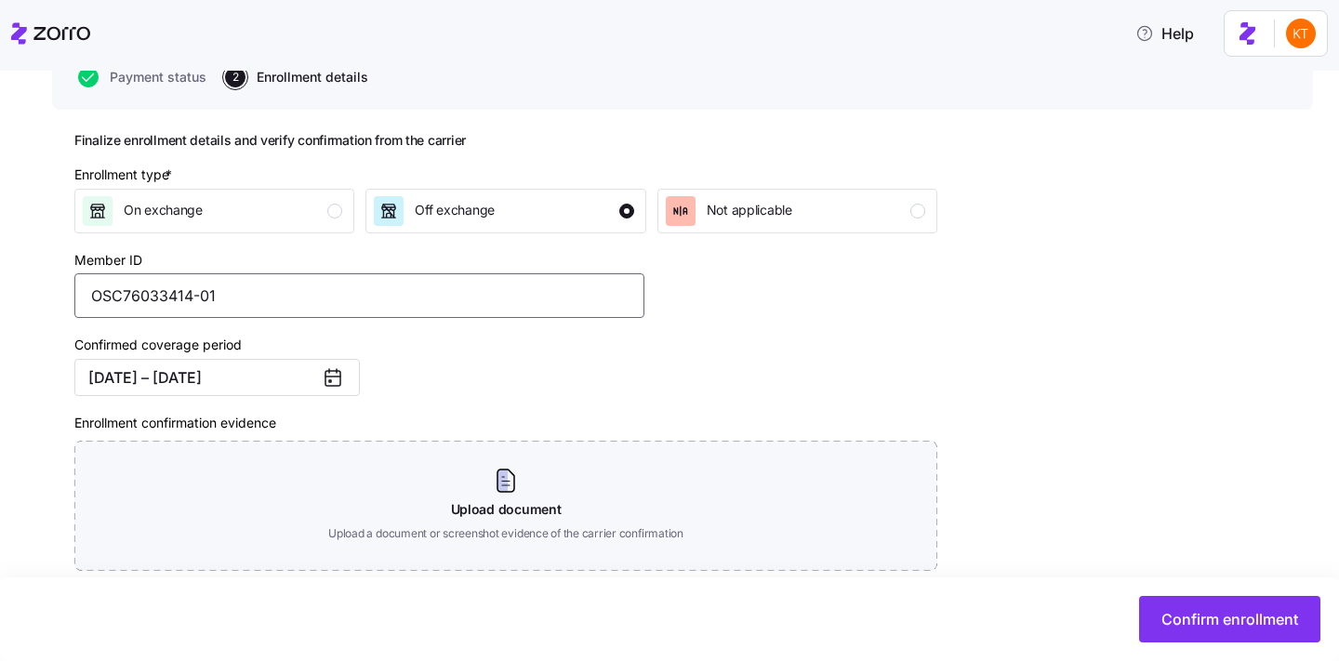
scroll to position [237, 0]
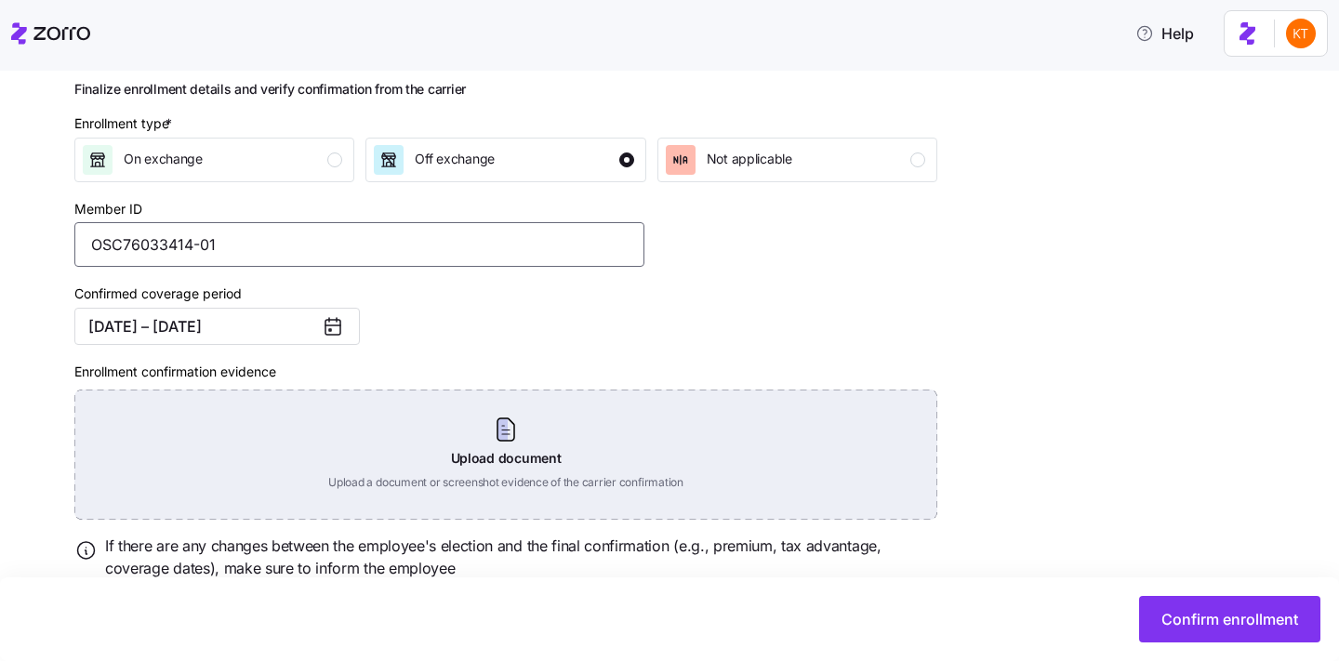
type input "OSC76033414-01"
click at [469, 485] on div "Upload document Upload a document or screenshot evidence of the carrier confirm…" at bounding box center [505, 455] width 863 height 130
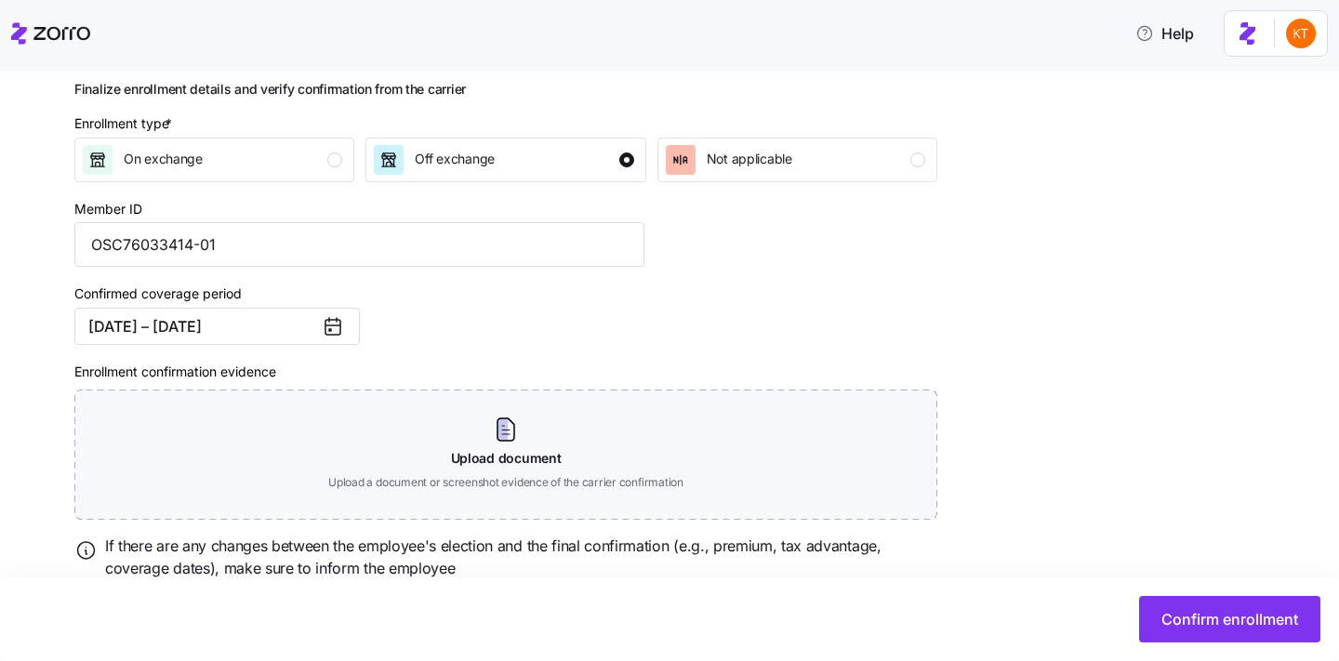
scroll to position [222, 0]
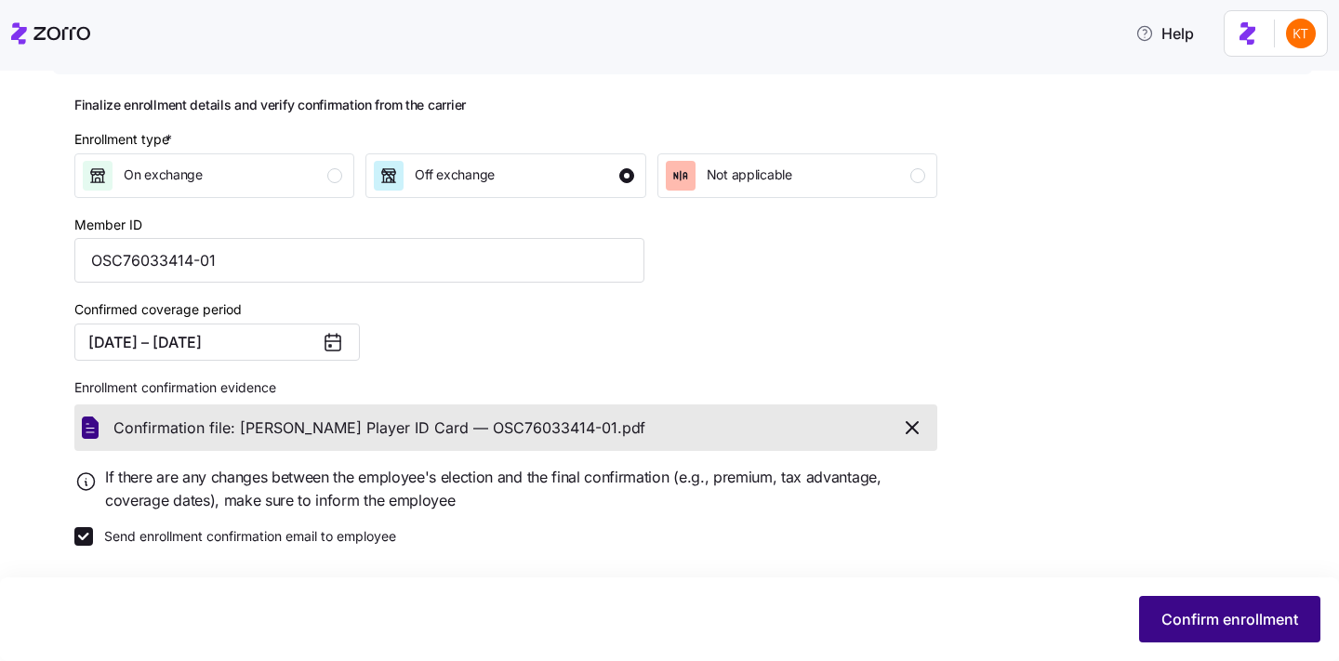
click at [1213, 635] on button "Confirm enrollment" at bounding box center [1229, 619] width 181 height 46
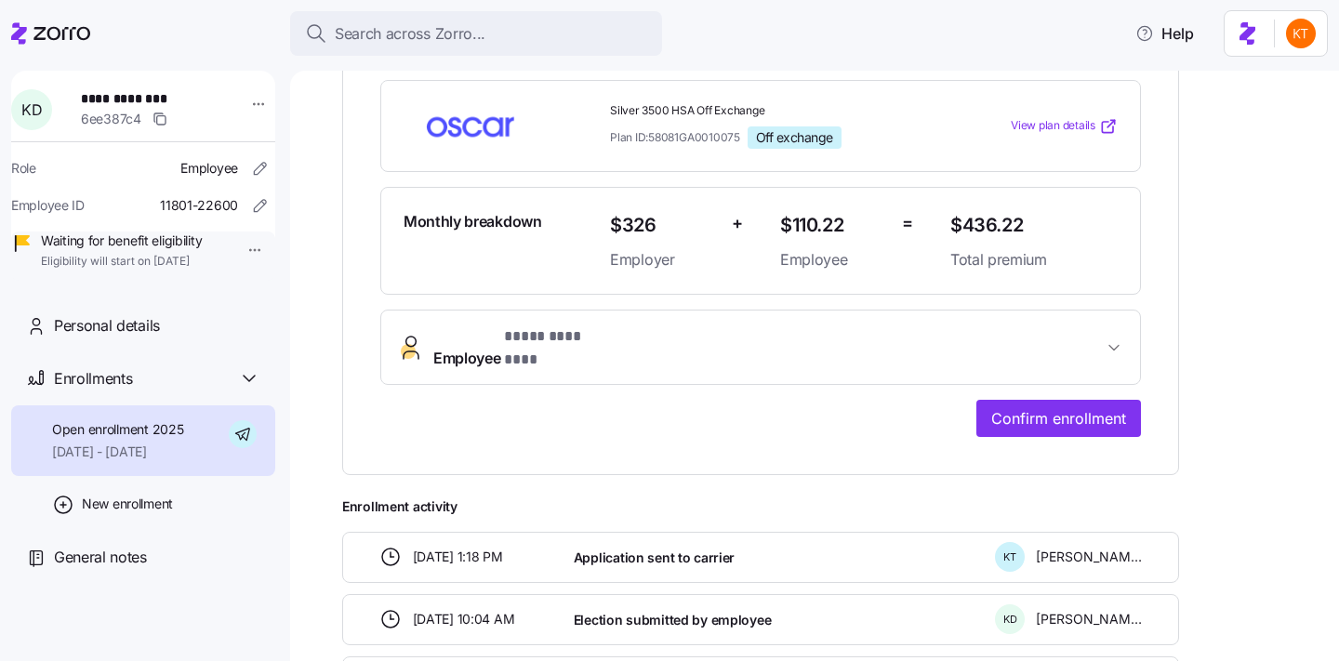
scroll to position [558, 0]
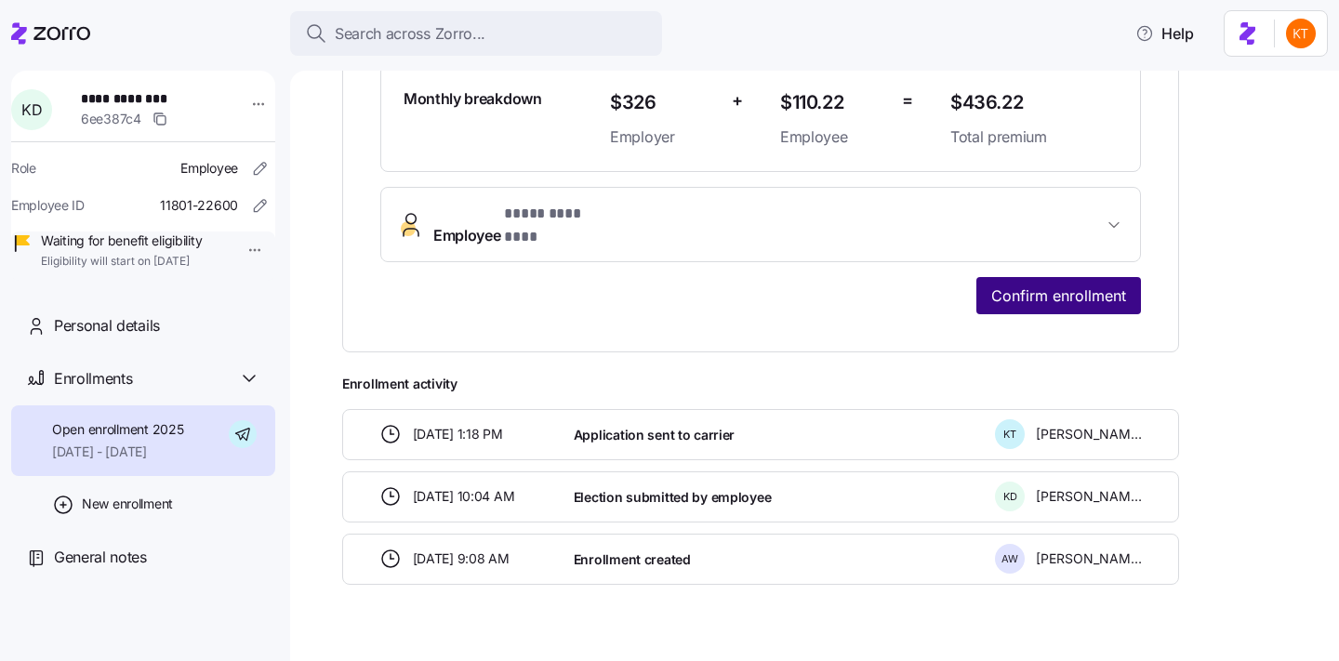
click at [1050, 284] on span "Confirm enrollment" at bounding box center [1058, 295] width 135 height 22
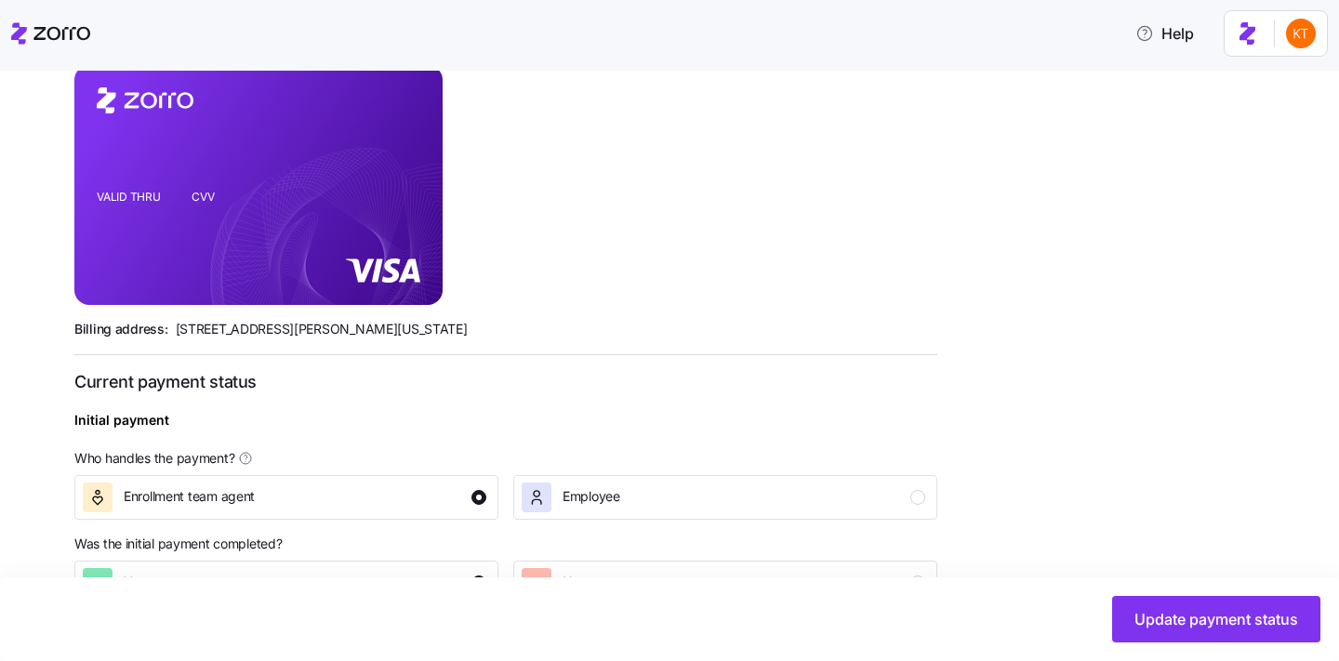
scroll to position [718, 0]
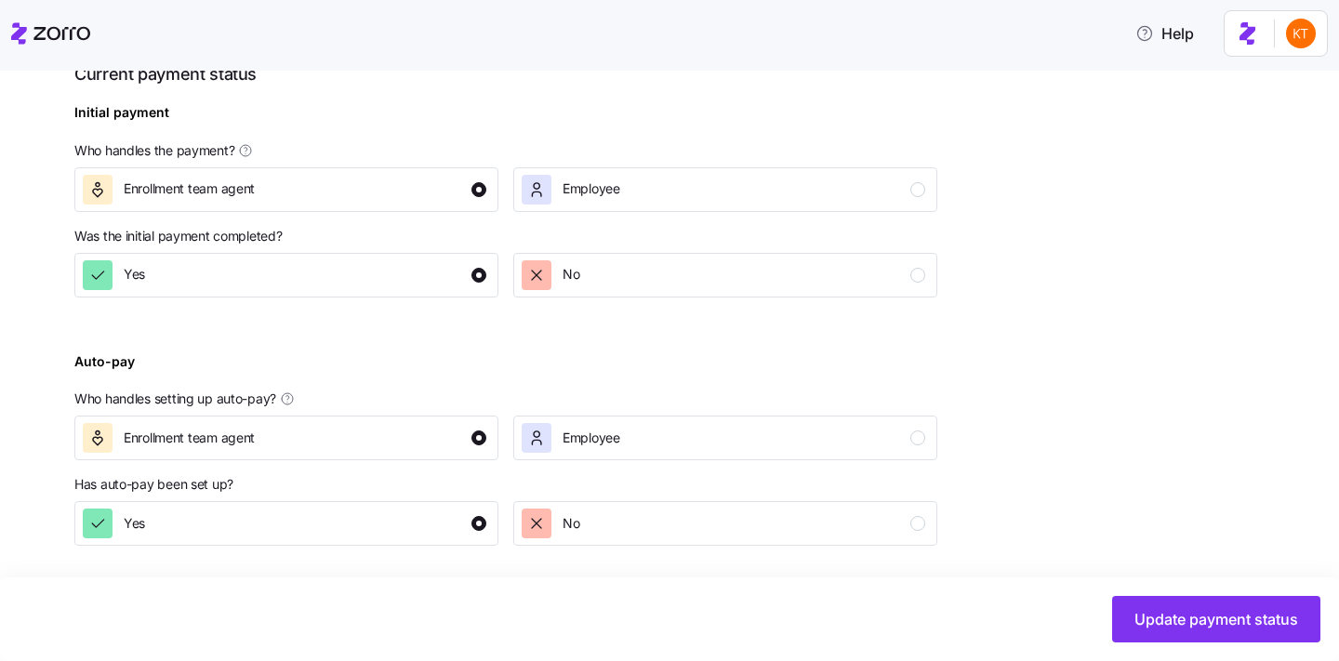
click at [1153, 652] on div "Update payment status" at bounding box center [669, 619] width 1339 height 84
click at [1137, 626] on span "Update payment status" at bounding box center [1216, 619] width 164 height 22
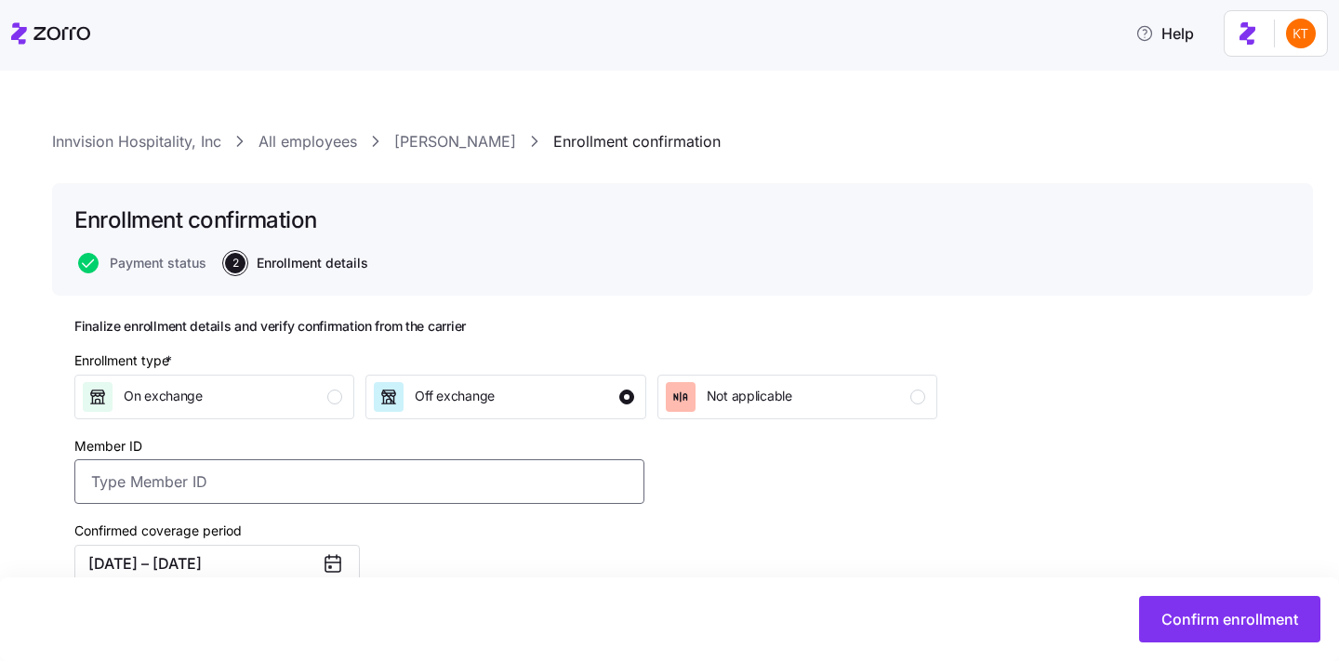
click at [472, 498] on input "Member ID" at bounding box center [359, 481] width 570 height 45
paste input "OSC76033413-01"
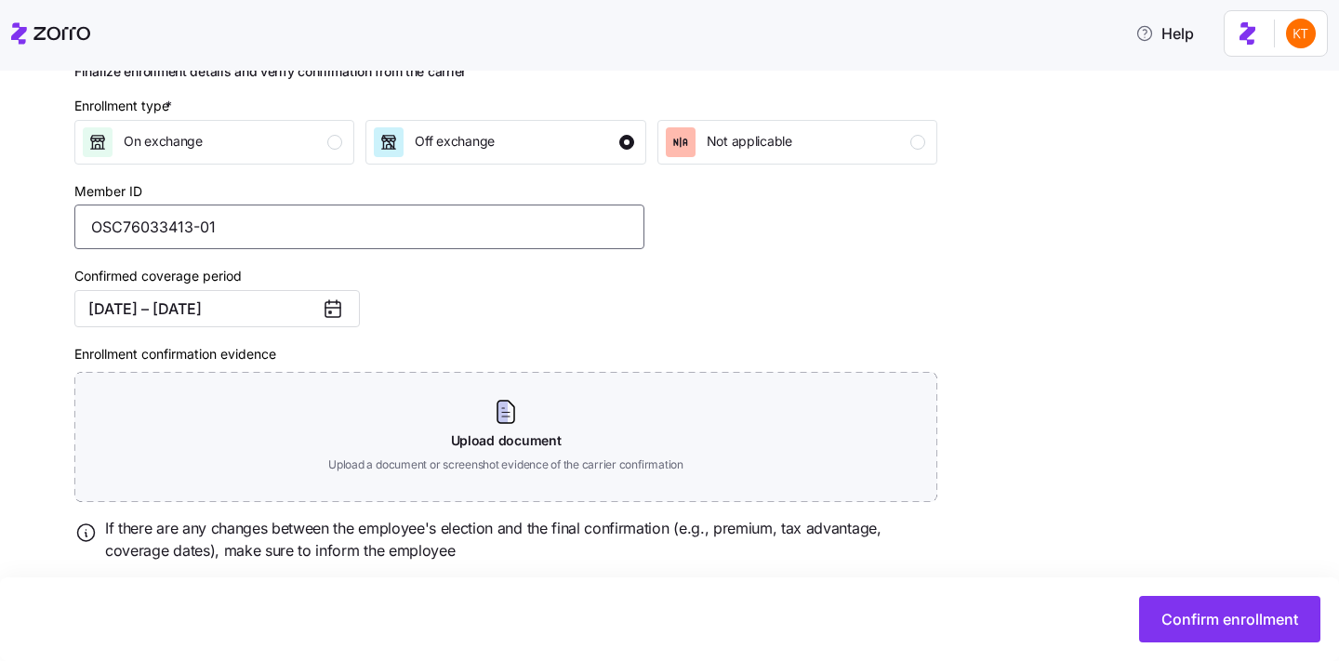
scroll to position [279, 0]
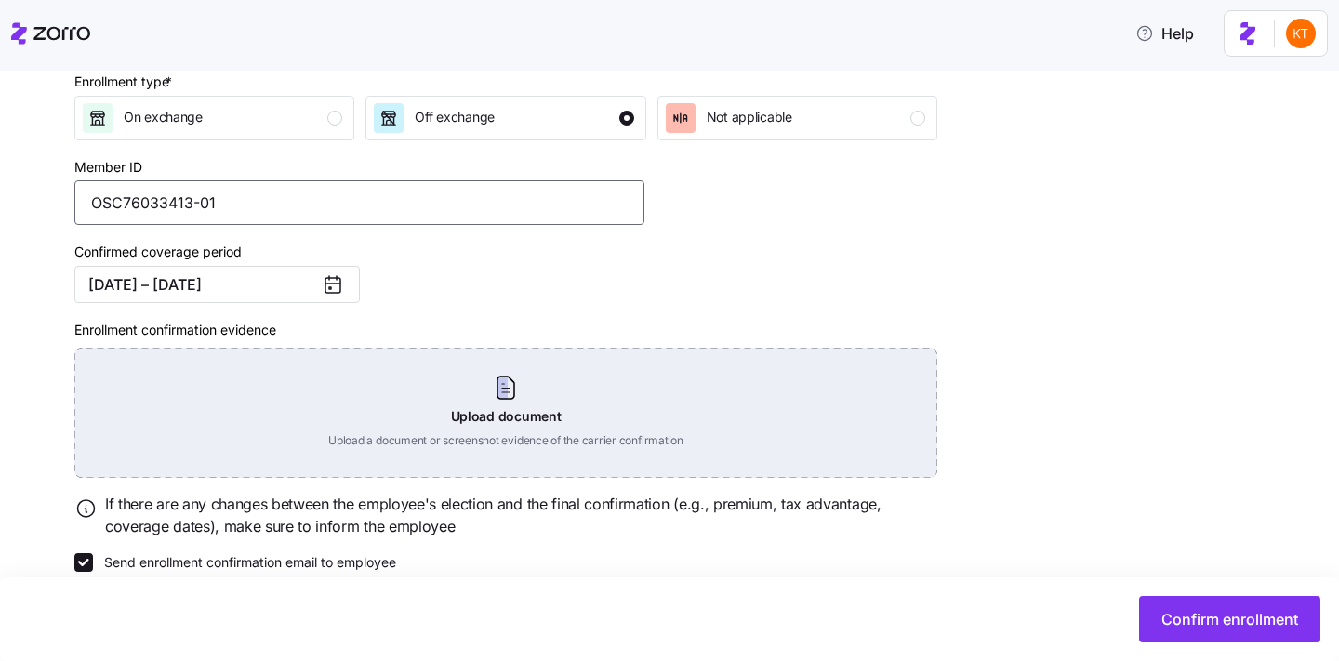
type input "OSC76033413-01"
click at [489, 451] on div "Upload document Upload a document or screenshot evidence of the carrier confirm…" at bounding box center [505, 413] width 863 height 130
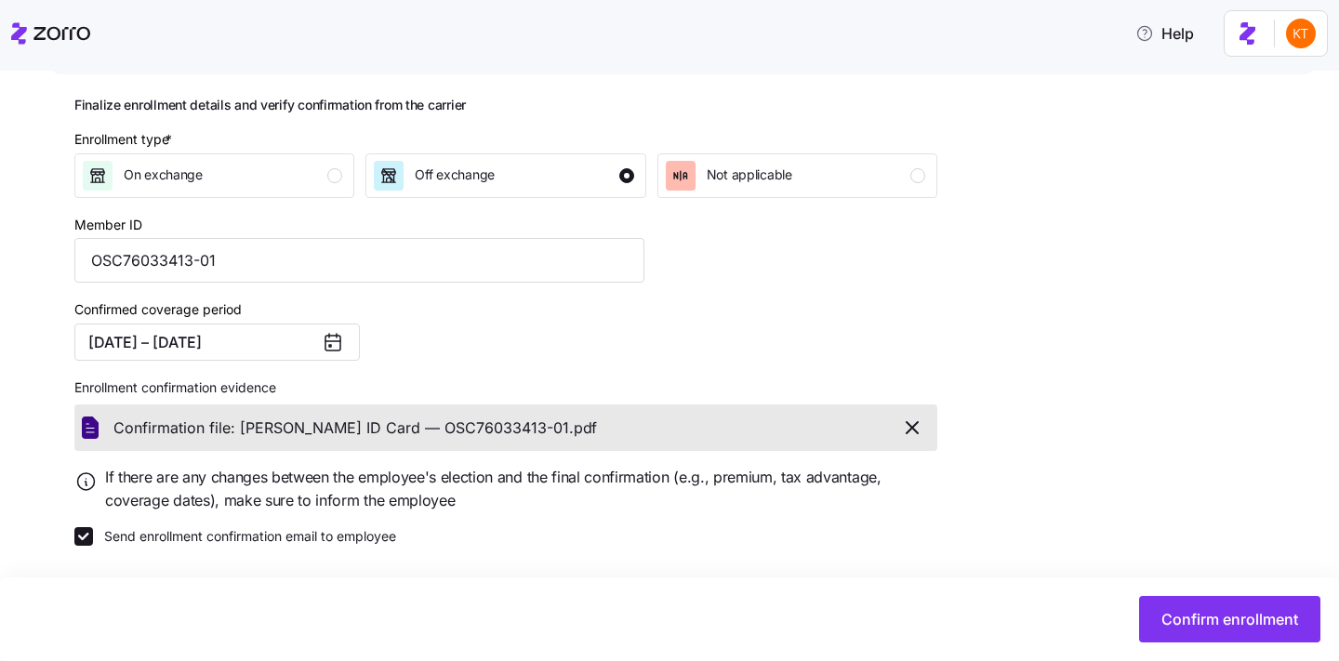
scroll to position [222, 0]
click at [1201, 625] on span "Confirm enrollment" at bounding box center [1229, 619] width 137 height 22
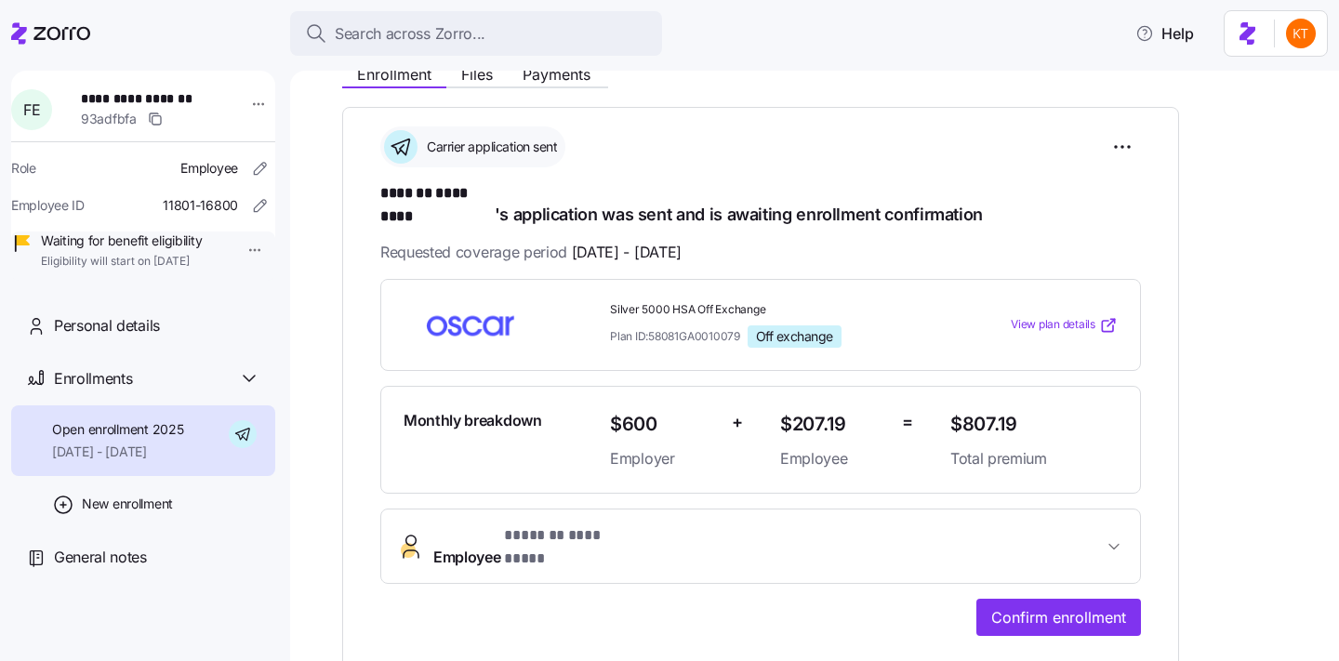
scroll to position [249, 0]
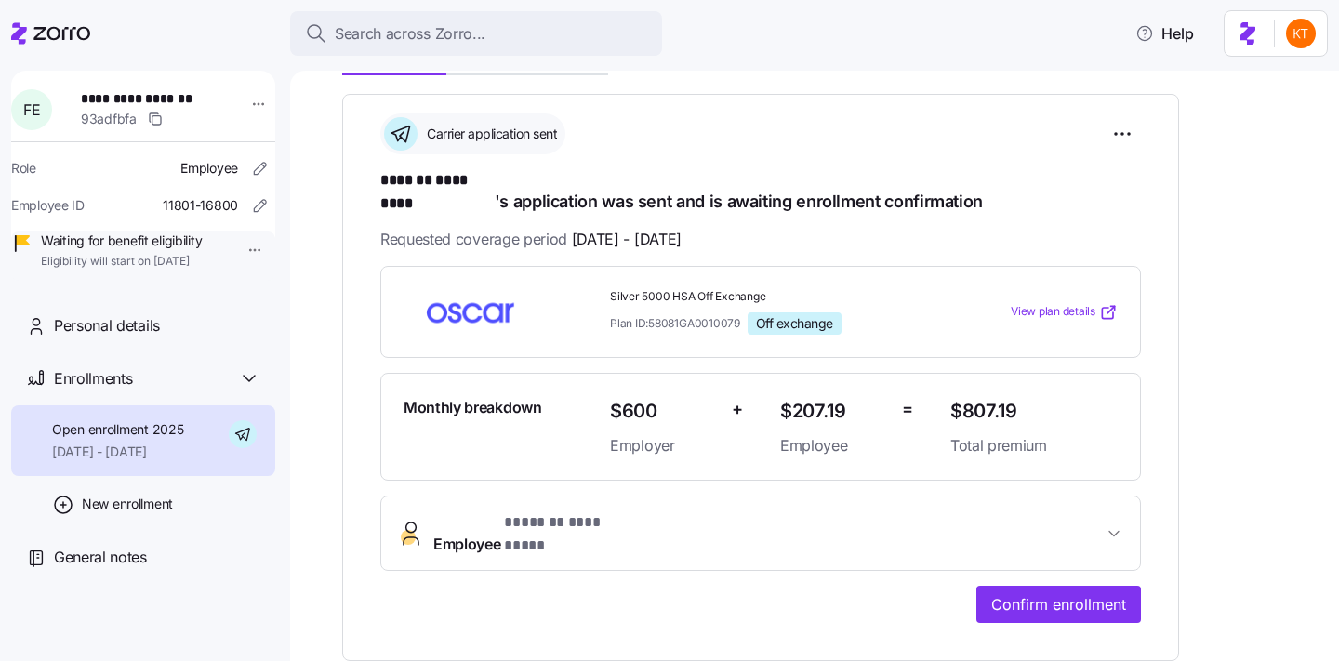
click at [997, 532] on button "Employee * ******* ********* *" at bounding box center [760, 533] width 759 height 74
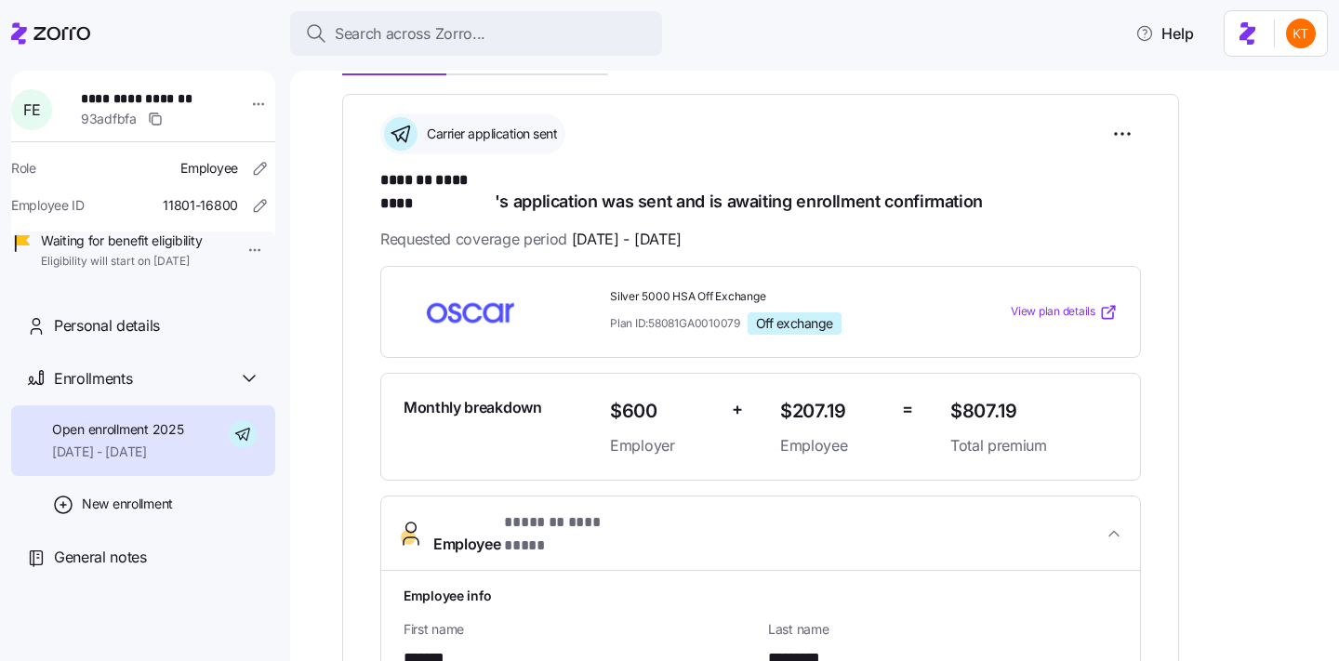
click at [1016, 586] on h1 "Employee info" at bounding box center [760, 596] width 714 height 20
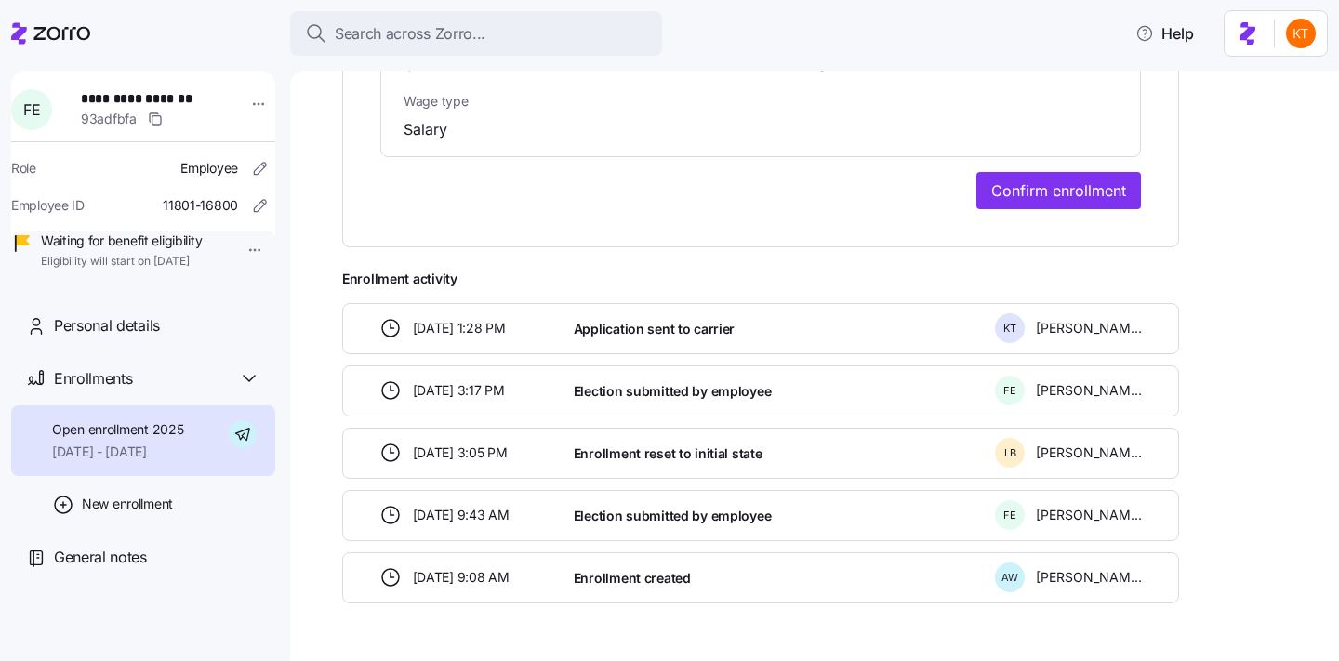
scroll to position [1630, 0]
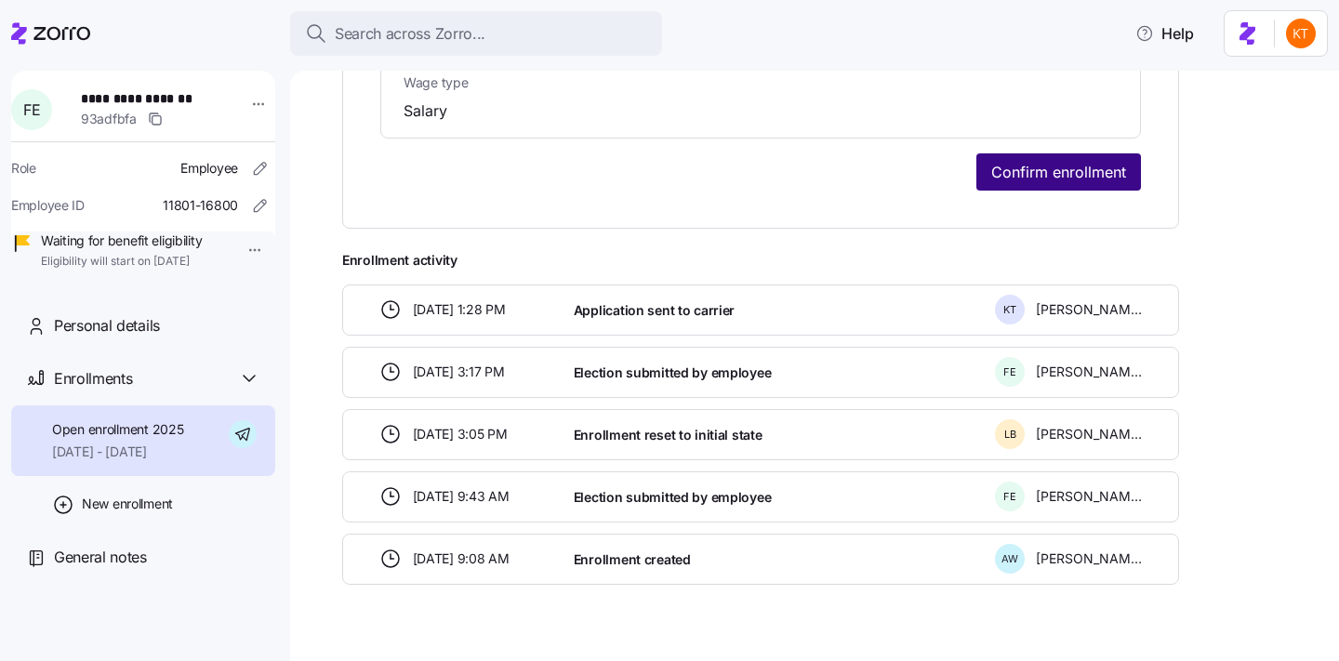
click at [1056, 161] on span "Confirm enrollment" at bounding box center [1058, 172] width 135 height 22
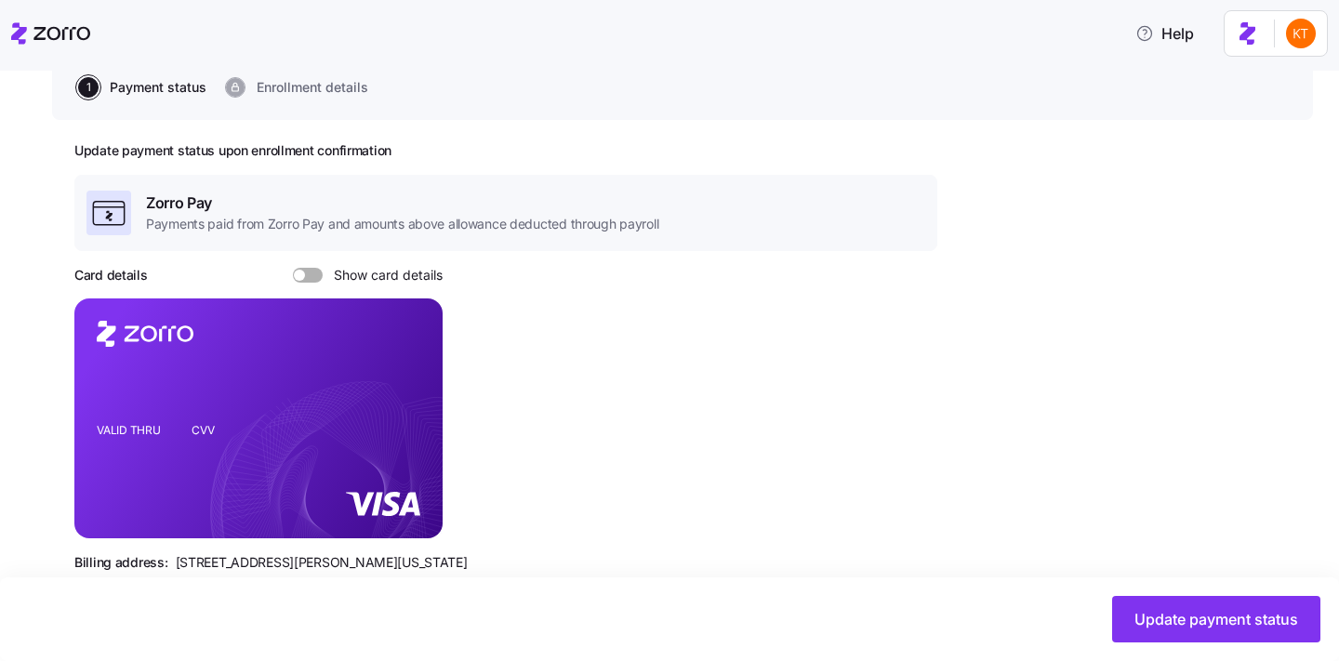
scroll to position [755, 0]
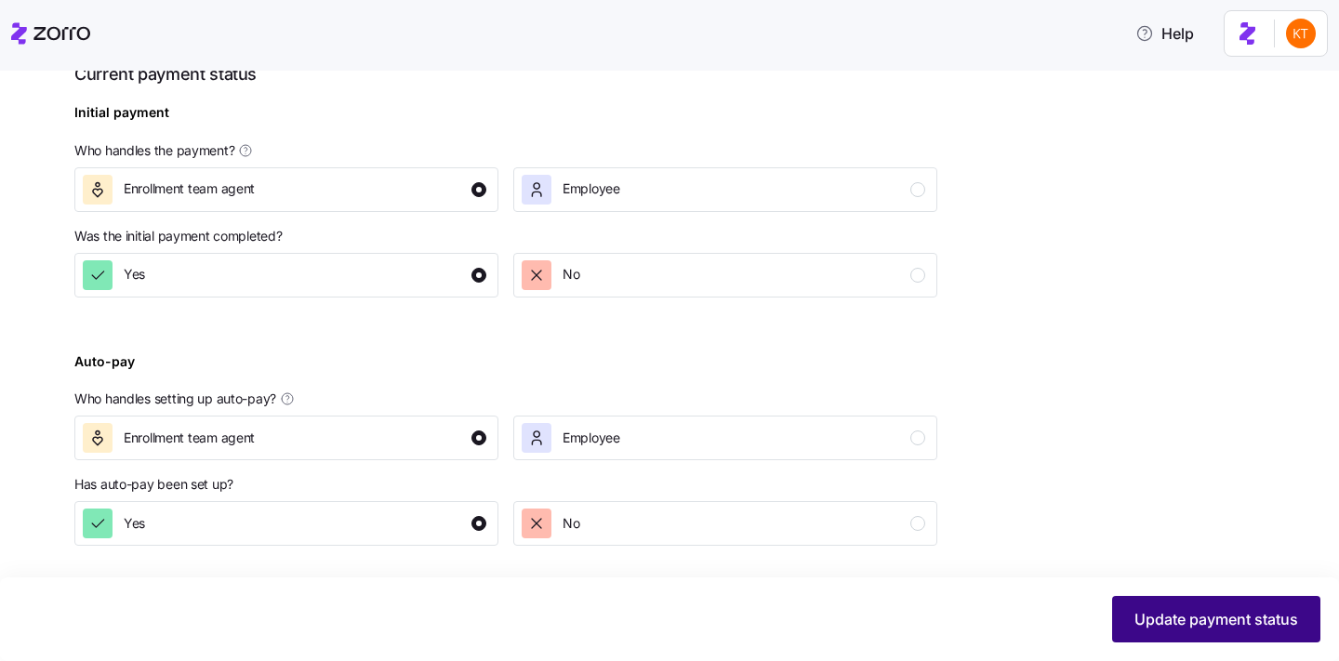
click at [1182, 636] on button "Update payment status" at bounding box center [1216, 619] width 208 height 46
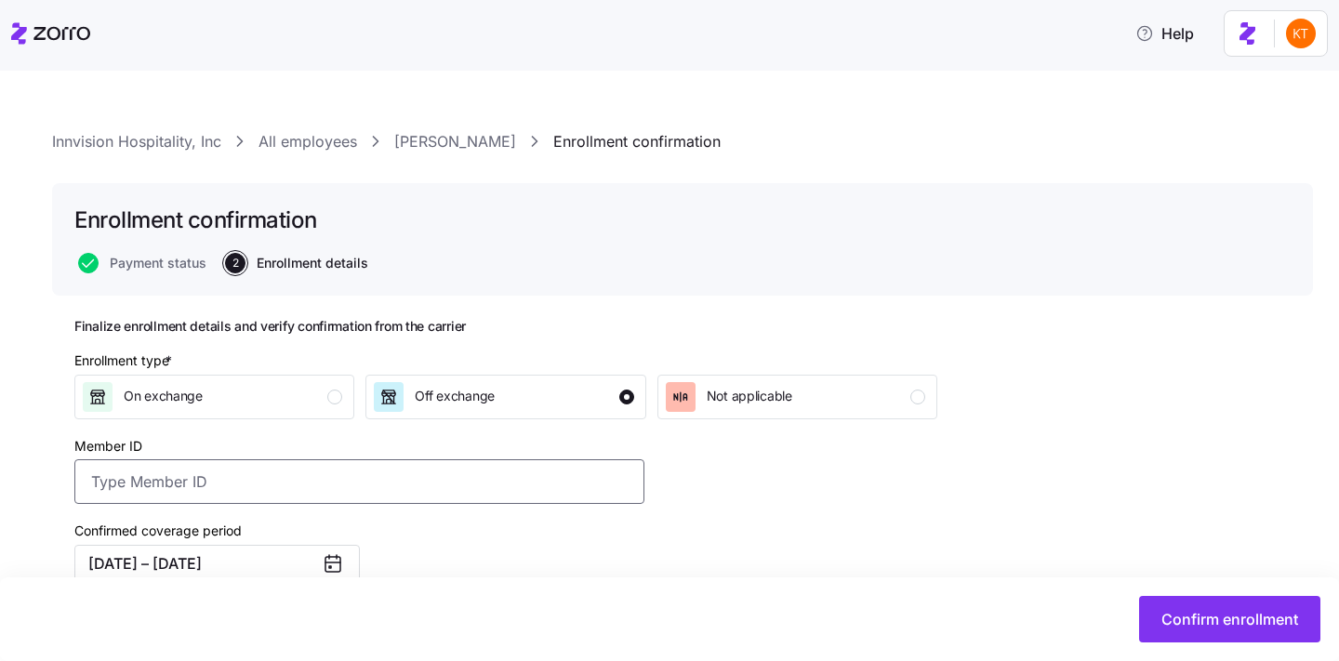
click at [337, 475] on input "Member ID" at bounding box center [359, 481] width 570 height 45
paste input "OSC76033412-01"
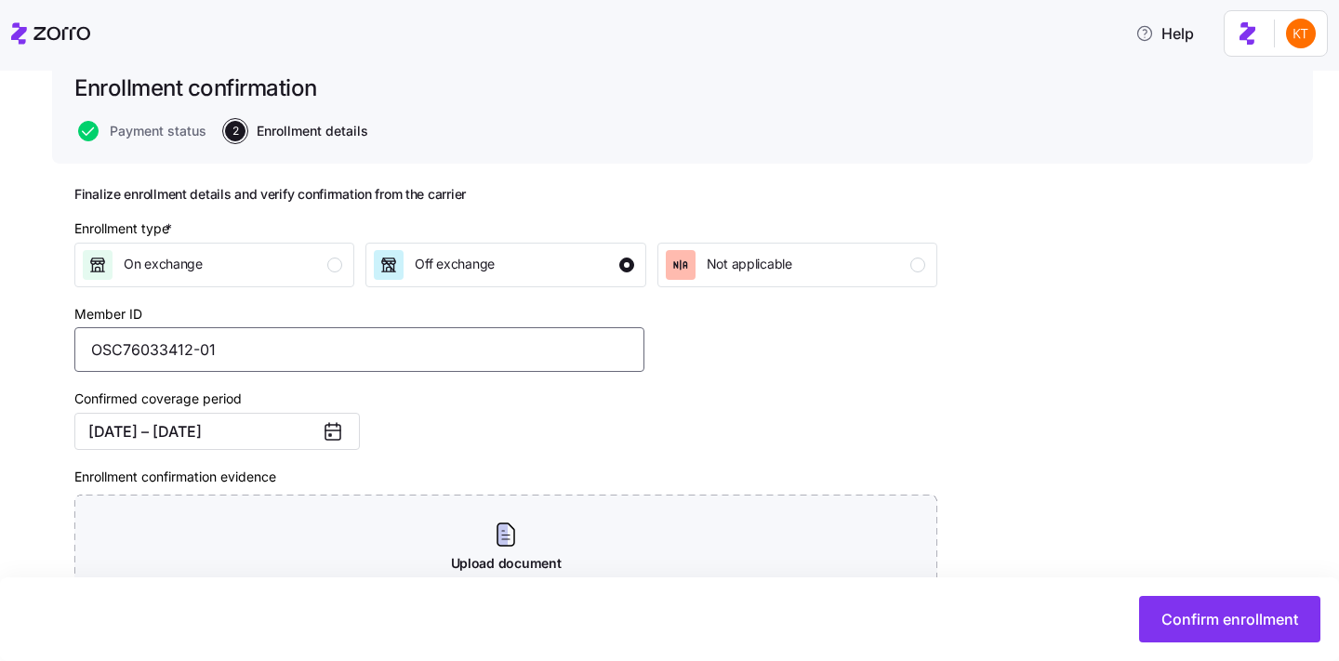
scroll to position [236, 0]
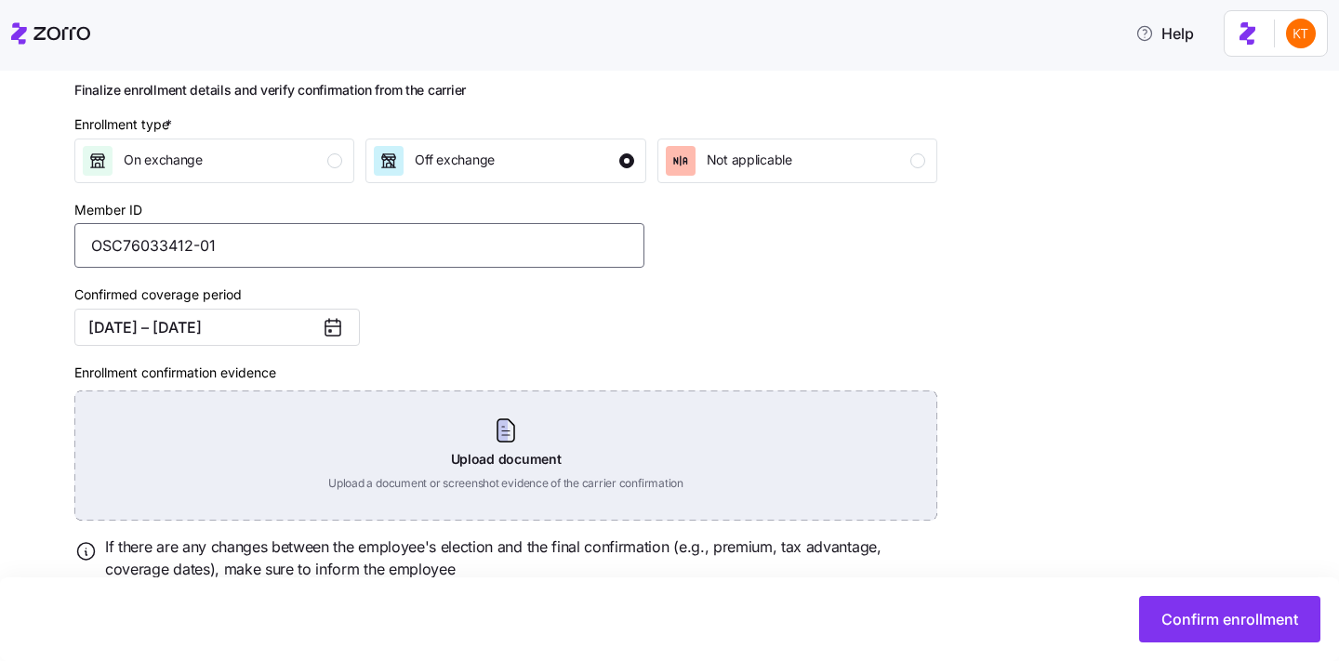
type input "OSC76033412-01"
click at [485, 473] on div "Upload document Upload a document or screenshot evidence of the carrier confirm…" at bounding box center [505, 455] width 863 height 130
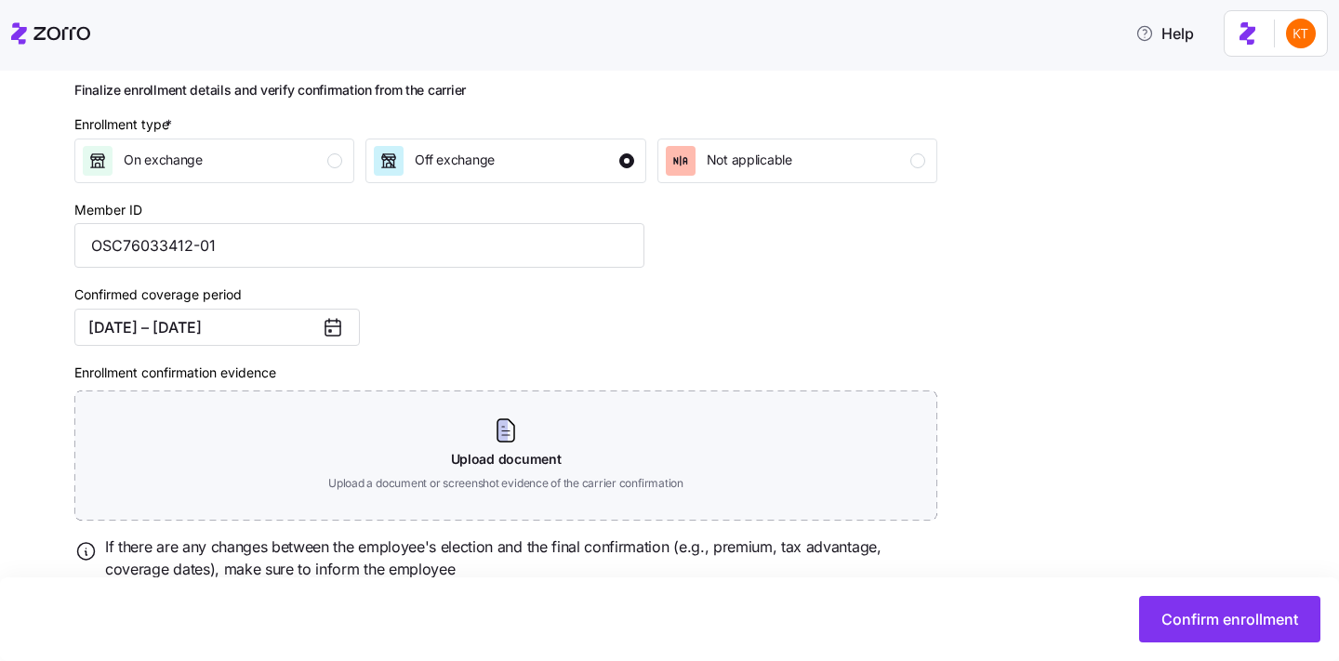
scroll to position [222, 0]
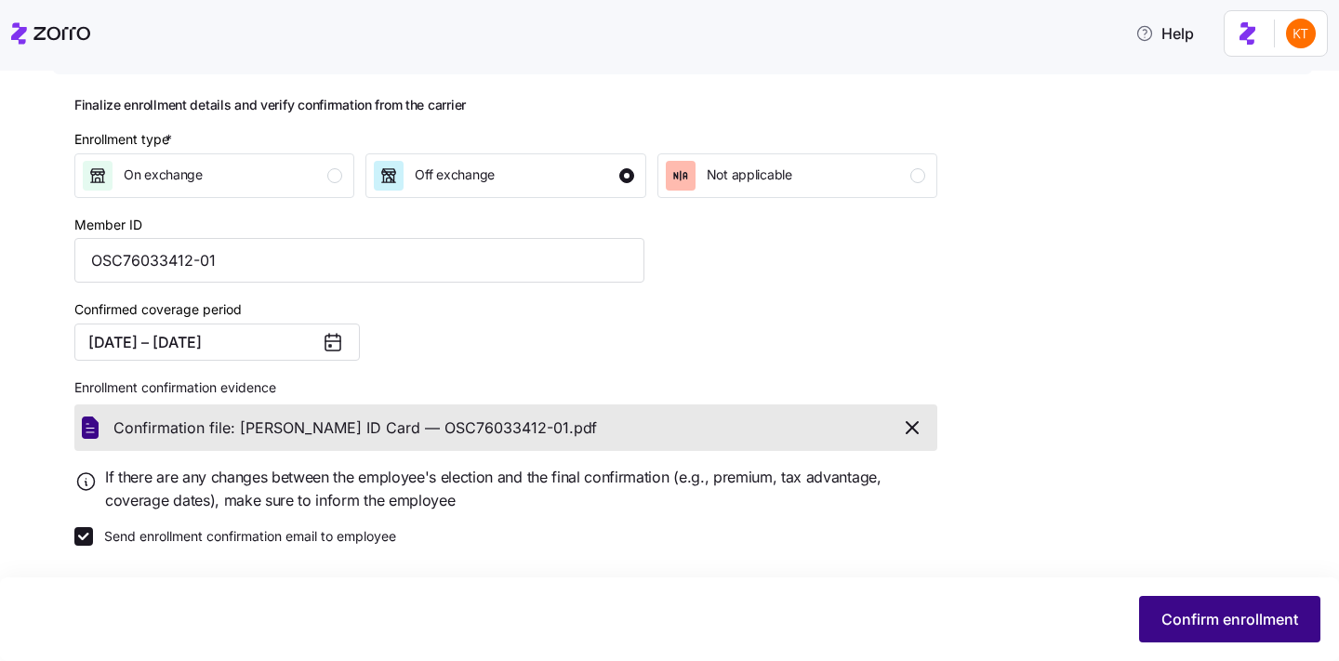
click at [1171, 625] on span "Confirm enrollment" at bounding box center [1229, 619] width 137 height 22
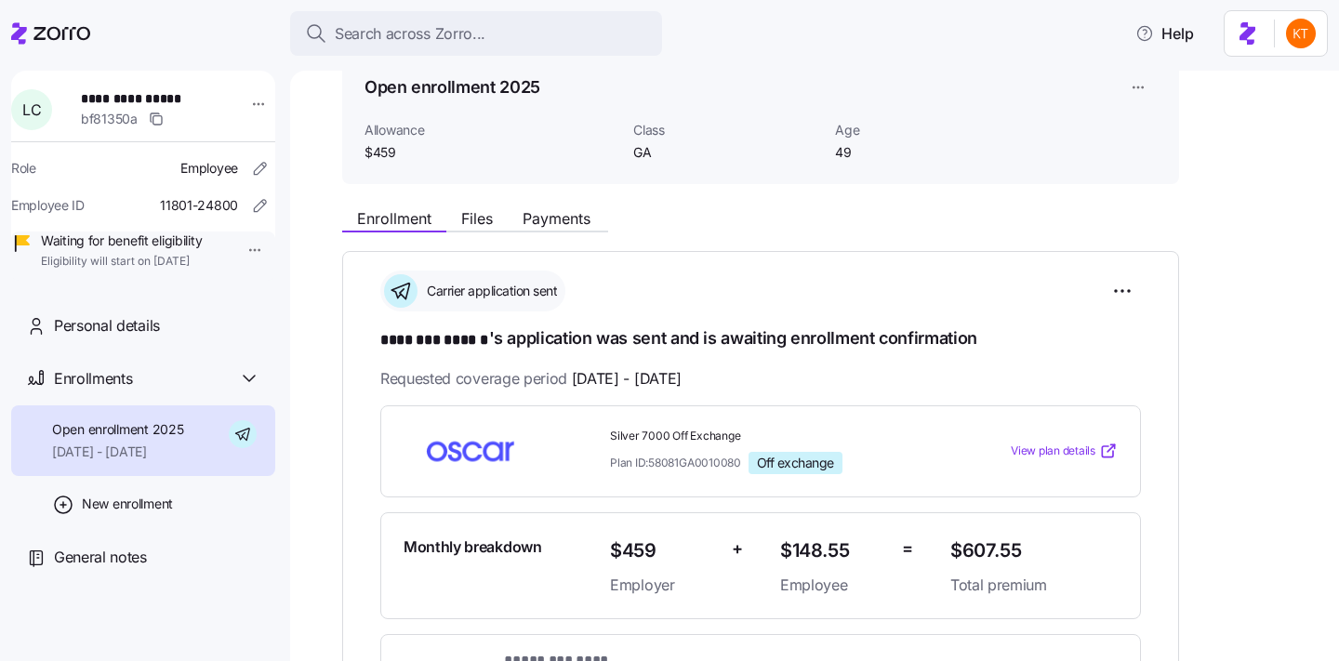
scroll to position [224, 0]
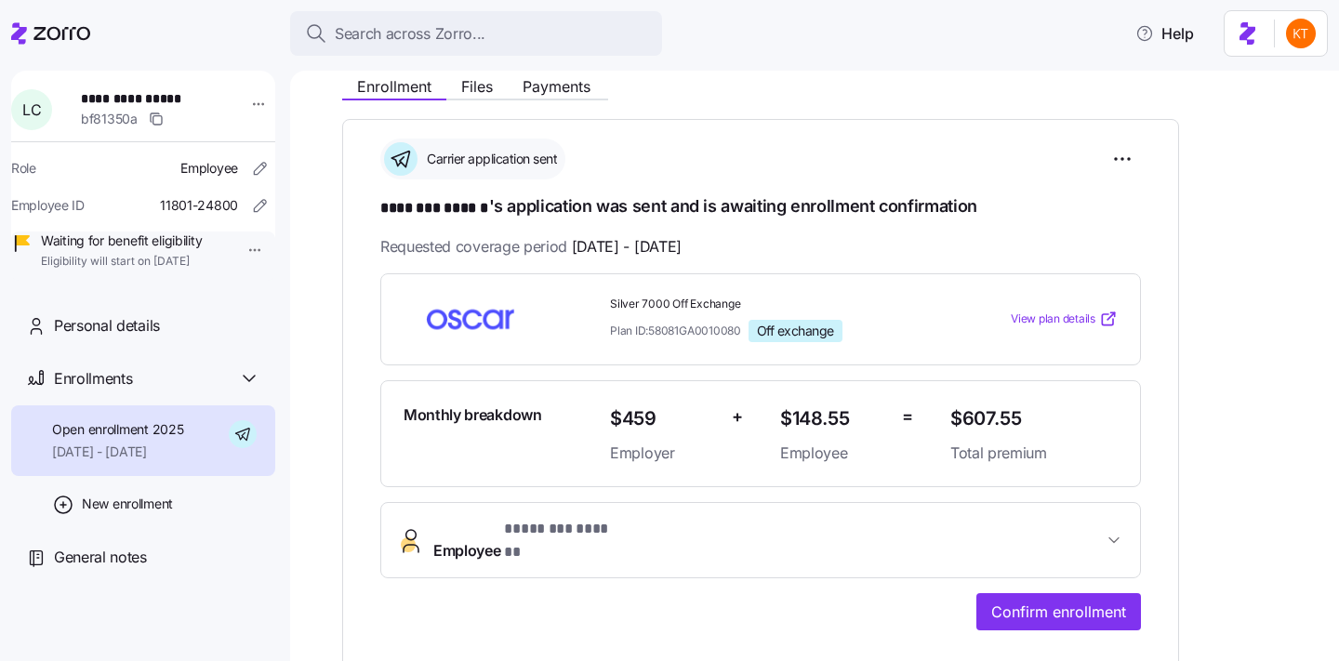
click at [1068, 626] on div "**********" at bounding box center [760, 393] width 837 height 549
click at [1051, 607] on button "Confirm enrollment" at bounding box center [1058, 611] width 165 height 37
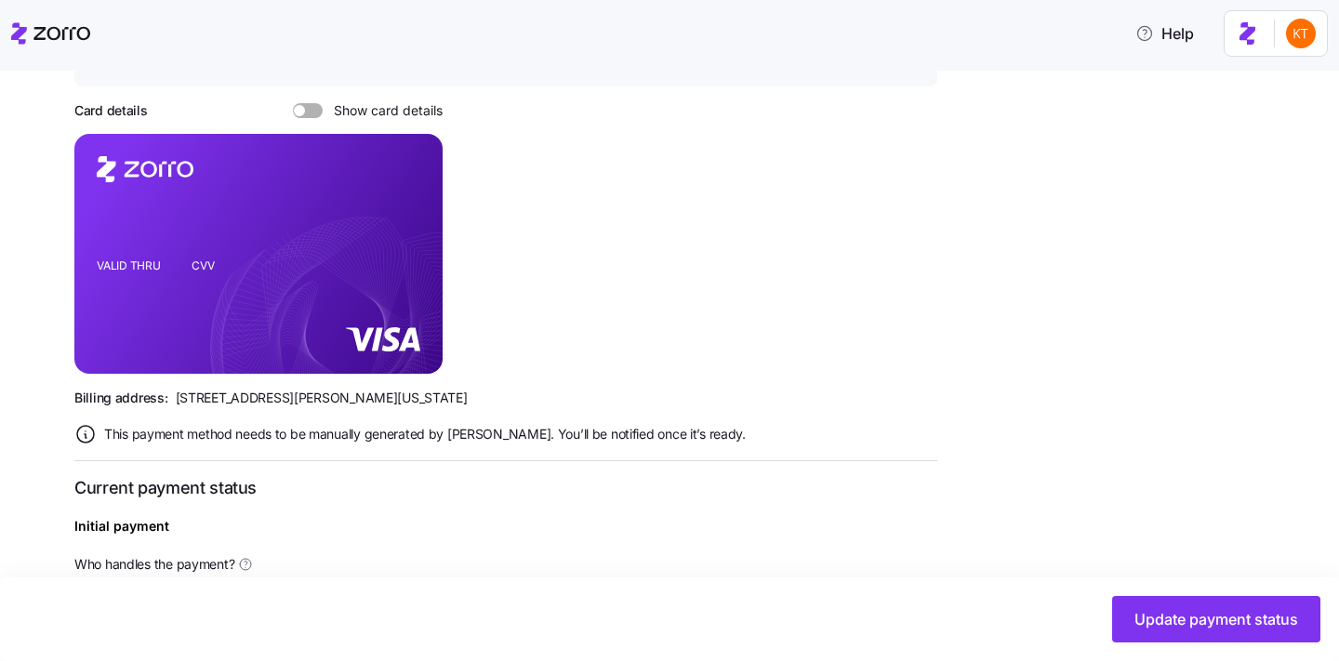
scroll to position [755, 0]
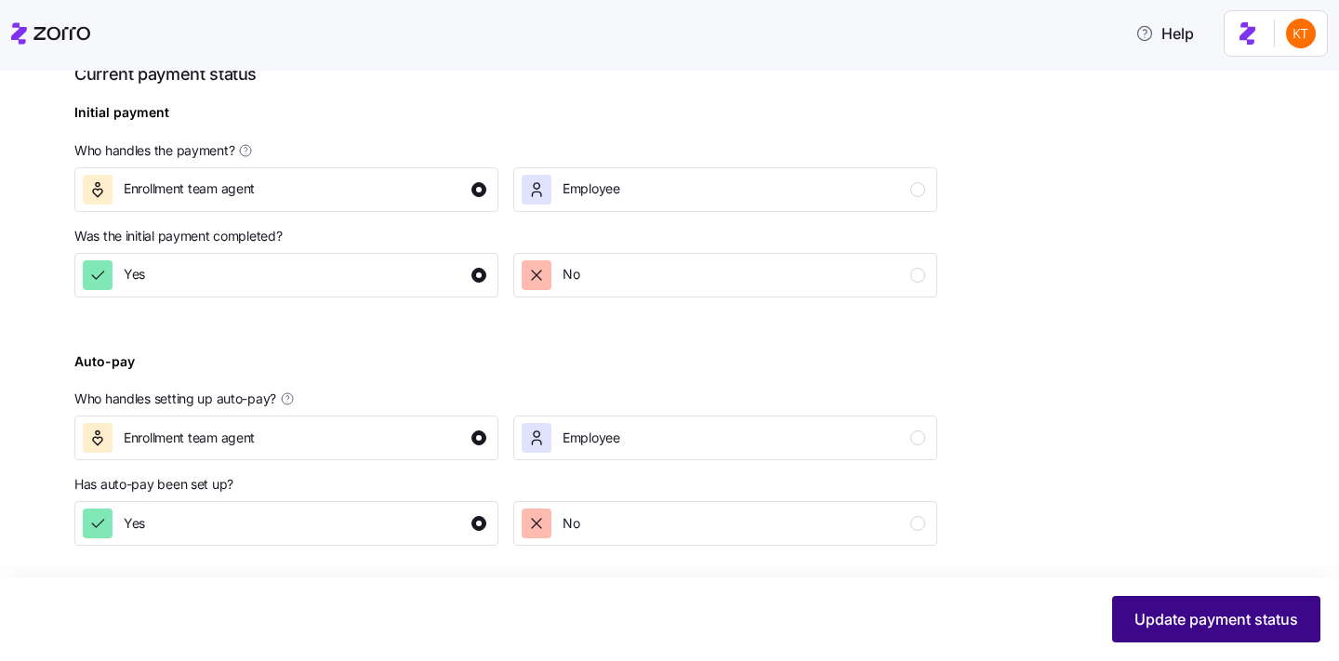
click at [1171, 610] on span "Update payment status" at bounding box center [1216, 619] width 164 height 22
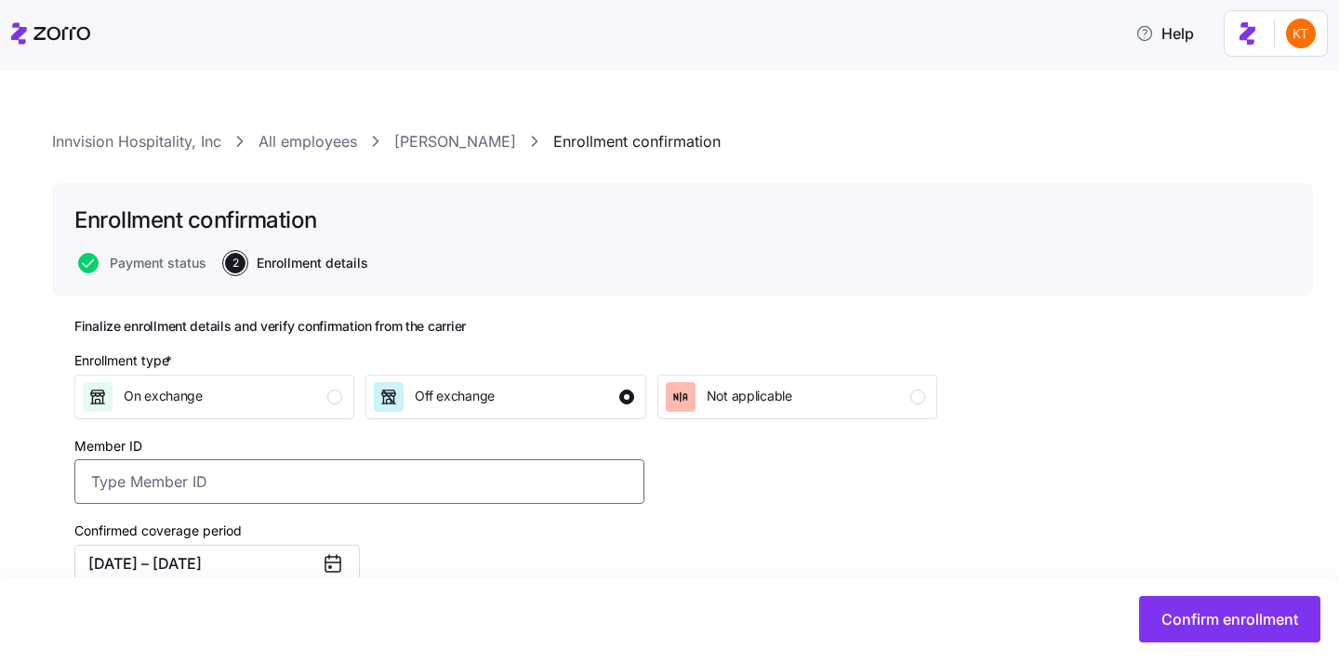
click at [403, 487] on input "Member ID" at bounding box center [359, 481] width 570 height 45
paste input "OSC77667357-01"
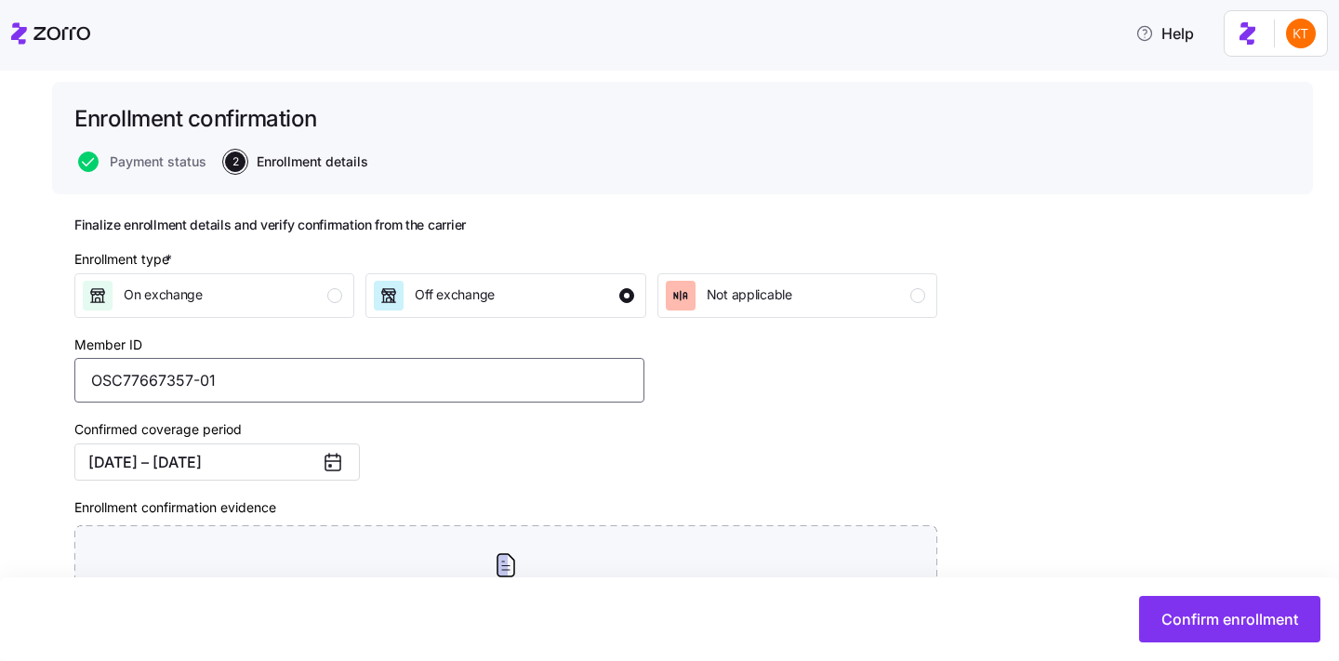
scroll to position [235, 0]
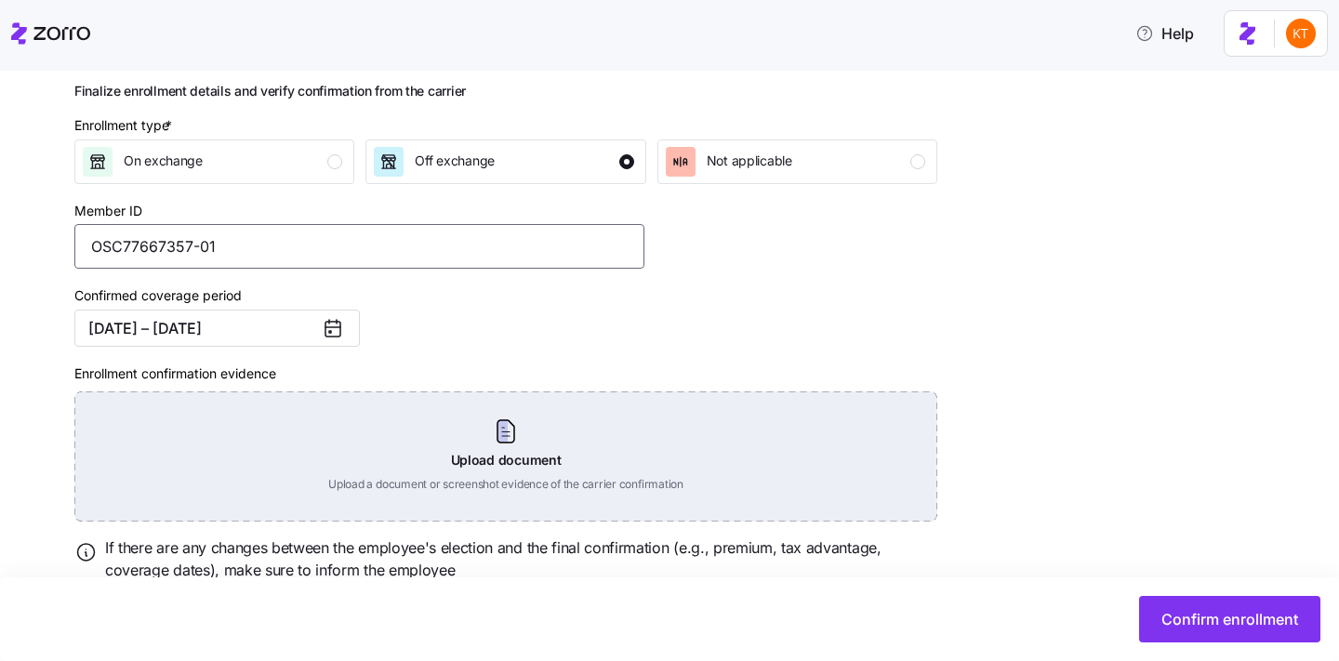
type input "OSC77667357-01"
click at [491, 476] on div "Upload document Upload a document or screenshot evidence of the carrier confirm…" at bounding box center [505, 456] width 863 height 130
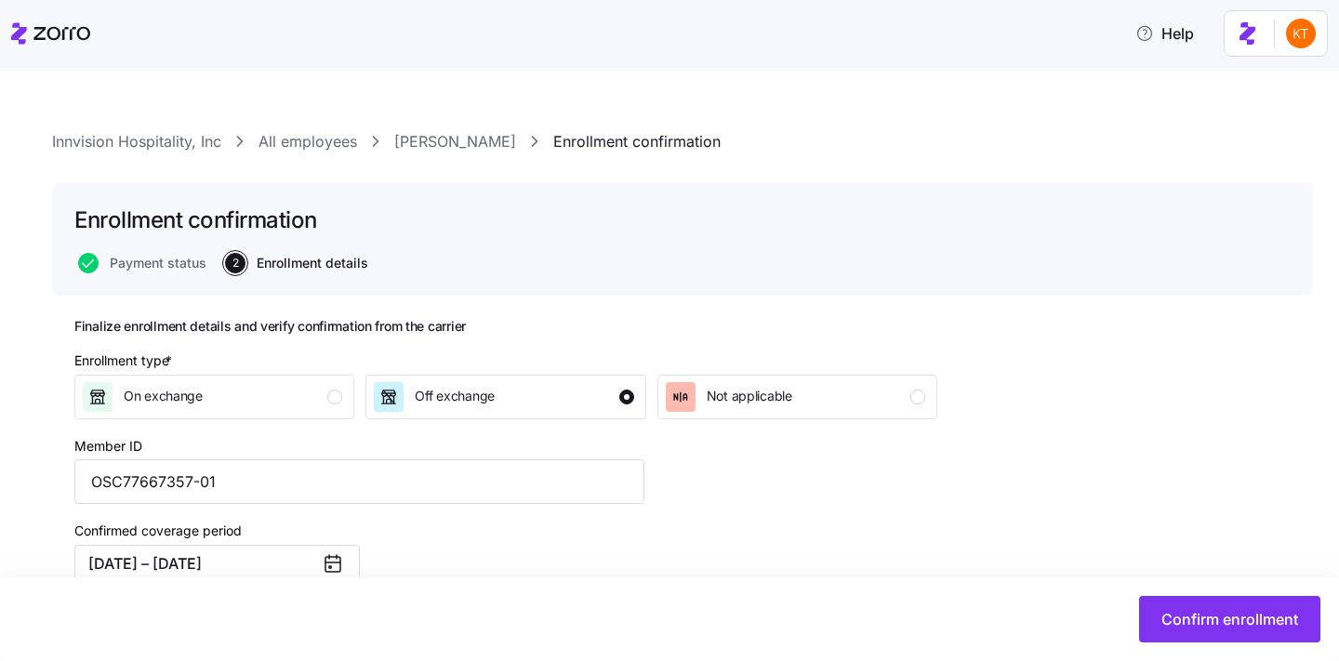
scroll to position [222, 0]
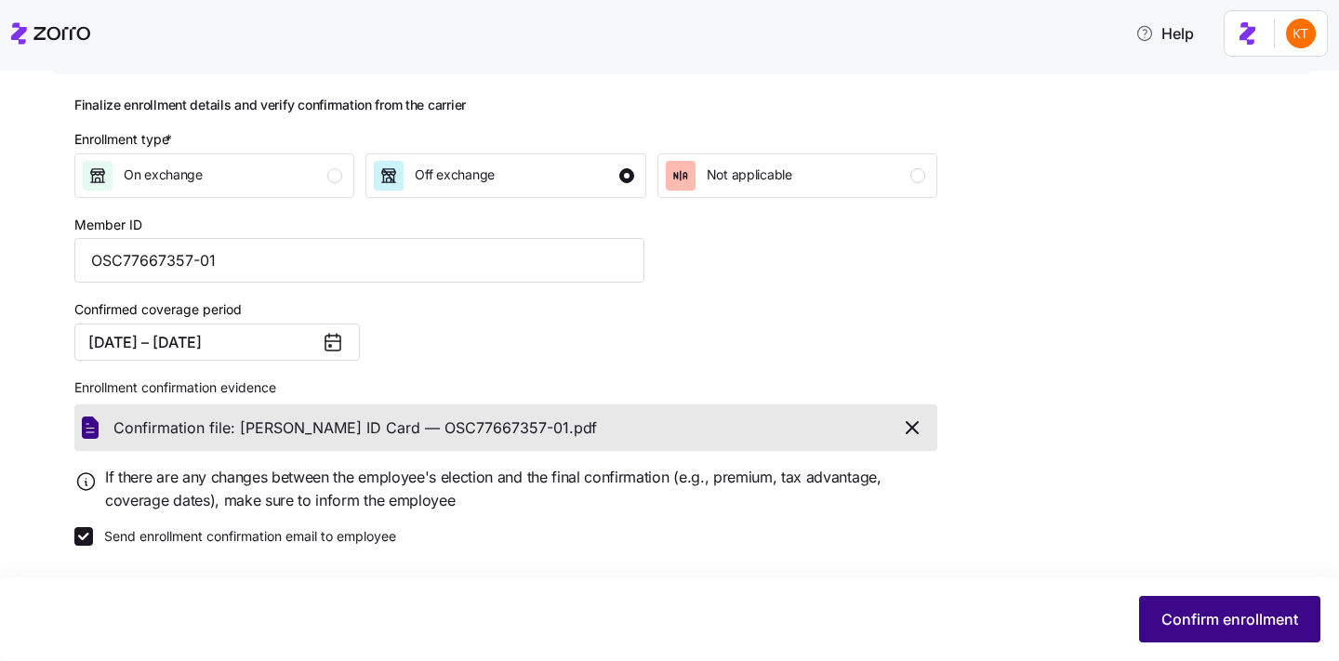
click at [1172, 615] on span "Confirm enrollment" at bounding box center [1229, 619] width 137 height 22
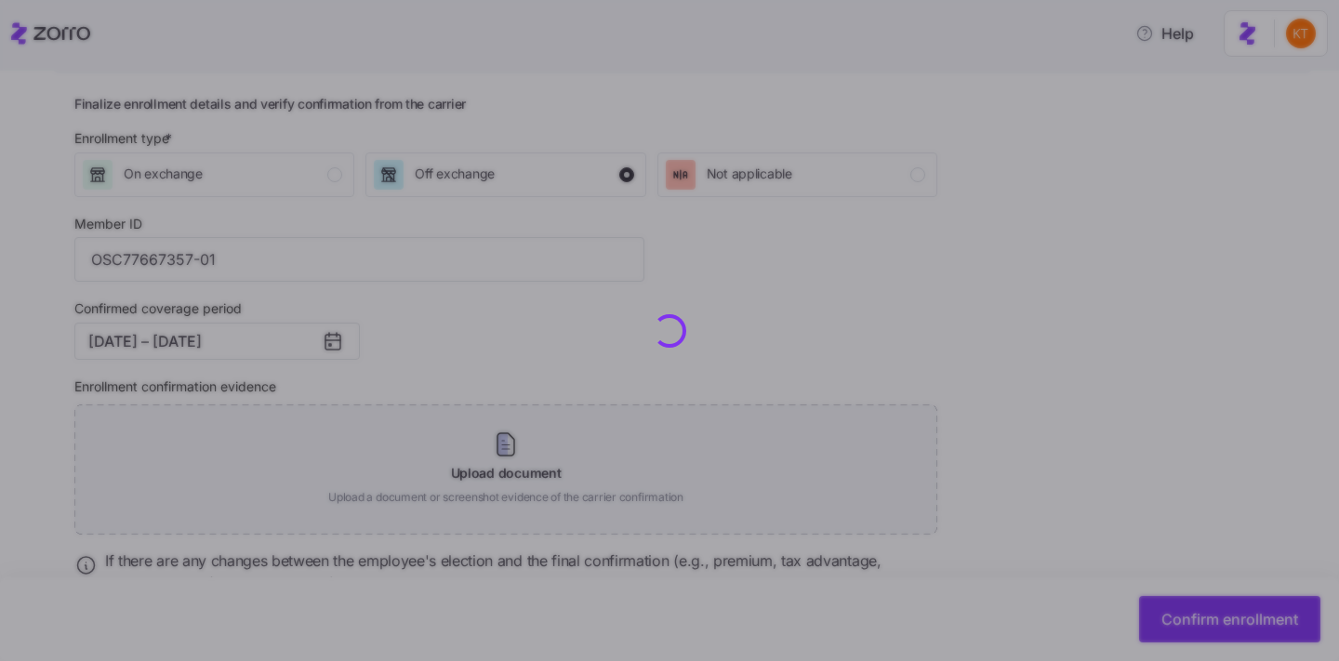
checkbox input "false"
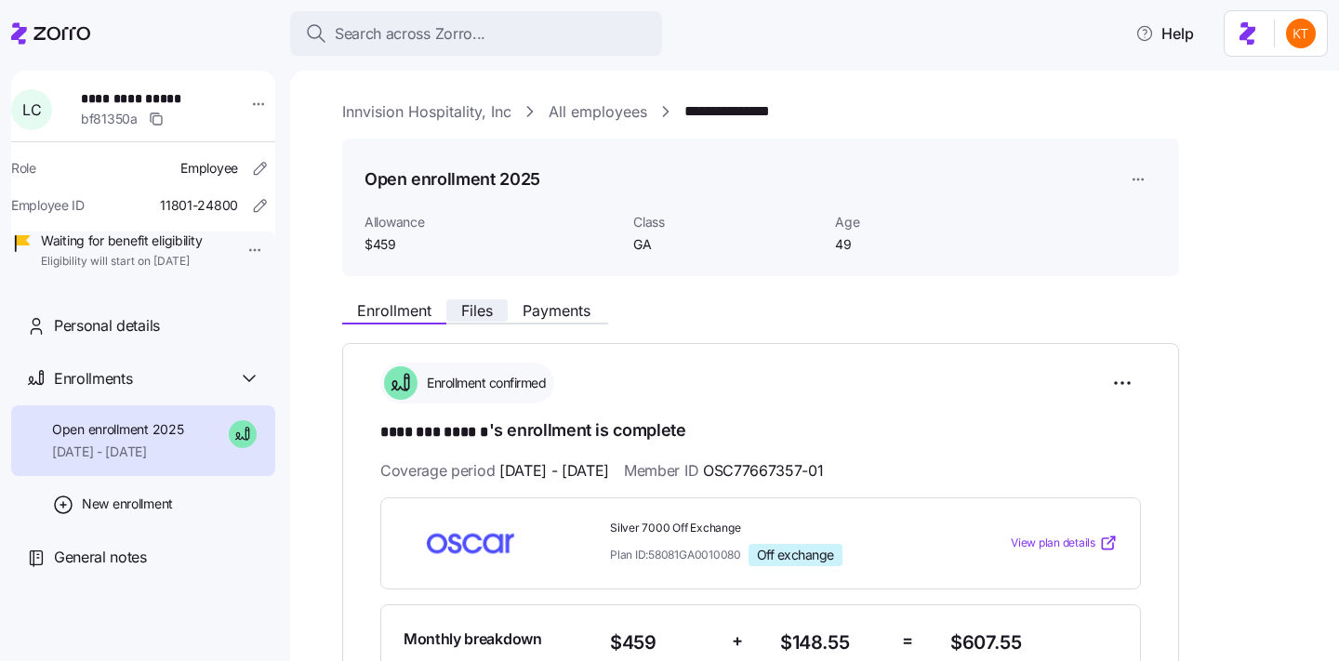
click at [478, 305] on span "Files" at bounding box center [477, 310] width 32 height 15
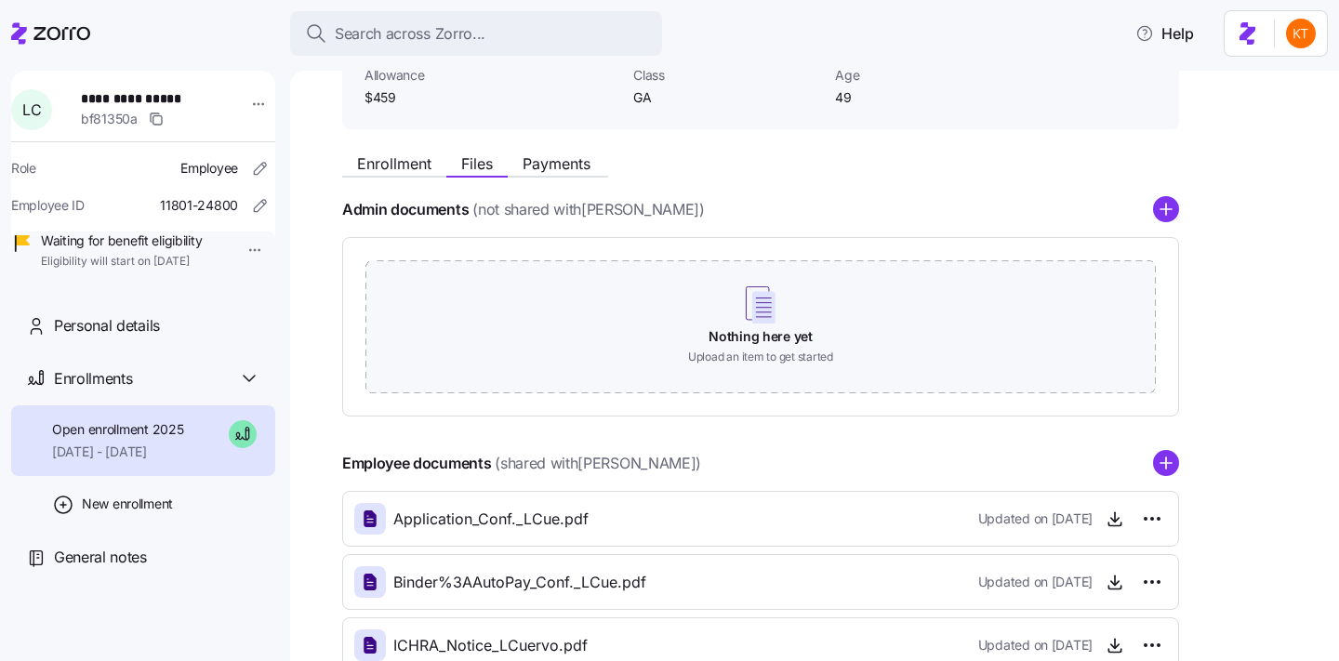
scroll to position [59, 0]
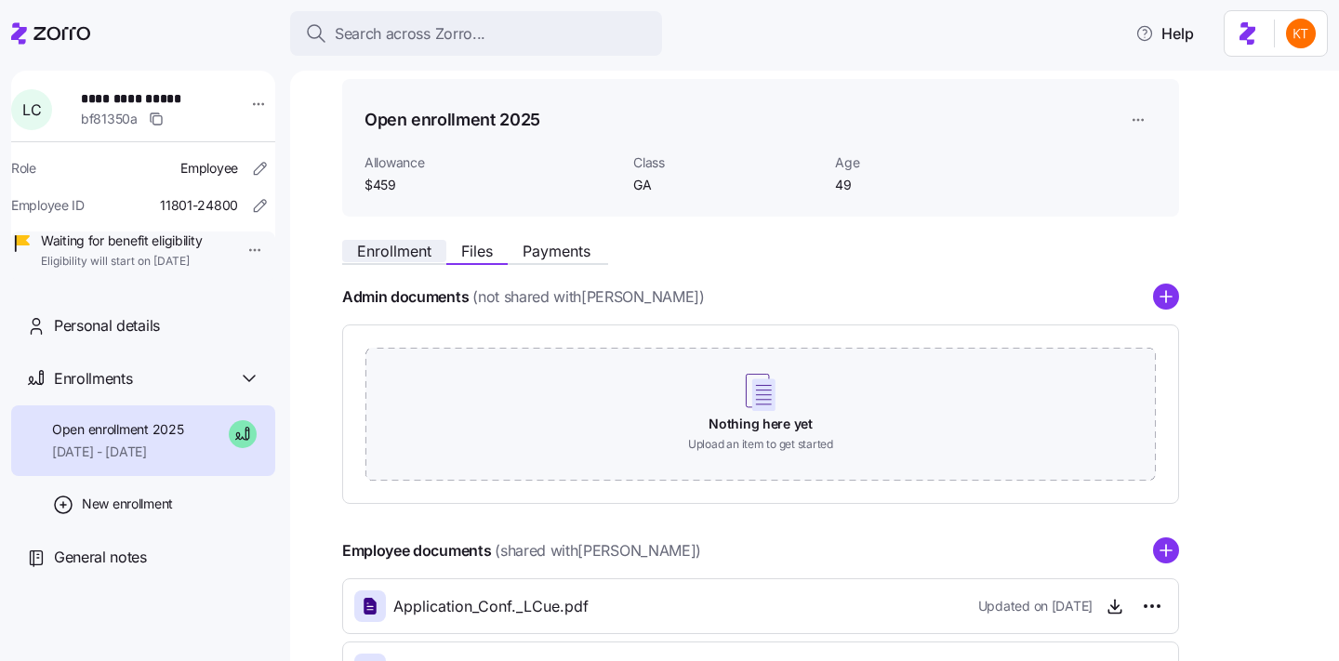
click at [410, 244] on span "Enrollment" at bounding box center [394, 251] width 74 height 15
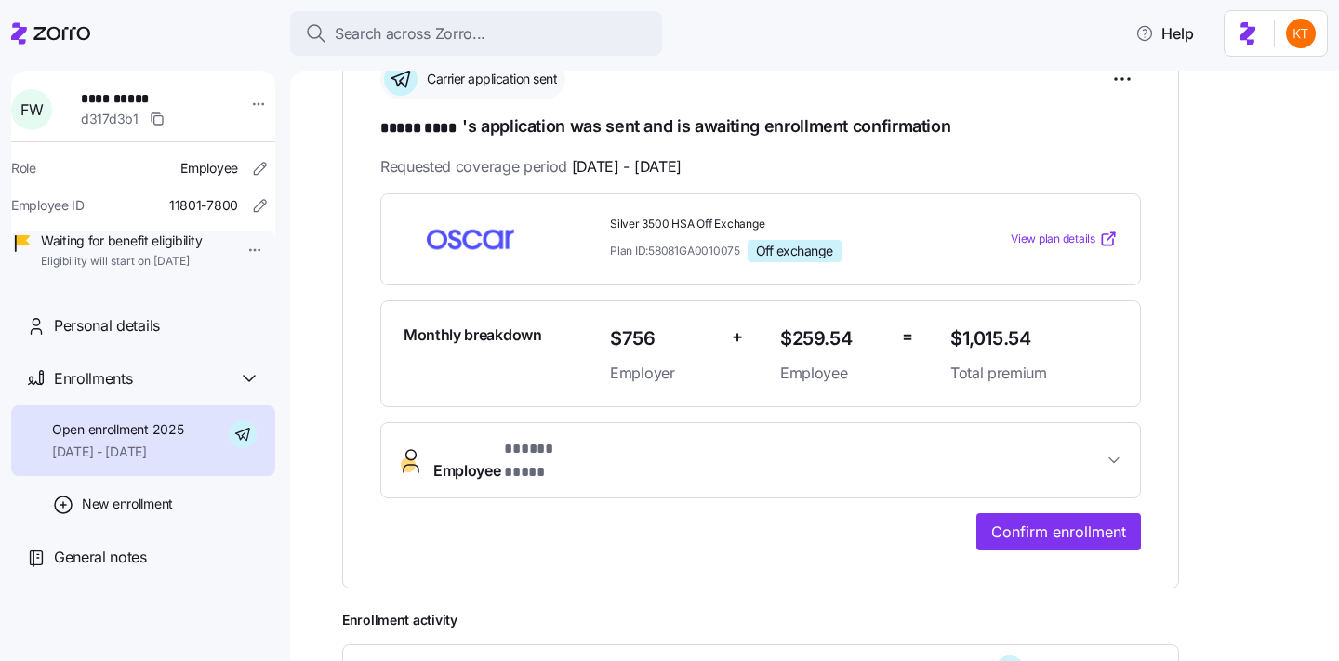
scroll to position [319, 0]
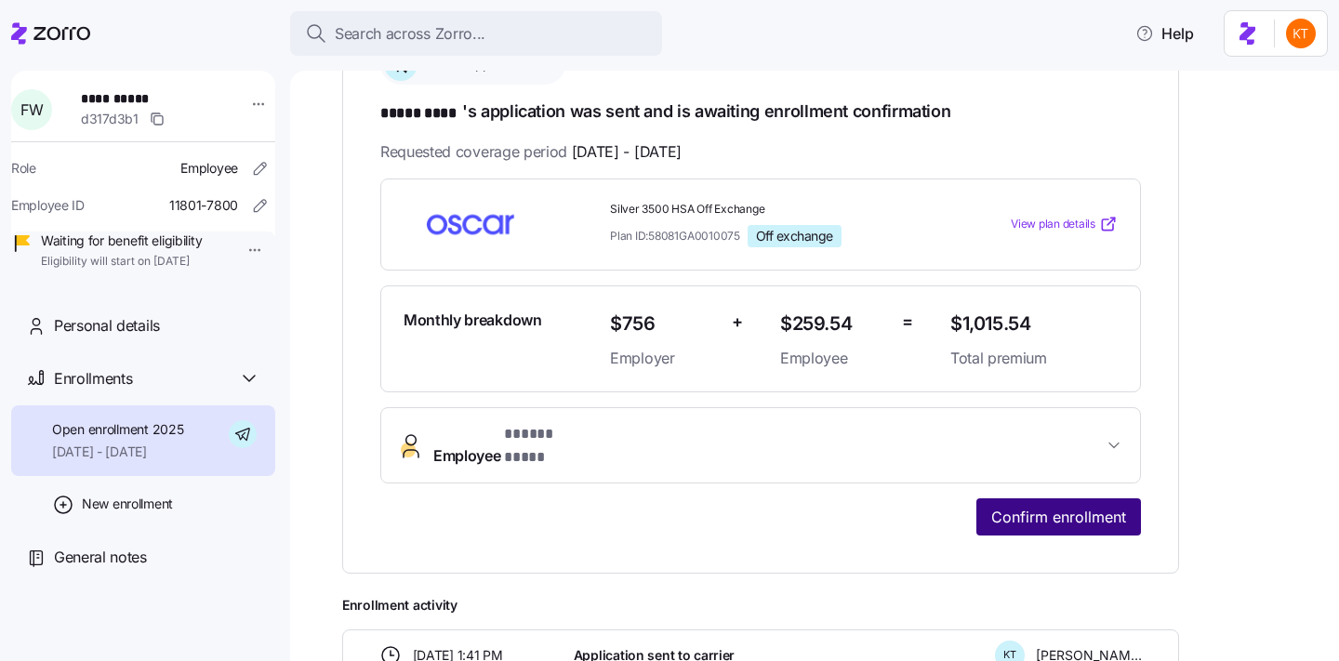
click at [1069, 511] on button "Confirm enrollment" at bounding box center [1058, 516] width 165 height 37
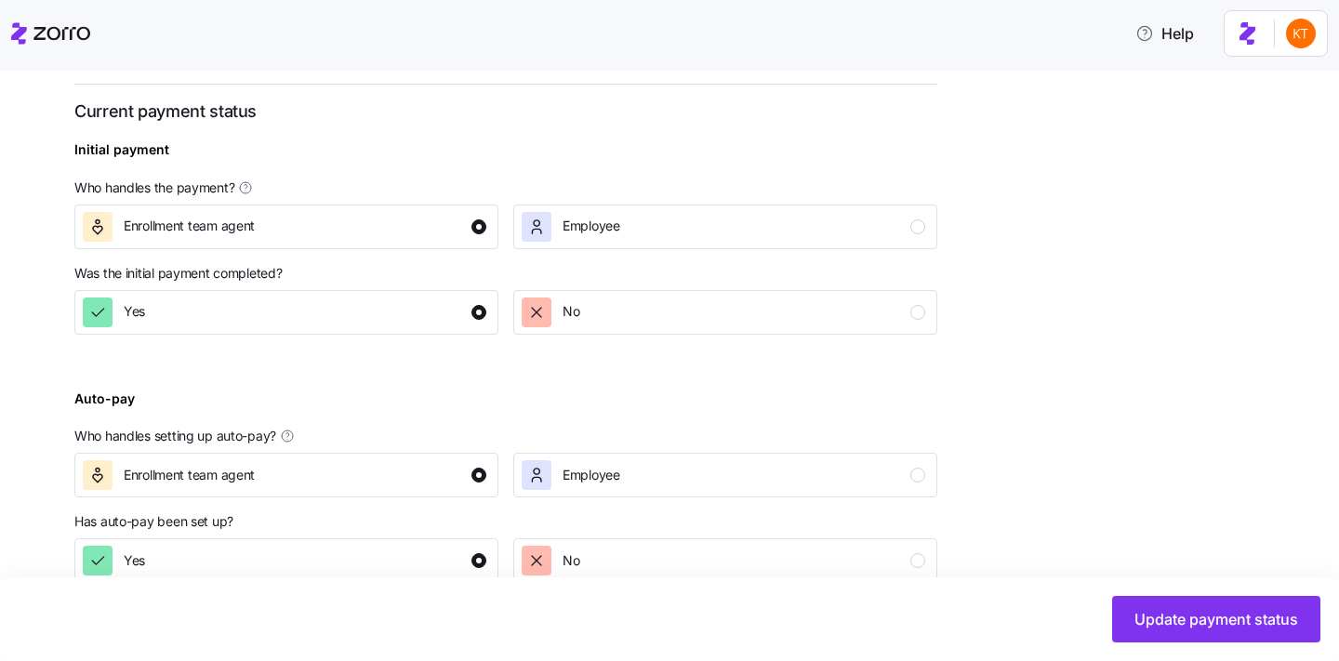
scroll to position [755, 0]
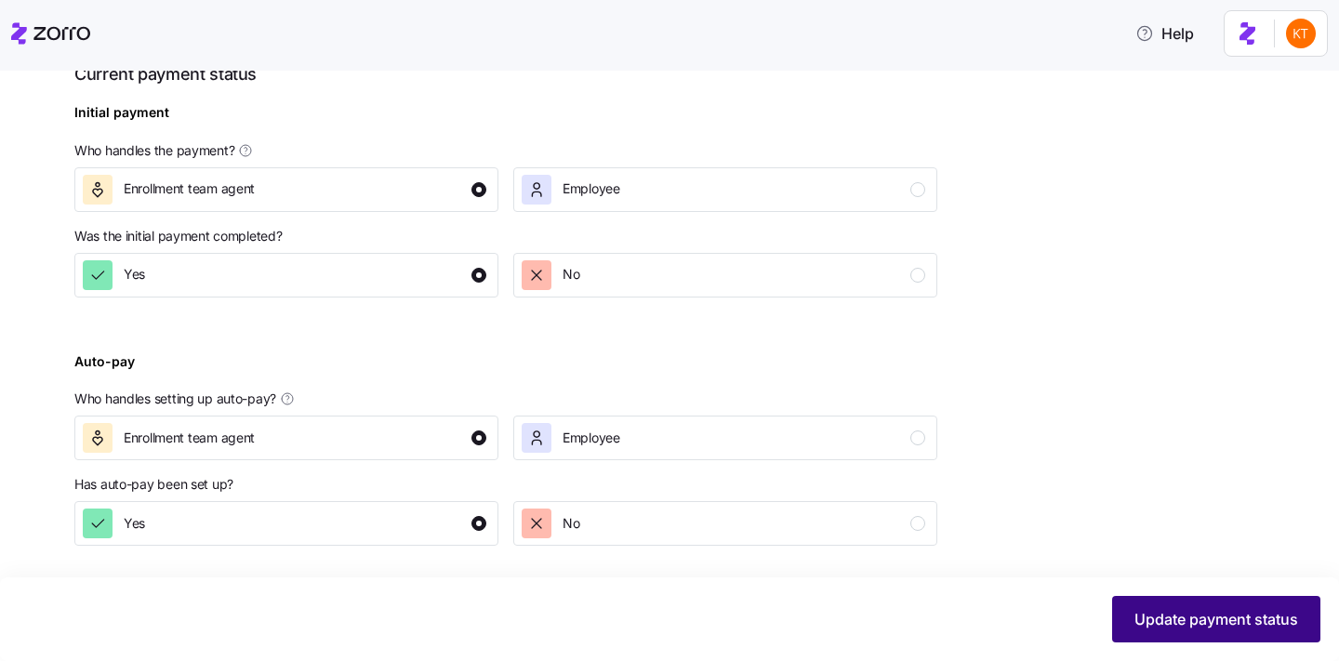
click at [1161, 629] on span "Update payment status" at bounding box center [1216, 619] width 164 height 22
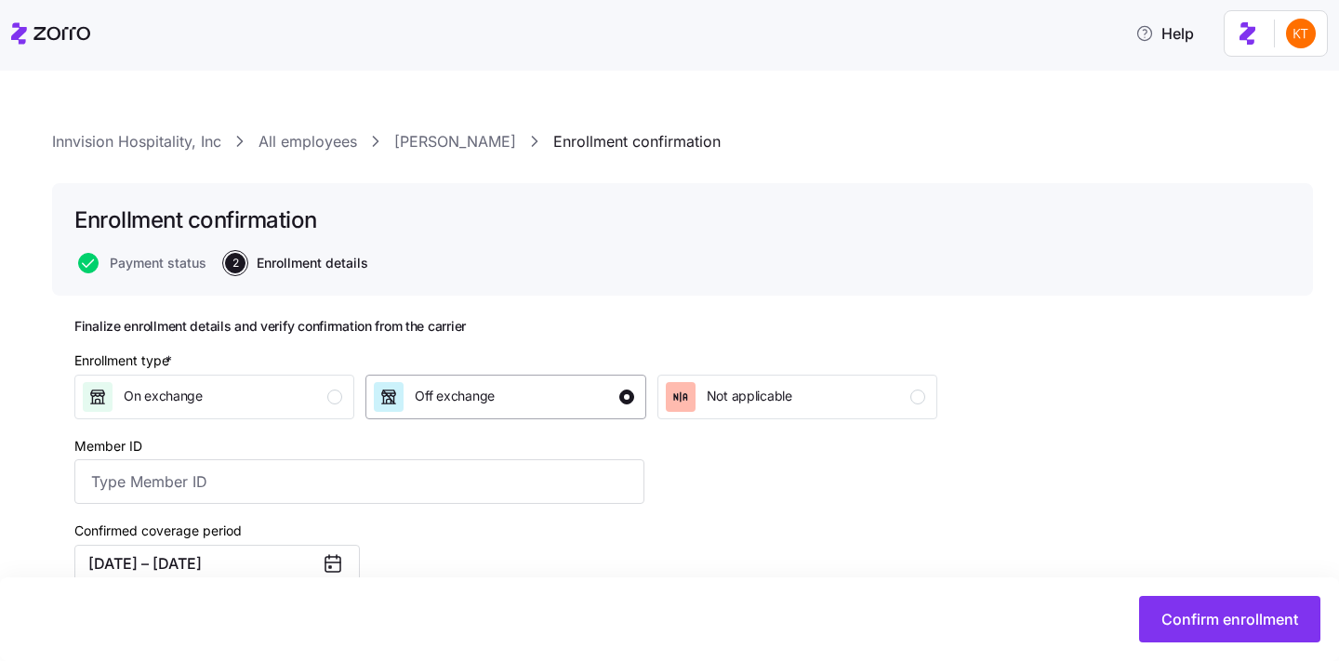
click at [541, 396] on div "Off exchange" at bounding box center [503, 397] width 259 height 30
click at [492, 464] on input "Member ID" at bounding box center [359, 481] width 570 height 45
paste input "OSC76033411-01"
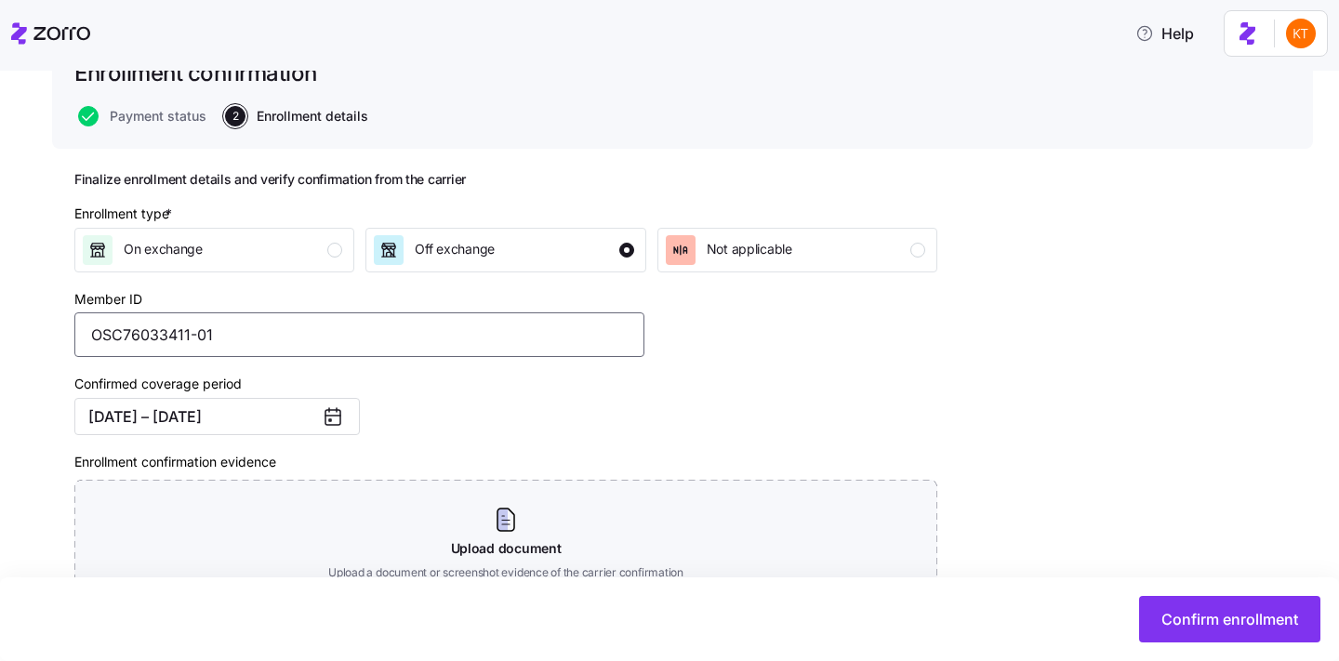
scroll to position [307, 0]
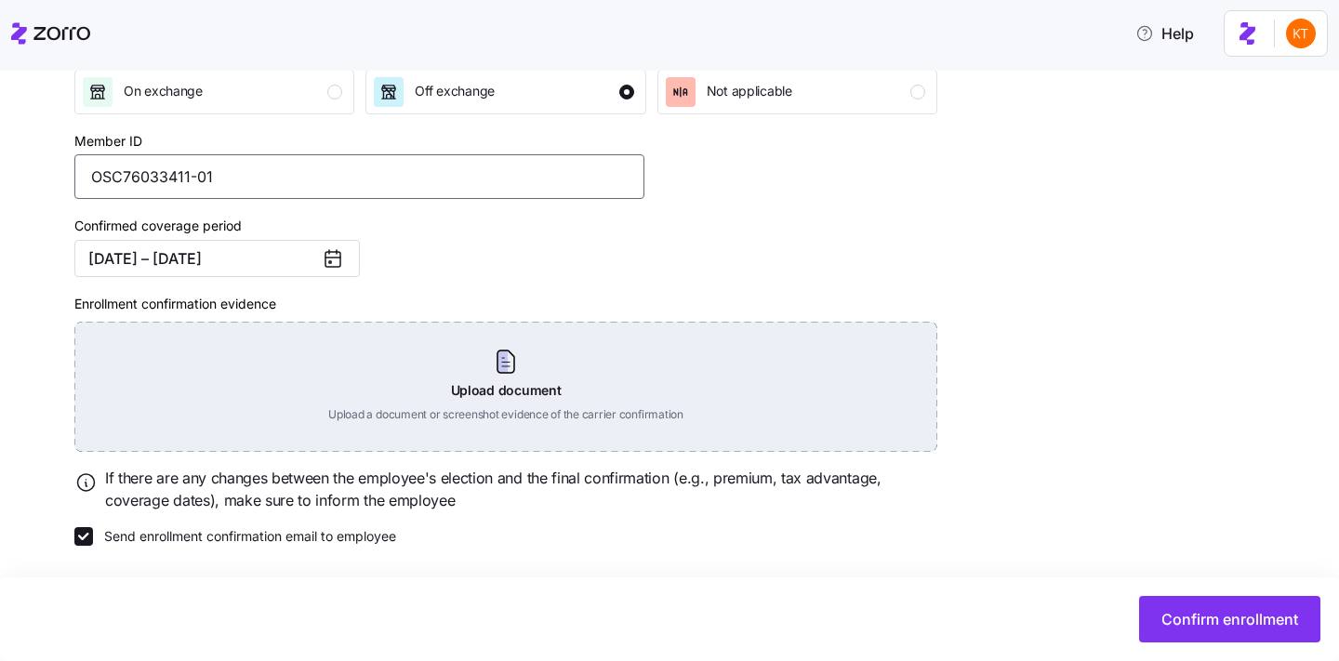
type input "OSC76033411-01"
click at [522, 359] on div "Upload document Upload a document or screenshot evidence of the carrier confirm…" at bounding box center [505, 387] width 863 height 130
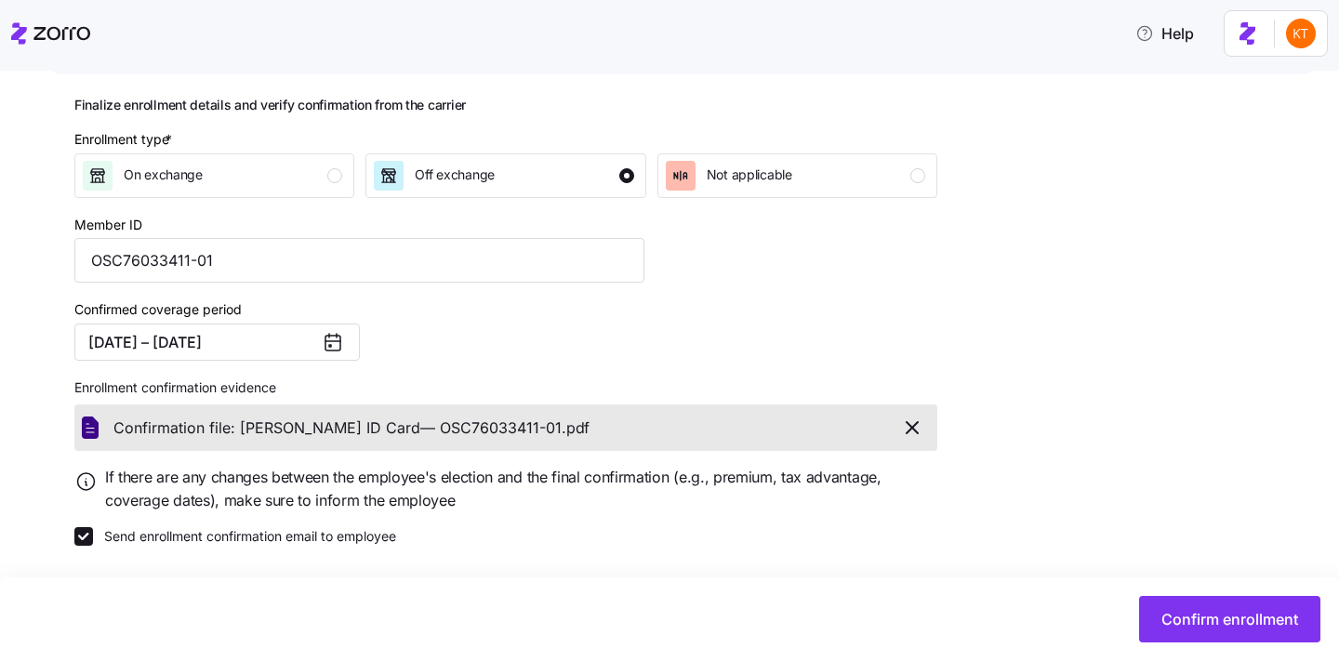
scroll to position [222, 0]
click at [1186, 629] on span "Confirm enrollment" at bounding box center [1229, 619] width 137 height 22
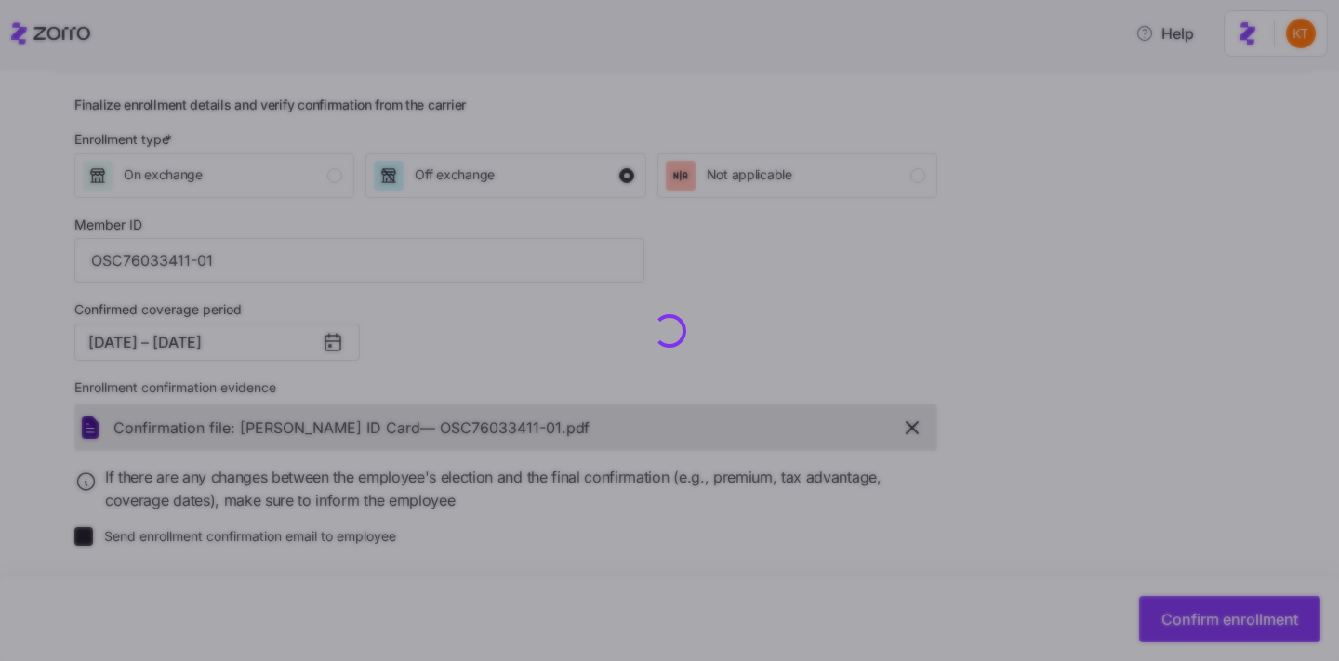
checkbox input "false"
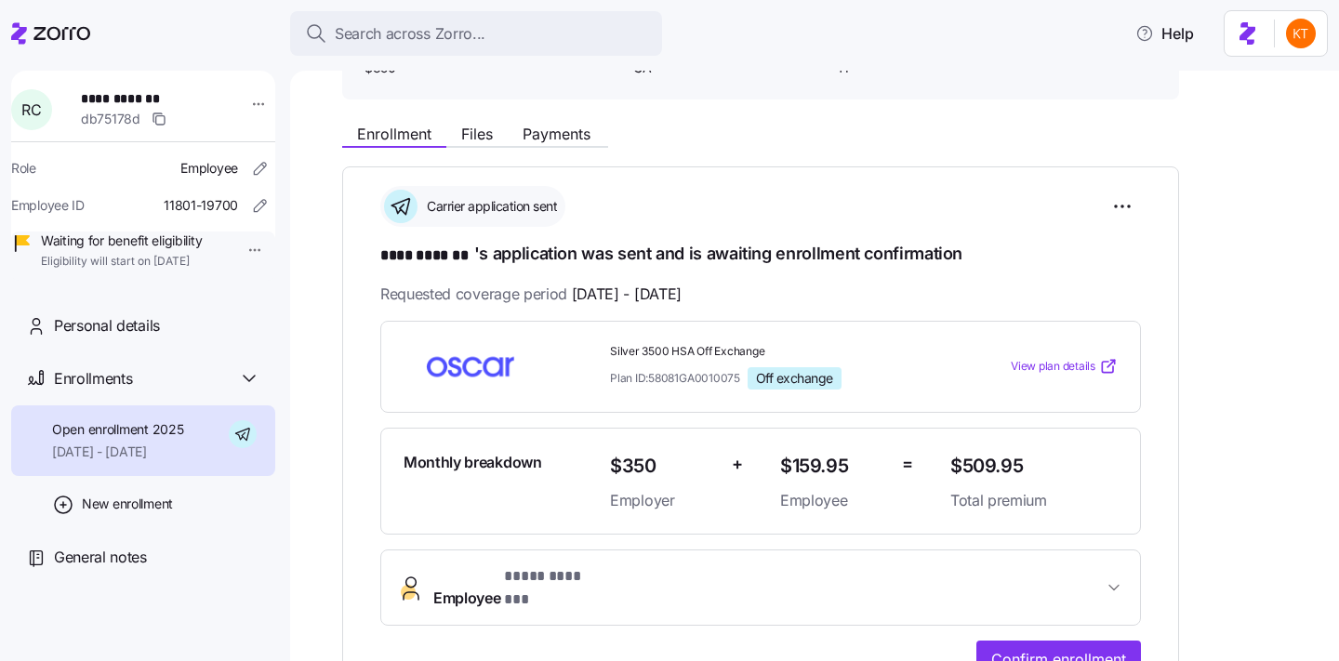
scroll to position [223, 0]
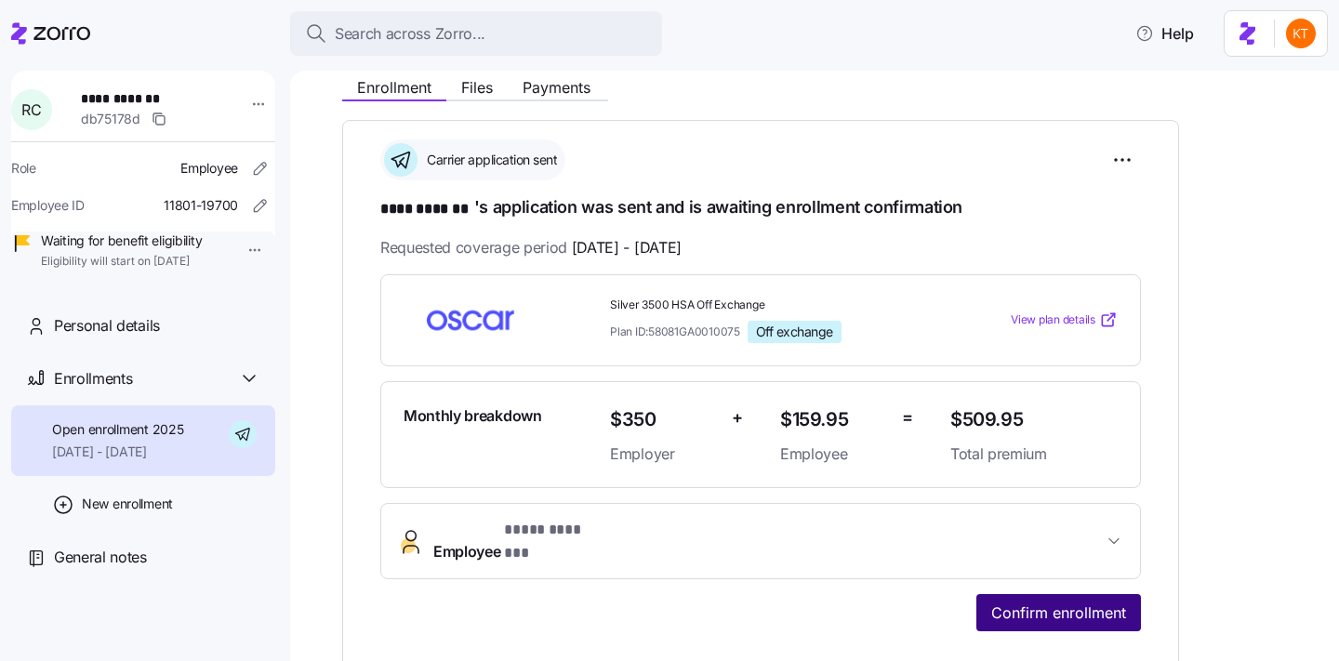
click at [1090, 594] on button "Confirm enrollment" at bounding box center [1058, 612] width 165 height 37
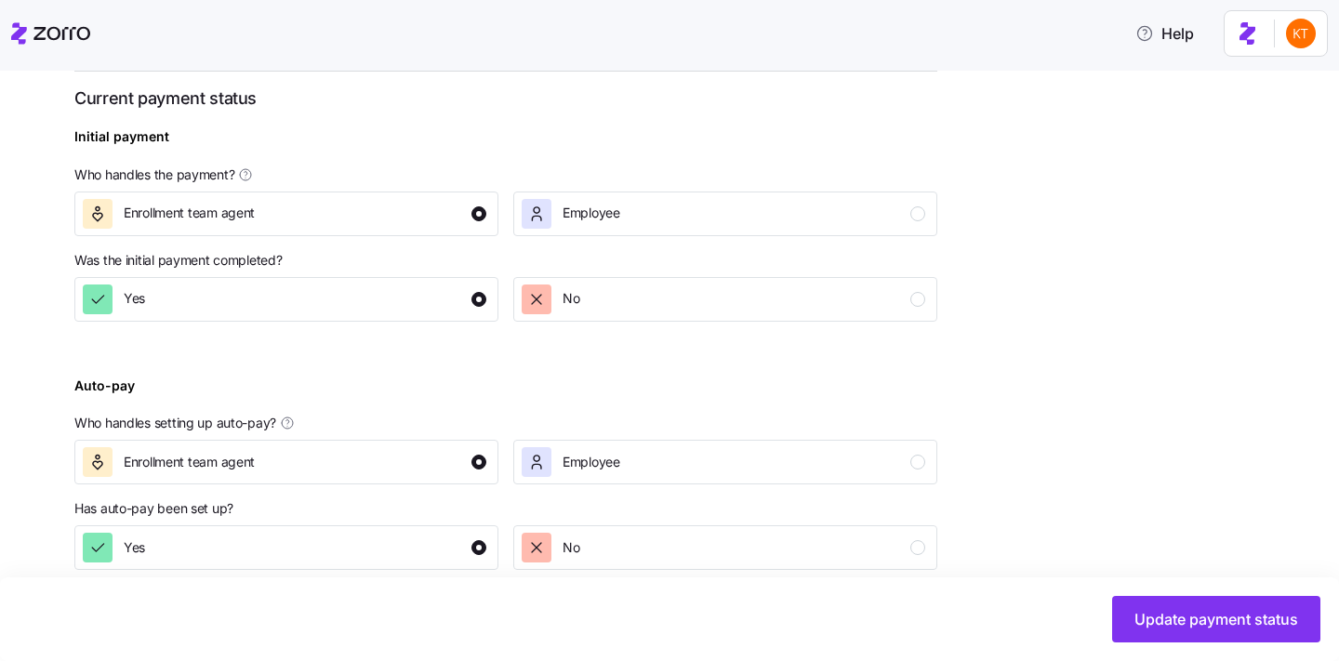
scroll to position [755, 0]
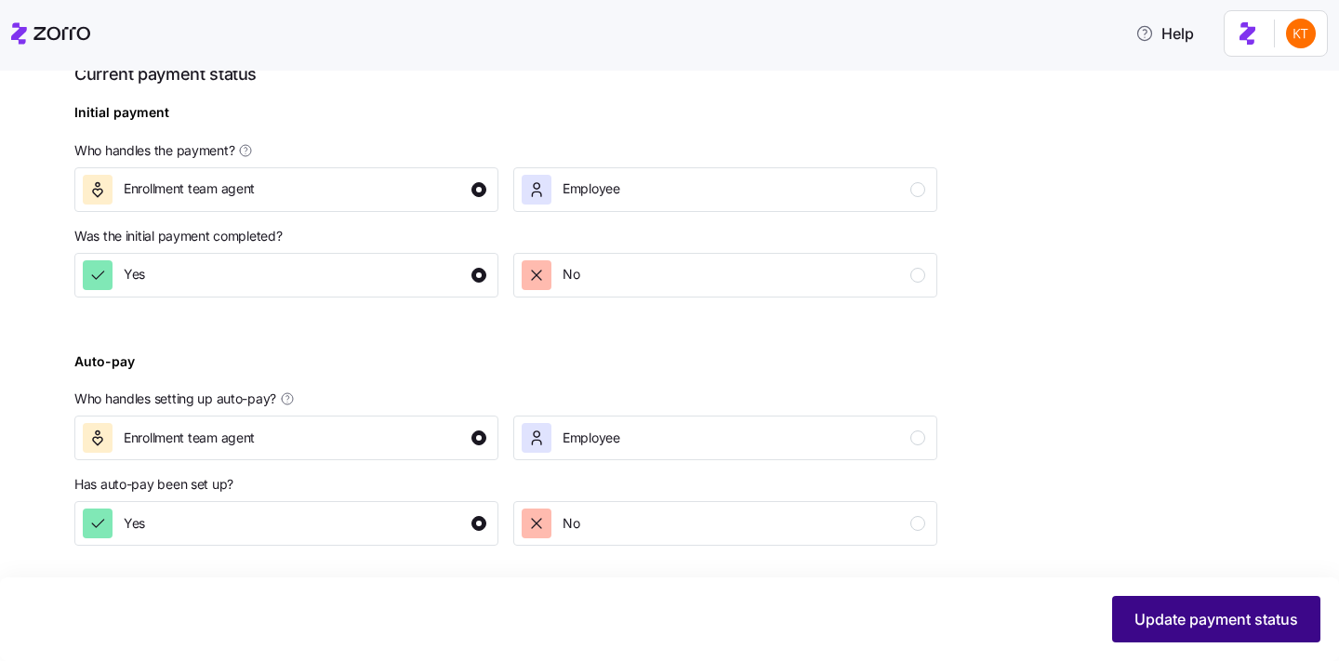
click at [1137, 626] on span "Update payment status" at bounding box center [1216, 619] width 164 height 22
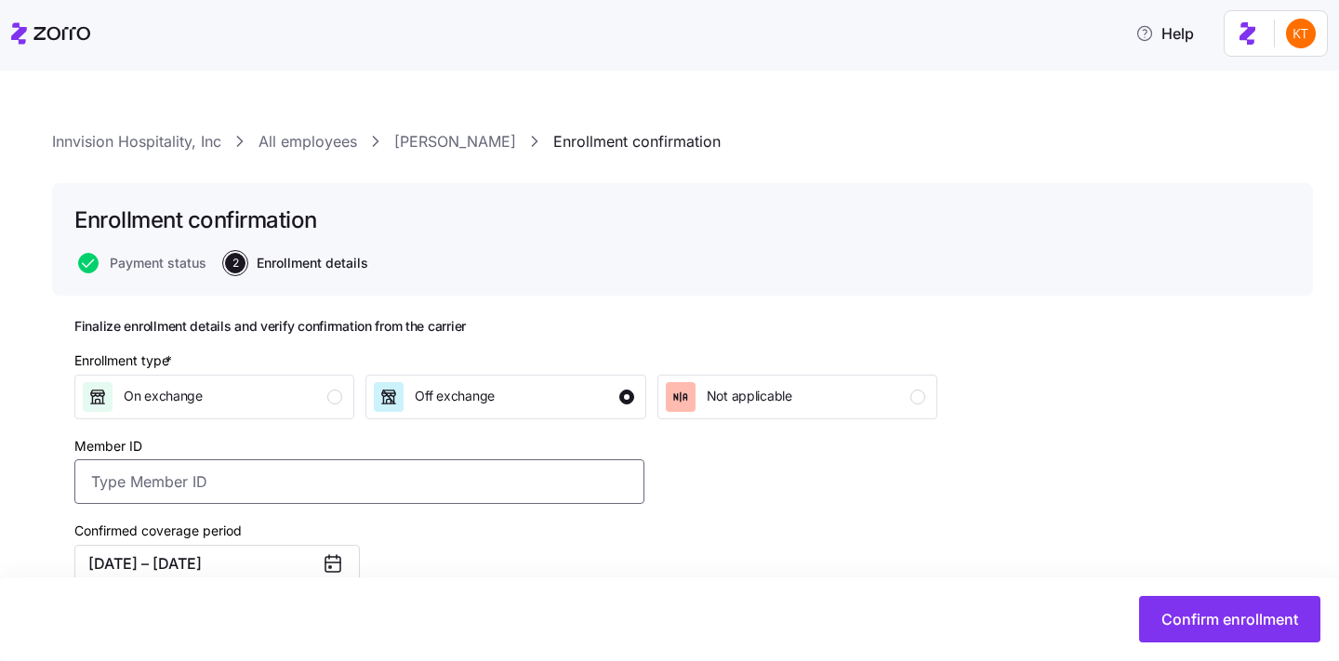
click at [445, 481] on input "Member ID" at bounding box center [359, 481] width 570 height 45
paste input "OSC76033408-01"
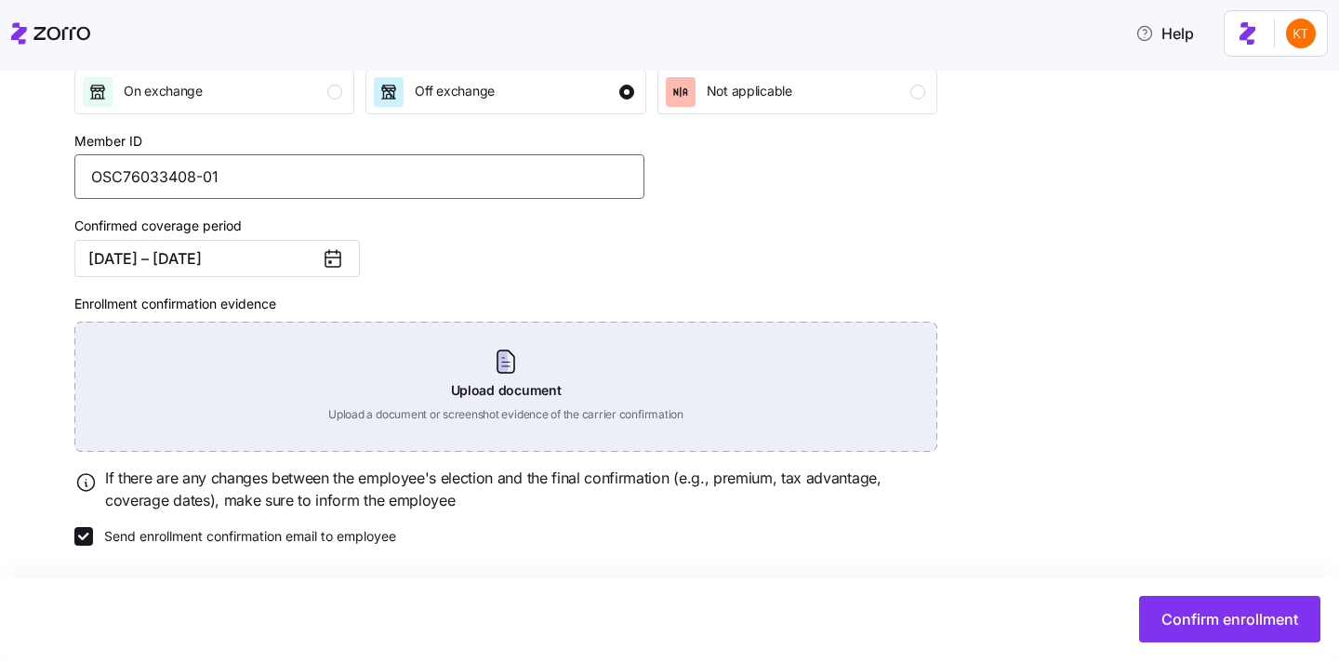
type input "OSC76033408-01"
click at [495, 392] on div "Upload document Upload a document or screenshot evidence of the carrier confirm…" at bounding box center [505, 387] width 863 height 130
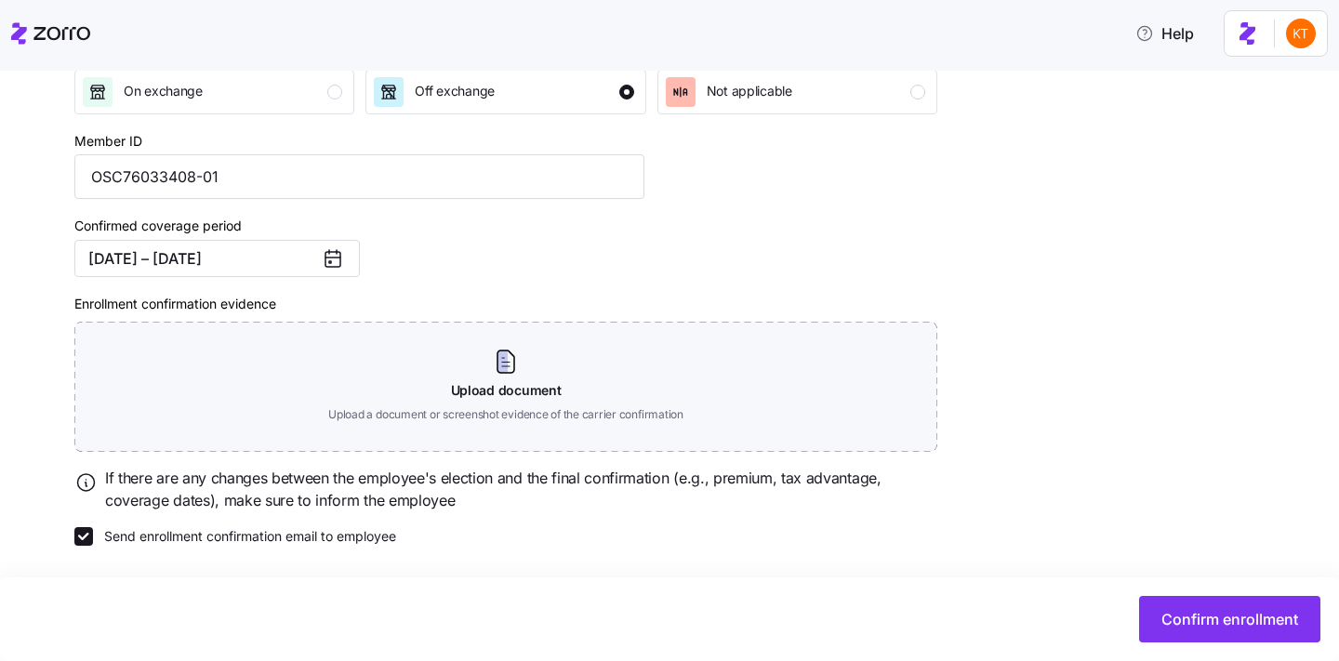
scroll to position [222, 0]
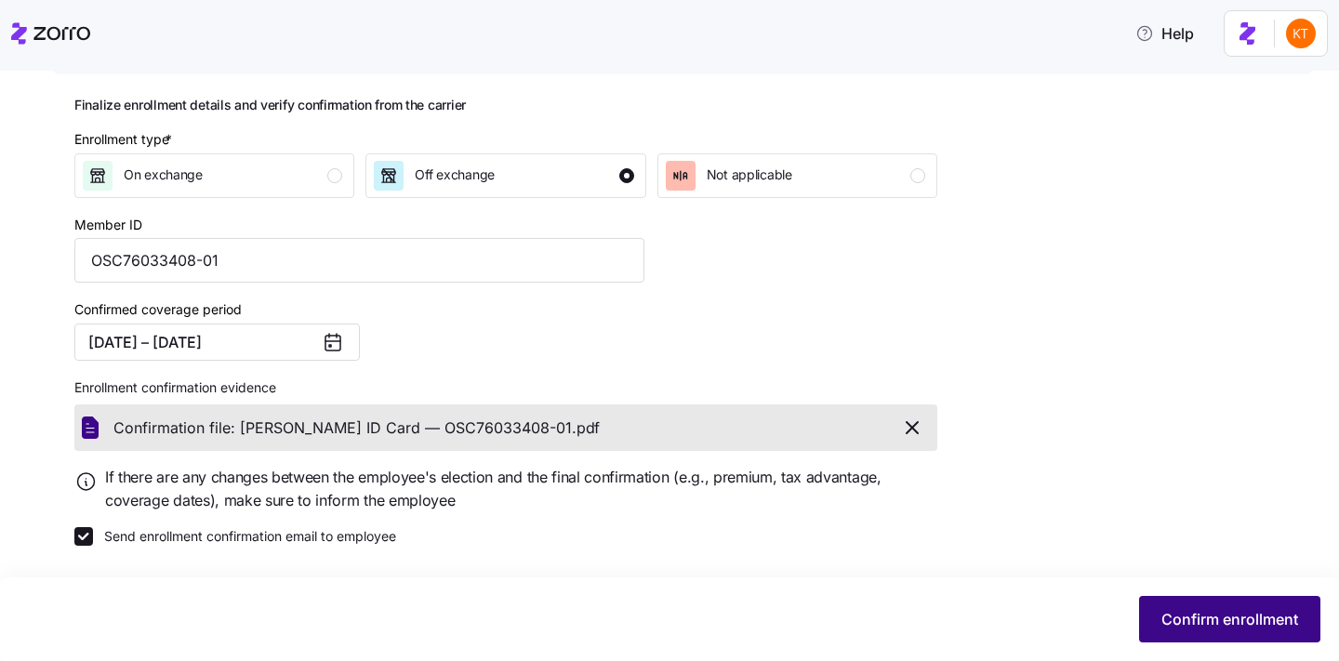
click at [1174, 604] on button "Confirm enrollment" at bounding box center [1229, 619] width 181 height 46
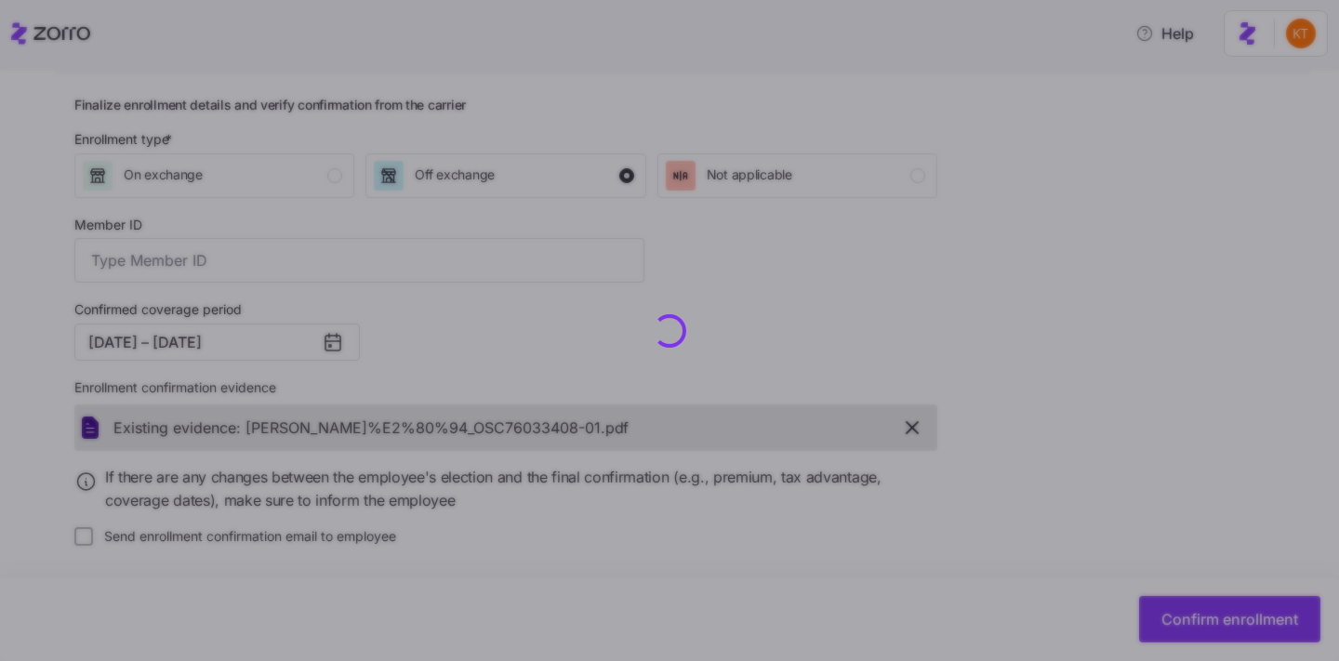
type input "OSC76033408-01"
checkbox input "false"
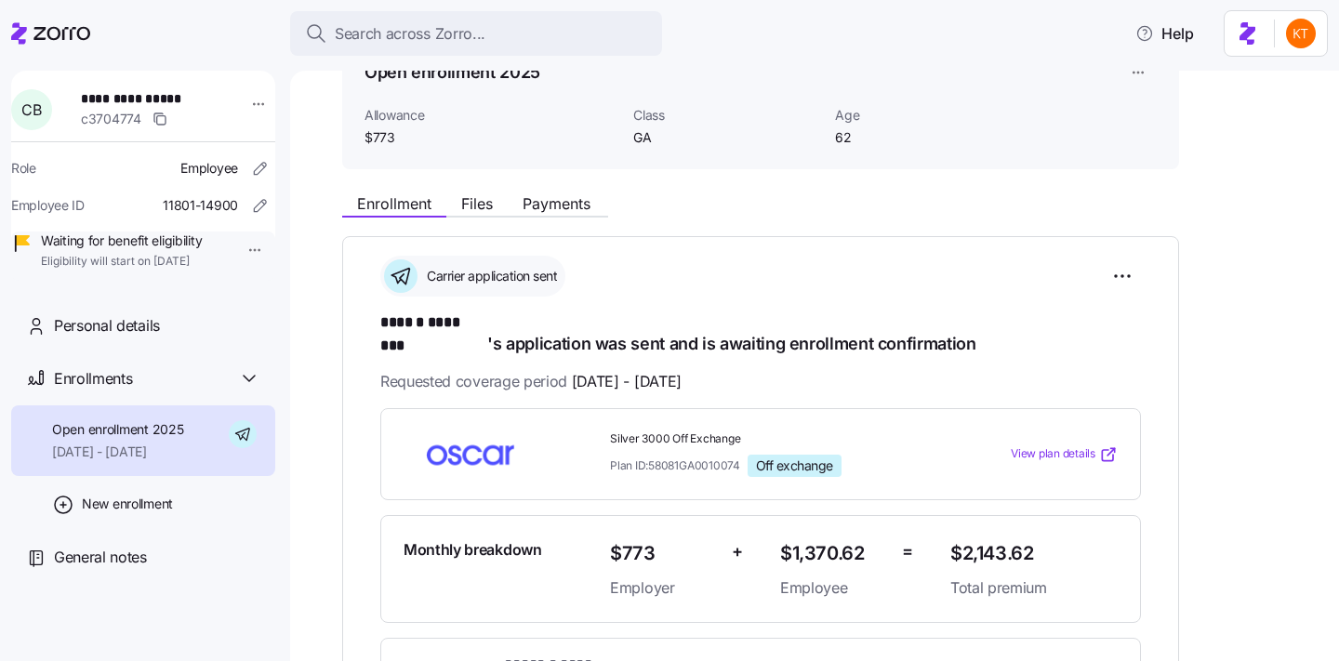
scroll to position [102, 0]
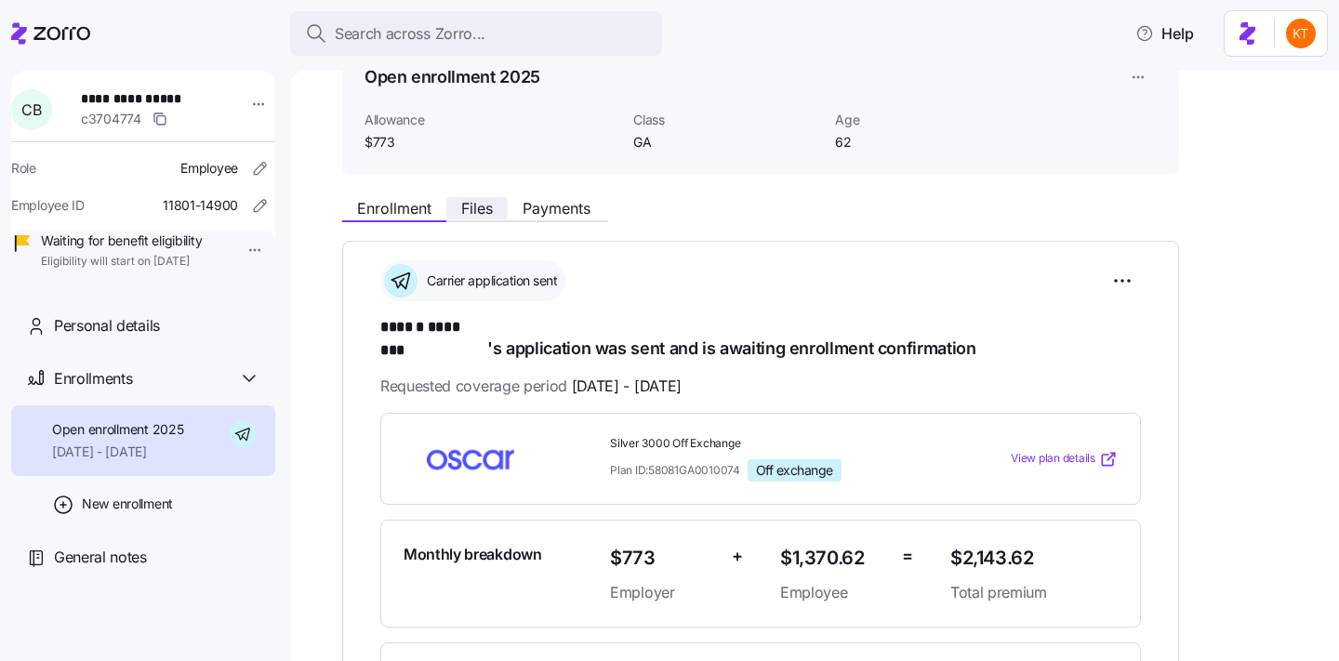
click at [463, 215] on span "Files" at bounding box center [477, 208] width 32 height 15
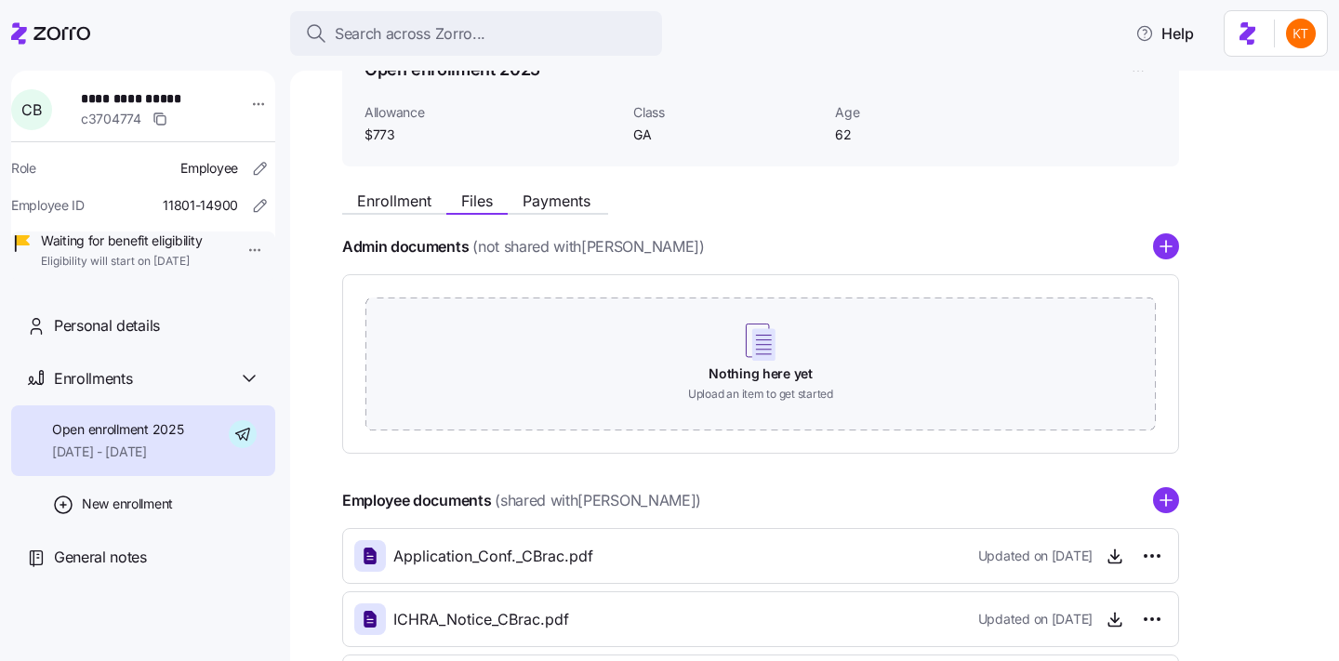
scroll to position [116, 0]
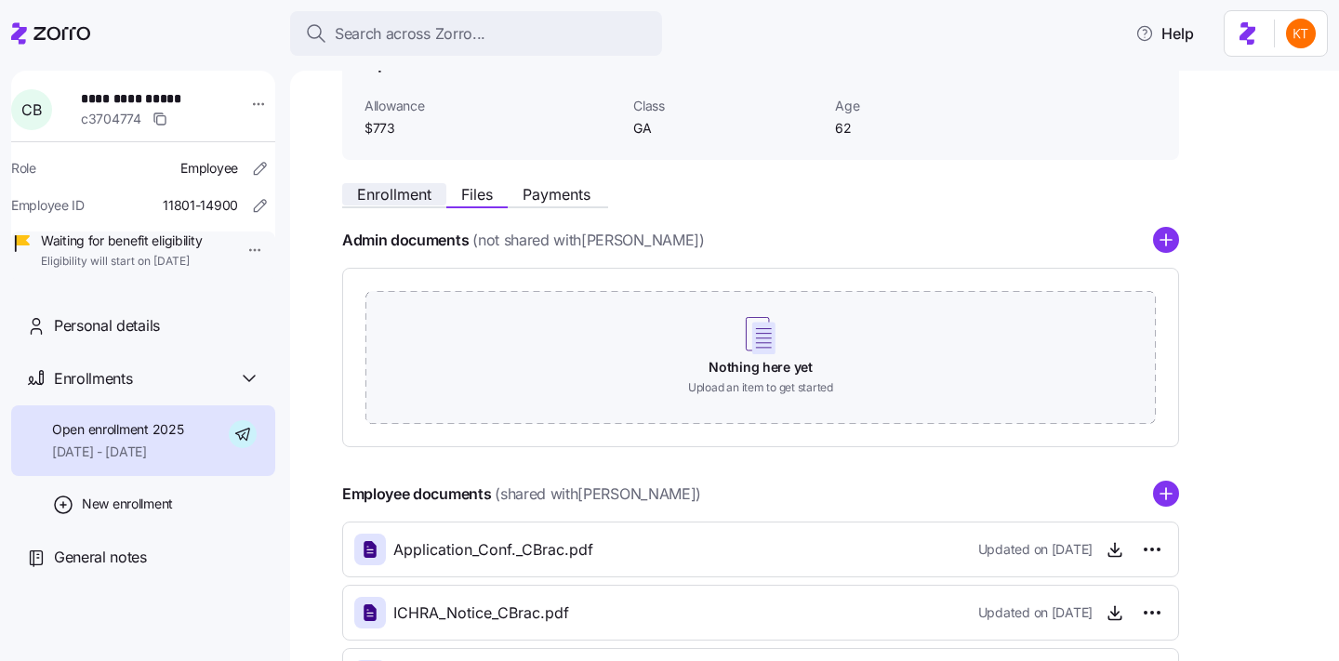
click at [405, 192] on span "Enrollment" at bounding box center [394, 194] width 74 height 15
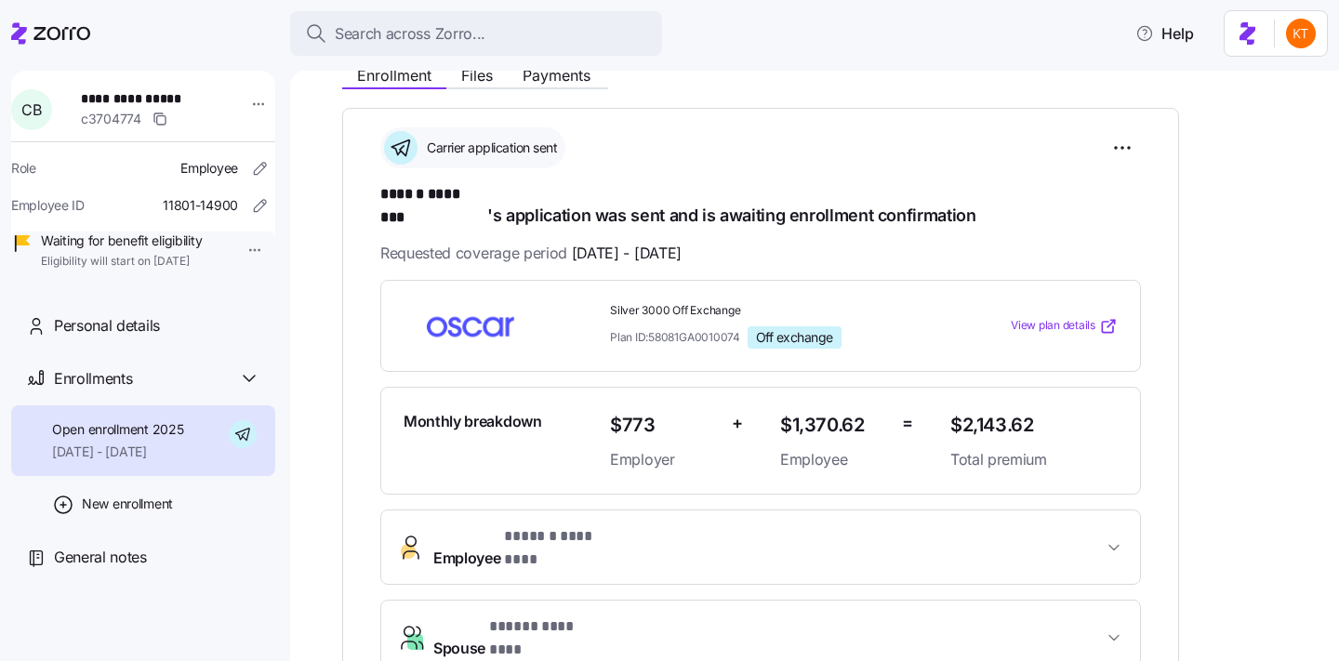
scroll to position [125, 0]
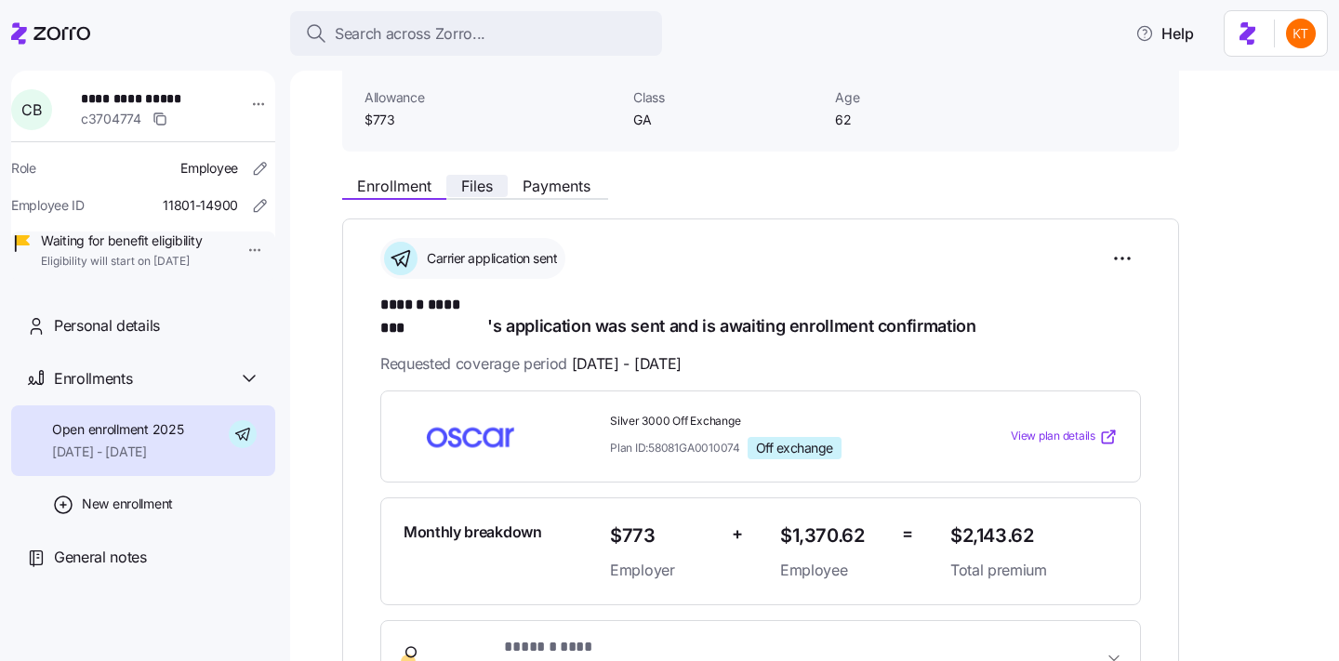
click at [491, 196] on button "Files" at bounding box center [476, 186] width 61 height 22
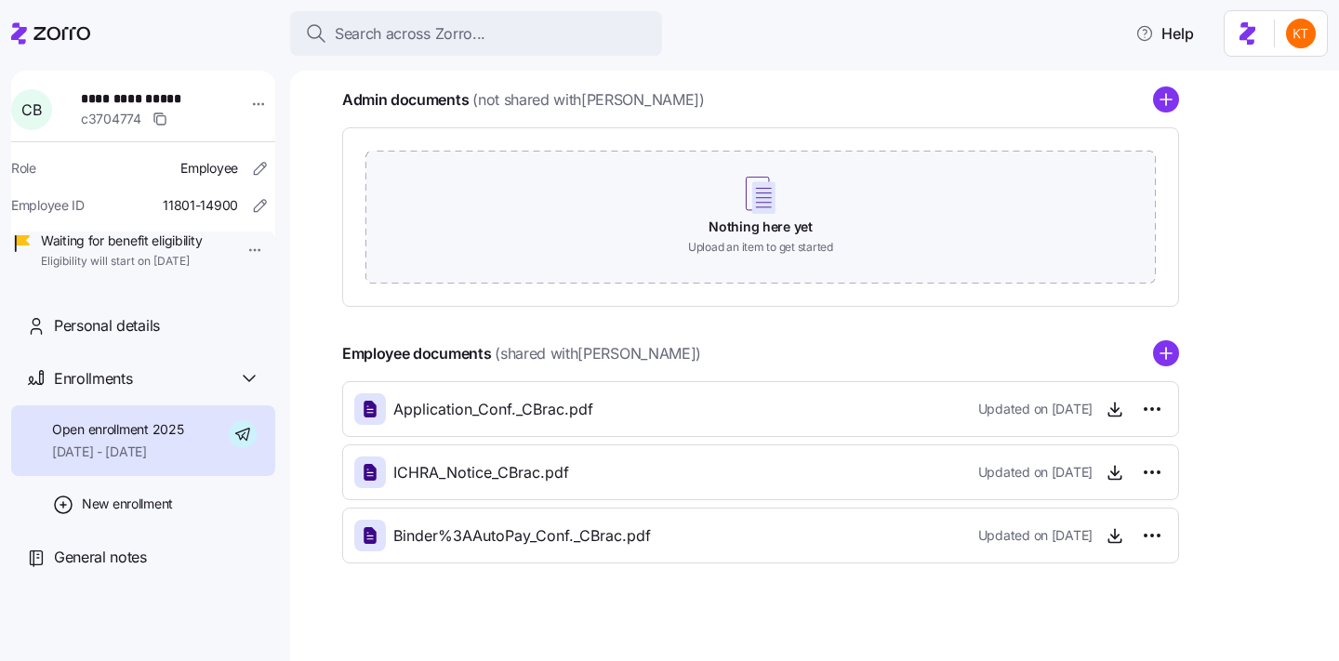
scroll to position [271, 0]
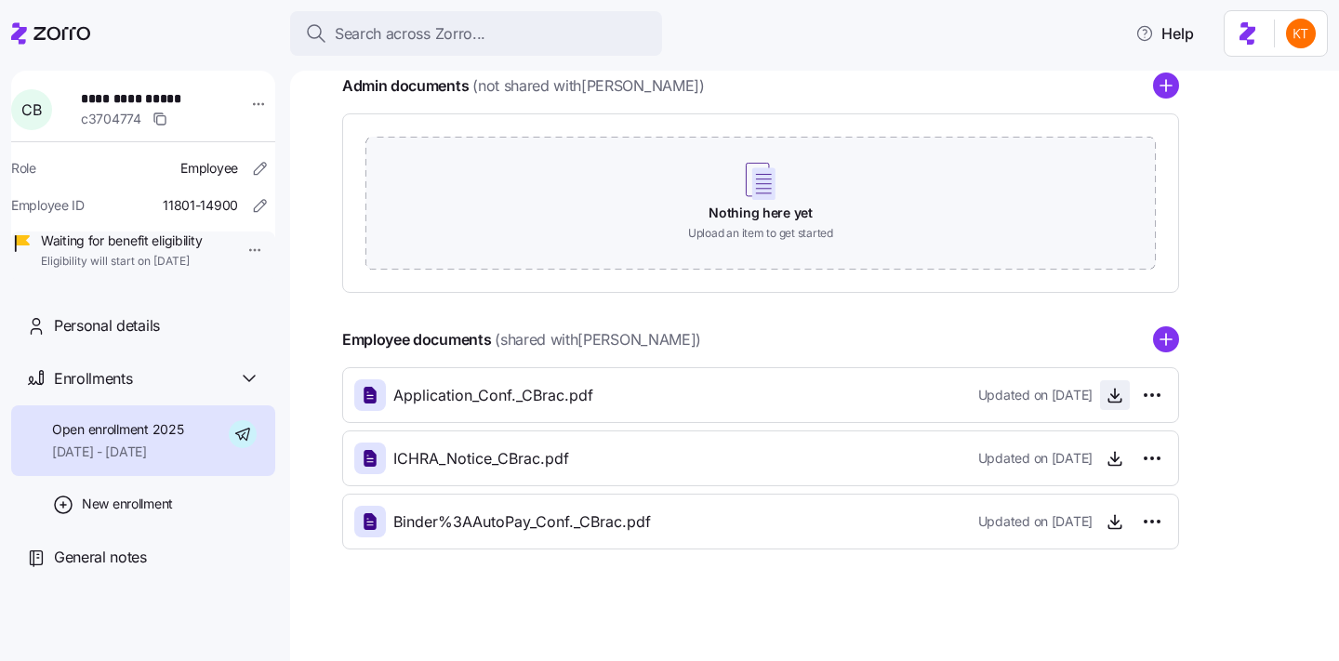
click at [1105, 395] on icon "button" at bounding box center [1114, 395] width 19 height 19
click at [649, 456] on div "ICHRA_Notice_CBrac.pdf Updated on [DATE]" at bounding box center [760, 458] width 812 height 32
click at [1113, 523] on icon "button" at bounding box center [1114, 524] width 7 height 4
